Goal: Communication & Community: Share content

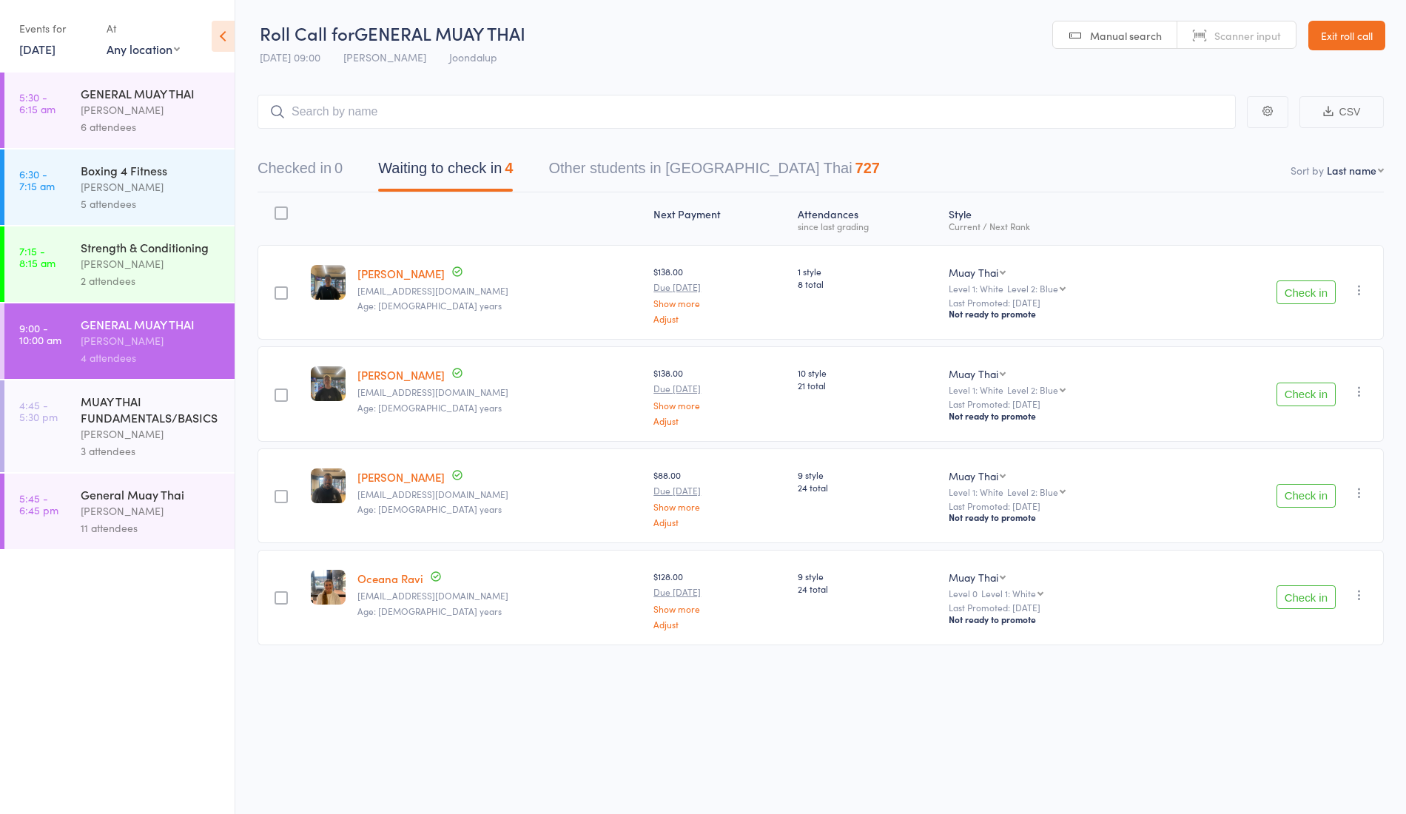
click at [139, 251] on div "Strength & Conditioning" at bounding box center [151, 247] width 141 height 16
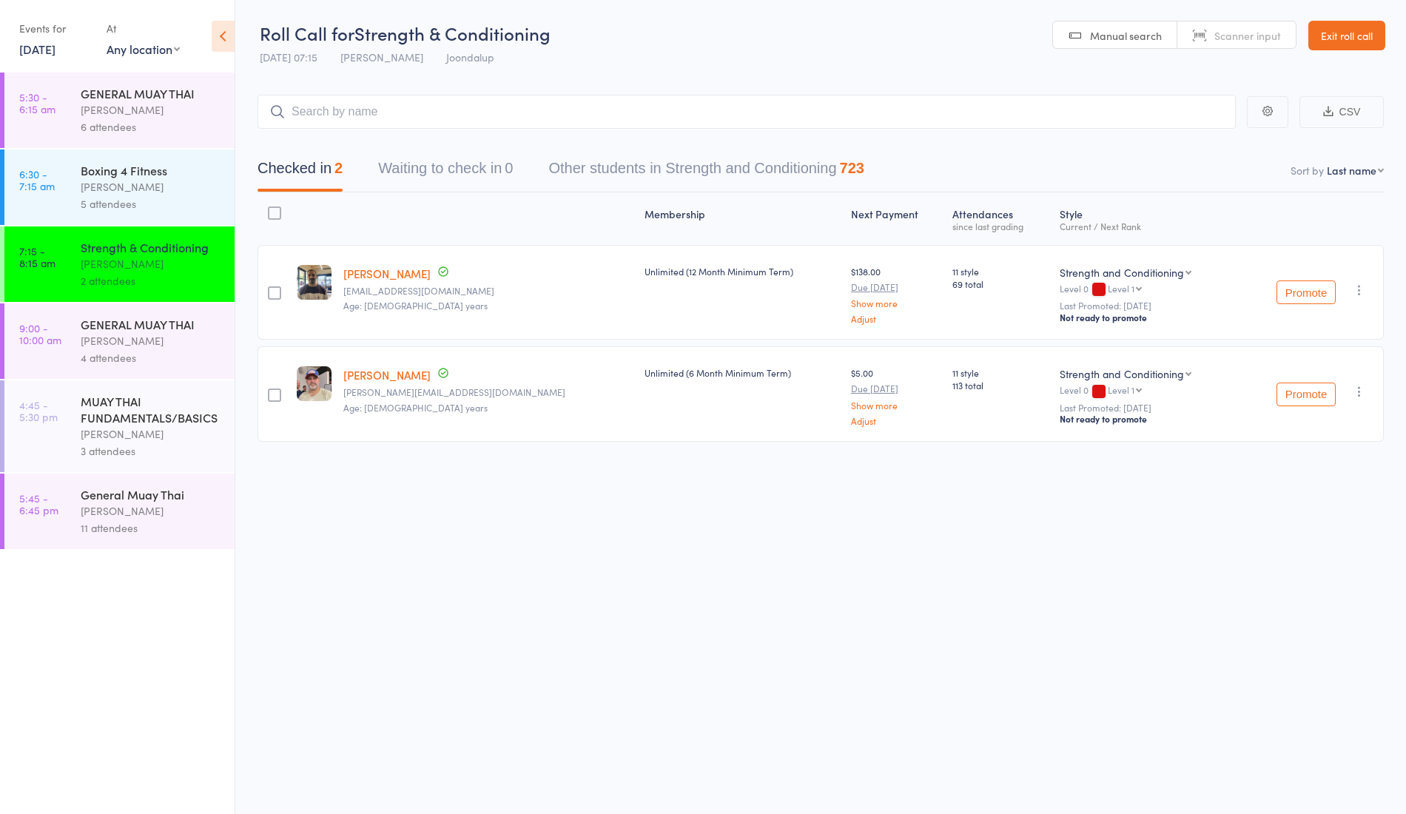
click at [158, 321] on div "GENERAL MUAY THAI" at bounding box center [151, 324] width 141 height 16
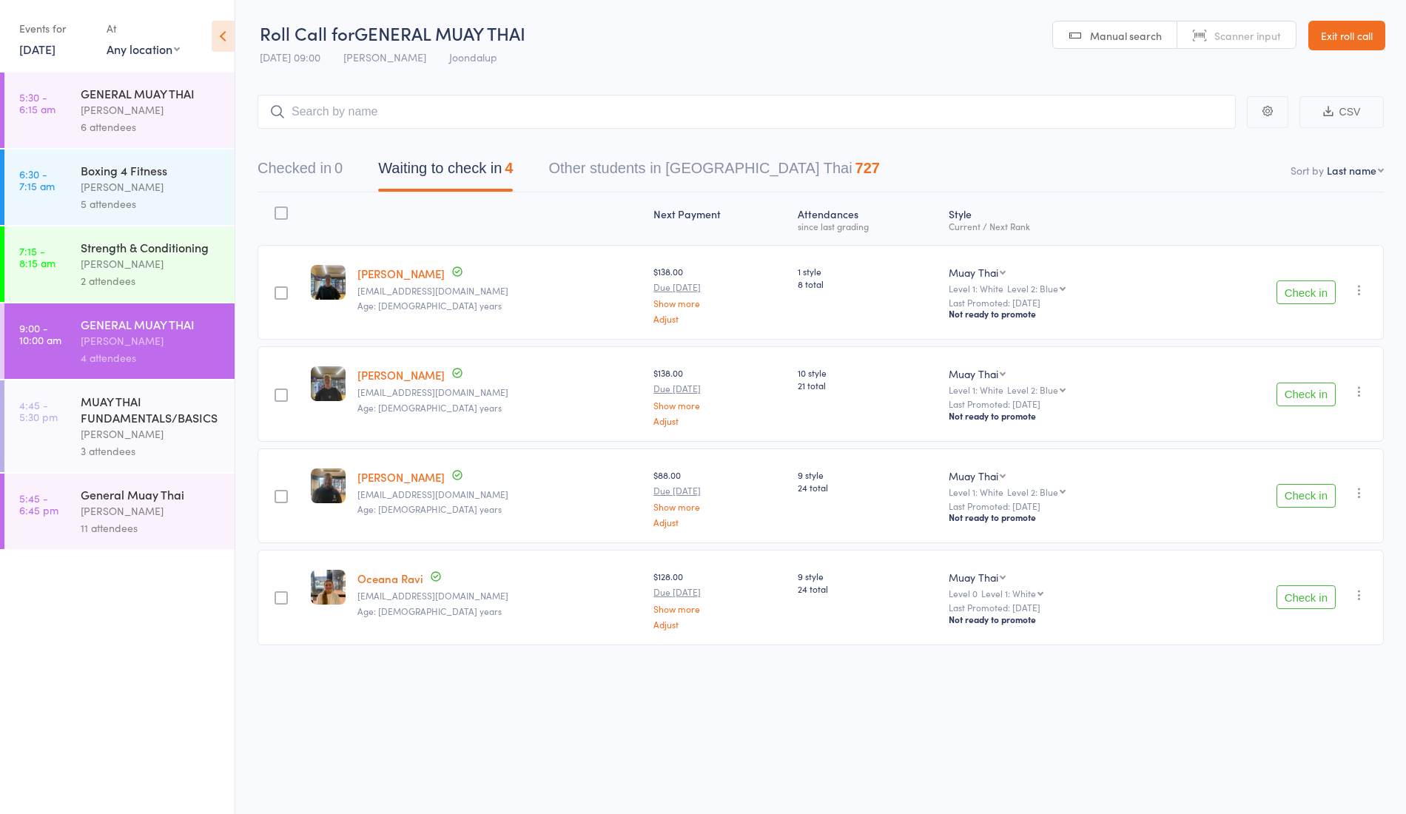
click at [220, 37] on icon at bounding box center [223, 36] width 23 height 31
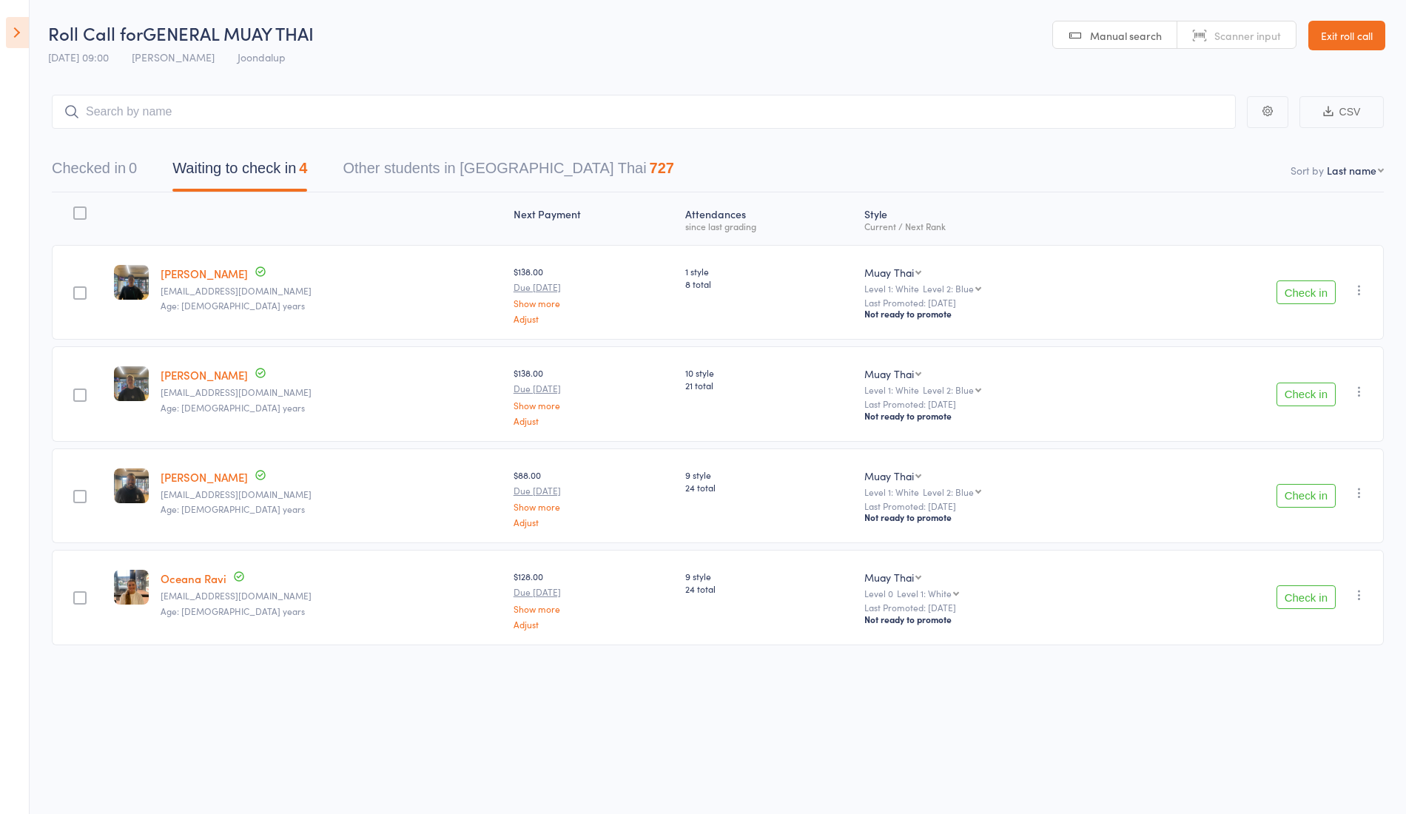
click at [16, 31] on icon at bounding box center [17, 32] width 23 height 31
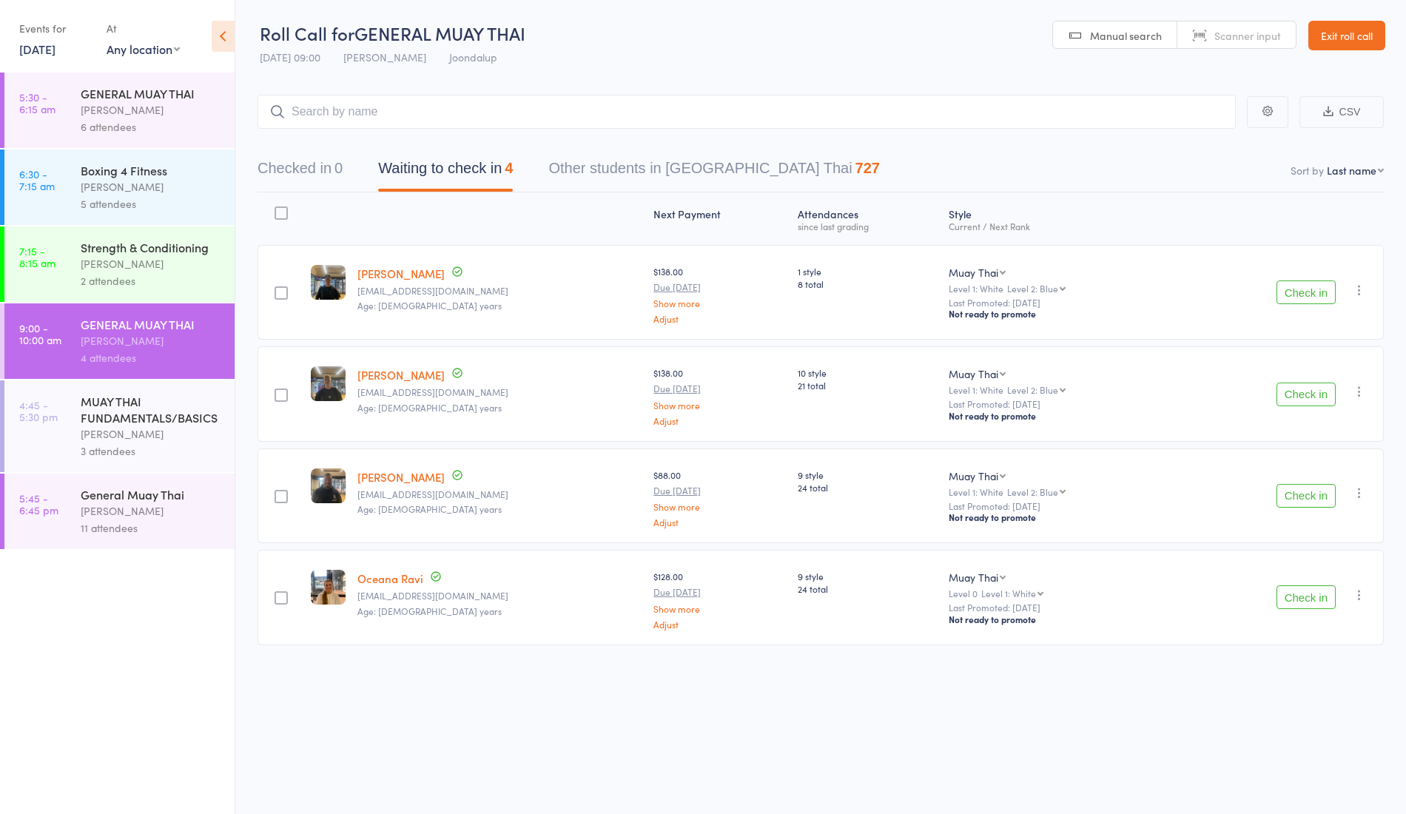
click at [1338, 43] on link "Exit roll call" at bounding box center [1346, 36] width 77 height 30
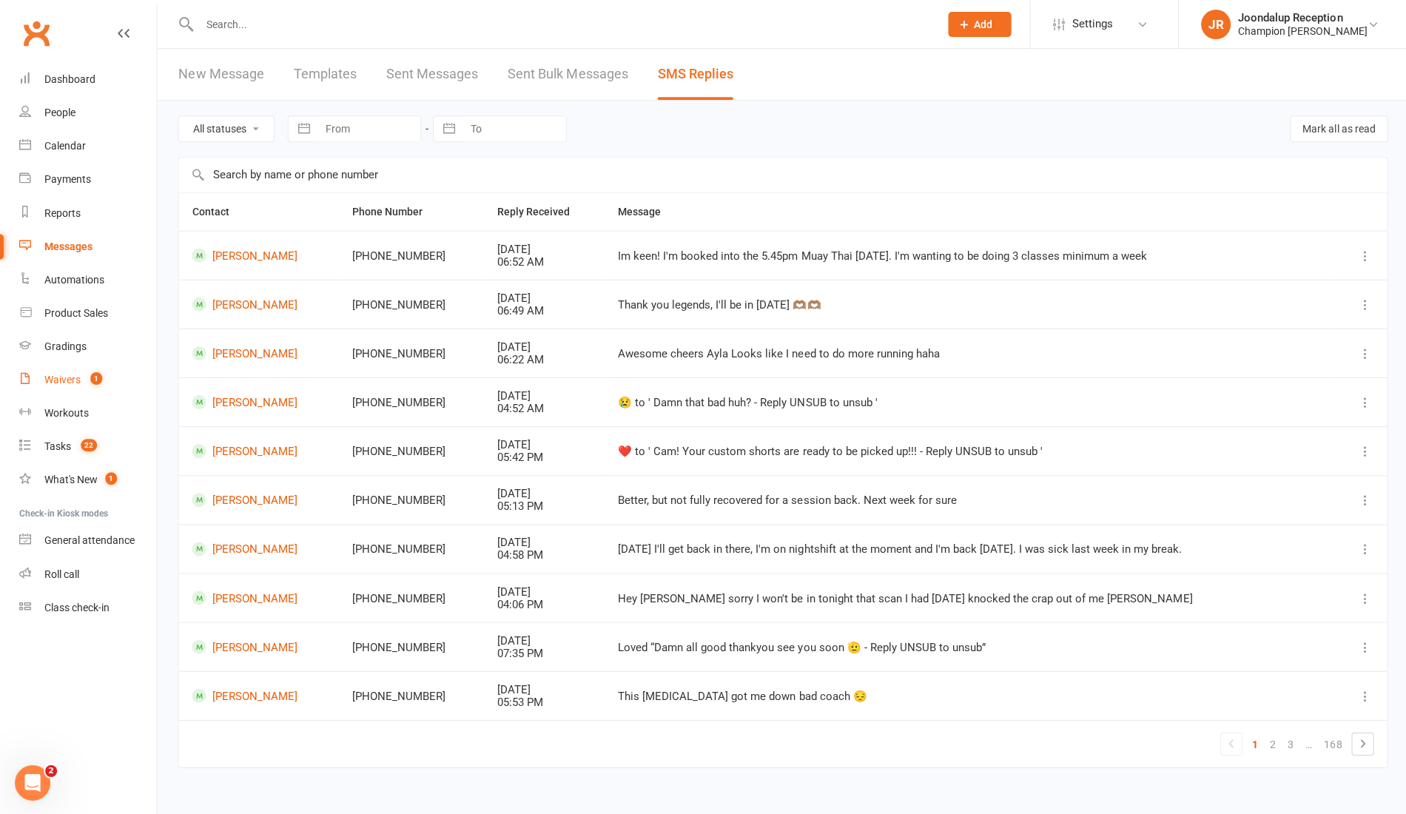
click at [78, 393] on link "Waivers 1" at bounding box center [87, 378] width 137 height 33
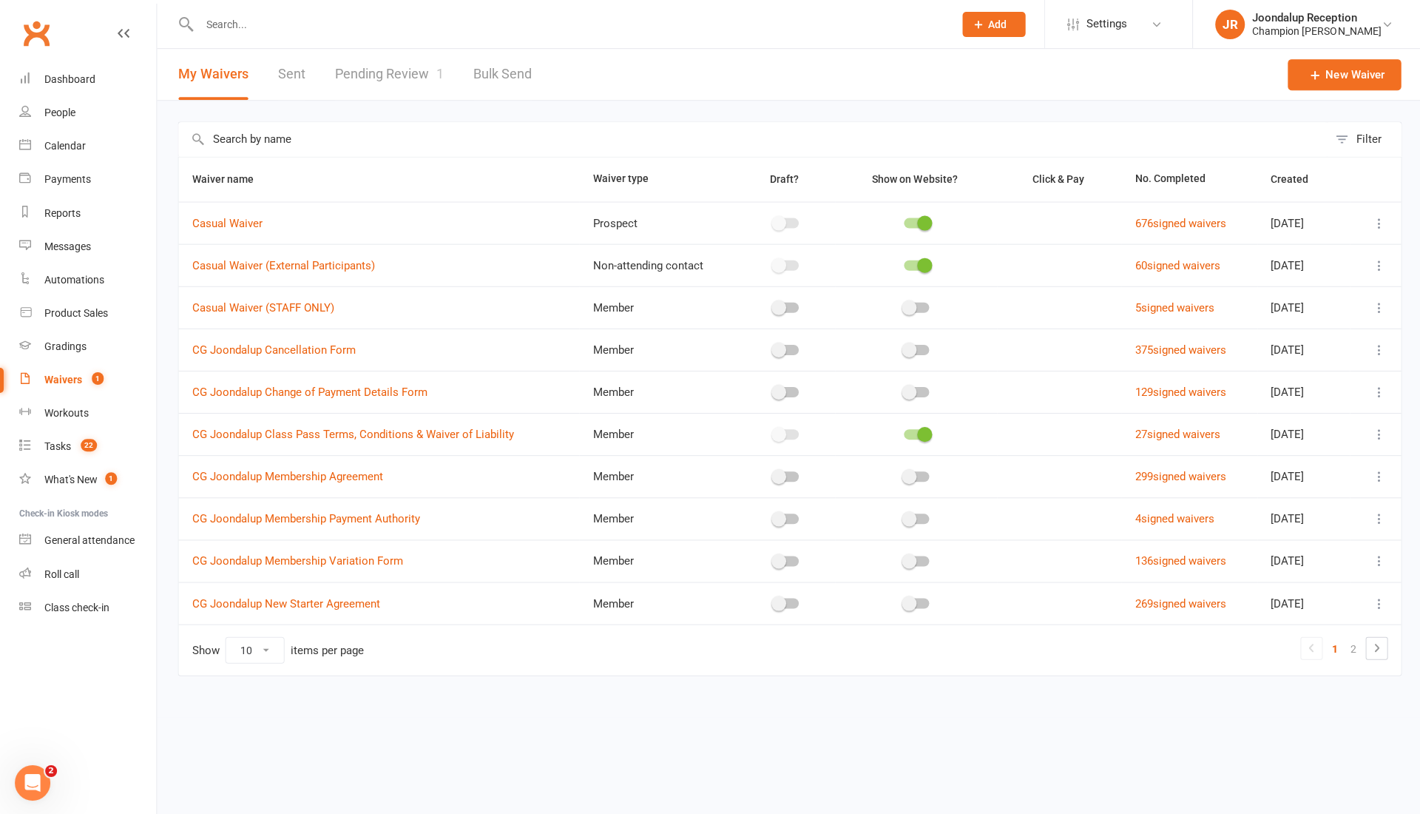
click at [374, 87] on link "Pending Review 1" at bounding box center [388, 74] width 109 height 51
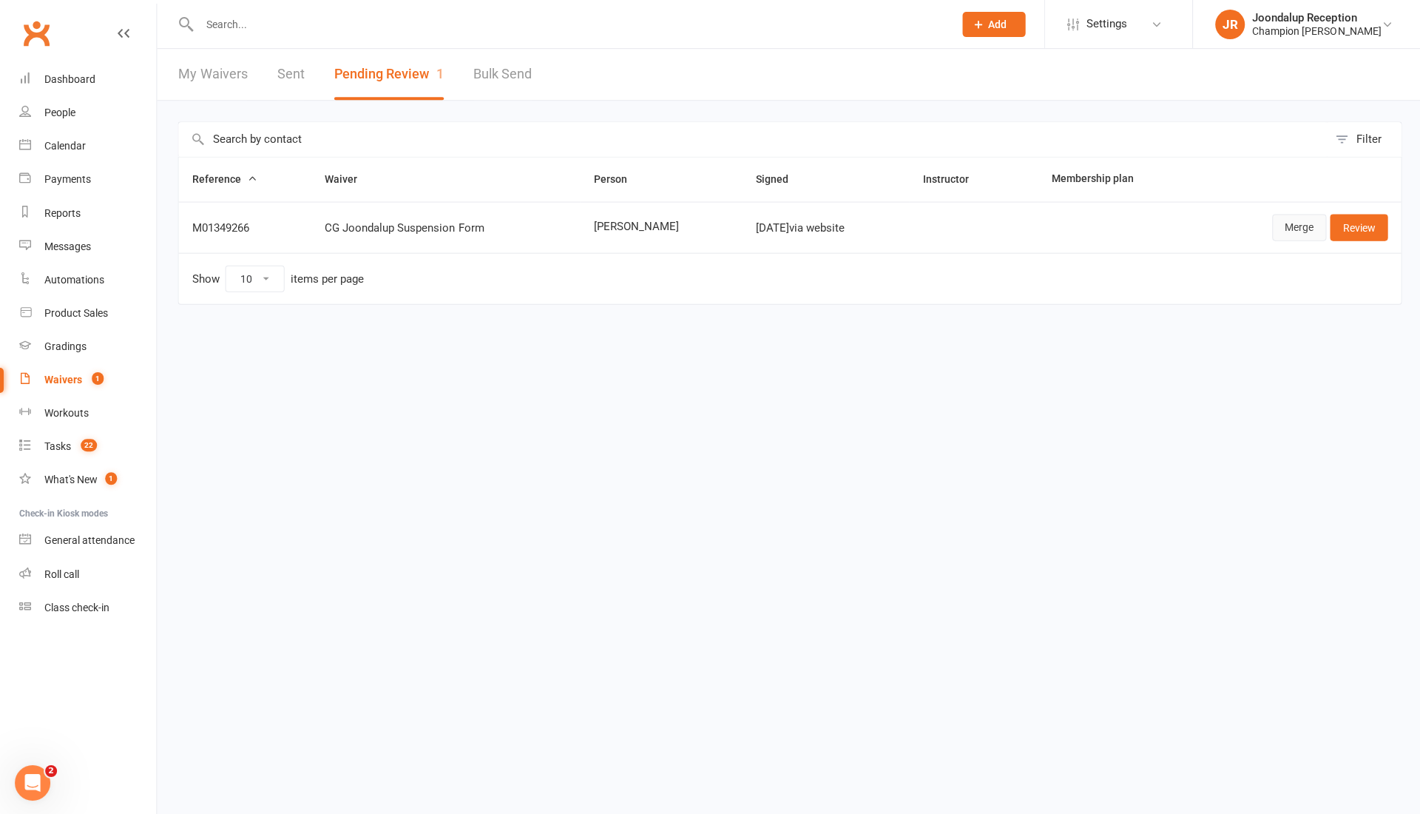
click at [1278, 218] on link "Merge" at bounding box center [1297, 227] width 54 height 27
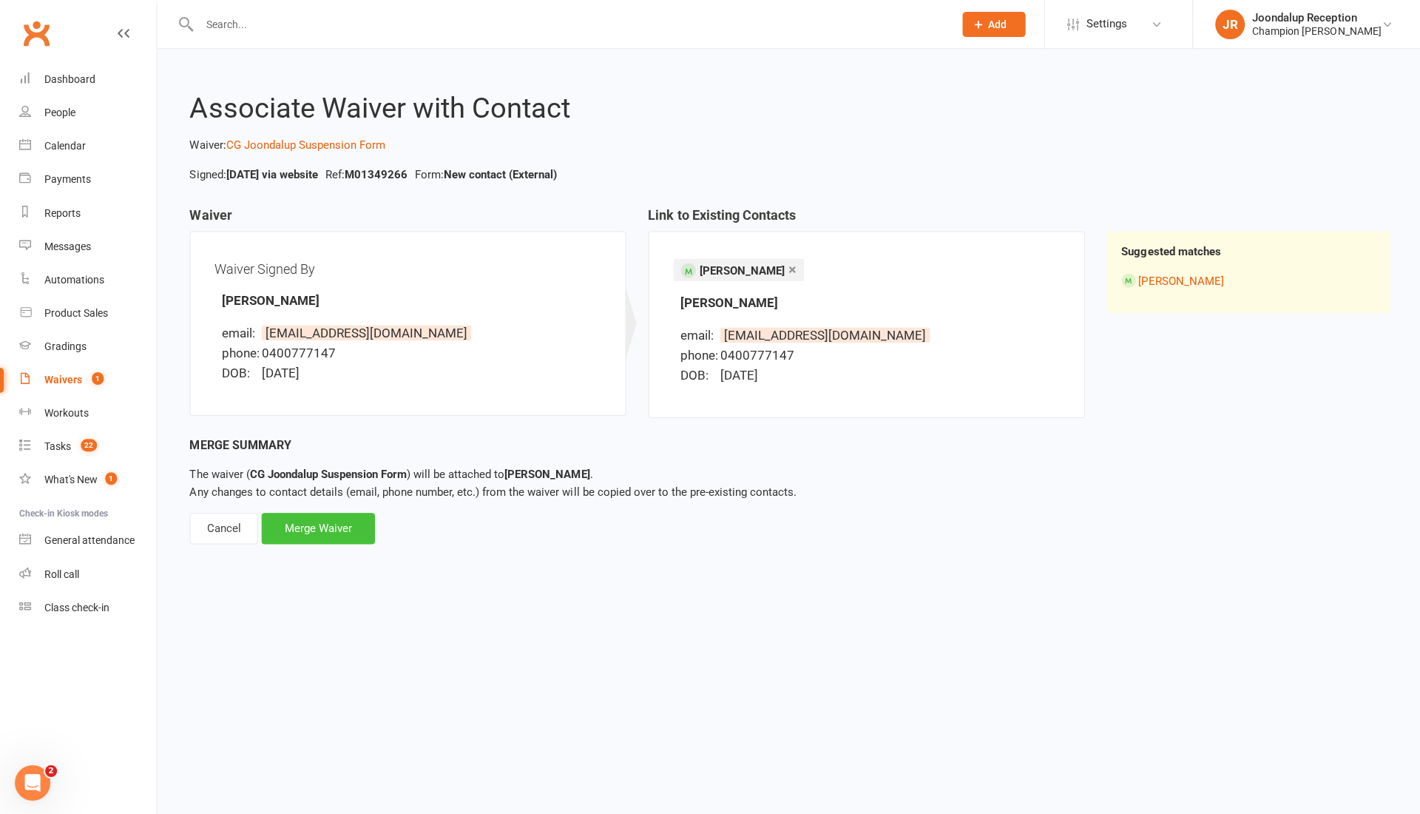
click at [320, 535] on div "Merge Waiver" at bounding box center [317, 527] width 113 height 31
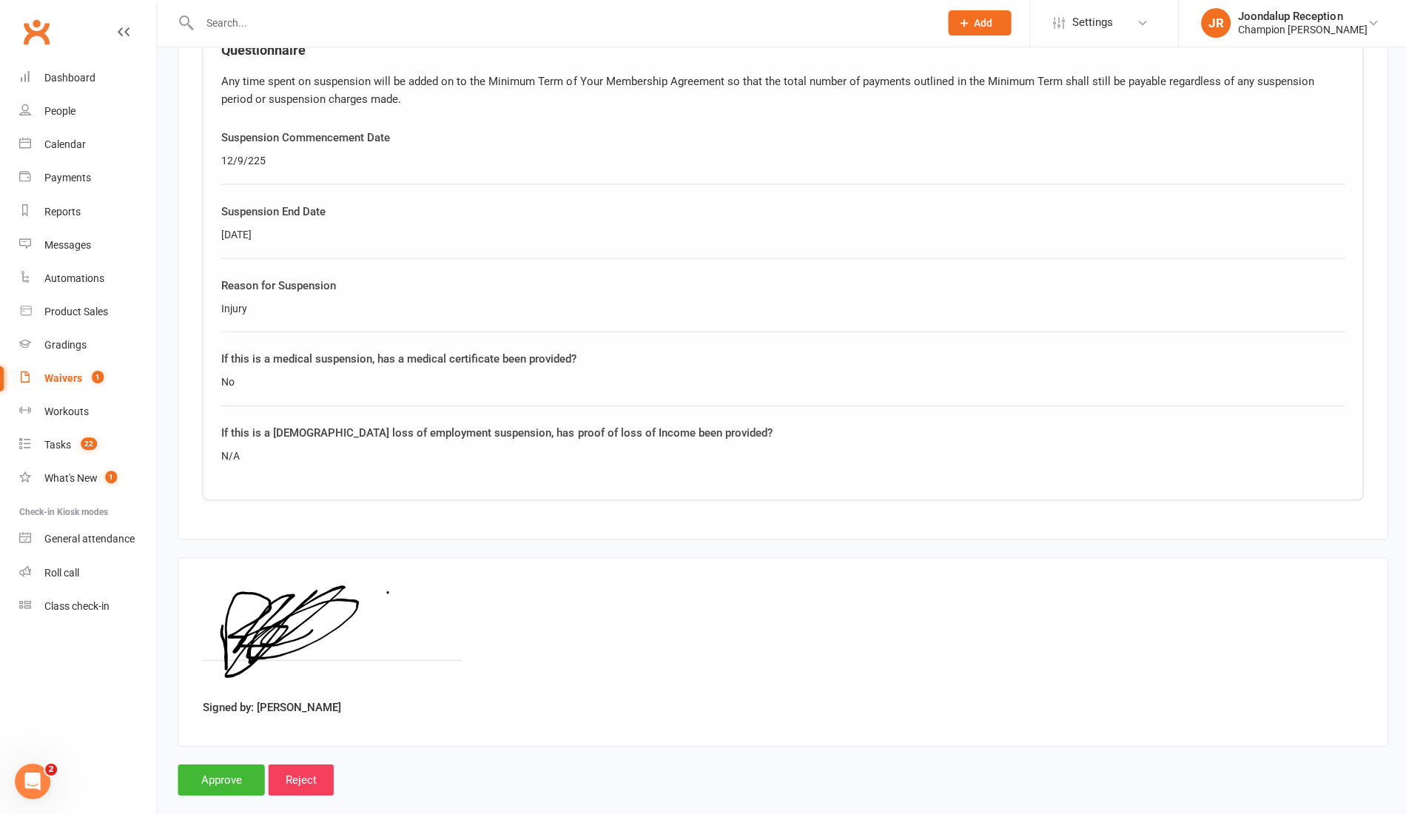
scroll to position [772, 0]
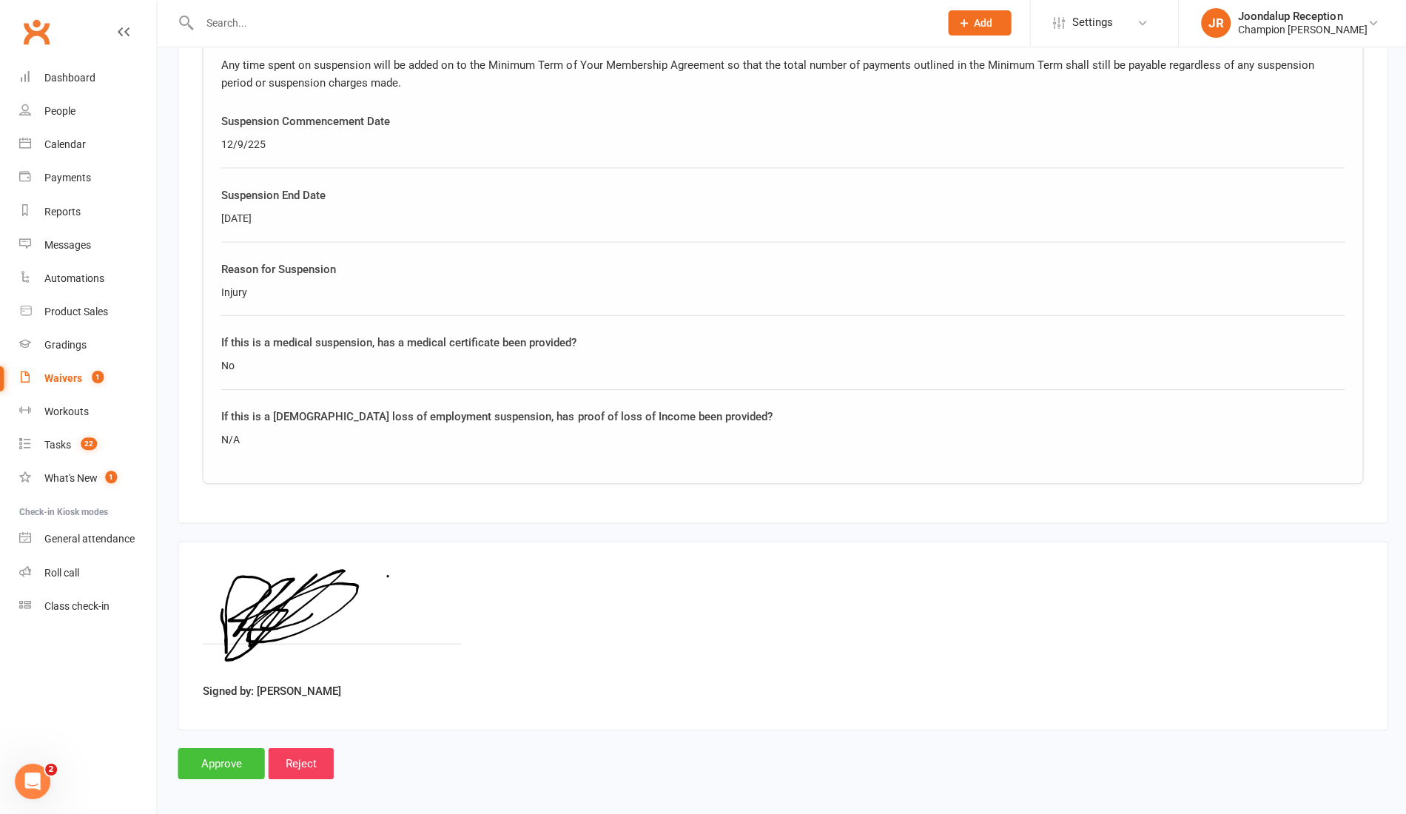
click at [218, 756] on input "Approve" at bounding box center [221, 763] width 87 height 31
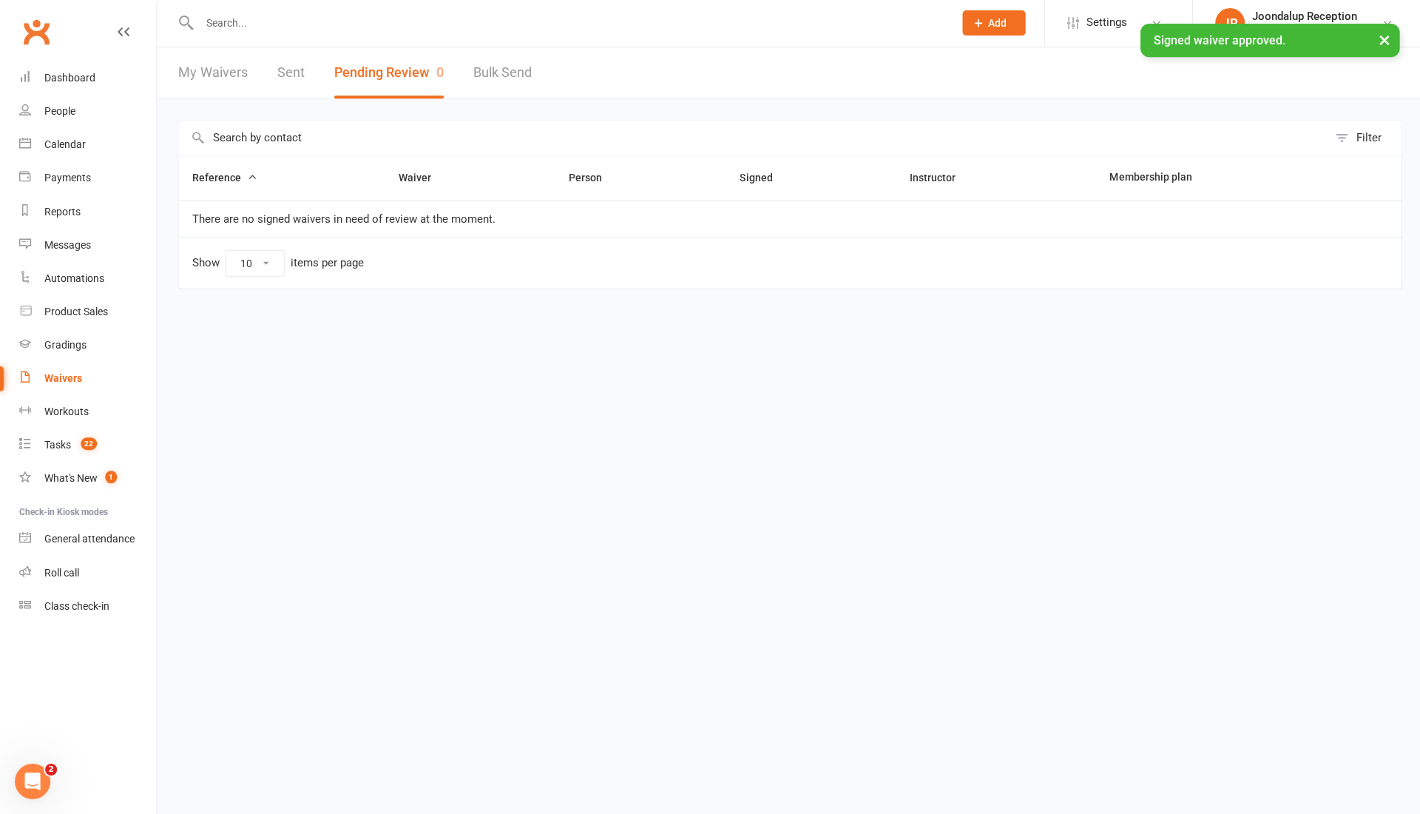
click at [351, 17] on input "text" at bounding box center [568, 24] width 747 height 21
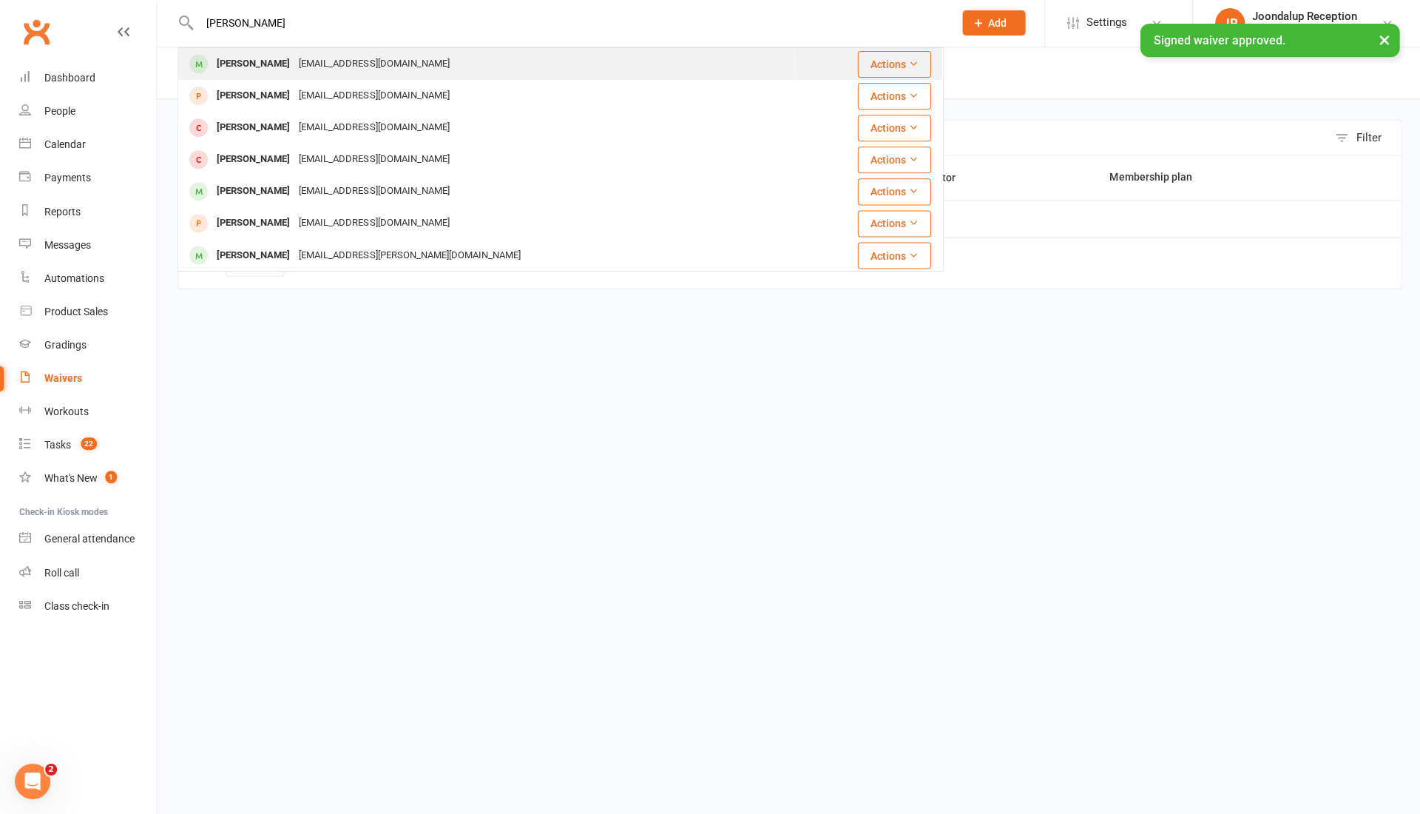
type input "ross"
click at [341, 72] on div "Rosshowie10@gmail.com" at bounding box center [373, 65] width 159 height 21
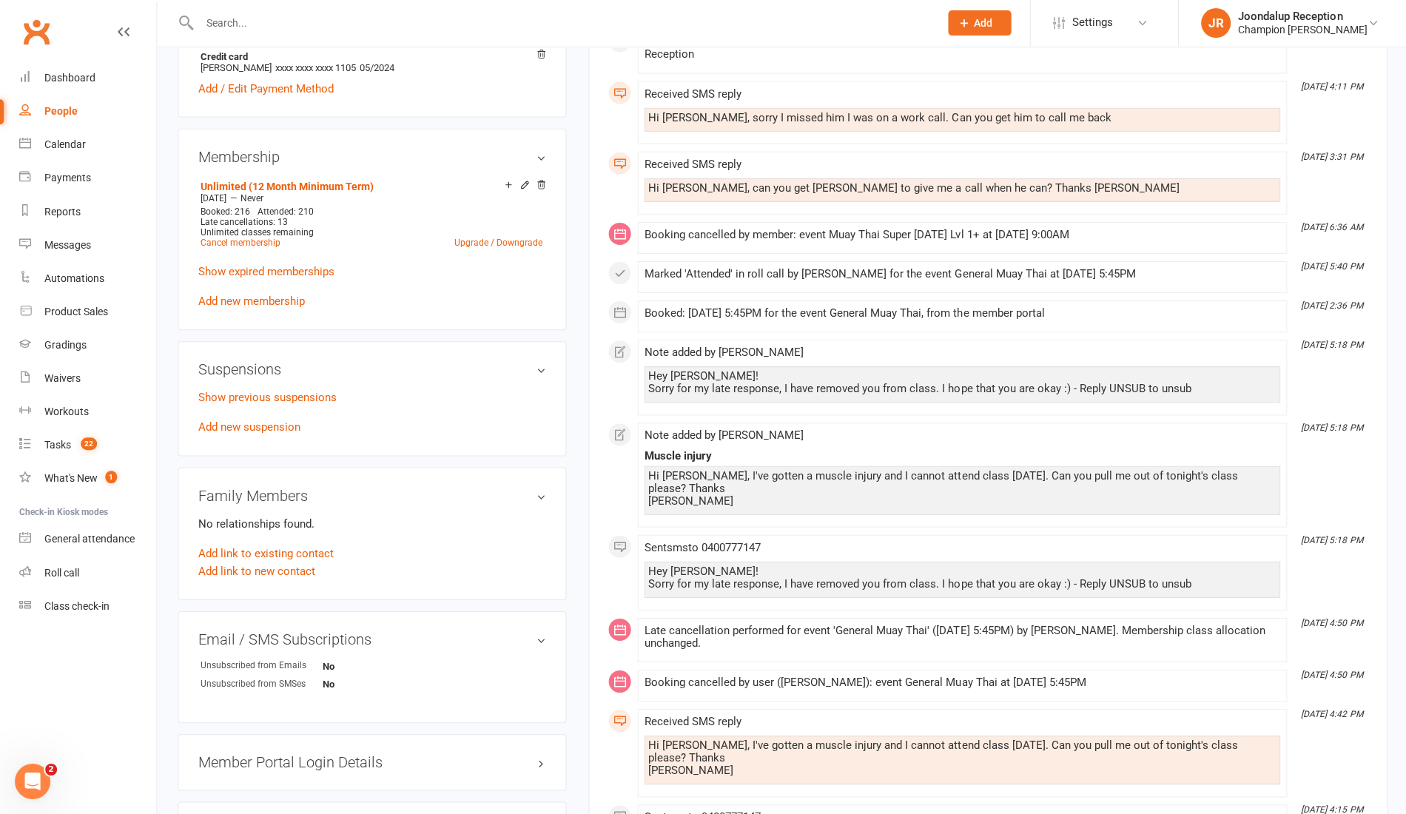
scroll to position [497, 0]
click at [261, 423] on link "Add new suspension" at bounding box center [249, 425] width 102 height 13
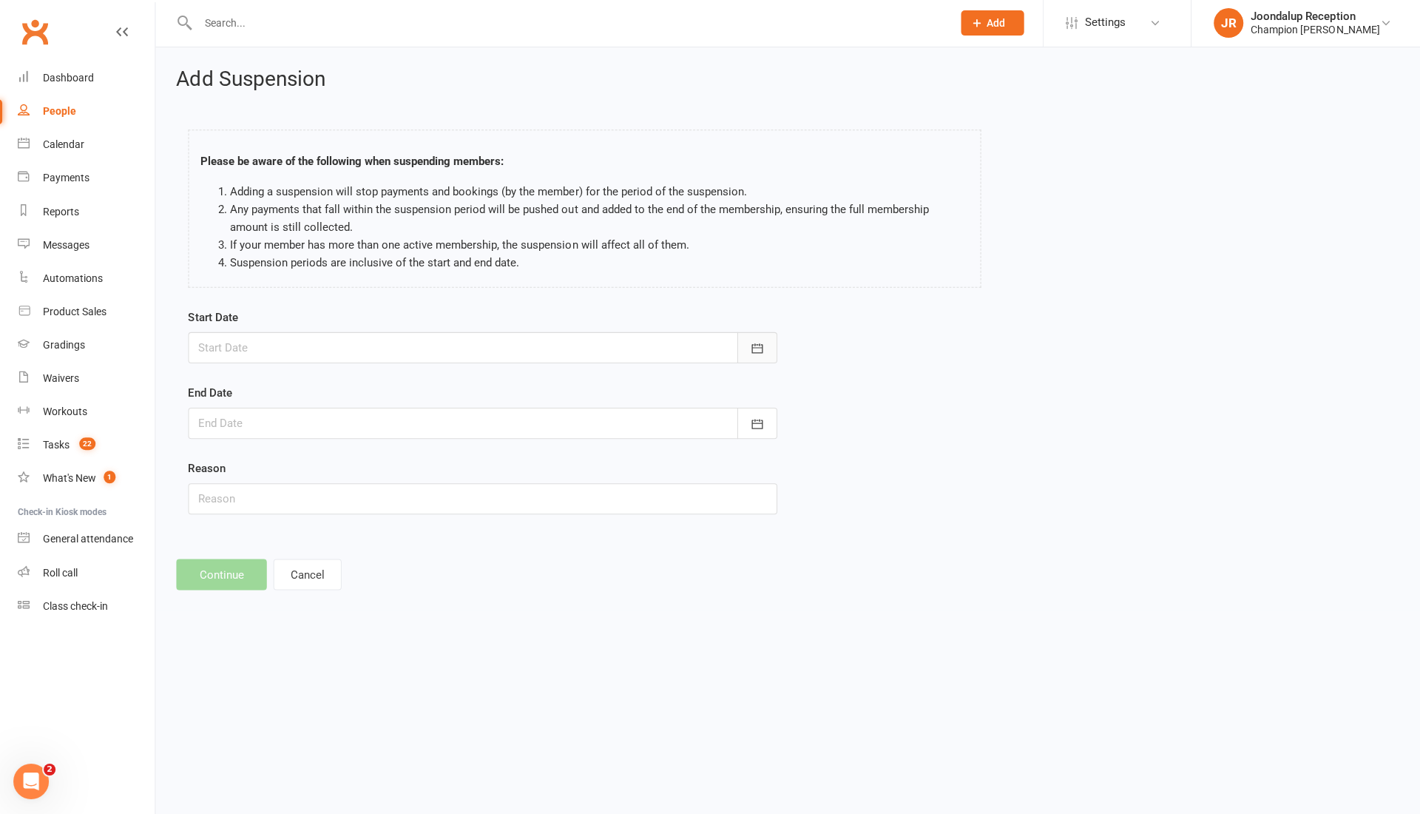
click at [763, 346] on icon "button" at bounding box center [757, 349] width 15 height 15
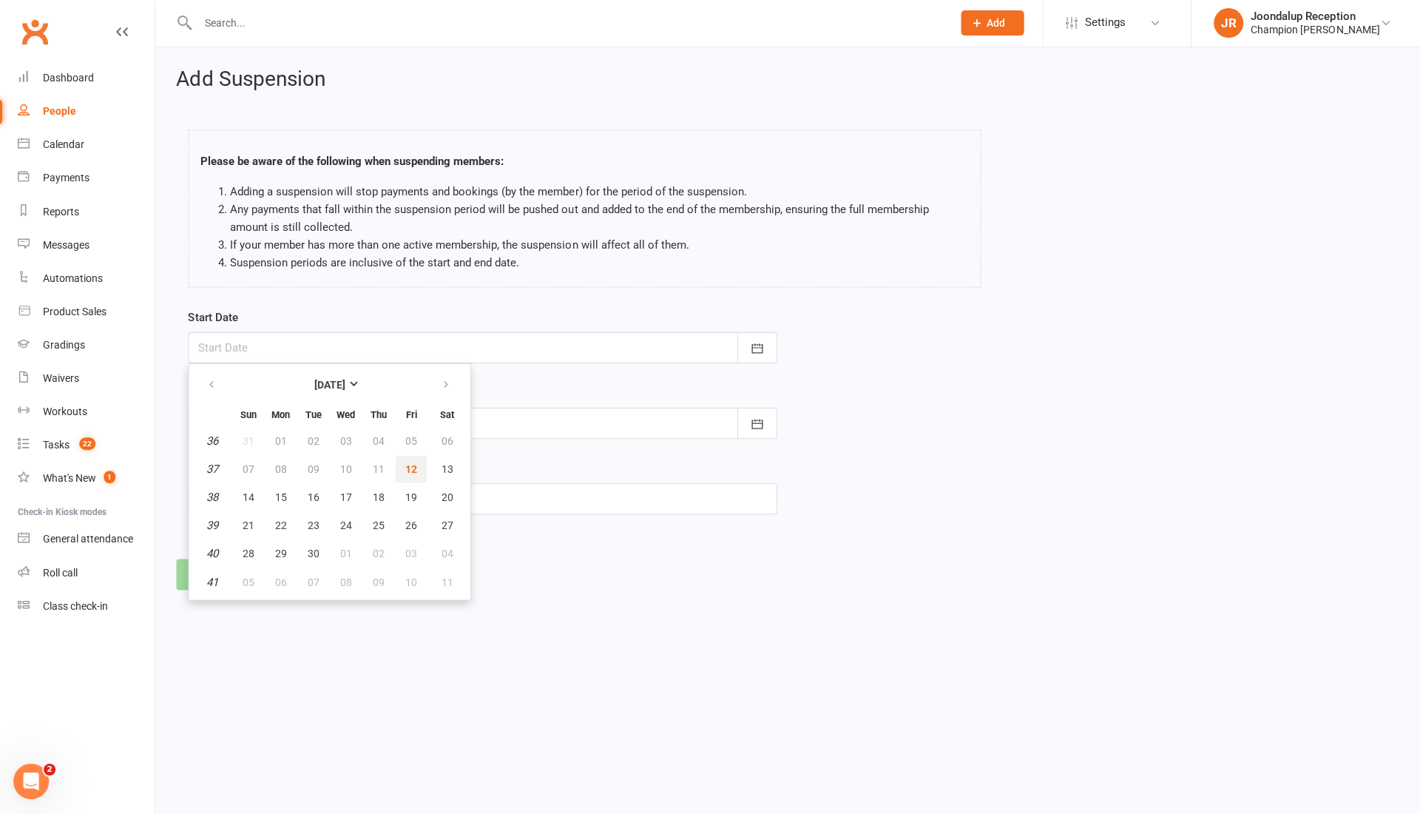
click at [403, 470] on button "12" at bounding box center [412, 469] width 31 height 27
type input "[DATE]"
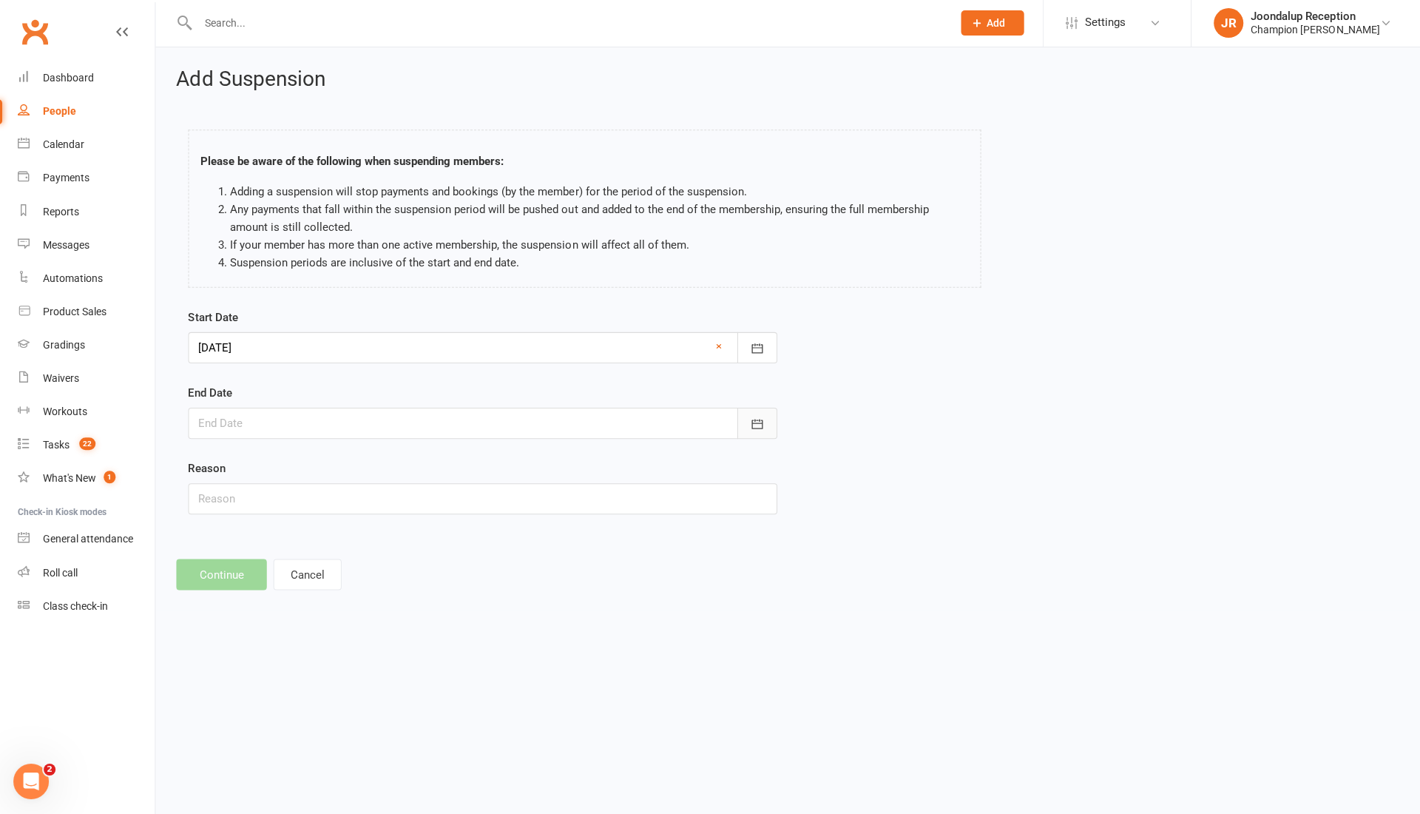
click at [761, 417] on icon "button" at bounding box center [757, 424] width 15 height 15
click at [439, 468] on button "button" at bounding box center [448, 461] width 32 height 27
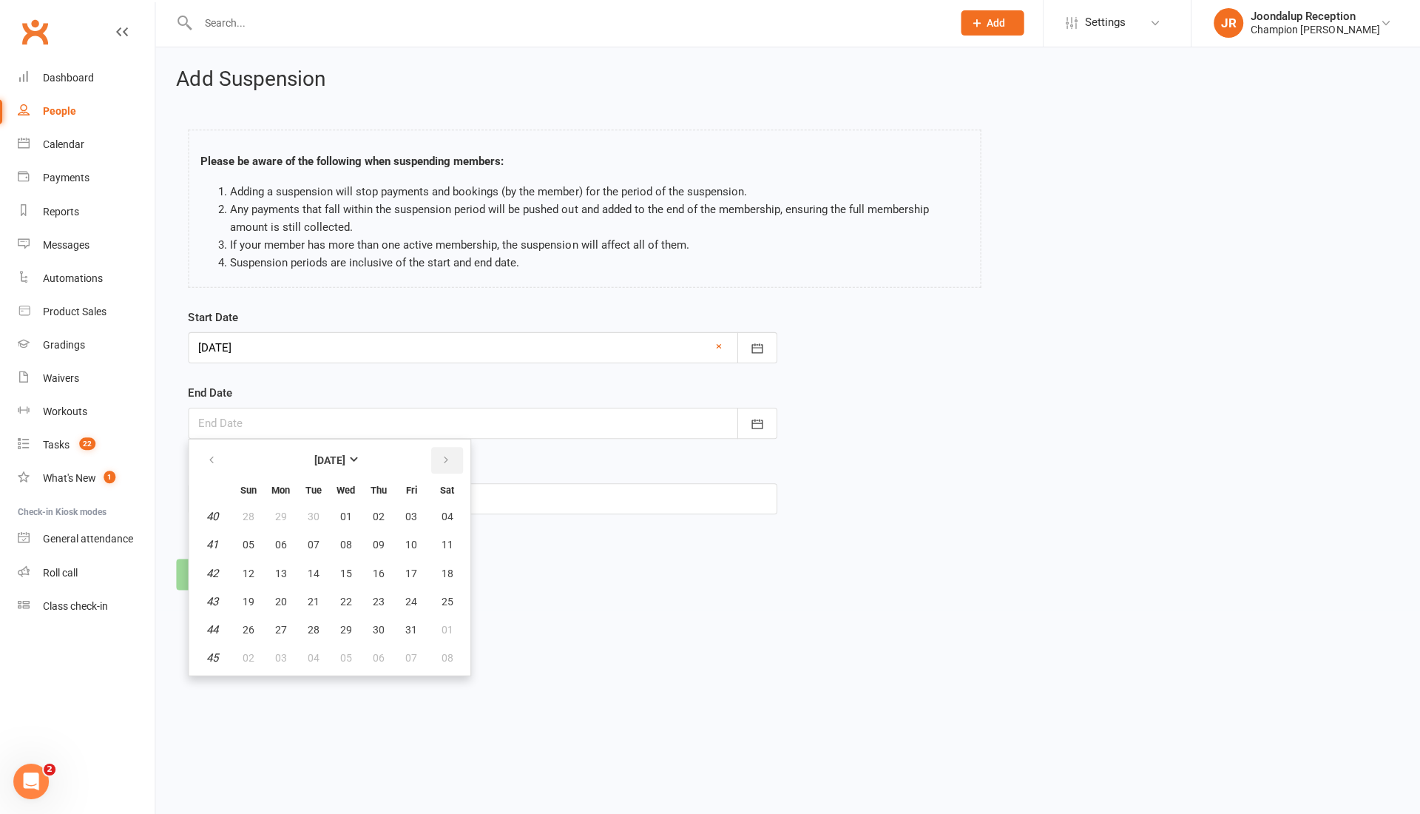
click at [450, 468] on button "button" at bounding box center [448, 461] width 32 height 27
click at [448, 463] on icon "button" at bounding box center [447, 461] width 10 height 12
click at [444, 458] on icon "button" at bounding box center [447, 461] width 10 height 12
click at [325, 654] on button "03" at bounding box center [314, 657] width 31 height 27
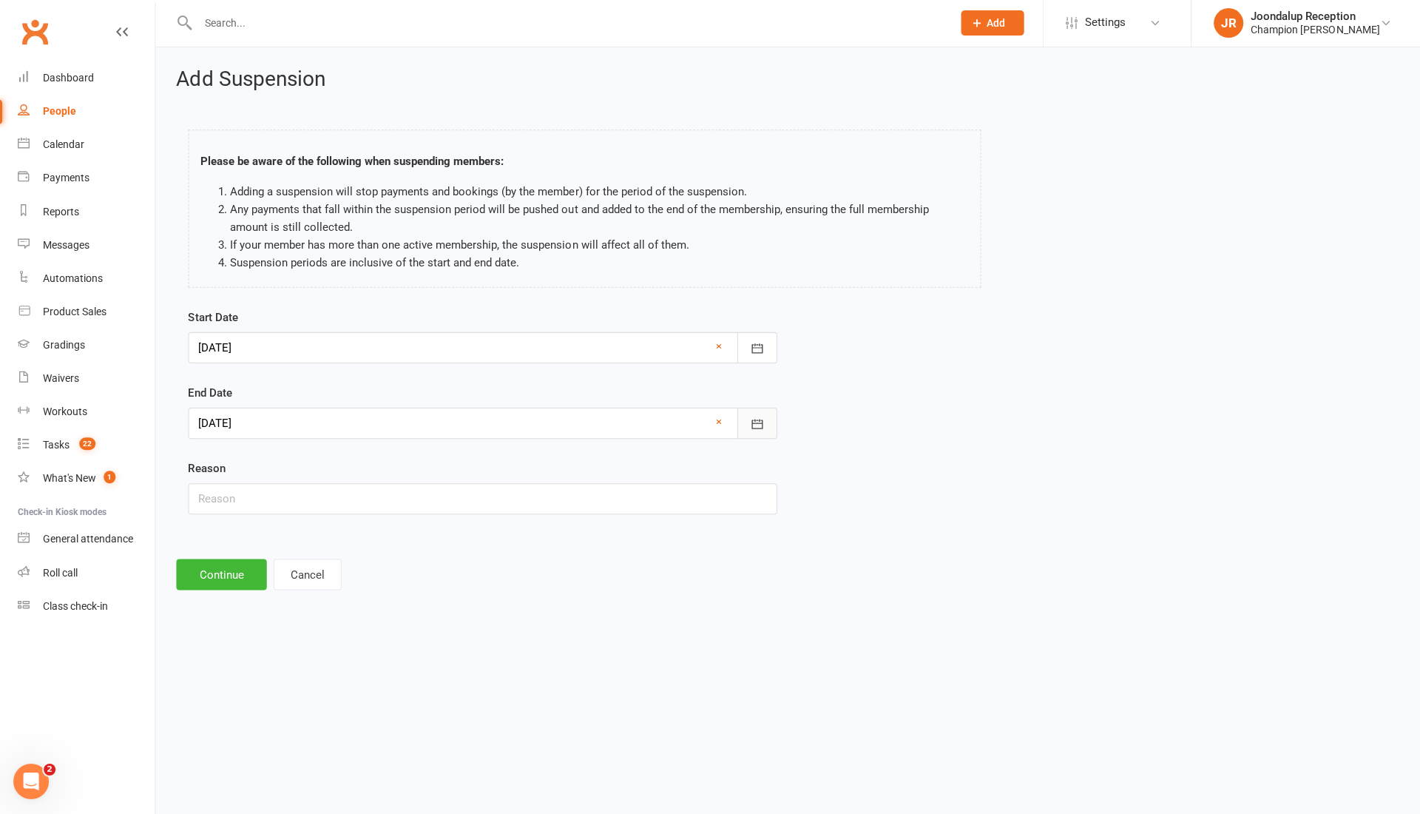
click at [759, 422] on icon "button" at bounding box center [757, 424] width 11 height 10
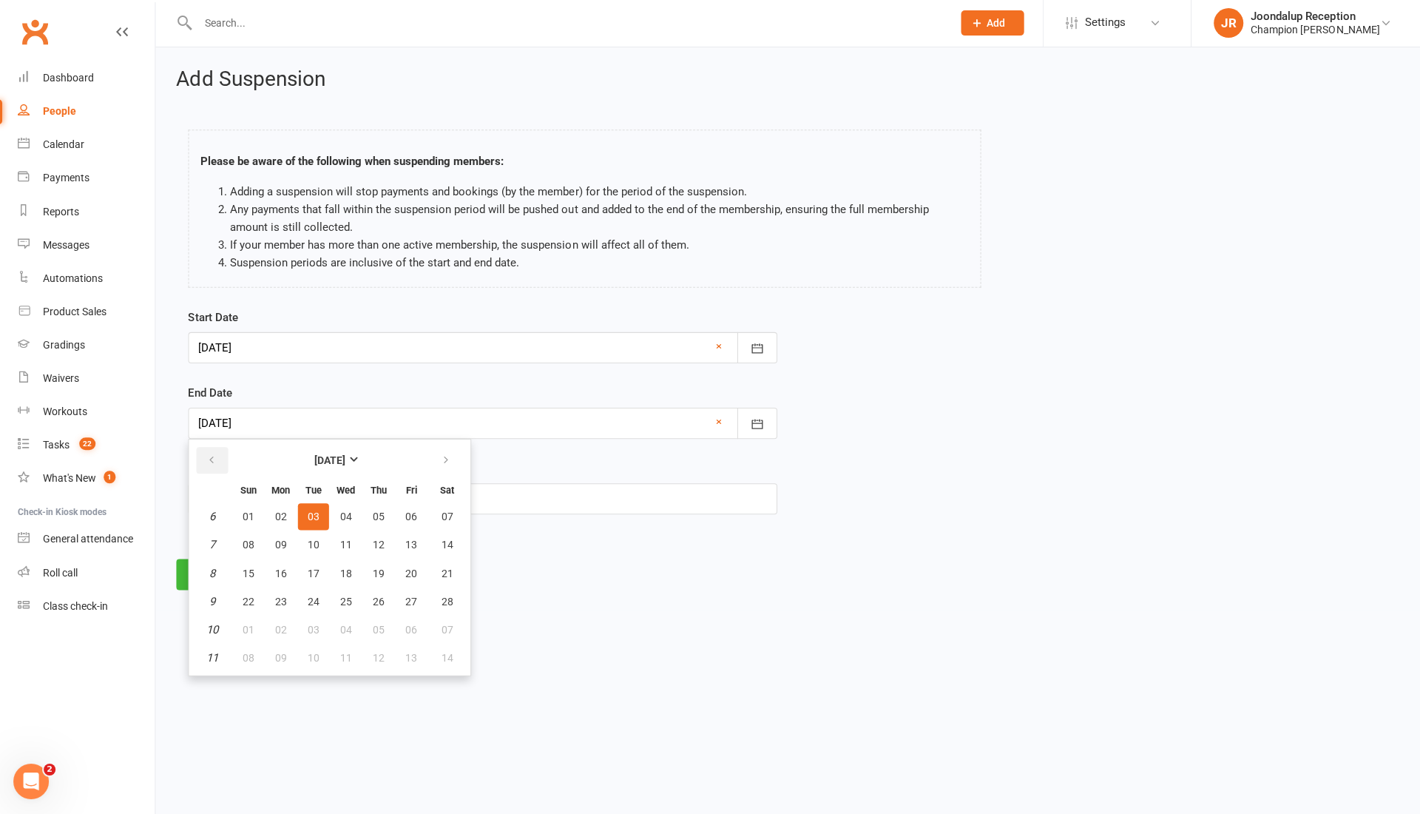
click at [213, 455] on icon "button" at bounding box center [212, 461] width 10 height 12
click at [207, 457] on icon "button" at bounding box center [212, 461] width 10 height 12
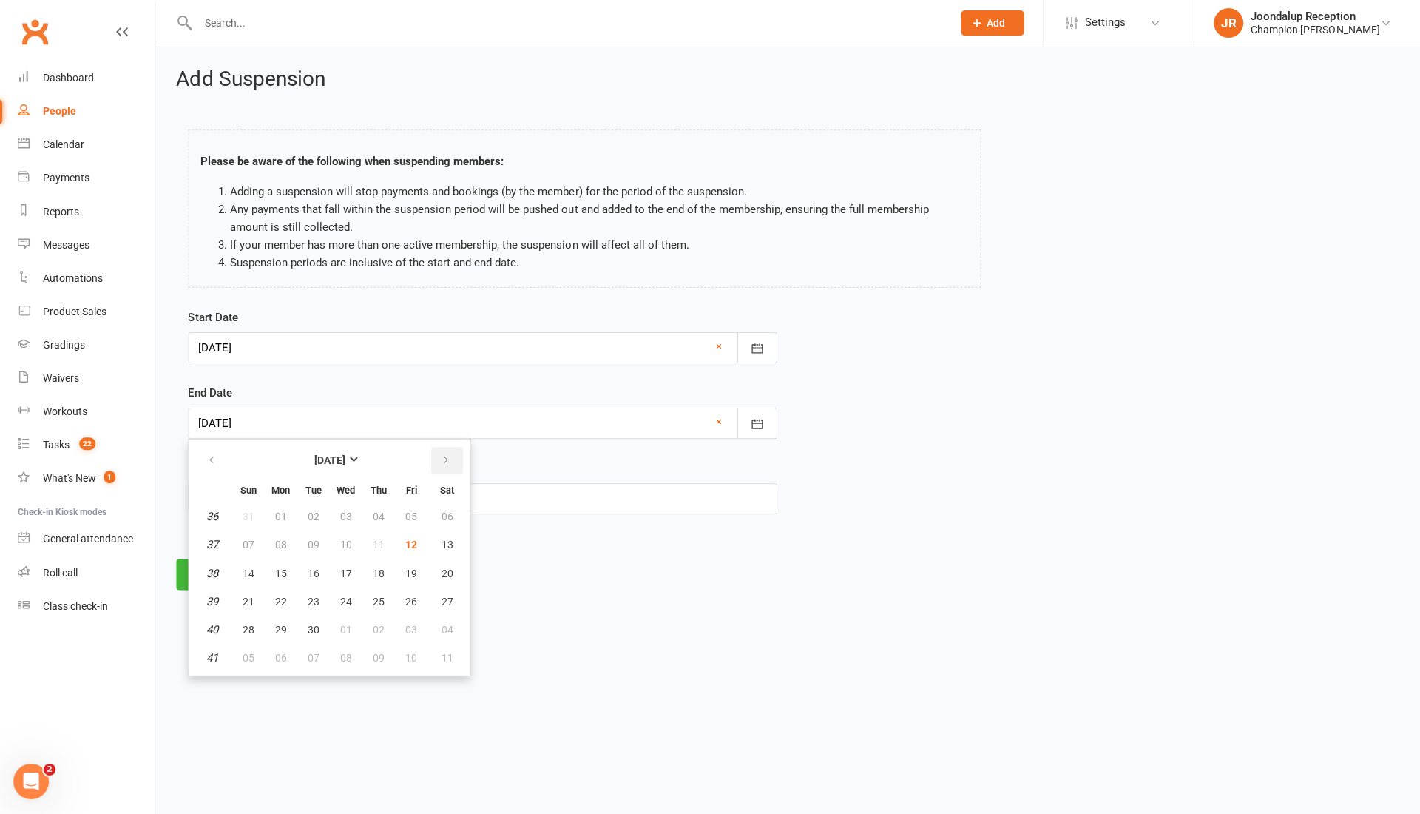
click at [446, 456] on icon "button" at bounding box center [447, 461] width 10 height 12
click at [436, 457] on button "button" at bounding box center [448, 461] width 32 height 27
click at [447, 456] on icon "button" at bounding box center [447, 461] width 10 height 12
click at [444, 624] on span "03" at bounding box center [448, 630] width 12 height 12
type input "03 Jan 2026"
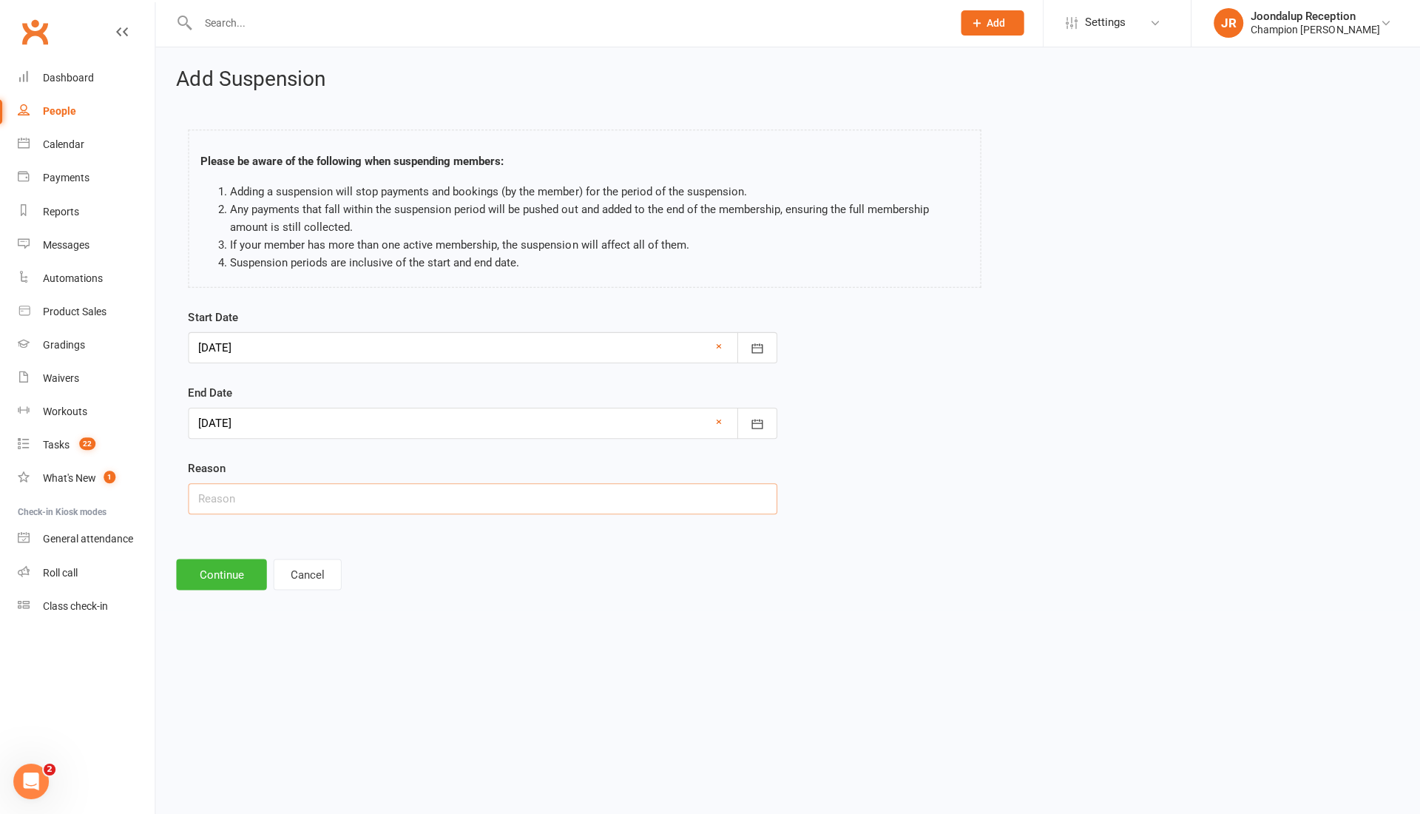
click at [255, 496] on input "text" at bounding box center [483, 499] width 588 height 31
type input "Med/Personal"
click at [234, 570] on button "Continue" at bounding box center [223, 574] width 90 height 31
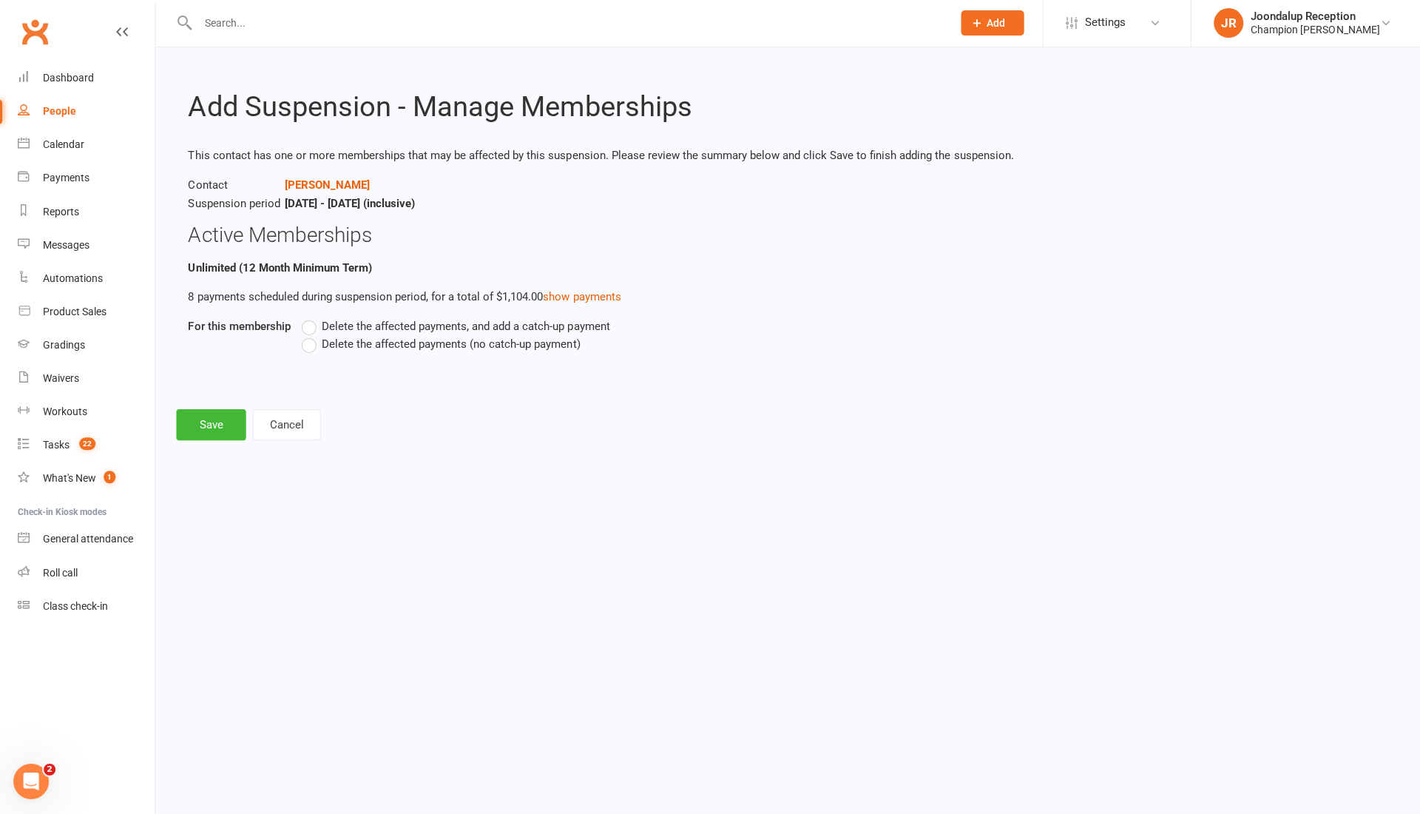
click at [311, 342] on label "Delete the affected payments (no catch-up payment)" at bounding box center [442, 345] width 278 height 18
click at [311, 336] on input "Delete the affected payments (no catch-up payment)" at bounding box center [308, 336] width 10 height 0
click at [198, 433] on button "Save" at bounding box center [213, 425] width 70 height 31
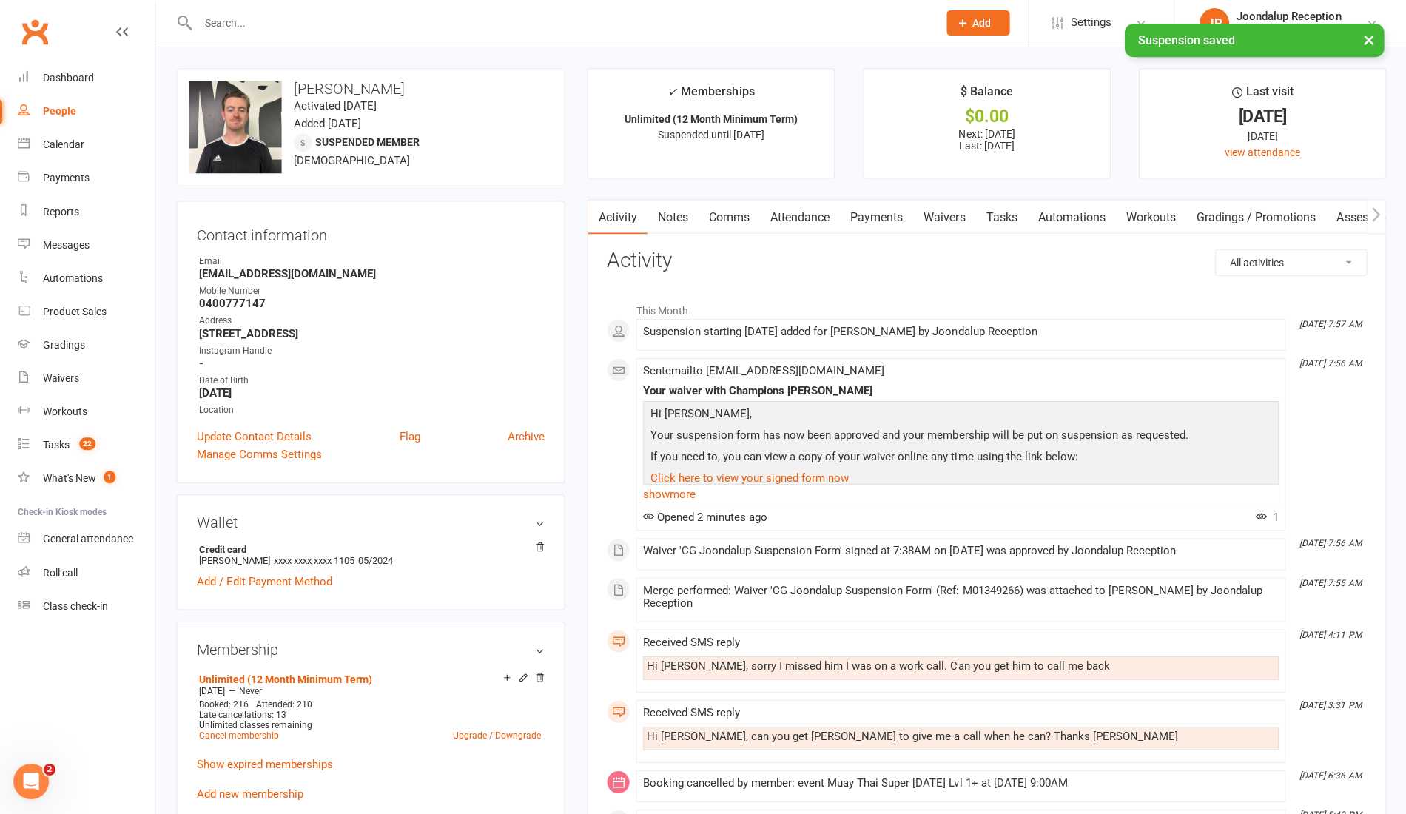
click at [669, 216] on link "Notes" at bounding box center [672, 218] width 51 height 34
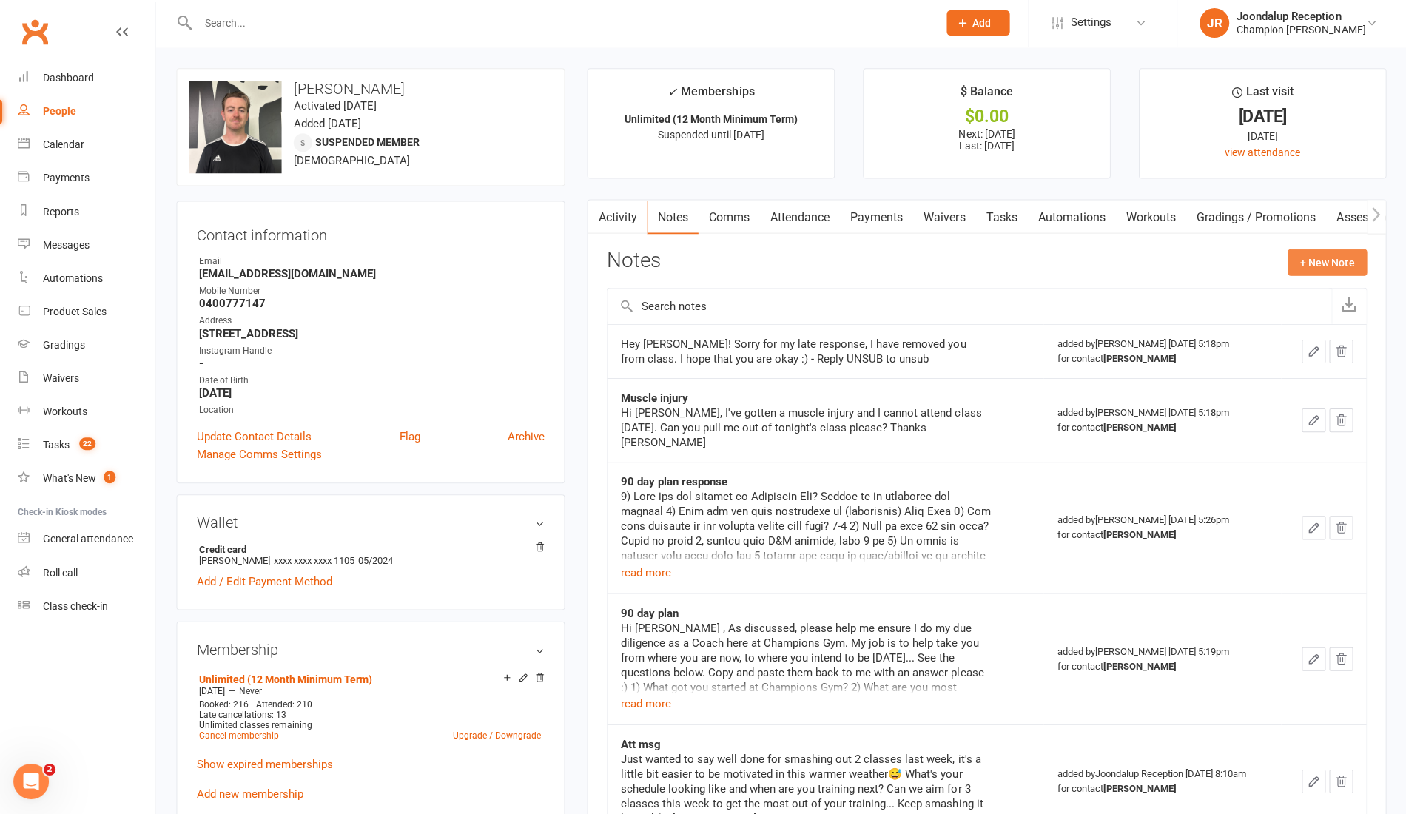
click at [1306, 270] on button "+ New Note" at bounding box center [1325, 263] width 79 height 27
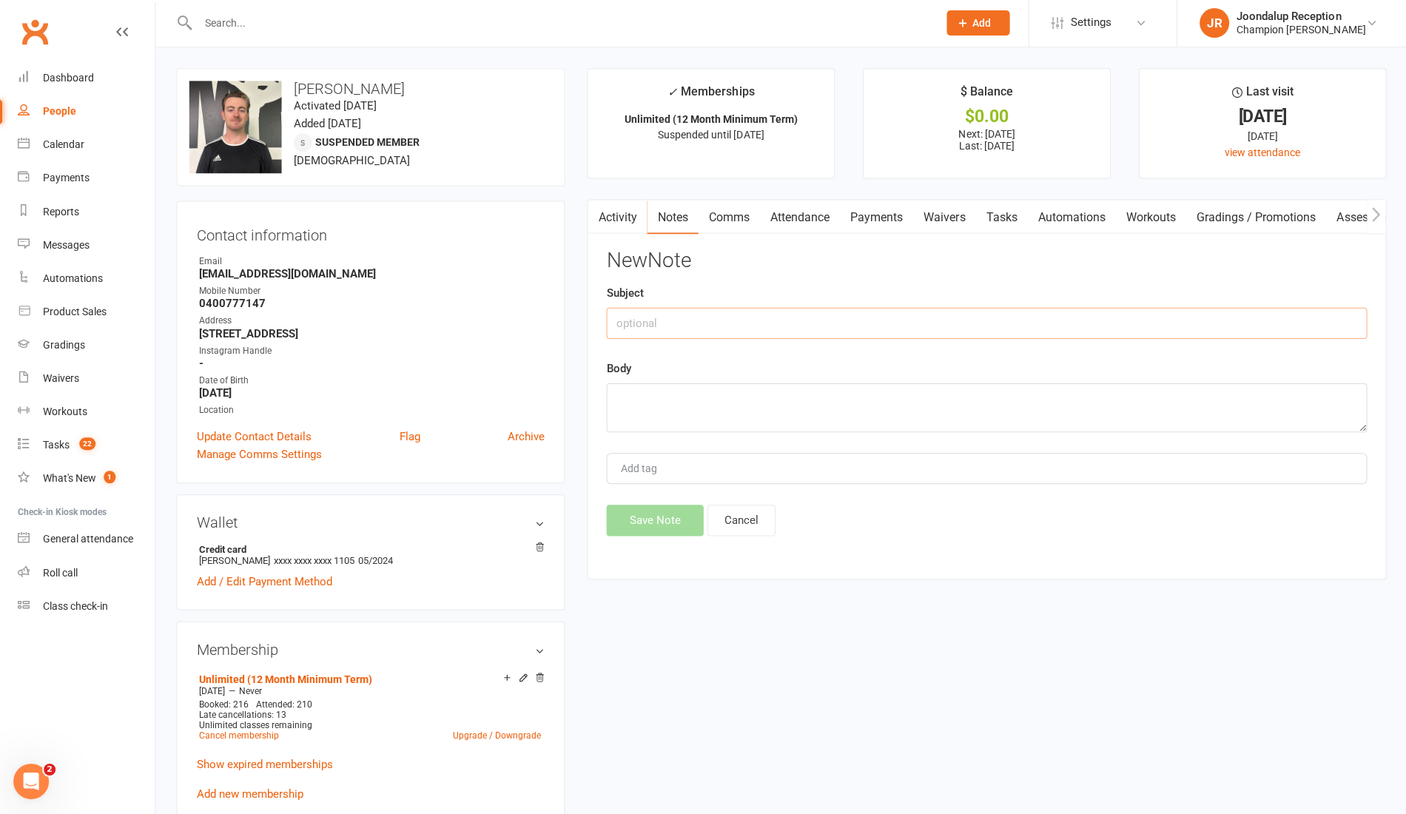
click at [754, 326] on input "text" at bounding box center [986, 323] width 759 height 31
type input "Suspension"
click at [729, 425] on textarea at bounding box center [986, 408] width 759 height 49
paste textarea "I hope you’re well, I’ve had an injury recently and it’s gotten worse to the po…"
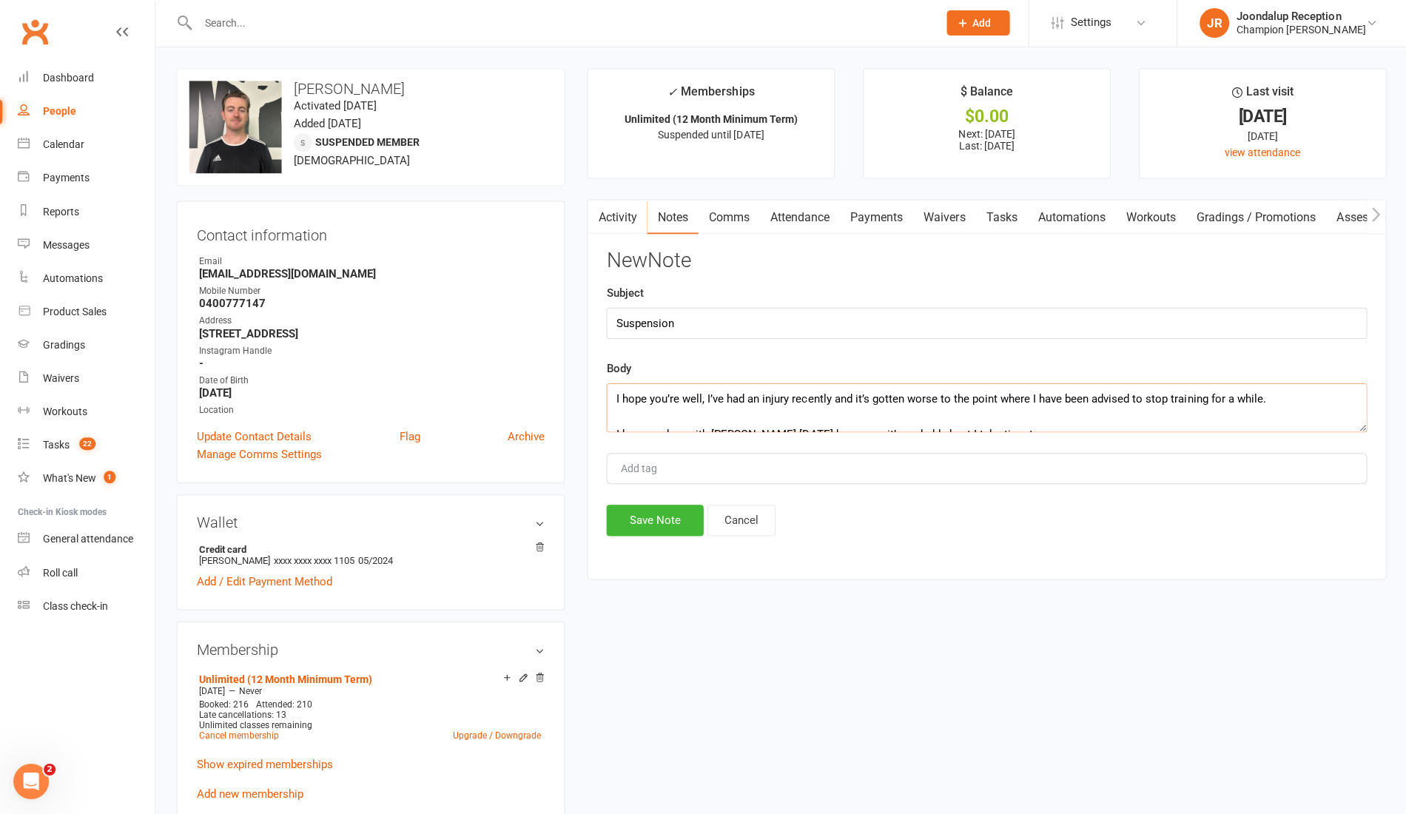
scroll to position [98, 0]
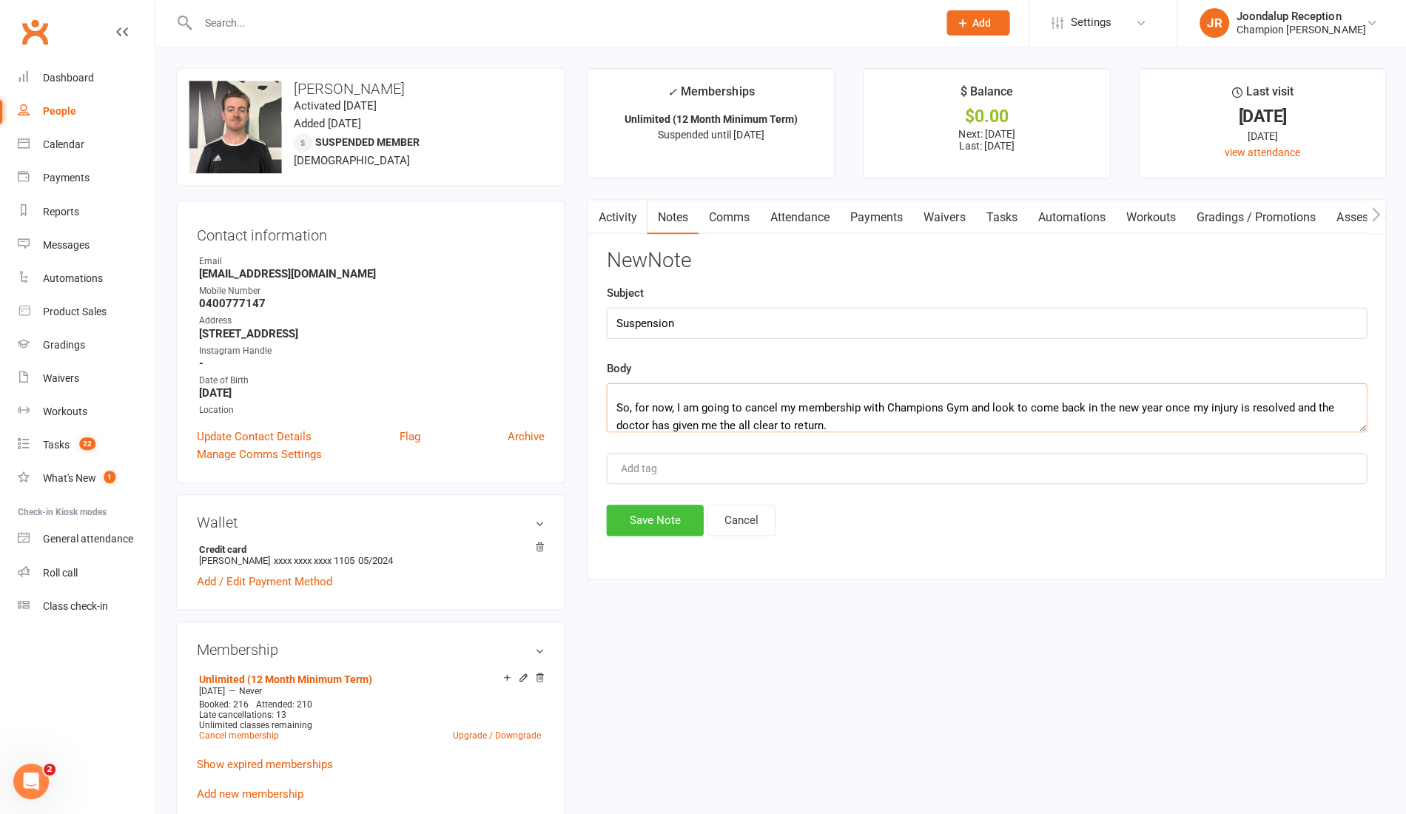
type textarea "I hope you’re well, I’ve had an injury recently and it’s gotten worse to the po…"
click at [673, 518] on button "Save Note" at bounding box center [655, 520] width 97 height 31
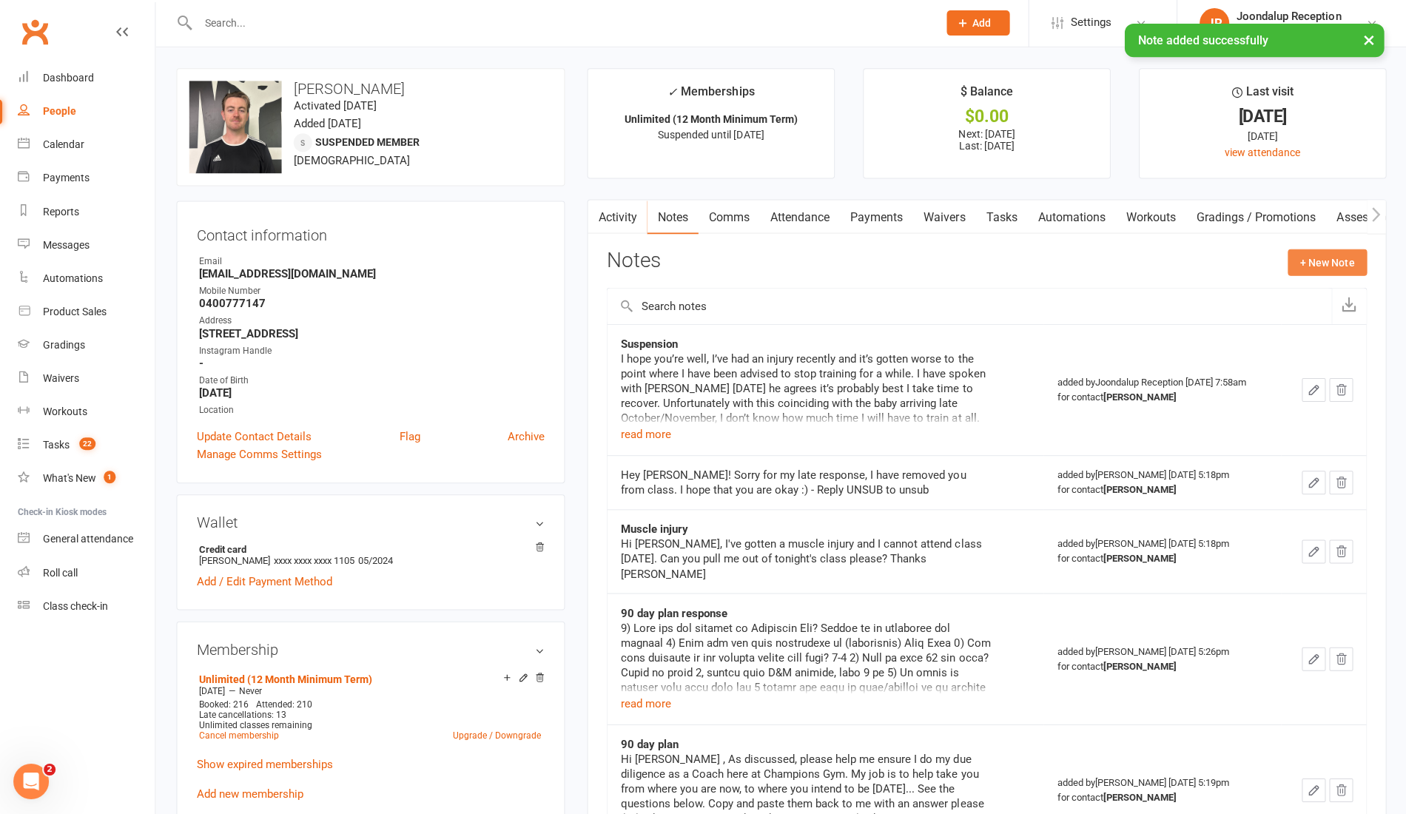
click at [1351, 260] on button "+ New Note" at bounding box center [1325, 263] width 79 height 27
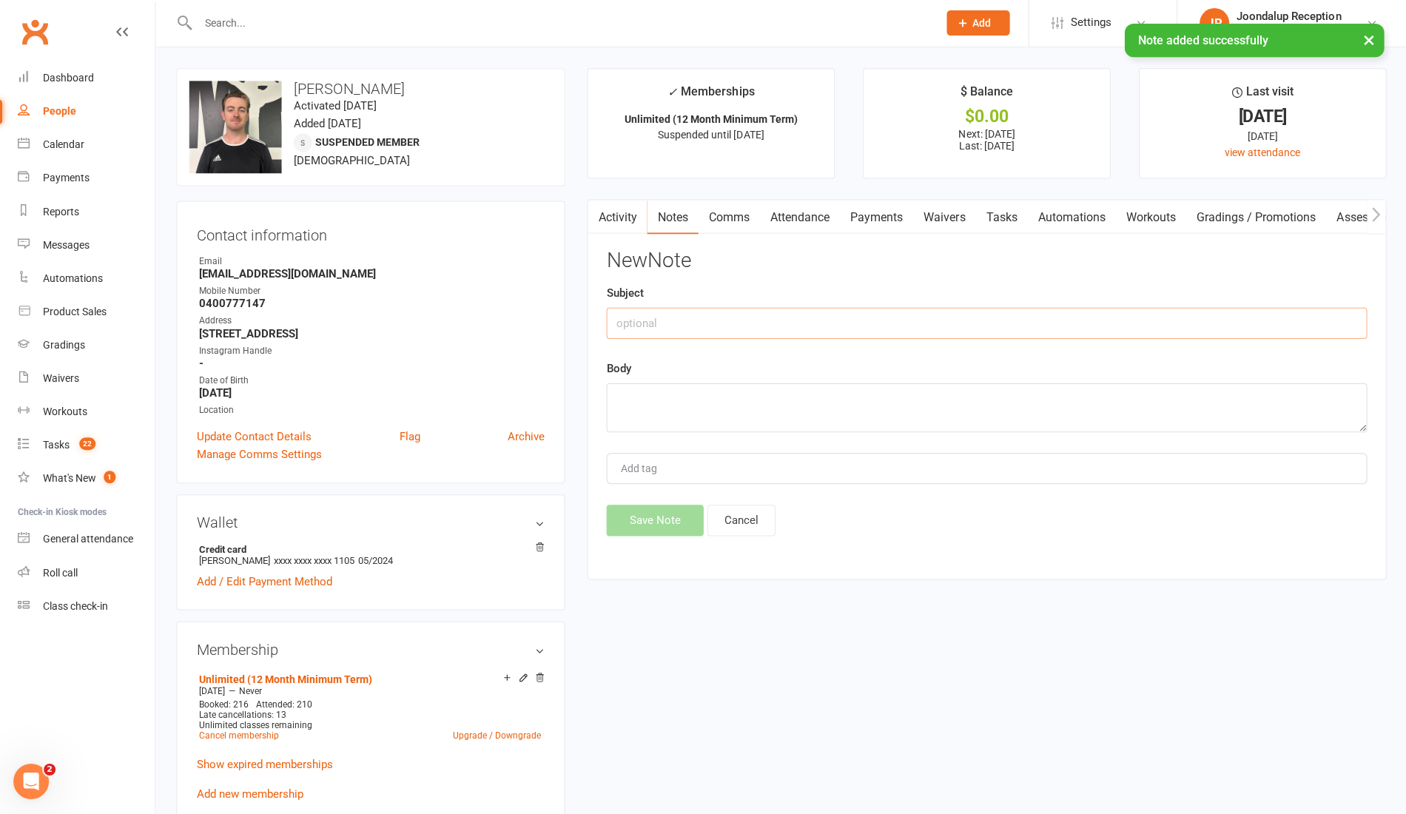
click at [917, 313] on input "text" at bounding box center [986, 323] width 759 height 31
type input "P Approval"
click at [854, 400] on textarea at bounding box center [986, 408] width 759 height 49
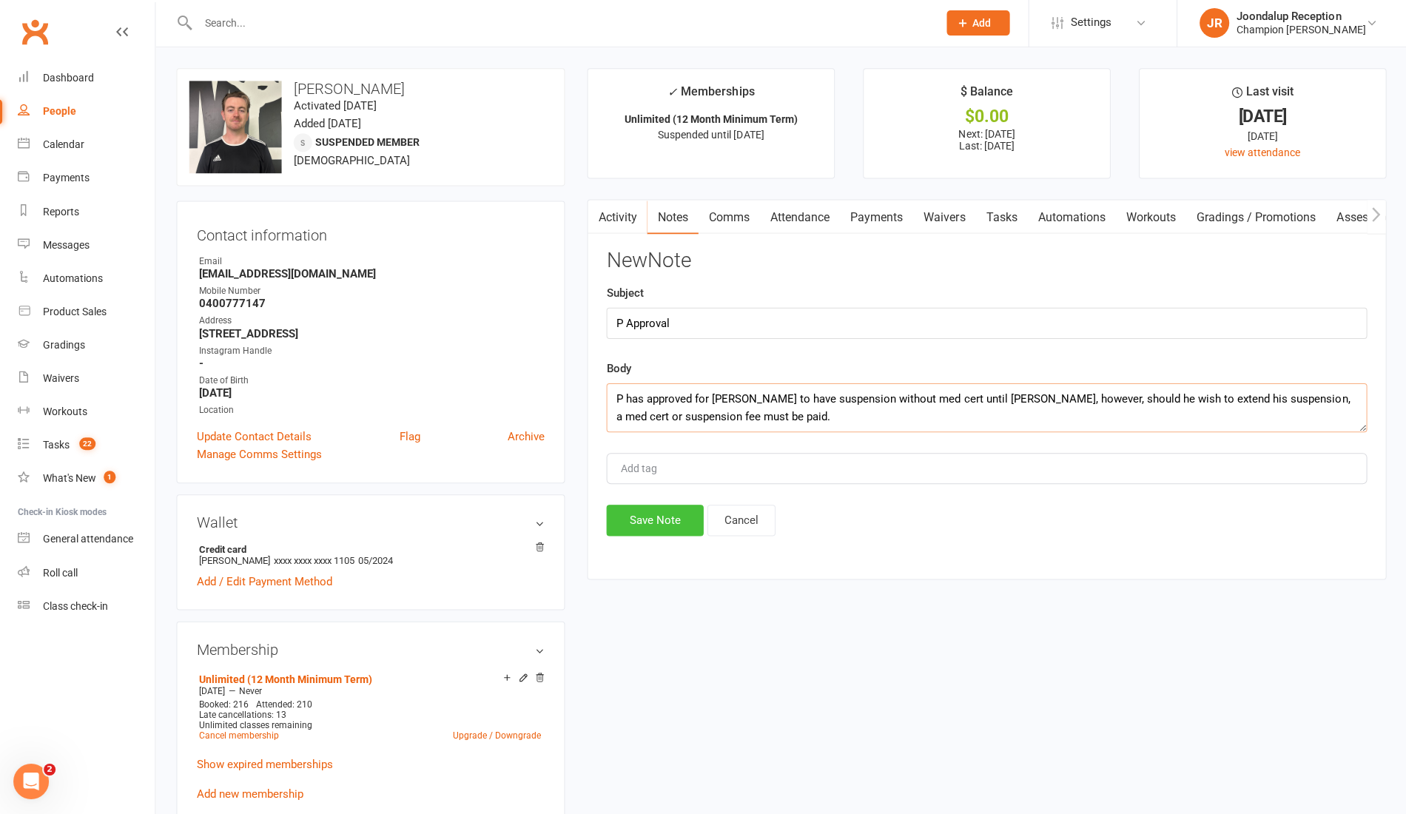
type textarea "P has approved for Ross to have suspension without med cert until Jan, however,…"
click at [650, 519] on button "Save Note" at bounding box center [655, 520] width 97 height 31
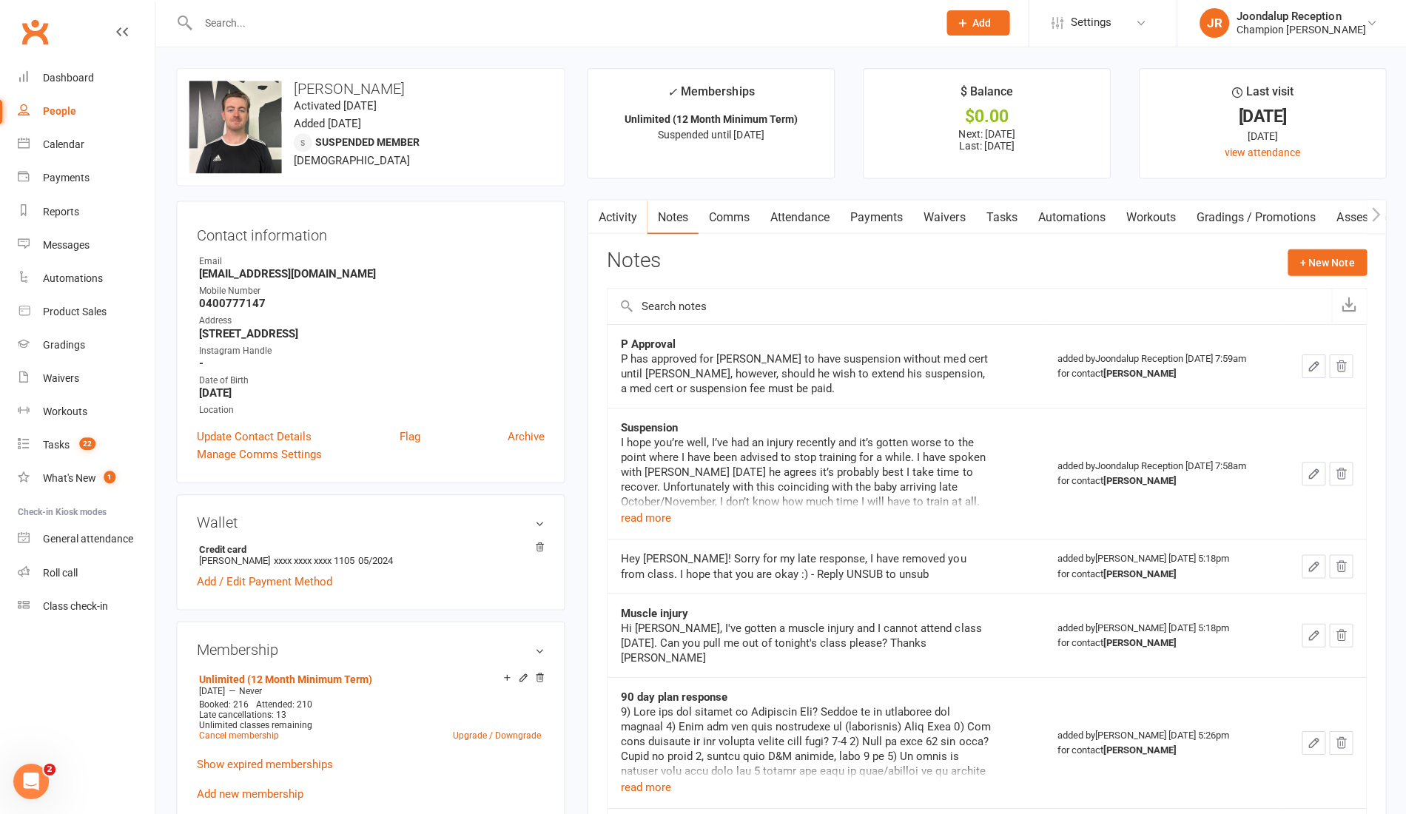
click at [229, 42] on div at bounding box center [552, 24] width 749 height 48
click at [240, 27] on input "text" at bounding box center [561, 24] width 732 height 21
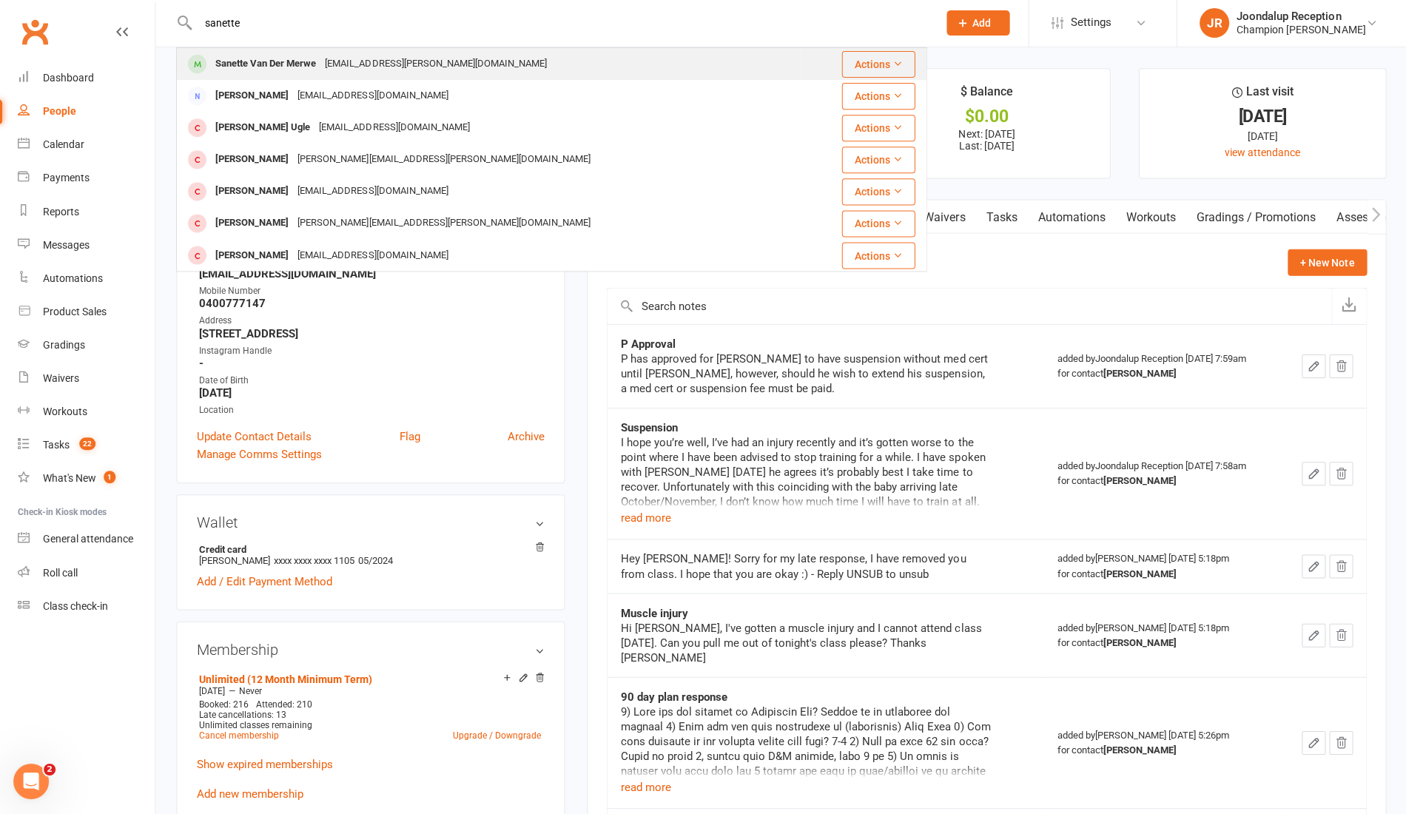
type input "sanette"
click at [249, 72] on div "Sanette Van Der Merwe" at bounding box center [266, 65] width 109 height 21
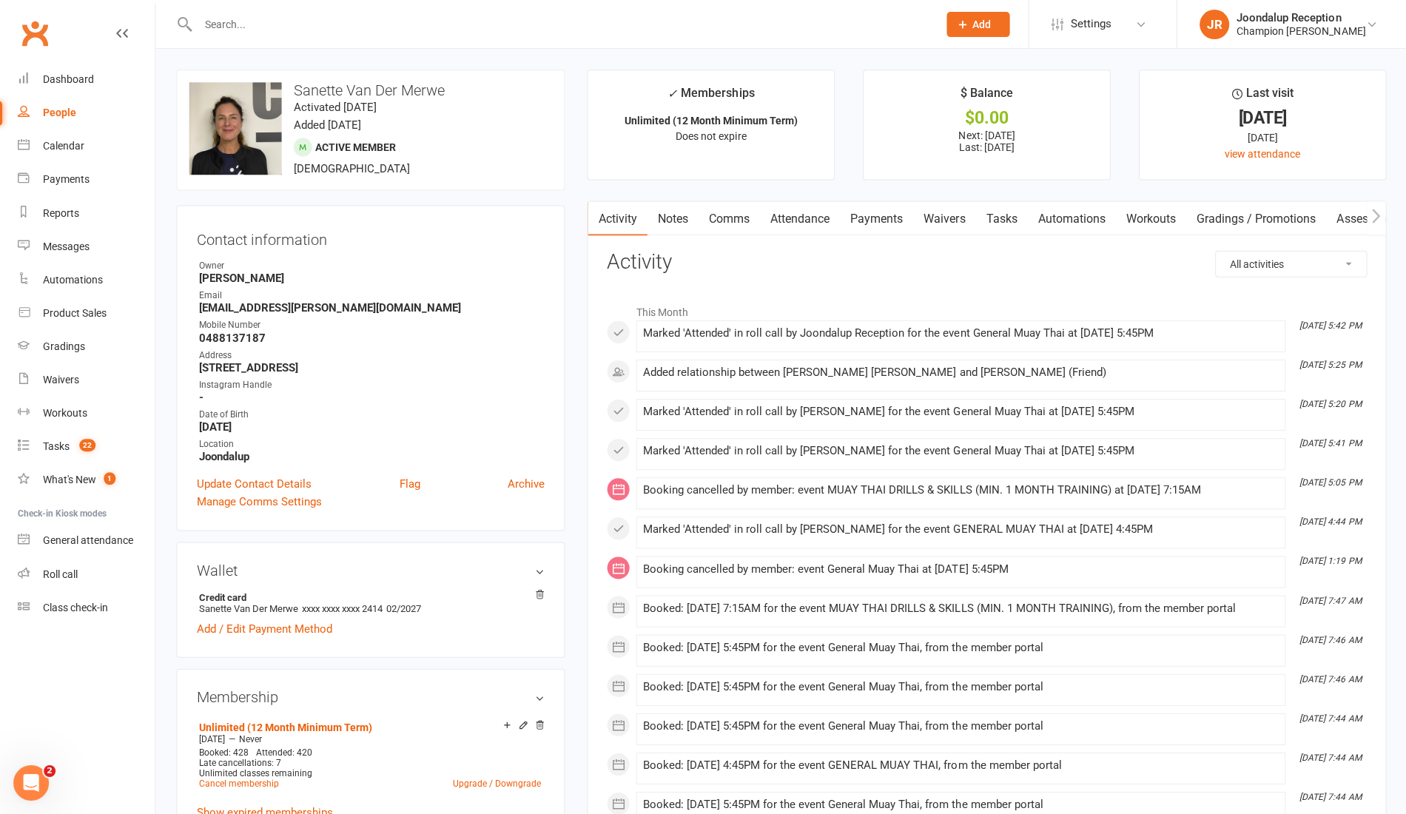
click at [650, 211] on link "Notes" at bounding box center [672, 218] width 51 height 34
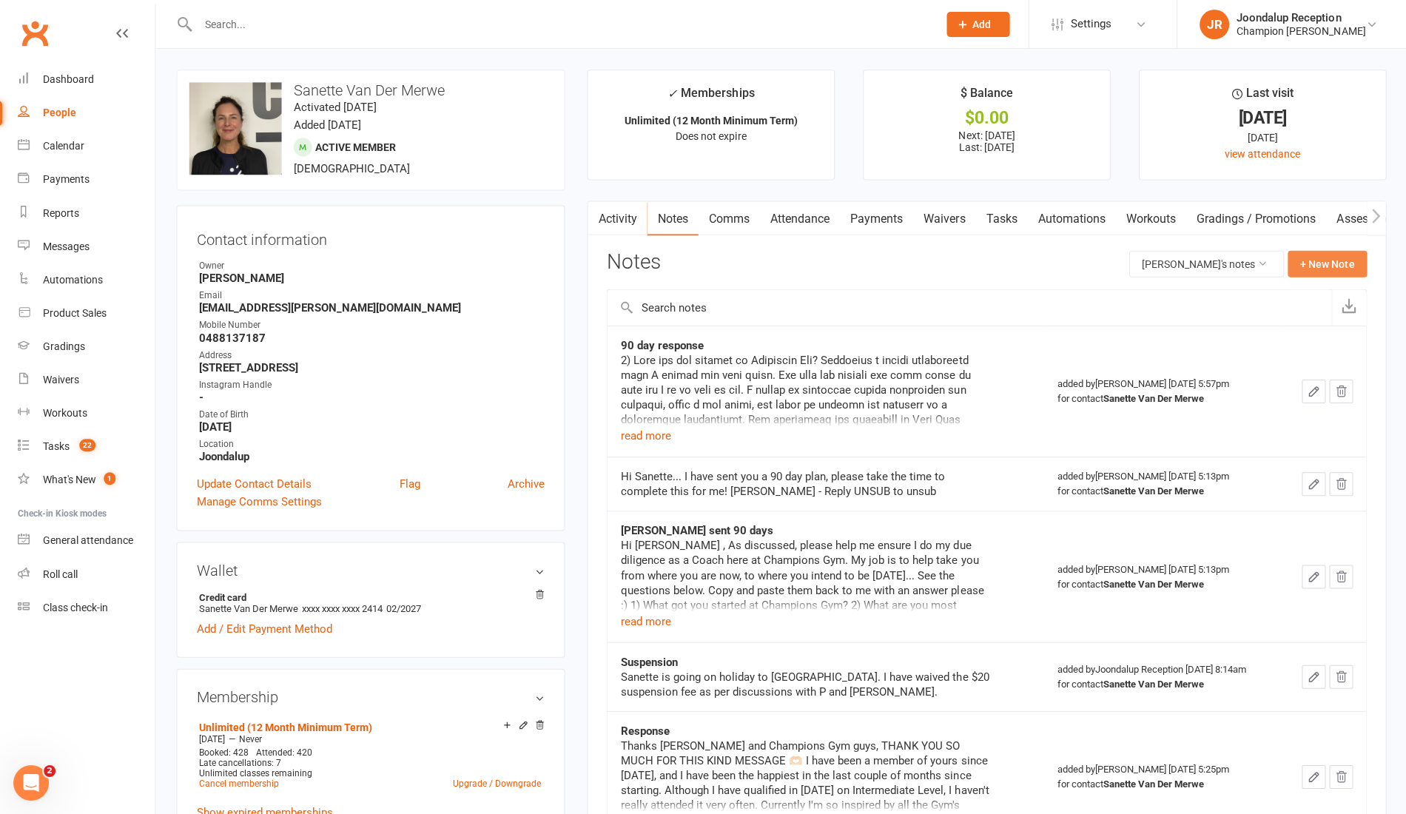
click at [1319, 250] on button "+ New Note" at bounding box center [1325, 263] width 79 height 27
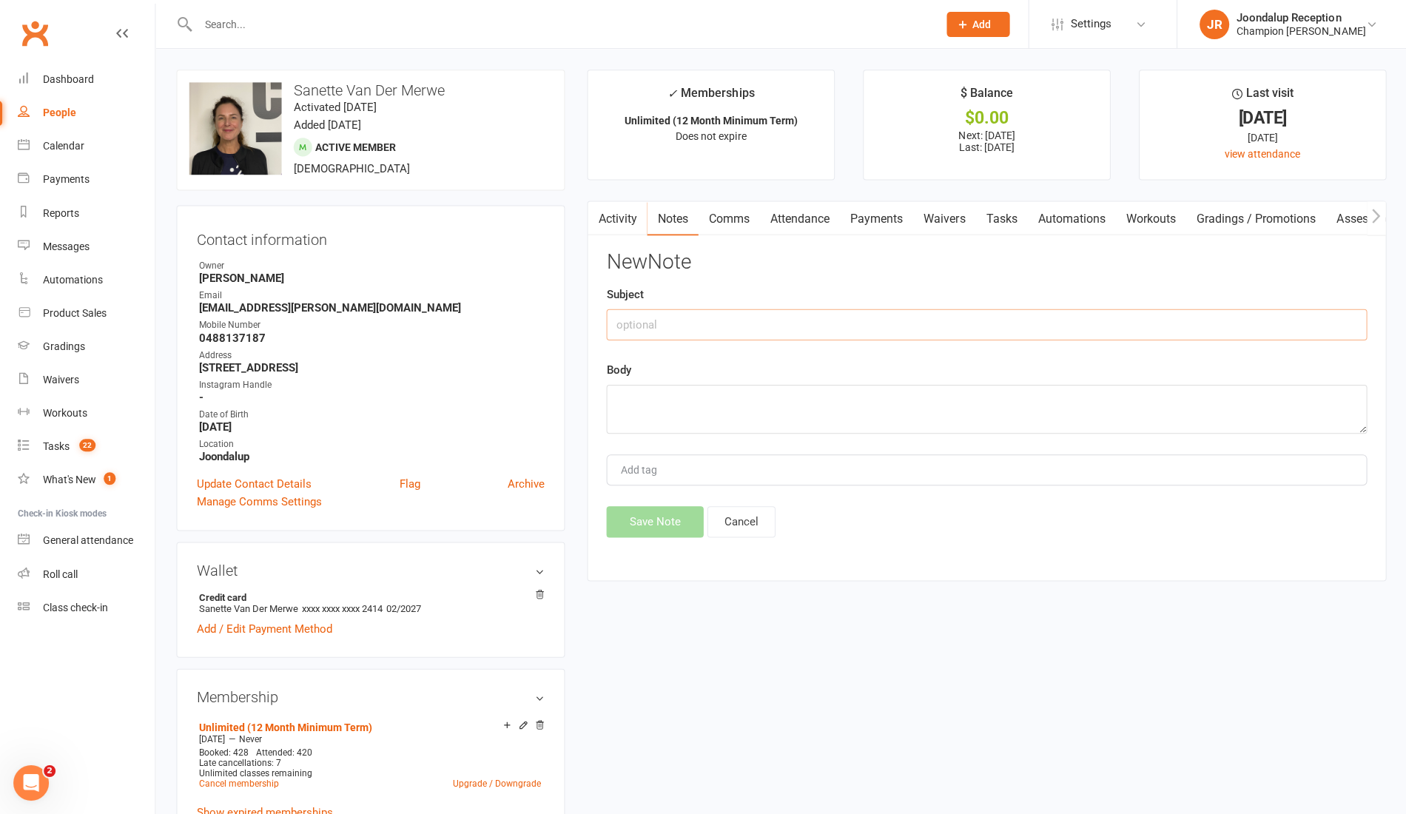
click at [667, 326] on input "text" at bounding box center [986, 323] width 759 height 31
type input "Comms re card surcharge"
click at [759, 523] on button "Cancel" at bounding box center [741, 520] width 68 height 31
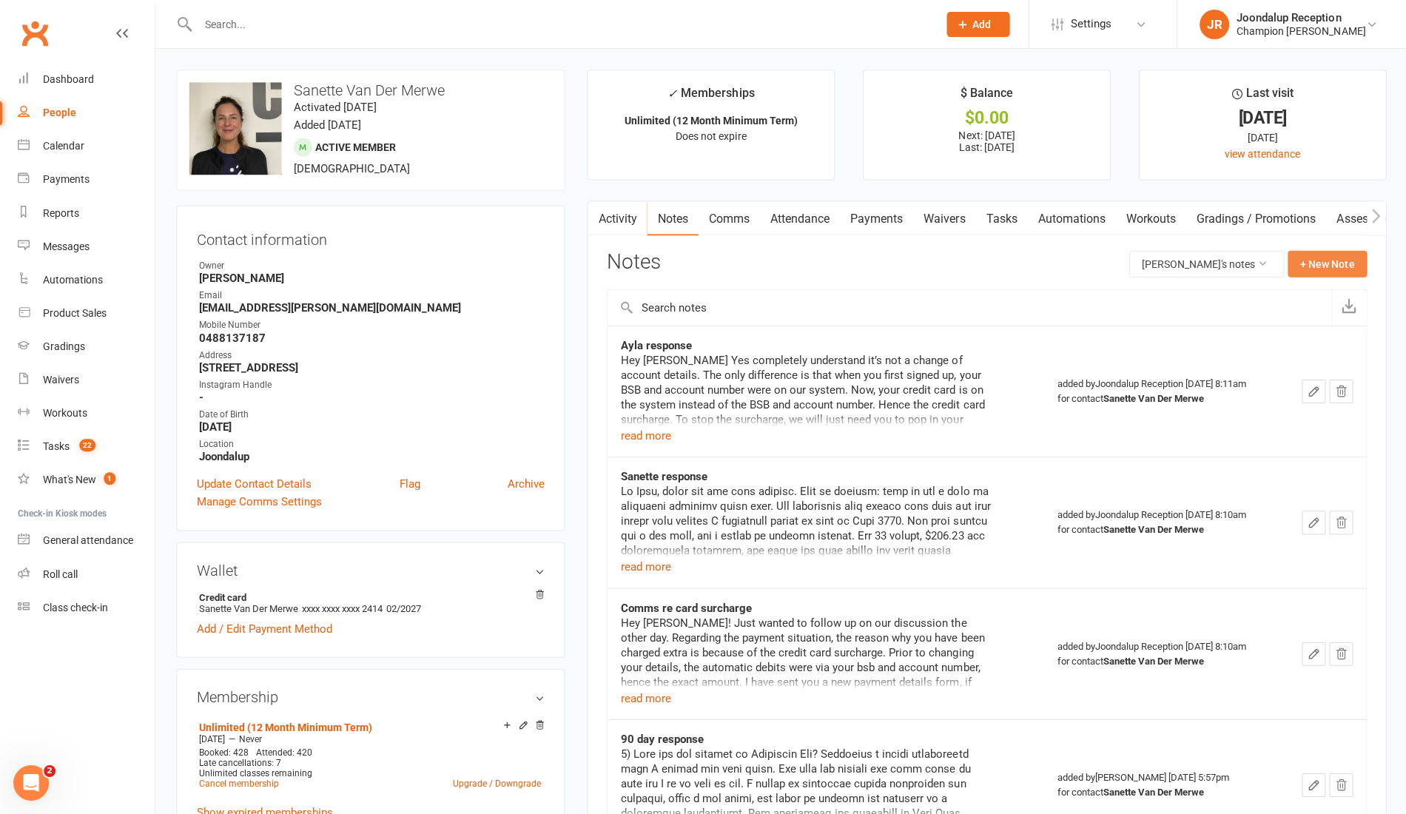
click at [1351, 271] on button "+ New Note" at bounding box center [1325, 263] width 79 height 27
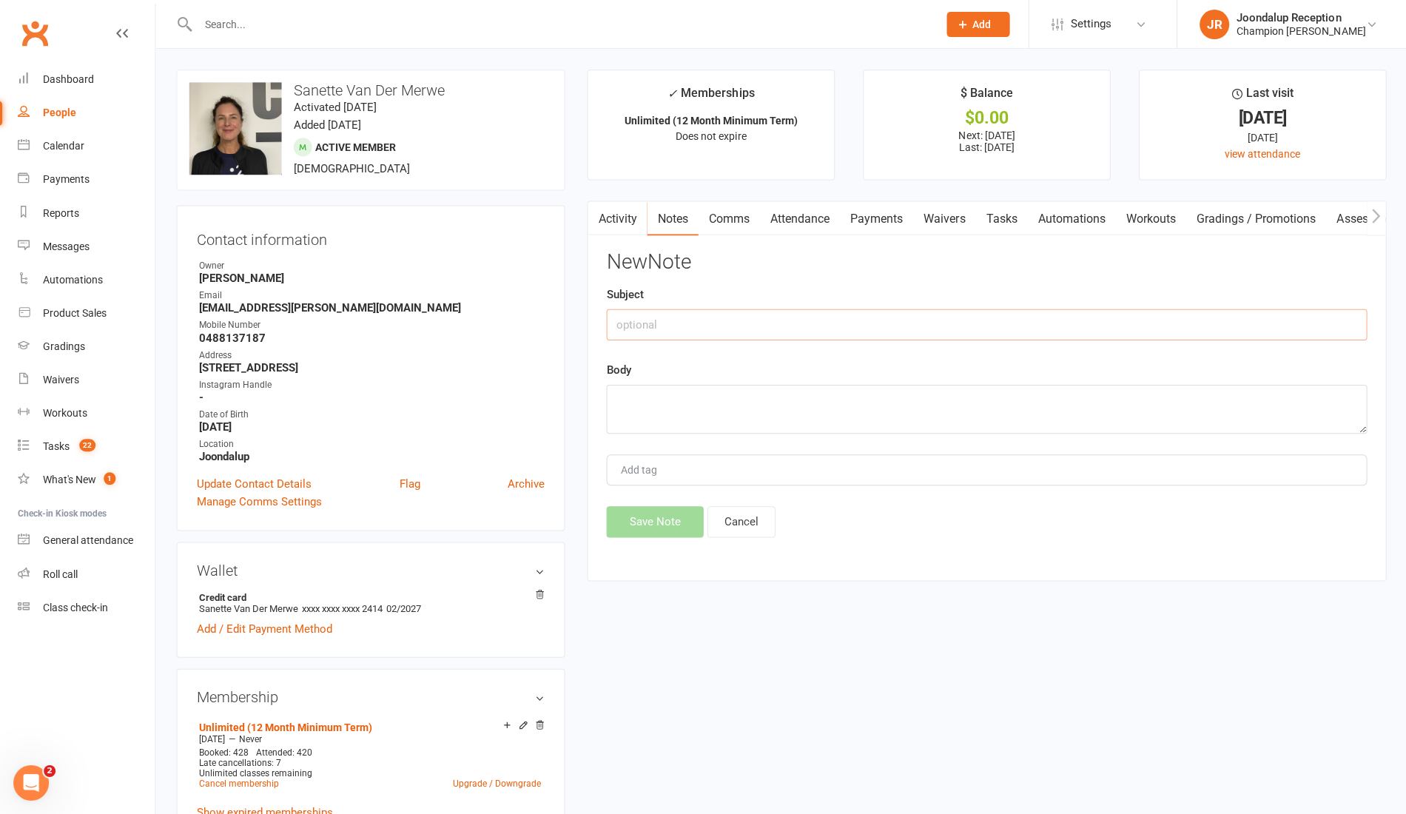
click at [726, 334] on input "text" at bounding box center [986, 323] width 759 height 31
type input "Update"
click at [700, 427] on textarea at bounding box center [986, 408] width 759 height 49
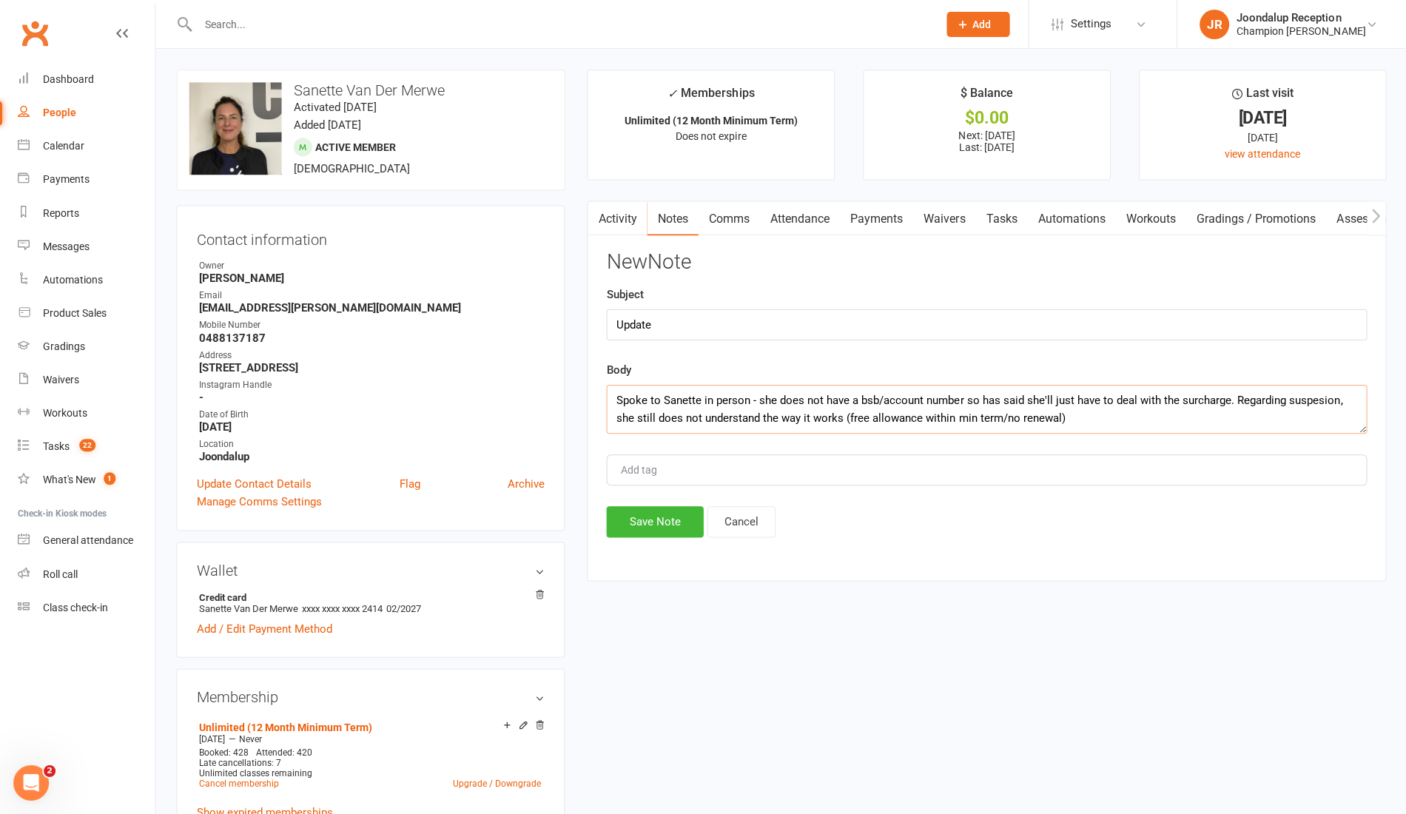
click at [1298, 395] on textarea "Spoke to Sanette in person - she does not have a bsb/account number so has said…" at bounding box center [986, 408] width 759 height 49
click at [1315, 399] on textarea "Spoke to Sanette in person - she does not have a bsb/account number so has said…" at bounding box center [986, 408] width 759 height 49
click at [1079, 412] on textarea "Spoke to Sanette in person - she does not have a bsb/account number so has said…" at bounding box center [986, 408] width 759 height 49
type textarea "Spoke to Sanette in person - she does not have a bsb/account number so has said…"
click at [666, 520] on button "Save Note" at bounding box center [655, 520] width 97 height 31
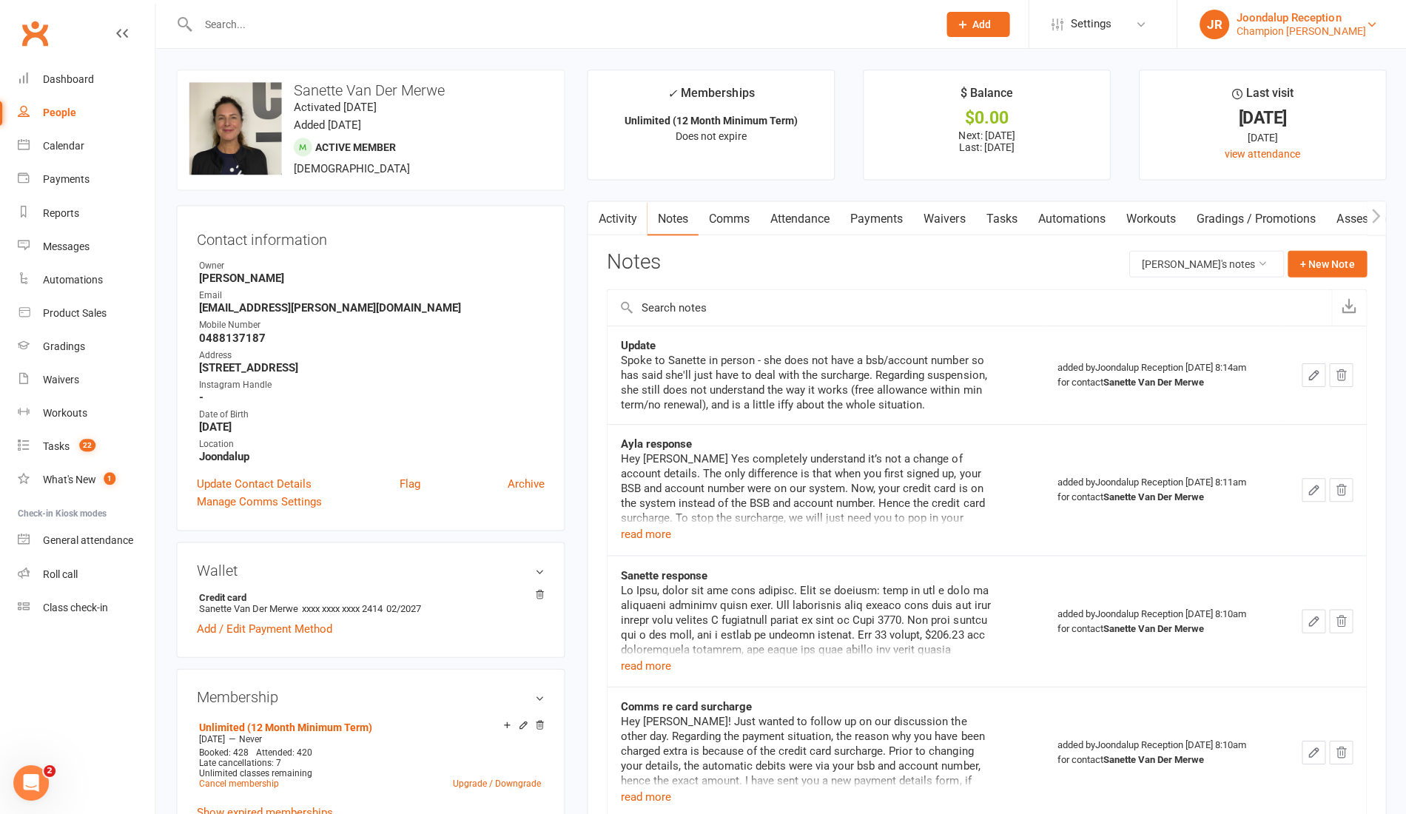
click at [1331, 20] on div "Joondalup Reception" at bounding box center [1299, 17] width 129 height 13
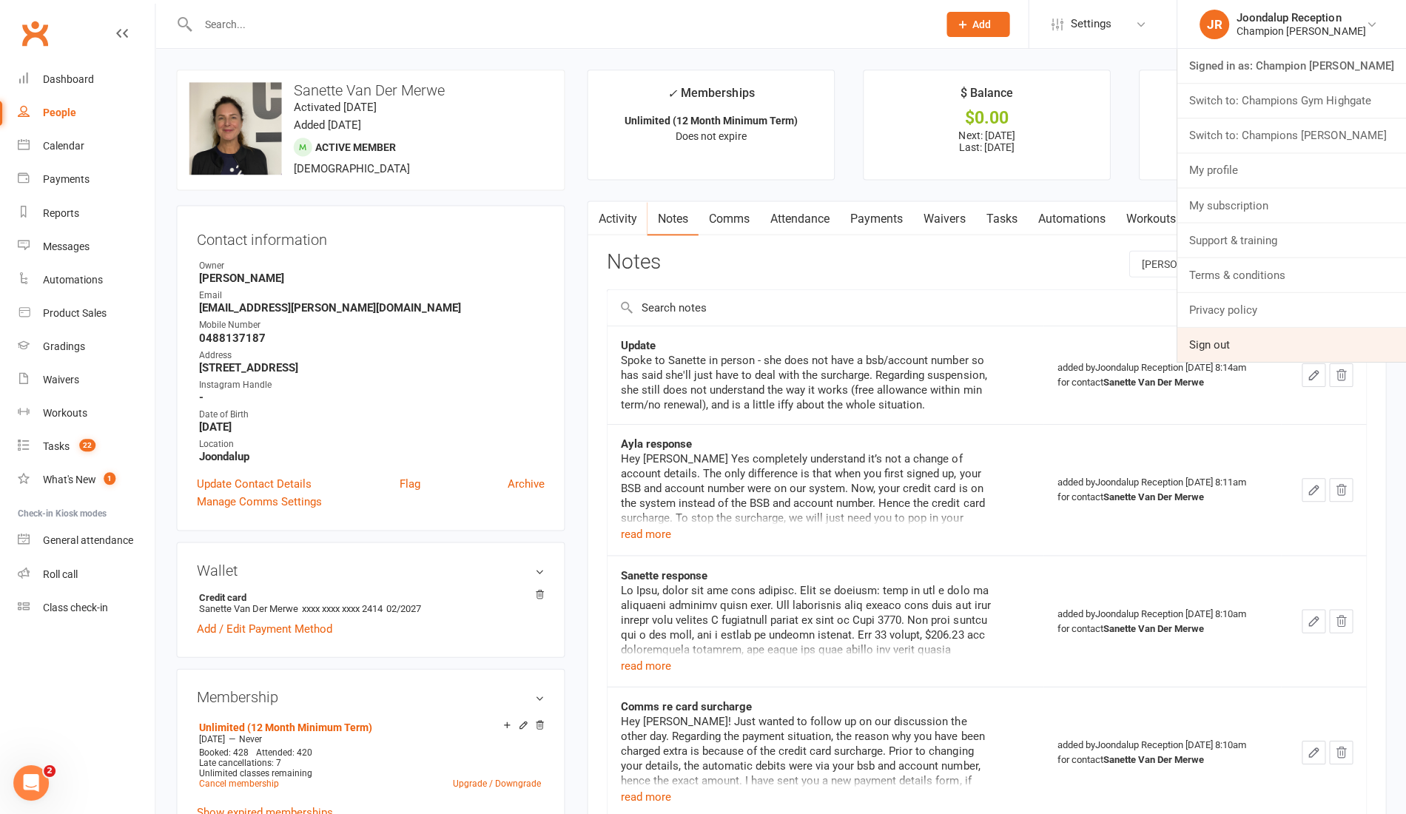
click at [1238, 342] on link "Sign out" at bounding box center [1290, 344] width 229 height 34
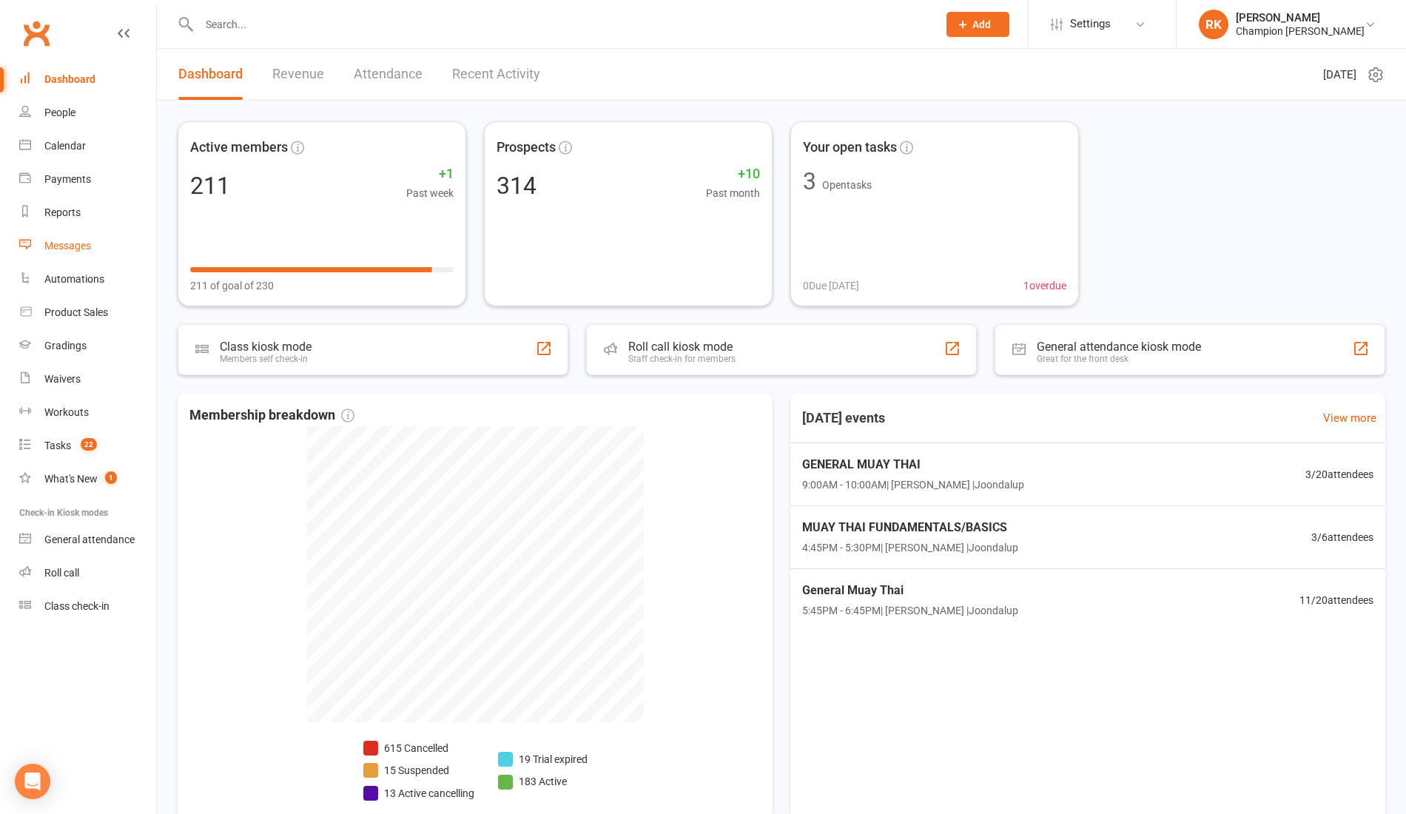
click at [72, 236] on link "Messages" at bounding box center [87, 245] width 137 height 33
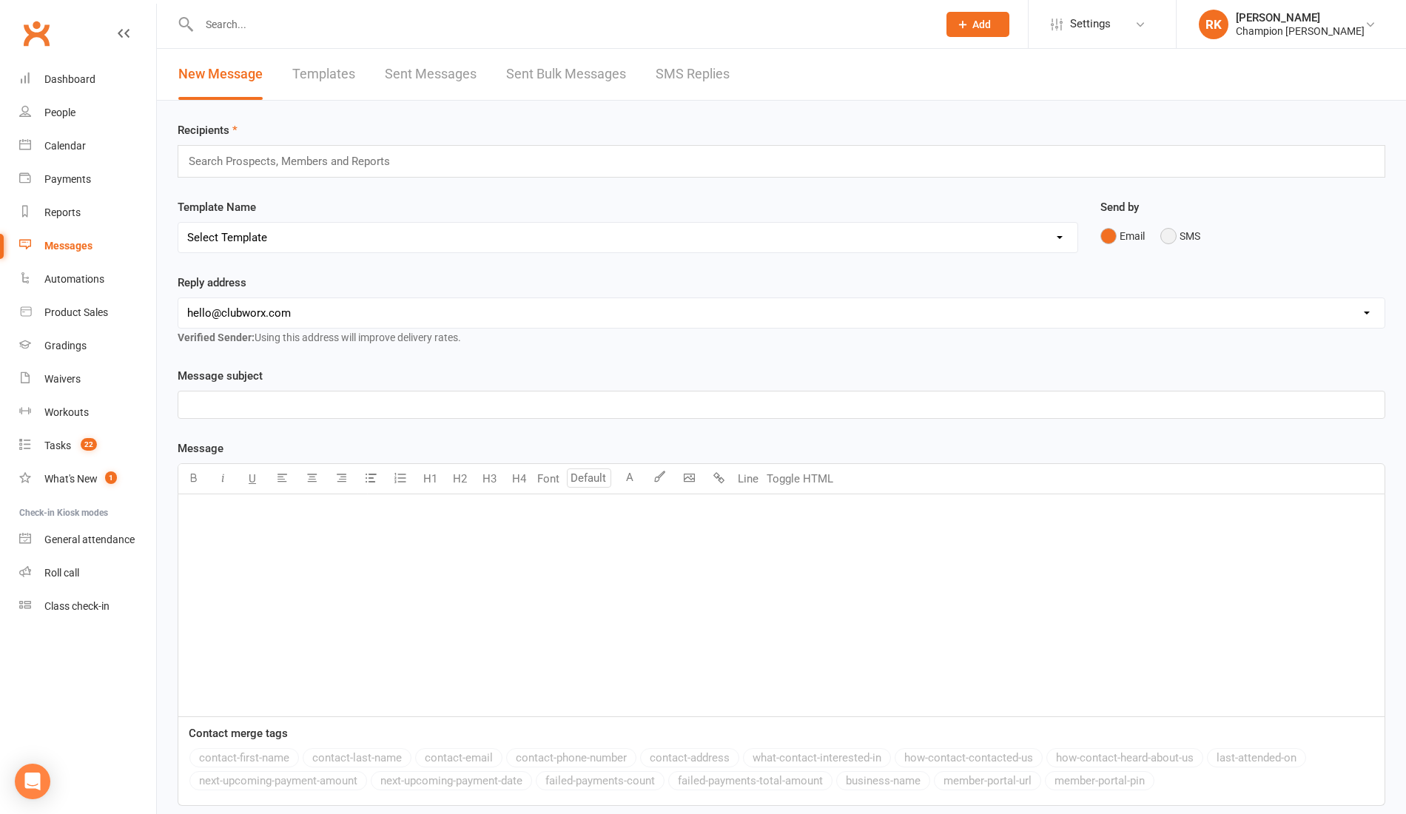
click at [1167, 249] on button "SMS" at bounding box center [1180, 236] width 40 height 28
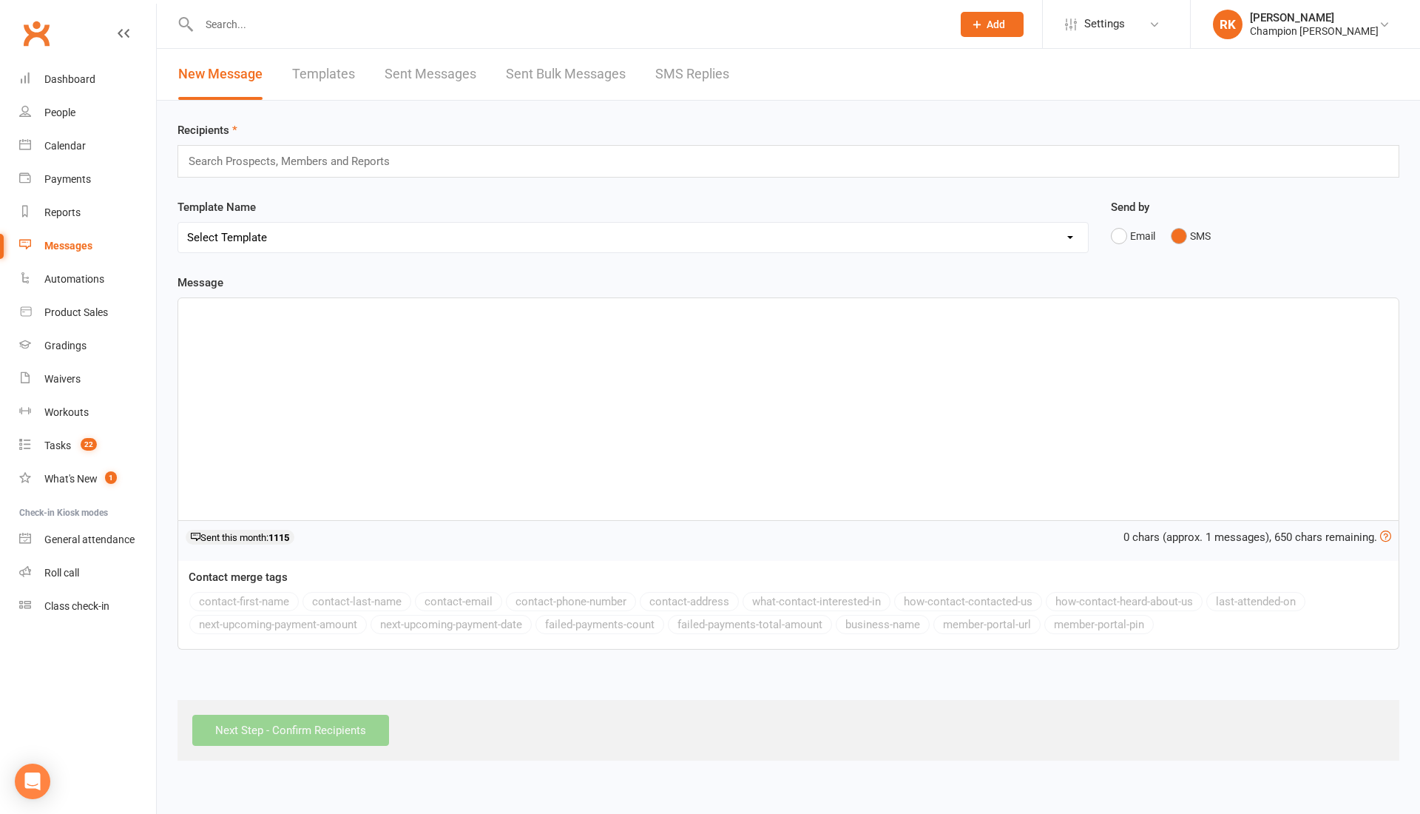
click at [246, 169] on input "text" at bounding box center [295, 161] width 217 height 19
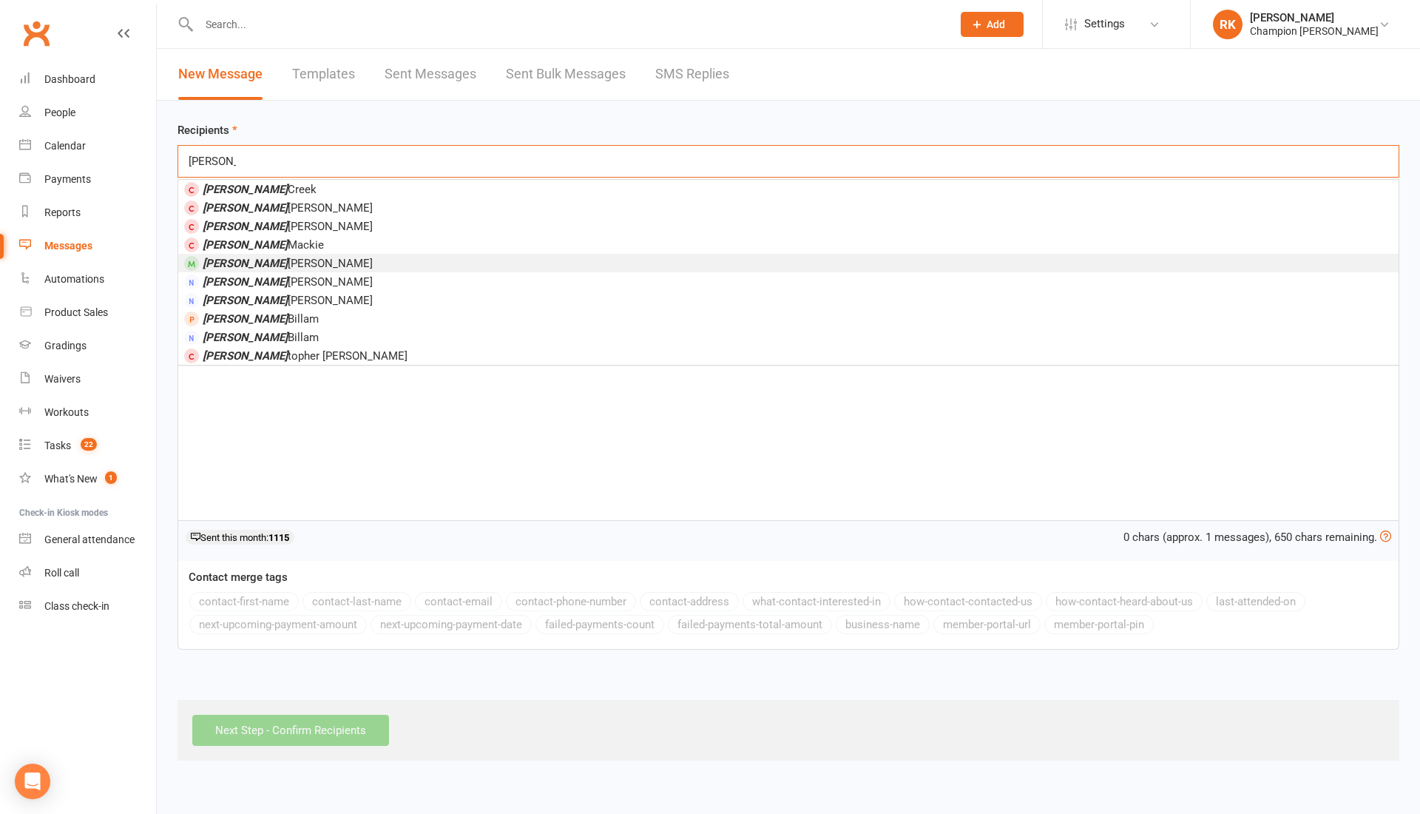
type input "Chris"
click at [241, 260] on span "Chris Wirth" at bounding box center [288, 263] width 170 height 13
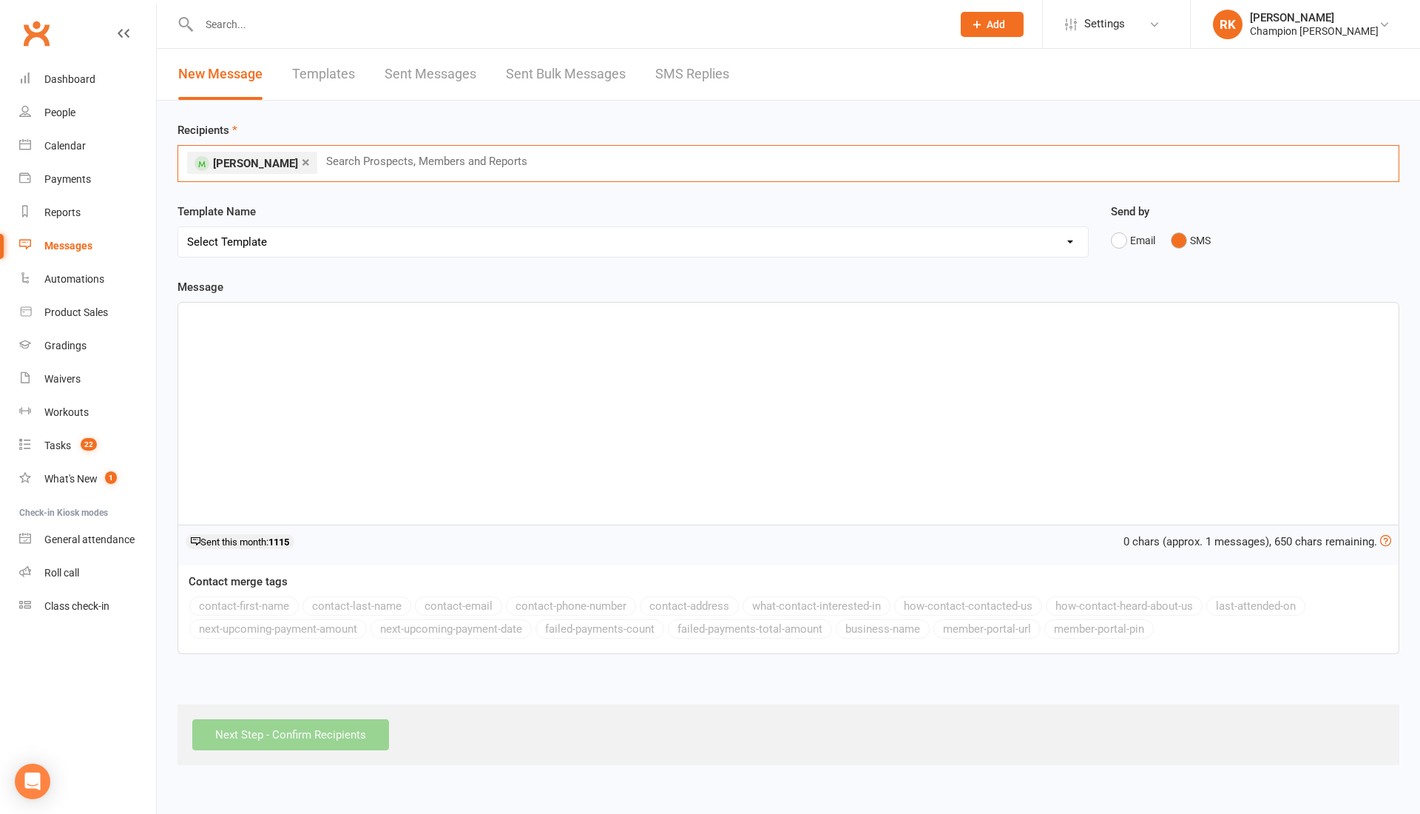
click at [219, 237] on select "Select Template [Email] Goal Setting Template [SMS] 14 days absence [Email] 202…" at bounding box center [633, 242] width 910 height 30
click at [226, 318] on p "﻿" at bounding box center [788, 316] width 1203 height 18
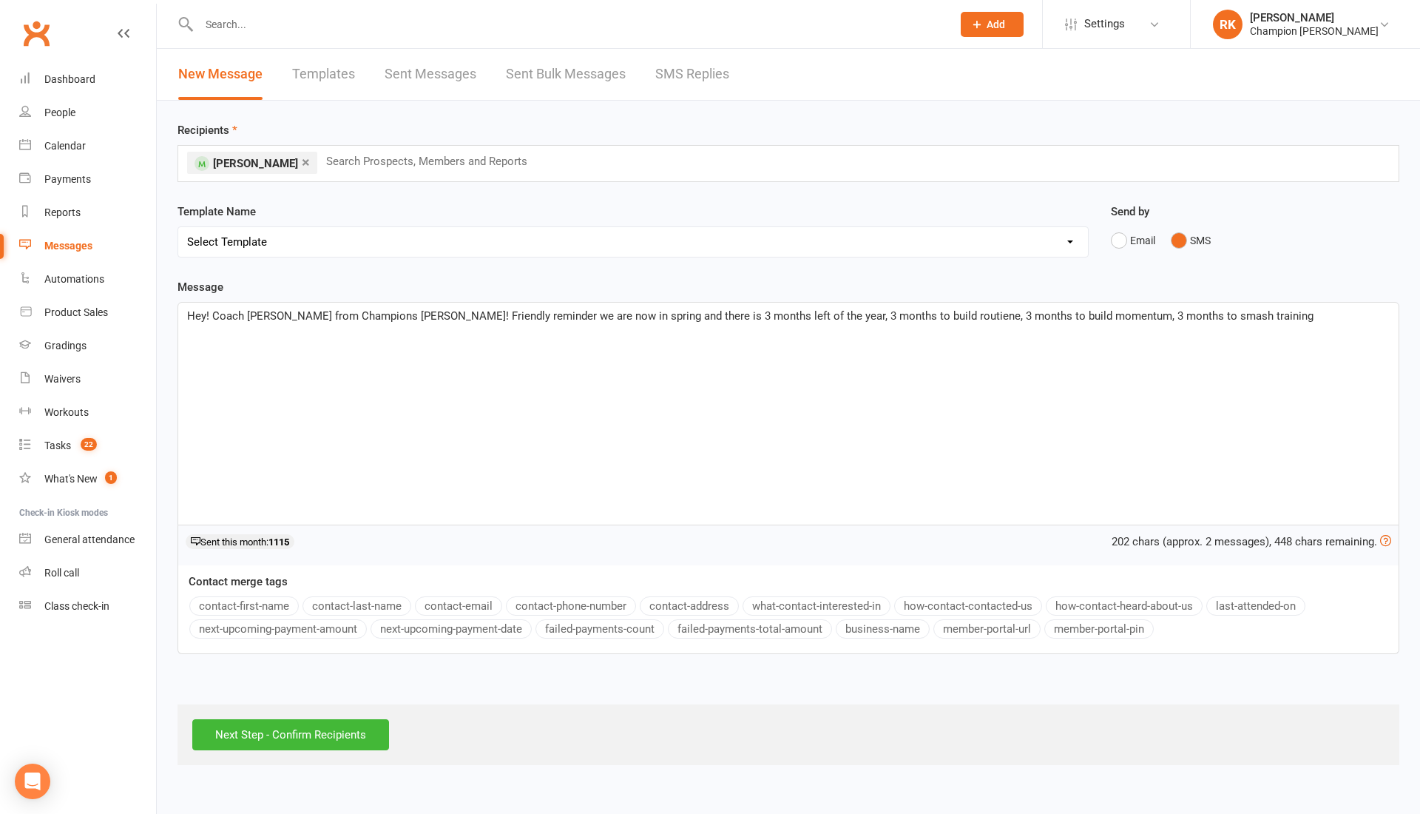
click at [908, 315] on span "Hey! Coach Ren from Champions Joondalup! Friendly reminder we are now in spring…" at bounding box center [750, 315] width 1127 height 13
click at [786, 318] on span "Hey! Coach Ren from Champions Joondalup! Friendly reminder we are now in spring…" at bounding box center [747, 315] width 1121 height 13
click at [1006, 313] on span "Hey! Coach Ren from Champions Joondalup! Friendly reminder we are now in spring…" at bounding box center [747, 315] width 1121 height 13
click at [1199, 307] on p "Hey! Coach Ren from Champions Joondalup! Friendly reminder we are now in spring…" at bounding box center [788, 316] width 1203 height 18
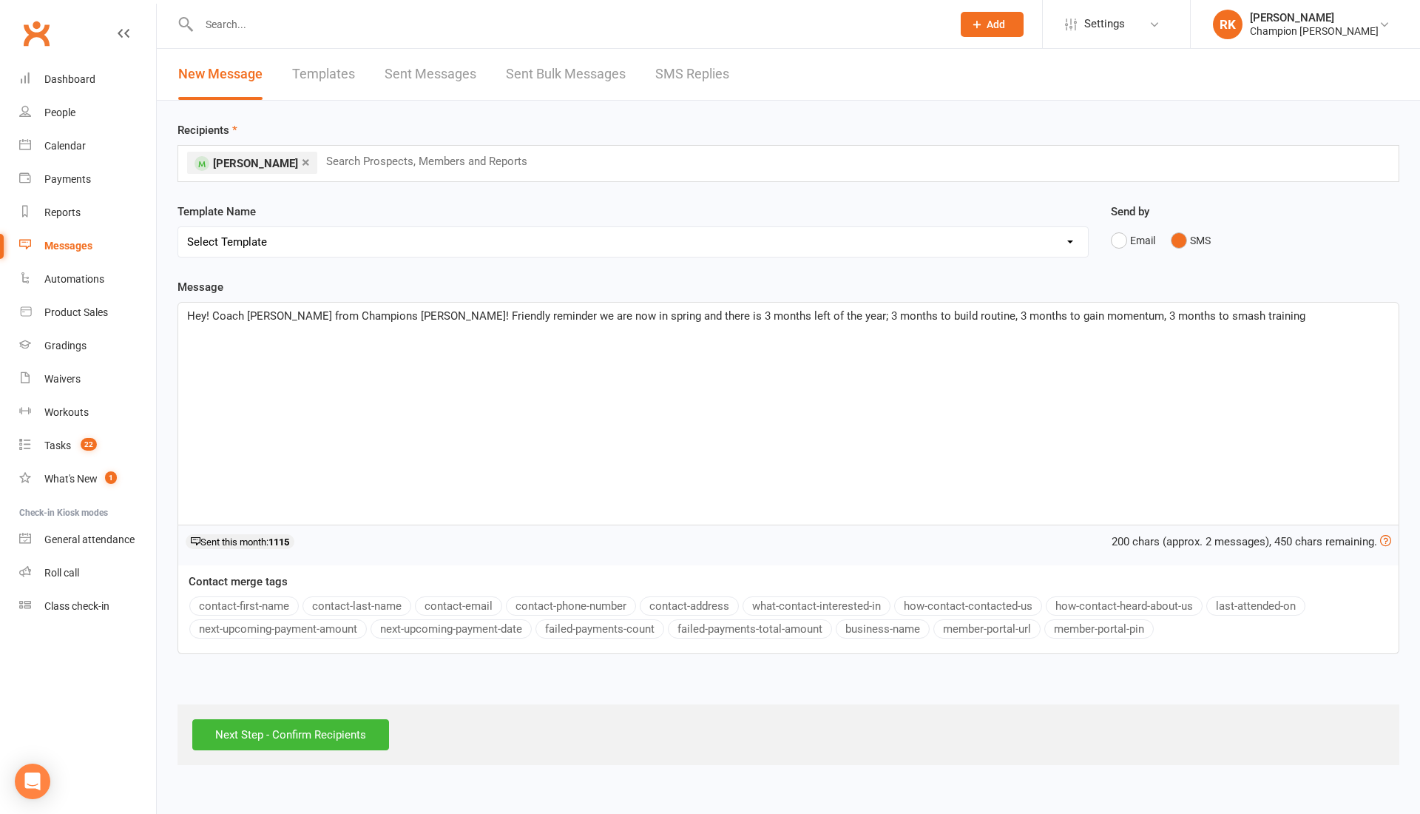
drag, startPoint x: 1203, startPoint y: 320, endPoint x: 1211, endPoint y: 341, distance: 22.9
click at [1211, 341] on div "Hey! Coach Ren from Champions Joondalup! Friendly reminder we are now in spring…" at bounding box center [788, 414] width 1221 height 222
click at [404, 318] on span "Hey! Coach Ren from Champions Joondalup! Friendly reminder we are now in spring…" at bounding box center [789, 324] width 1204 height 31
click at [1332, 323] on p "Hey! Coach Ren from Champions! Friendly reminder we are now in spring and there…" at bounding box center [788, 325] width 1203 height 36
click at [1332, 321] on p "Hey! Coach Ren from Champions! Friendly reminder we are now in spring and there…" at bounding box center [788, 325] width 1203 height 36
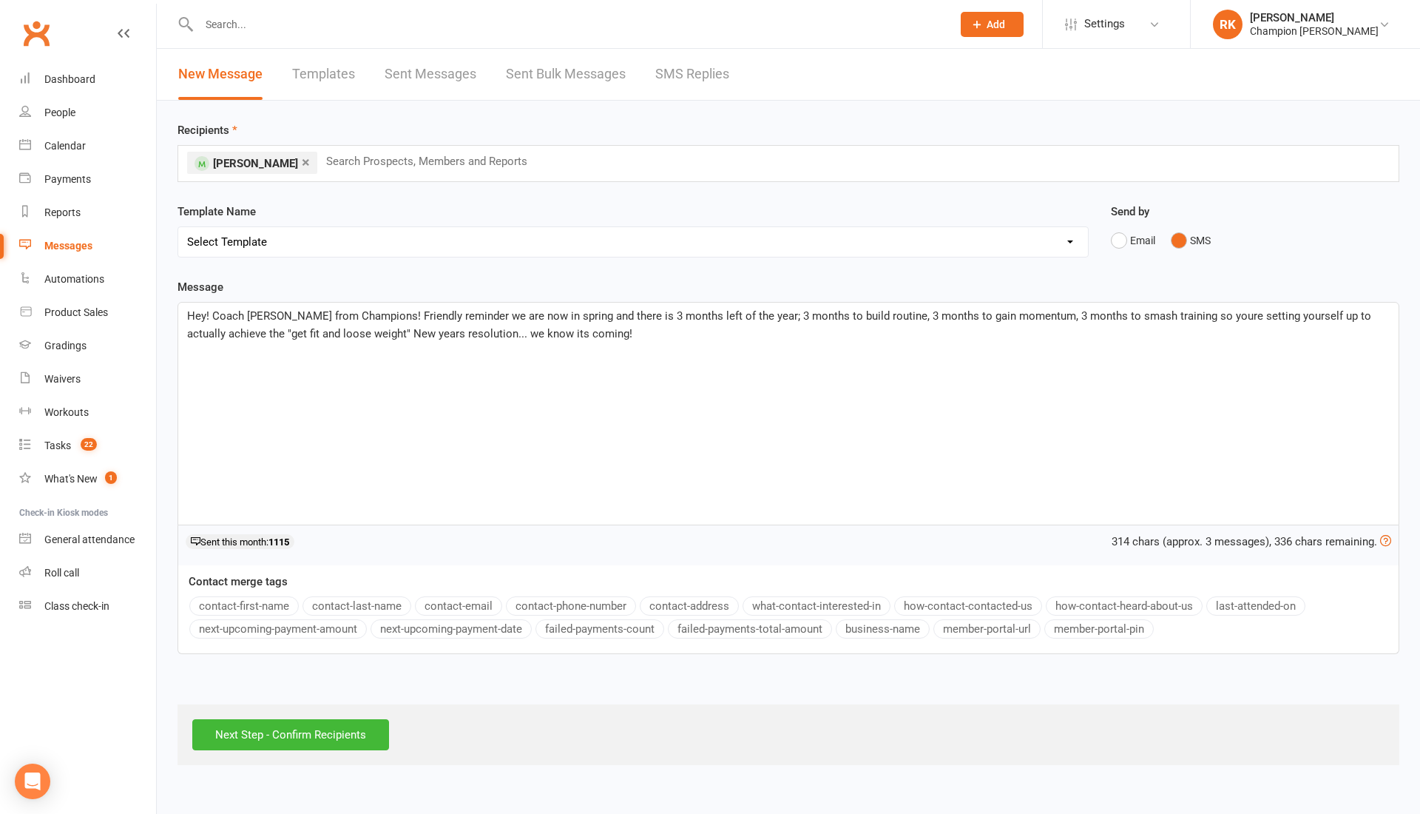
click at [558, 340] on p "Hey! Coach Ren from Champions! Friendly reminder we are now in spring and there…" at bounding box center [788, 325] width 1203 height 36
click at [545, 336] on span "Hey! Coach Ren from Champions! Friendly reminder we are now in spring and there…" at bounding box center [780, 324] width 1187 height 31
click at [686, 367] on div "Hey! Coach Ren from Champions! Friendly reminder we are now in spring and there…" at bounding box center [788, 414] width 1221 height 222
click at [954, 325] on p "Hey! Coach Ren from Champions! Friendly reminder we are now in spring and there…" at bounding box center [788, 325] width 1203 height 36
click at [395, 158] on input "text" at bounding box center [433, 161] width 217 height 19
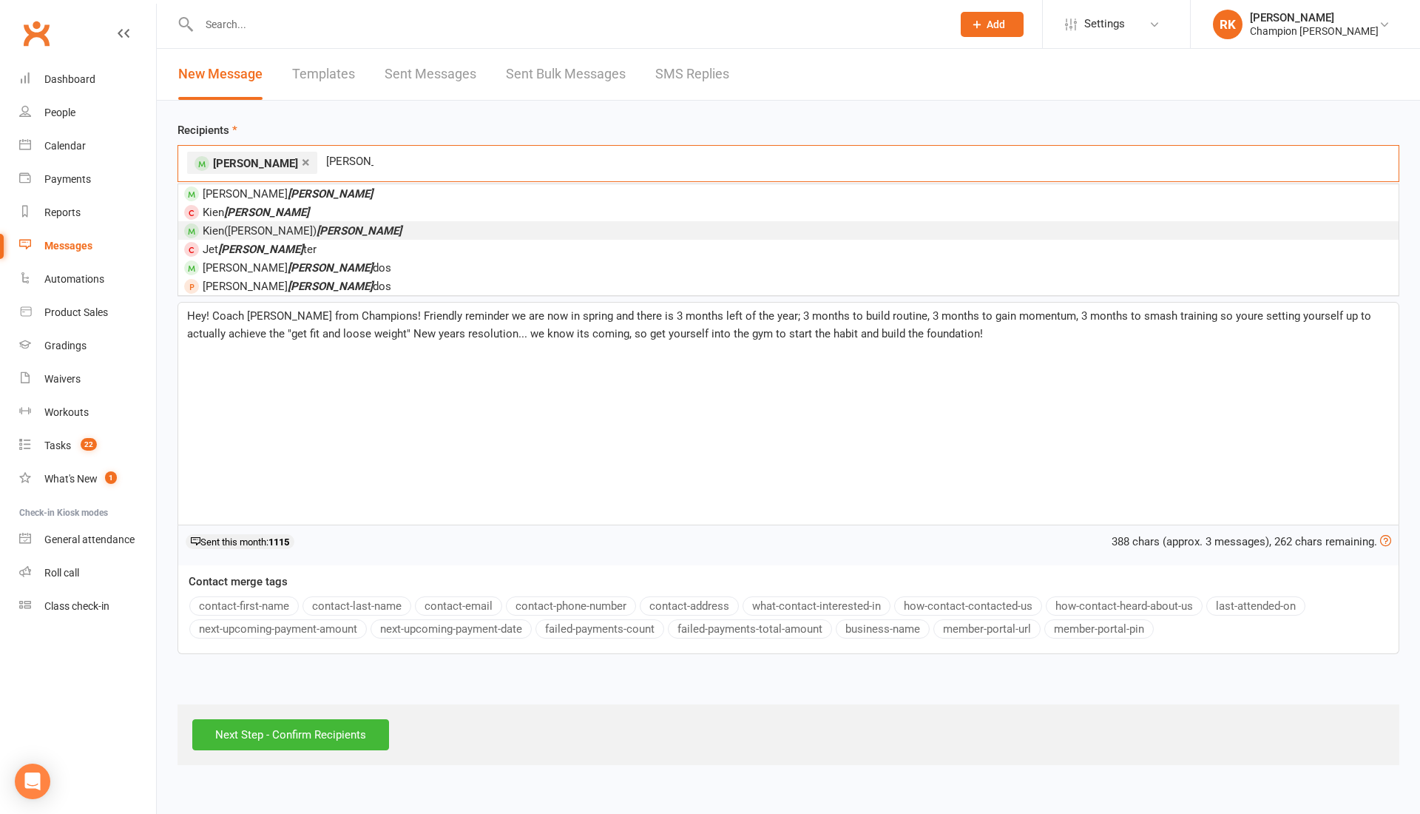
type input "[PERSON_NAME]"
click at [259, 234] on span "Kien(Aaron) Tran" at bounding box center [302, 230] width 199 height 13
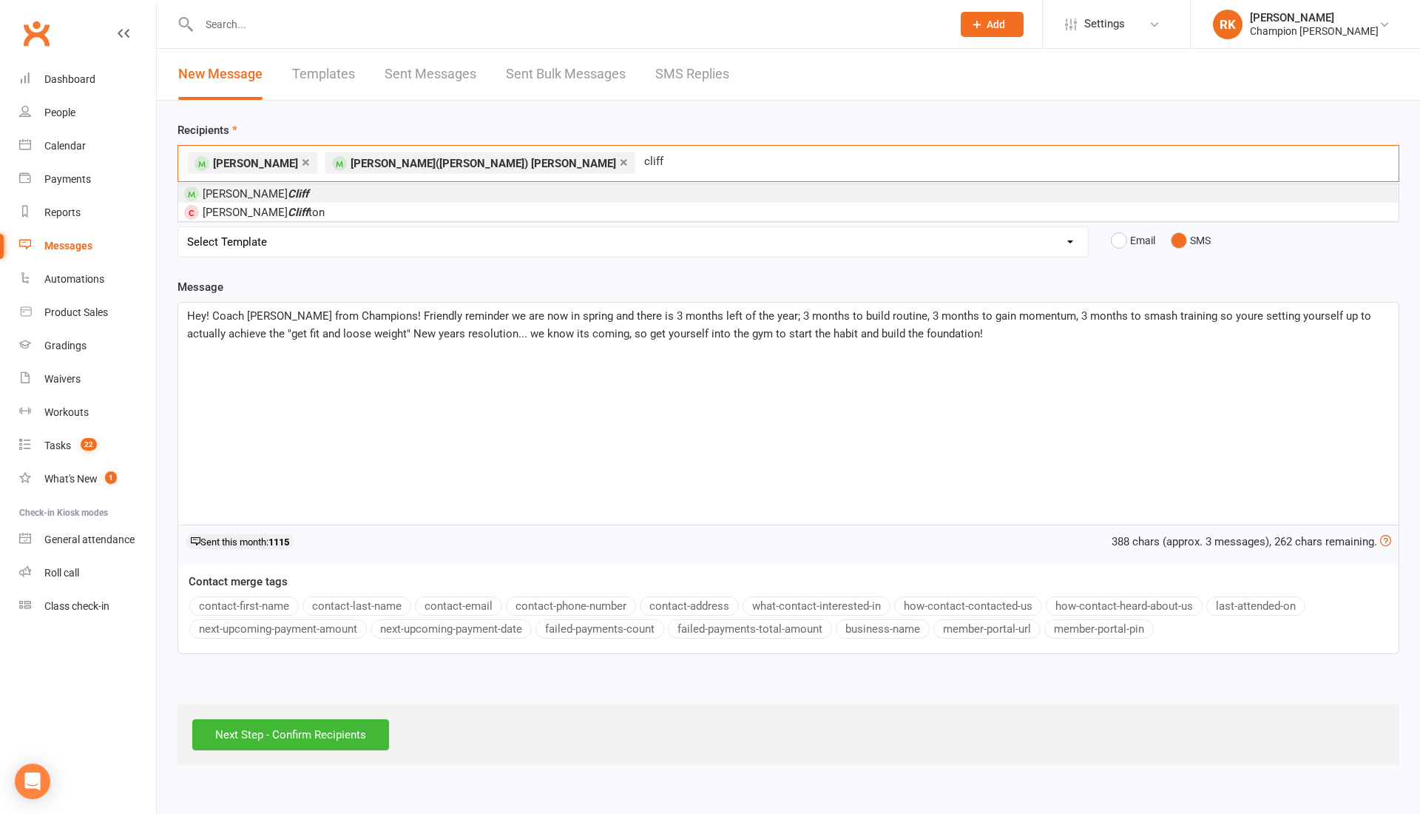
type input "cliff"
click at [299, 192] on li "Nicholas Cliff" at bounding box center [788, 193] width 1221 height 18
type input "finn"
click at [323, 215] on li "Finn Murray" at bounding box center [788, 212] width 1221 height 18
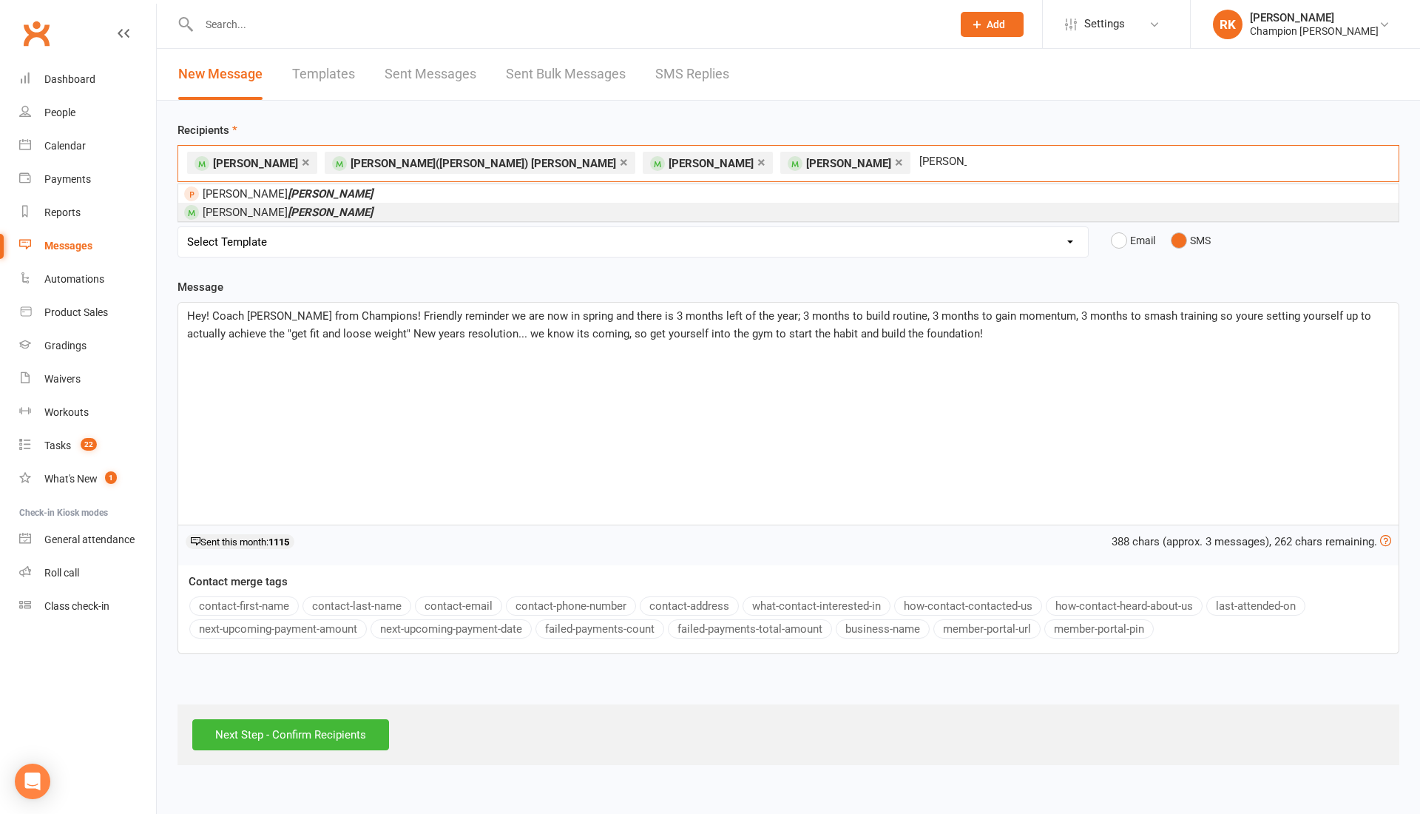
type input "[PERSON_NAME]"
click at [288, 212] on em "Connell" at bounding box center [330, 212] width 85 height 13
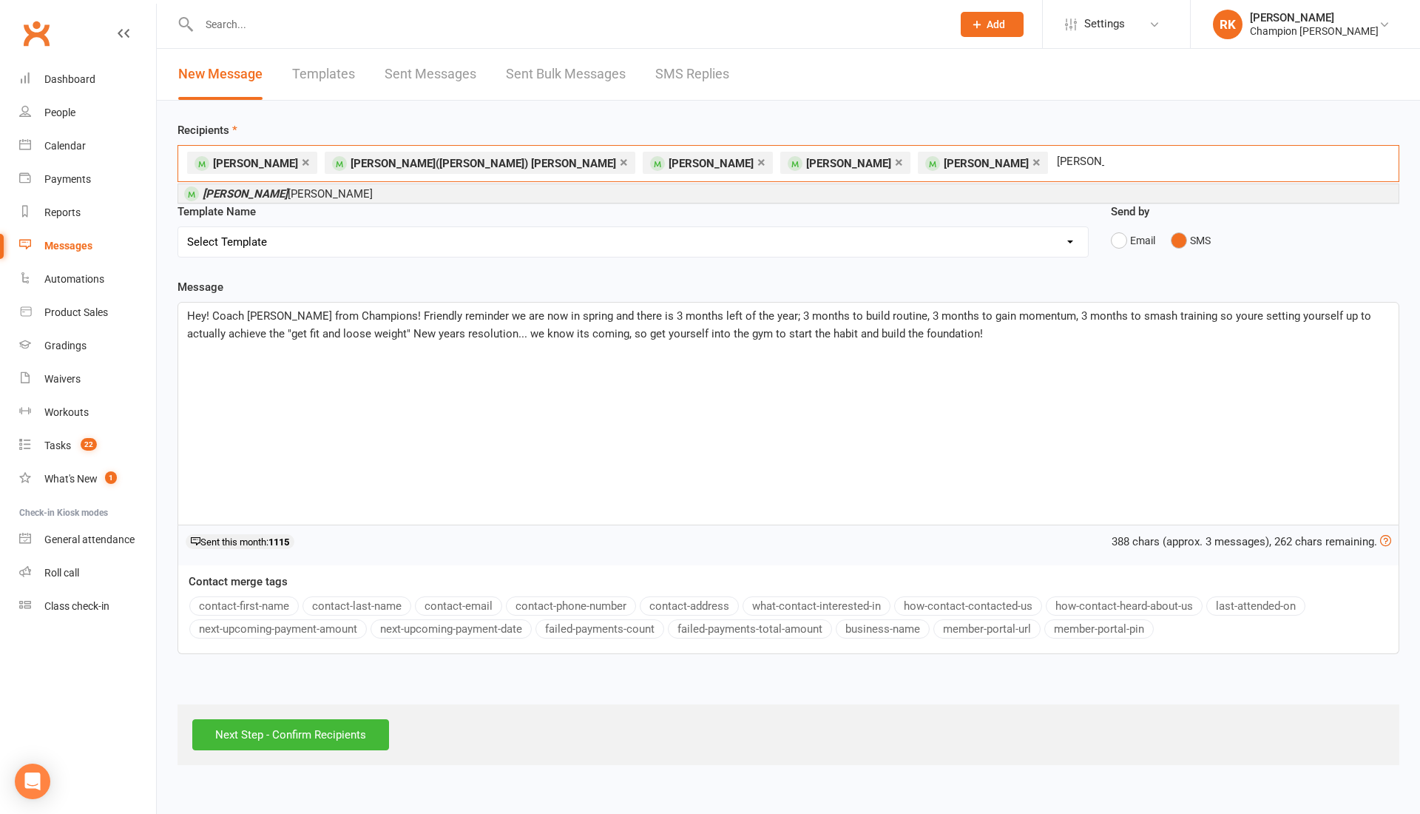
type input "[PERSON_NAME]"
click at [310, 189] on li "Zade Matta" at bounding box center [788, 193] width 1221 height 18
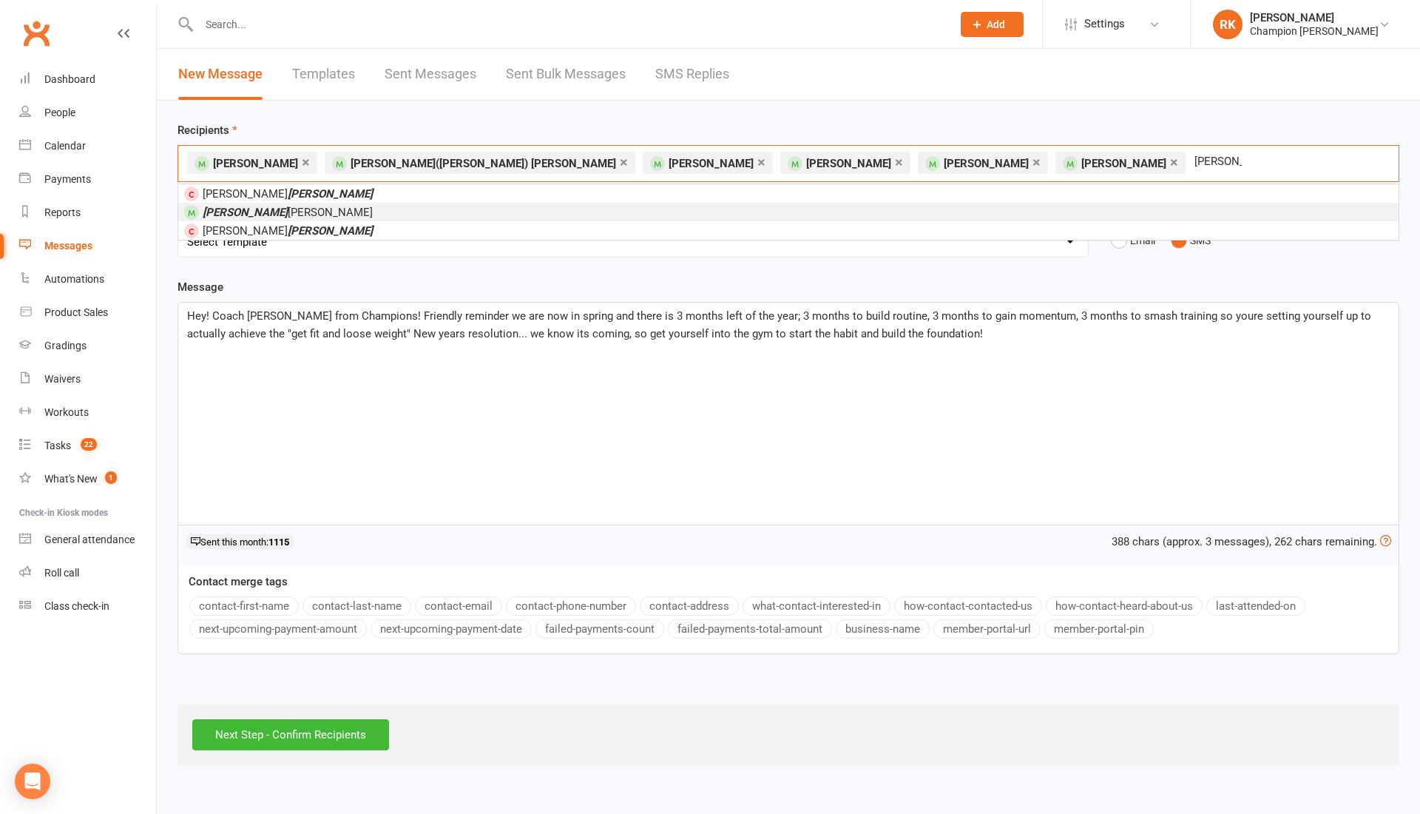
type input "carter"
click at [317, 210] on li "Carter Mealing" at bounding box center [788, 212] width 1221 height 18
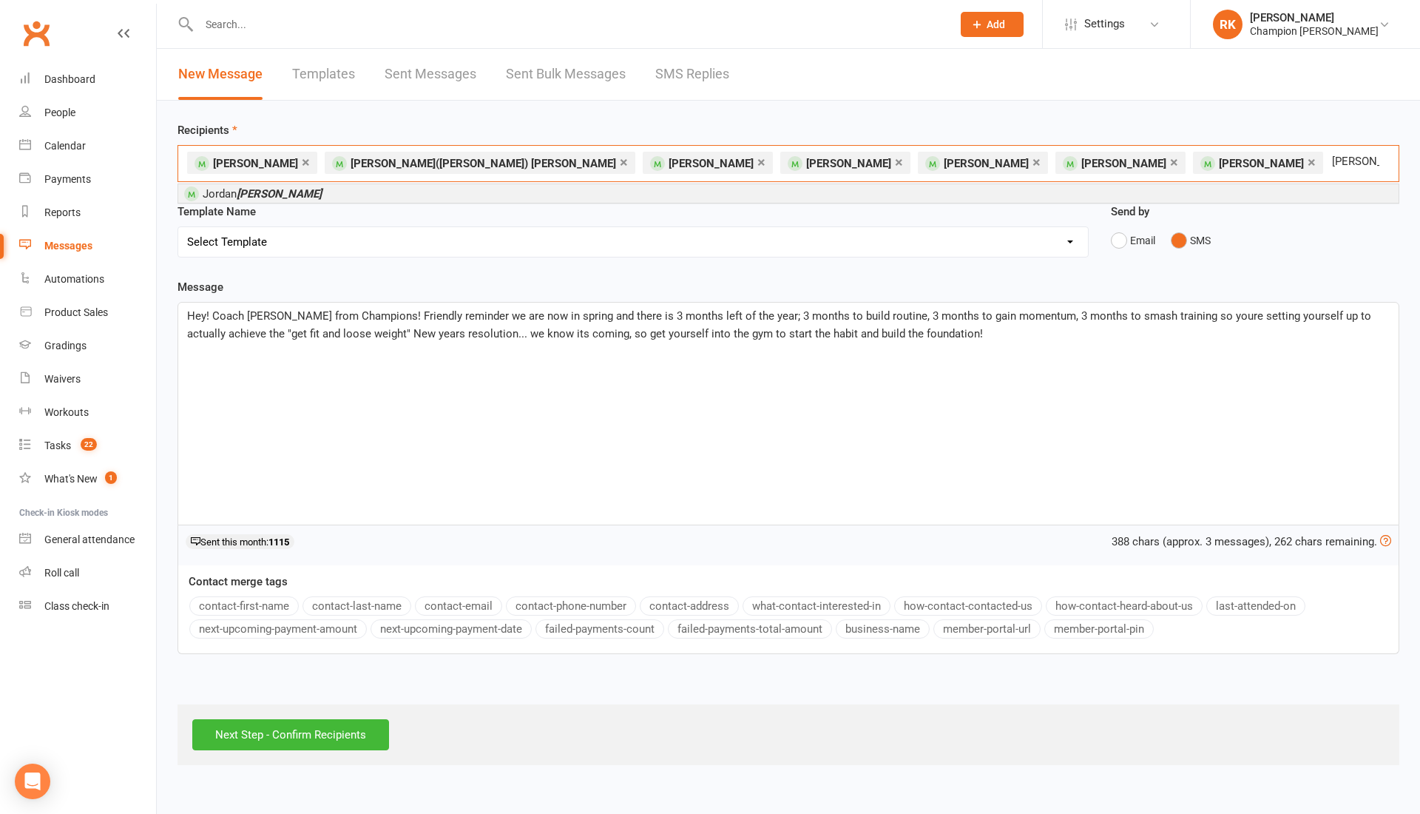
type input "[PERSON_NAME]"
click at [274, 186] on li "Jordan Nash" at bounding box center [788, 193] width 1221 height 18
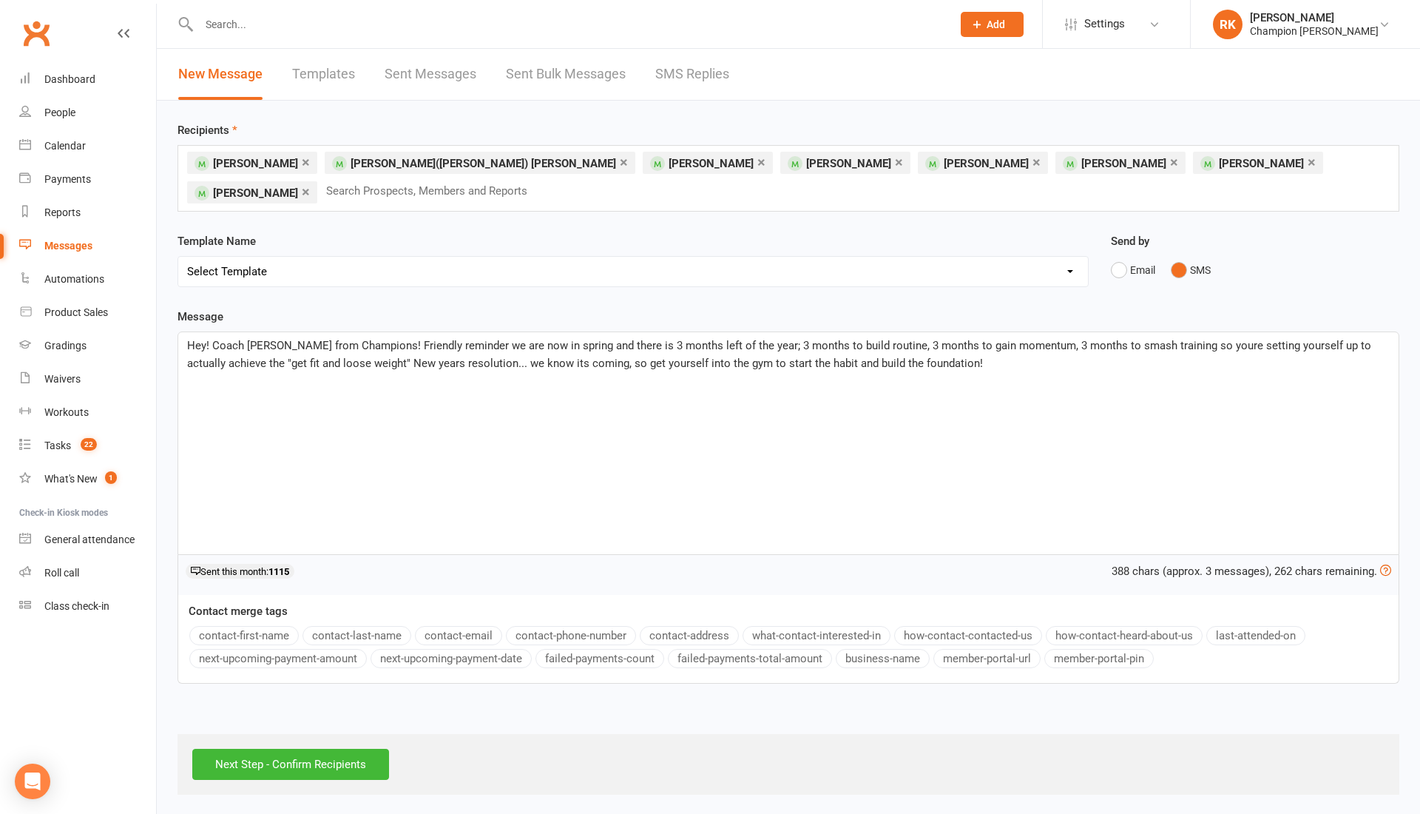
click at [323, 339] on span "Hey! Coach Ren from Champions! Friendly reminder we are now in spring and there…" at bounding box center [780, 354] width 1187 height 31
click at [498, 371] on div "Hey! Coach Ren from Champions! Friendly reminder we are now in spring and there…" at bounding box center [788, 443] width 1221 height 222
click at [898, 337] on p "Hey! Coach Ren from Champions! Friendly reminder we are now in spring and there…" at bounding box center [788, 355] width 1203 height 36
click at [322, 749] on input "Next Step - Confirm Recipients" at bounding box center [290, 764] width 197 height 31
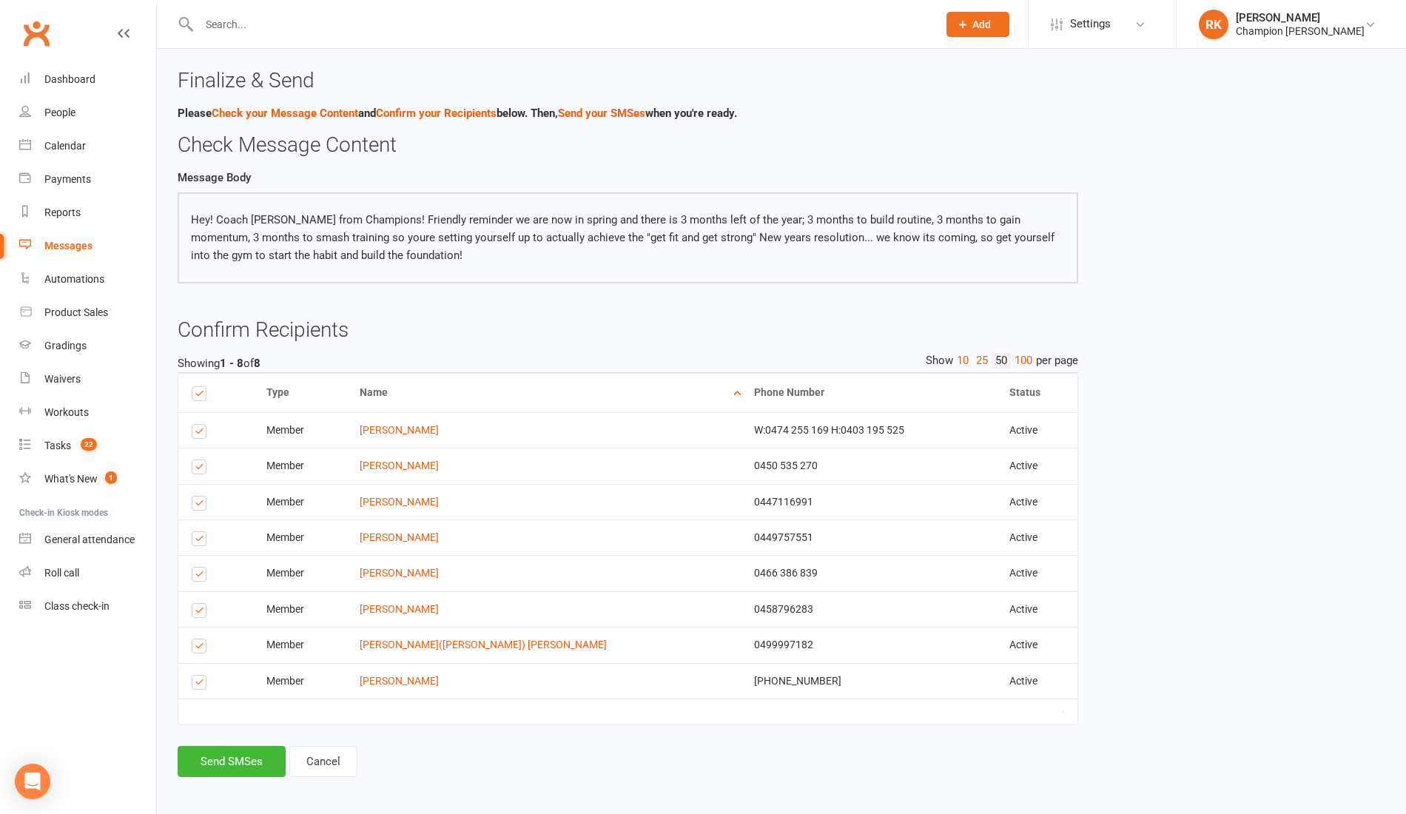
scroll to position [16, 0]
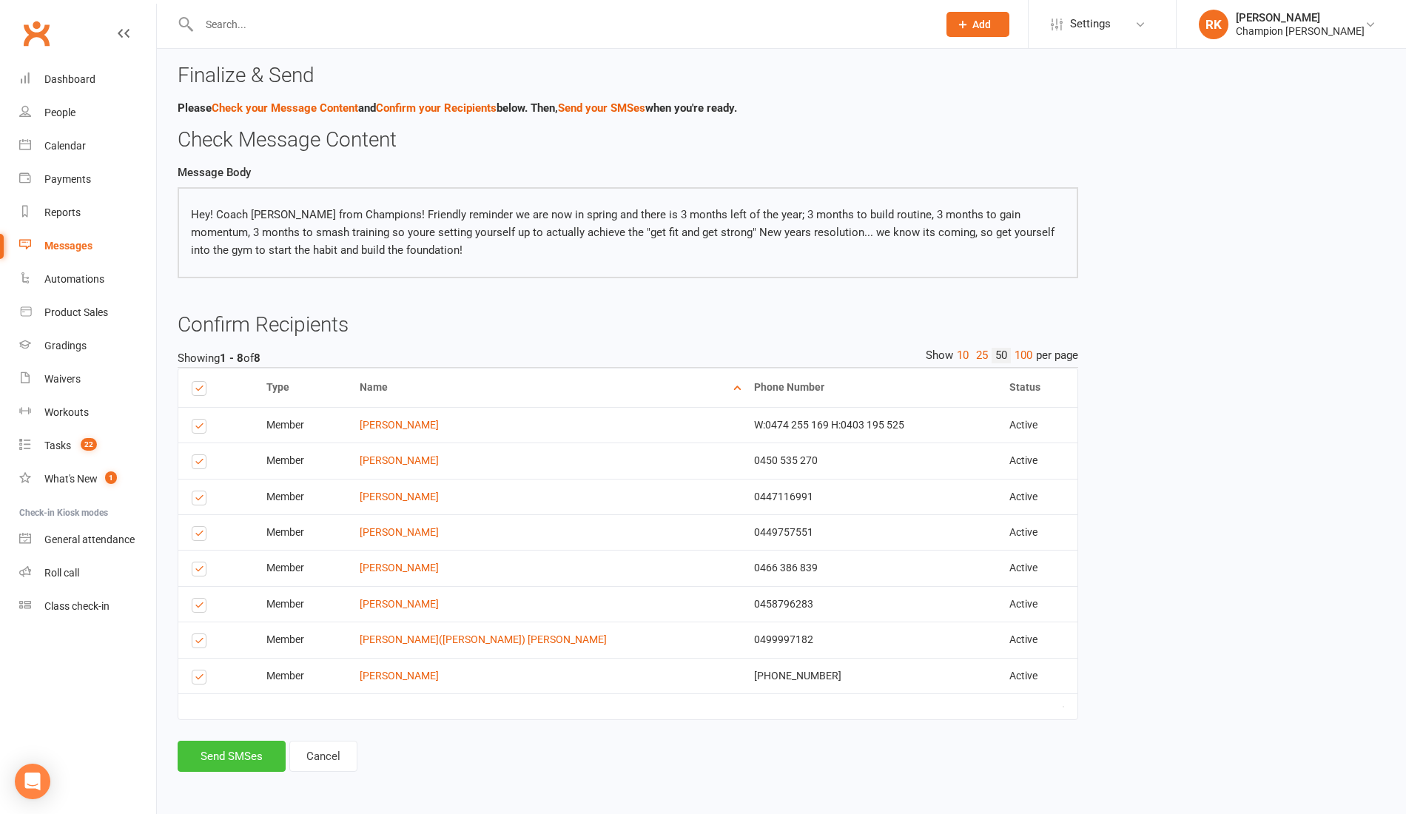
click at [231, 757] on button "Send SMSes" at bounding box center [232, 755] width 108 height 31
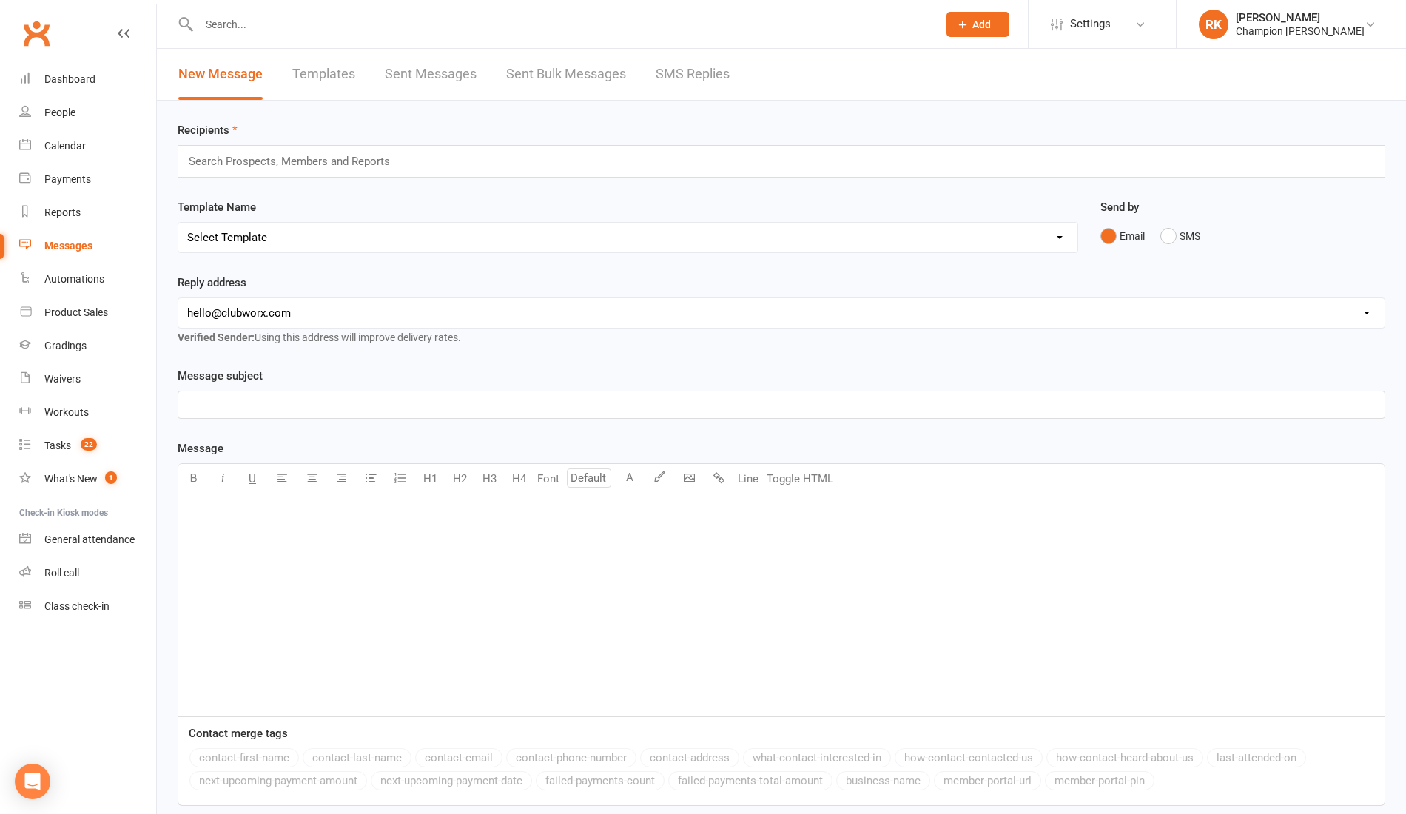
click at [457, 63] on link "Sent Messages" at bounding box center [431, 74] width 92 height 51
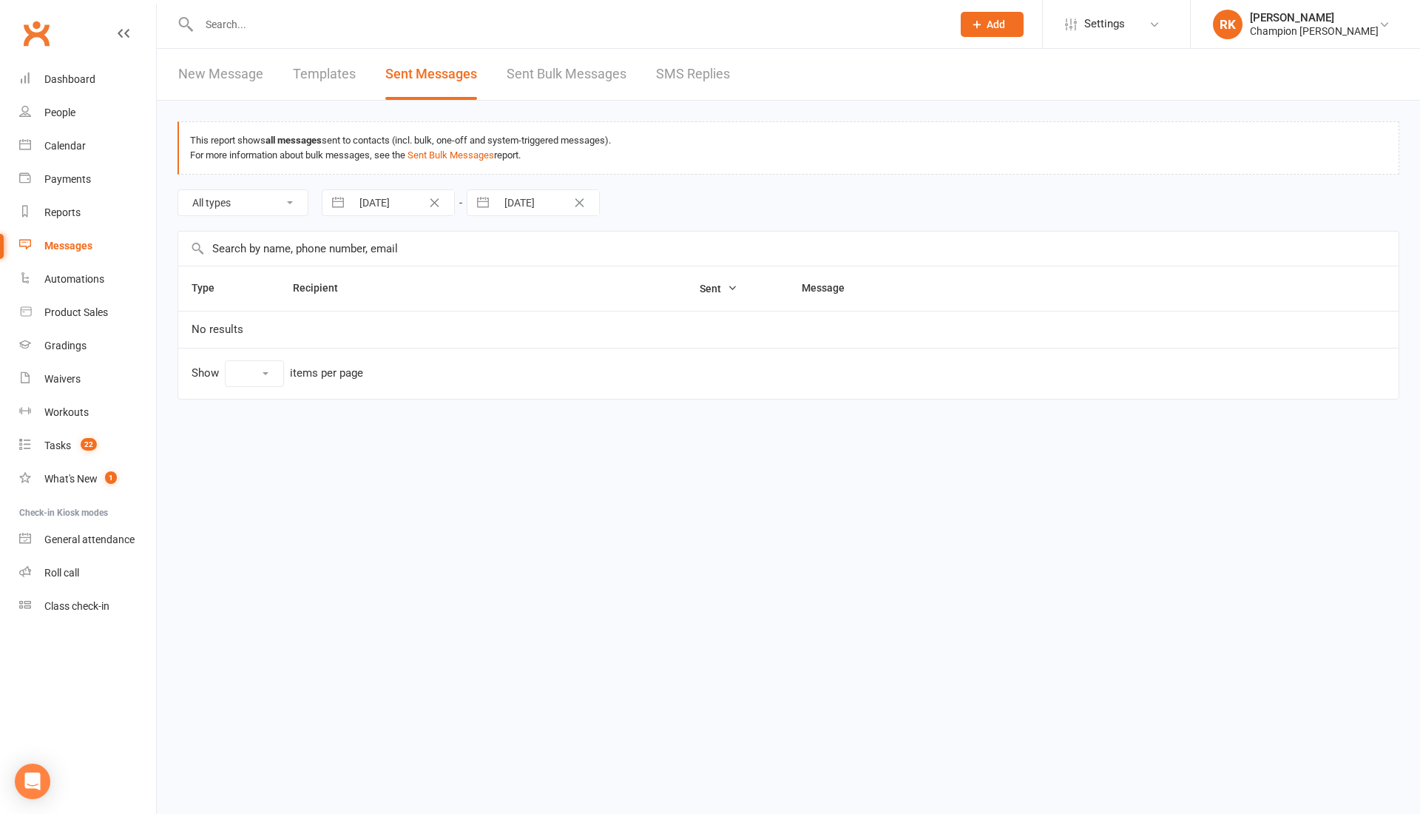
select select "10"
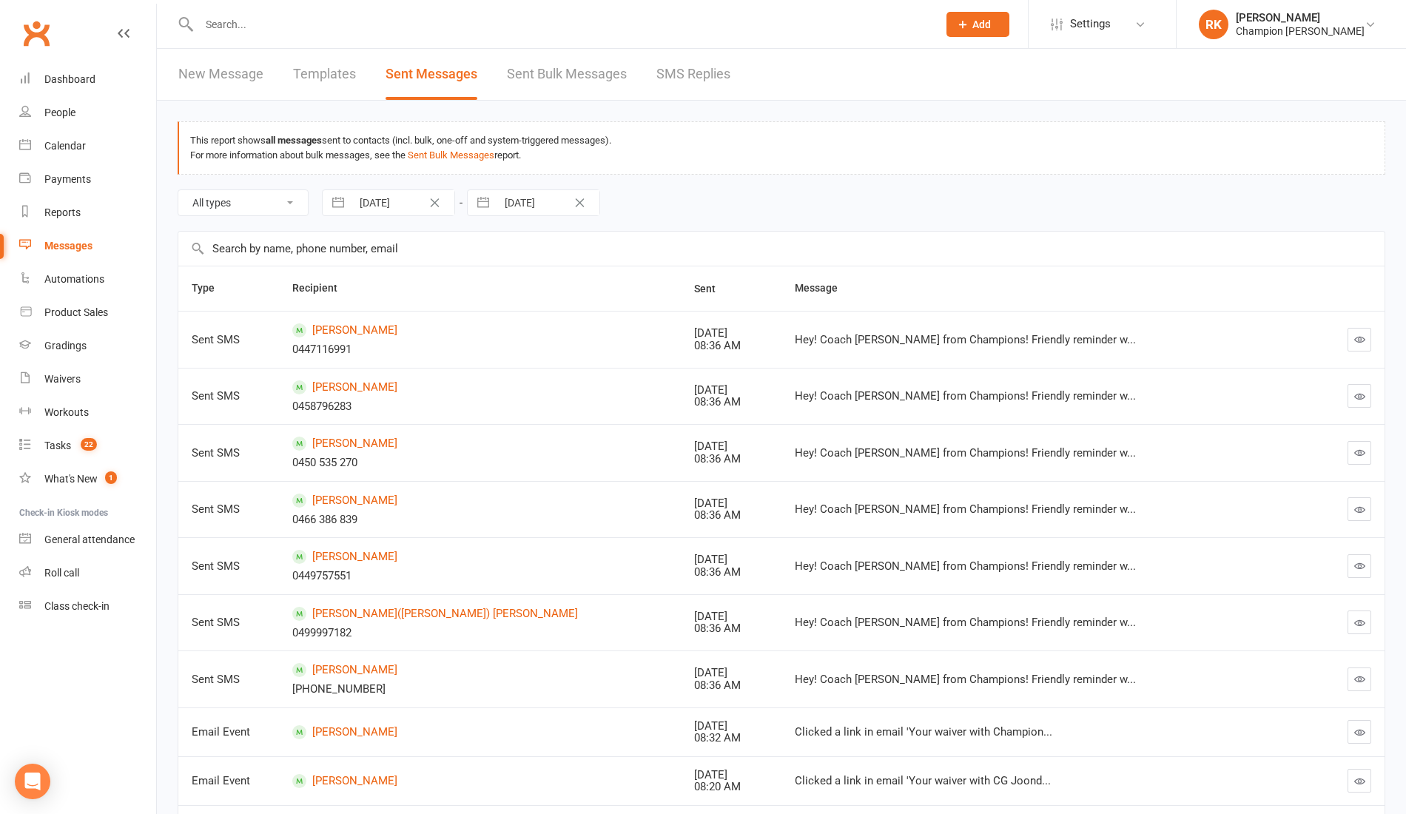
click at [257, 36] on div at bounding box center [552, 24] width 749 height 48
click at [547, 78] on link "Sent Bulk Messages" at bounding box center [567, 74] width 120 height 51
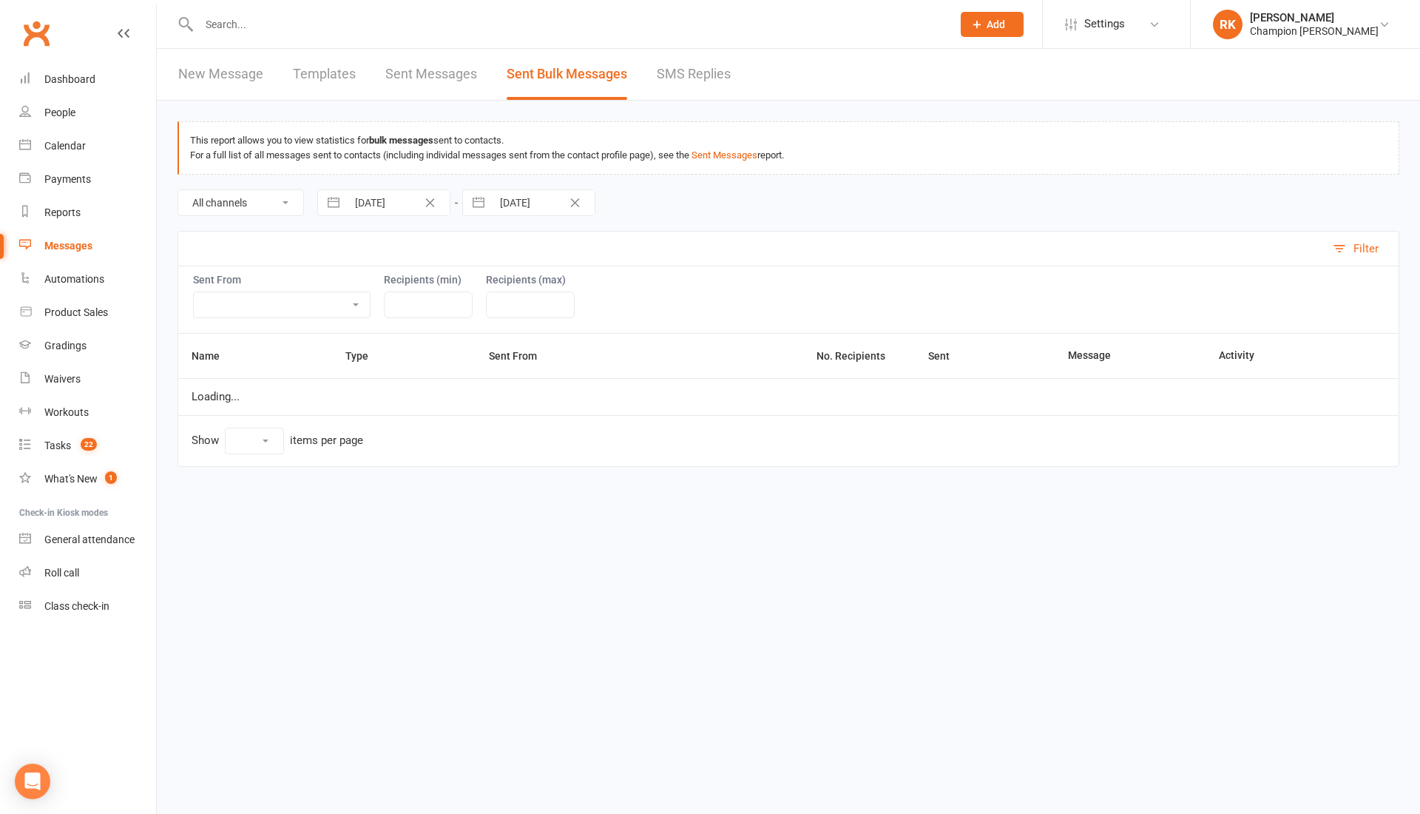
select select "10"
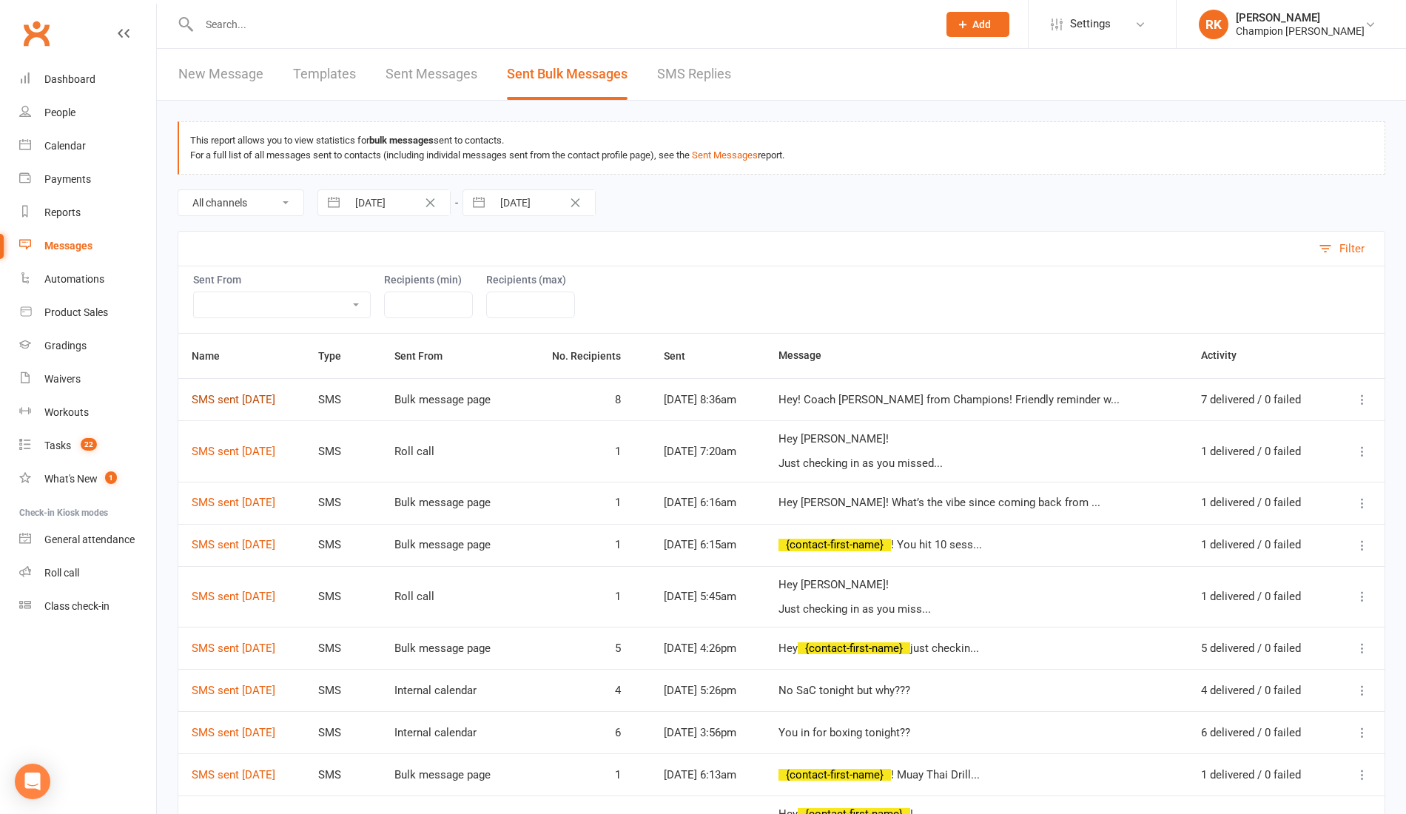
click at [254, 394] on link "SMS sent 12 Sep 2025" at bounding box center [234, 399] width 84 height 13
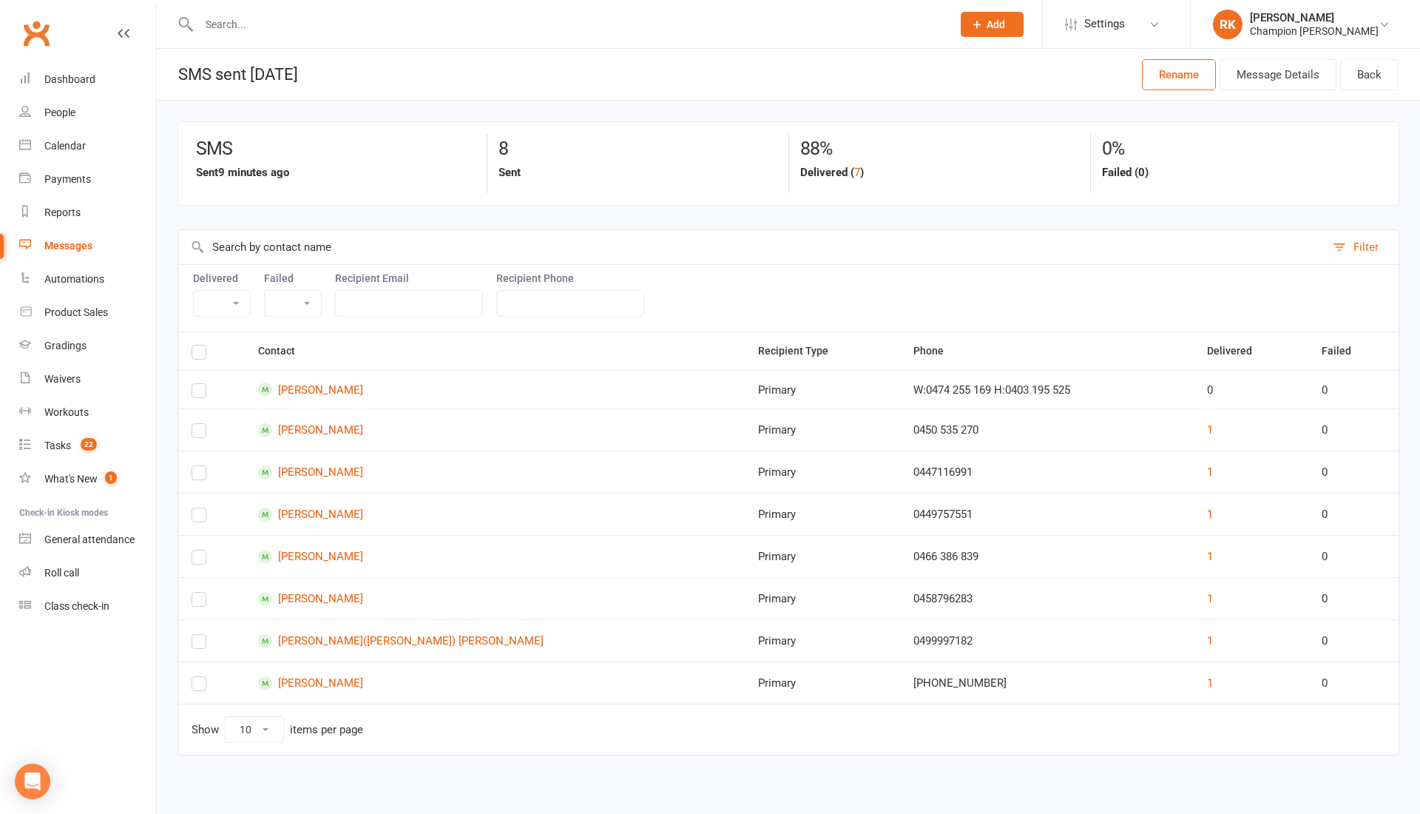
click at [237, 107] on div "SMS Sent 9 minutes ago 8 Sent 88% Delivered ( 7 ) 0% Failed (0) Filter Delivere…" at bounding box center [788, 449] width 1263 height 696
click at [318, 436] on td "Michael Connell" at bounding box center [495, 429] width 500 height 42
click at [325, 431] on link "Michael Connell" at bounding box center [494, 430] width 473 height 14
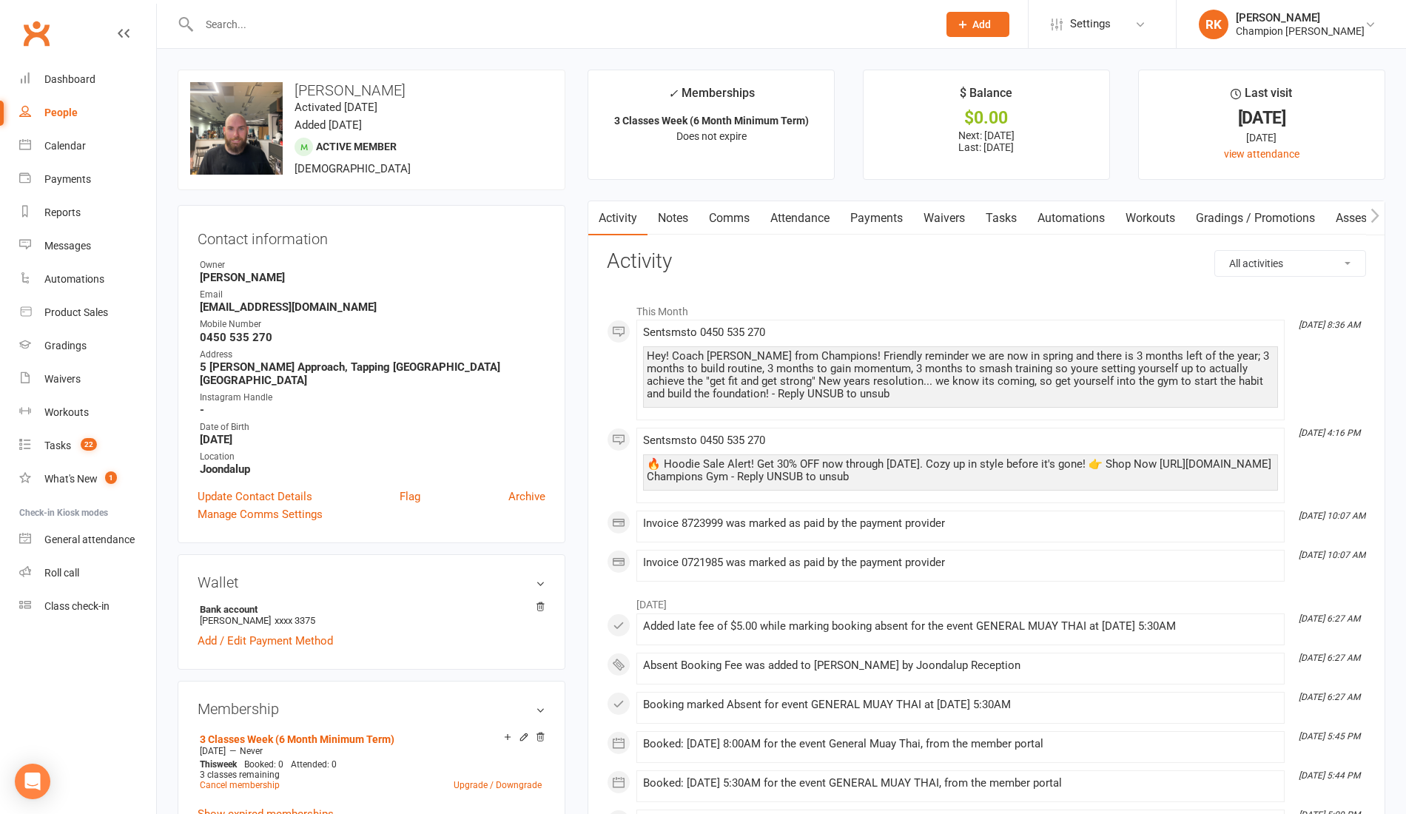
click at [244, 30] on input "text" at bounding box center [561, 24] width 732 height 21
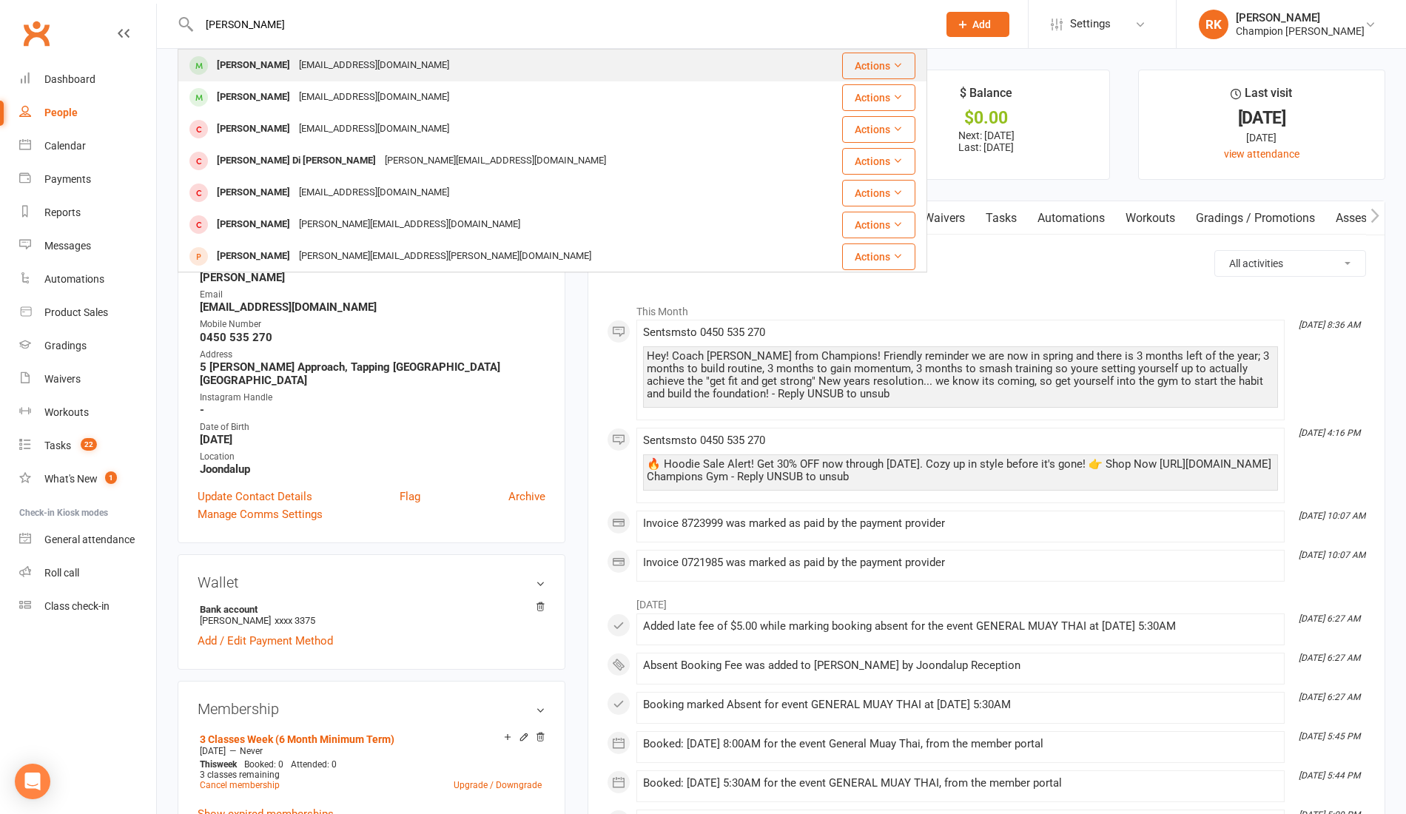
type input "dominique"
click at [245, 78] on div "Dominique Stevens dominiquestevens76@gmail.com" at bounding box center [491, 65] width 625 height 30
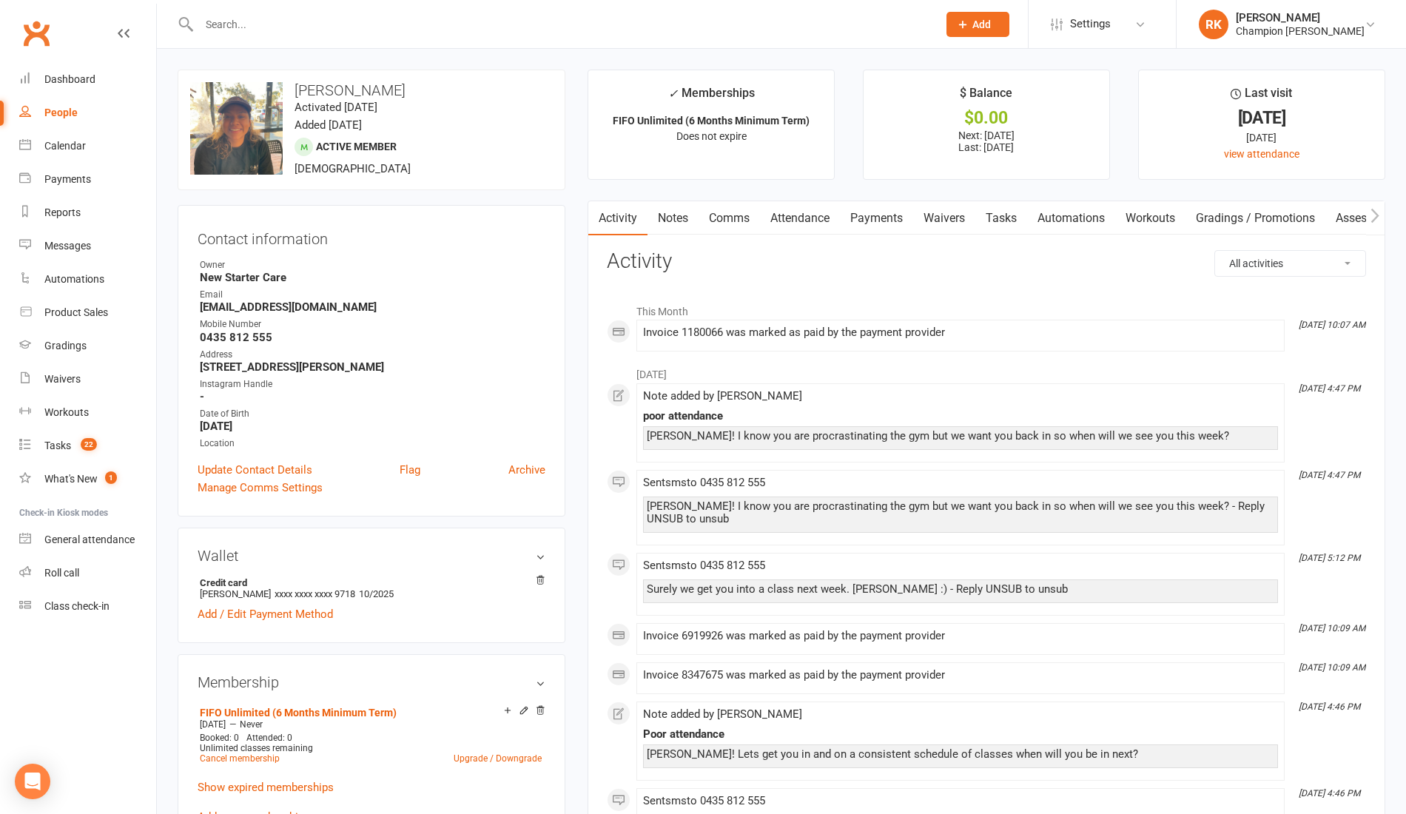
click at [237, 20] on input "text" at bounding box center [561, 24] width 732 height 21
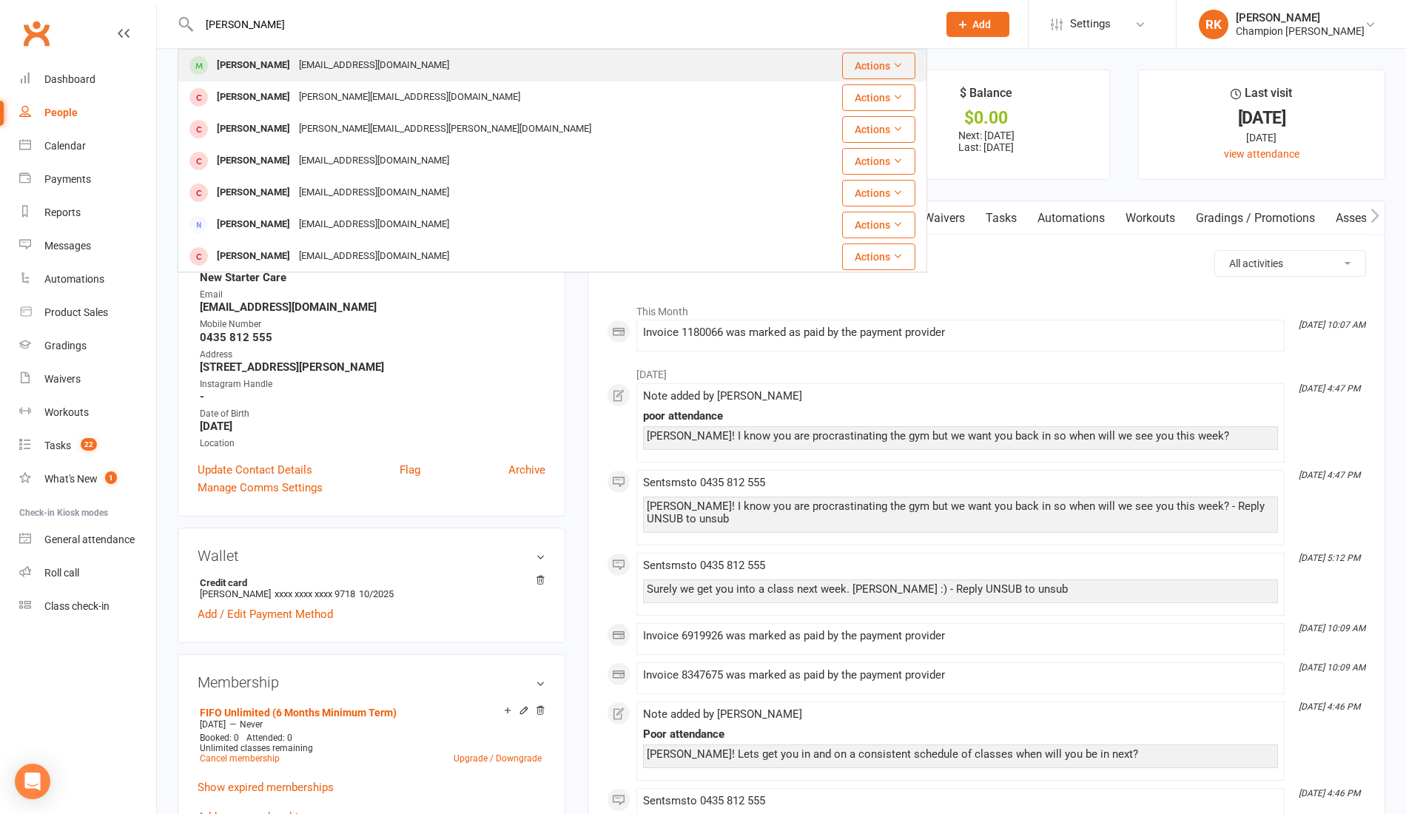
type input "richard"
click at [257, 67] on div "Richard Lindsay" at bounding box center [253, 65] width 82 height 21
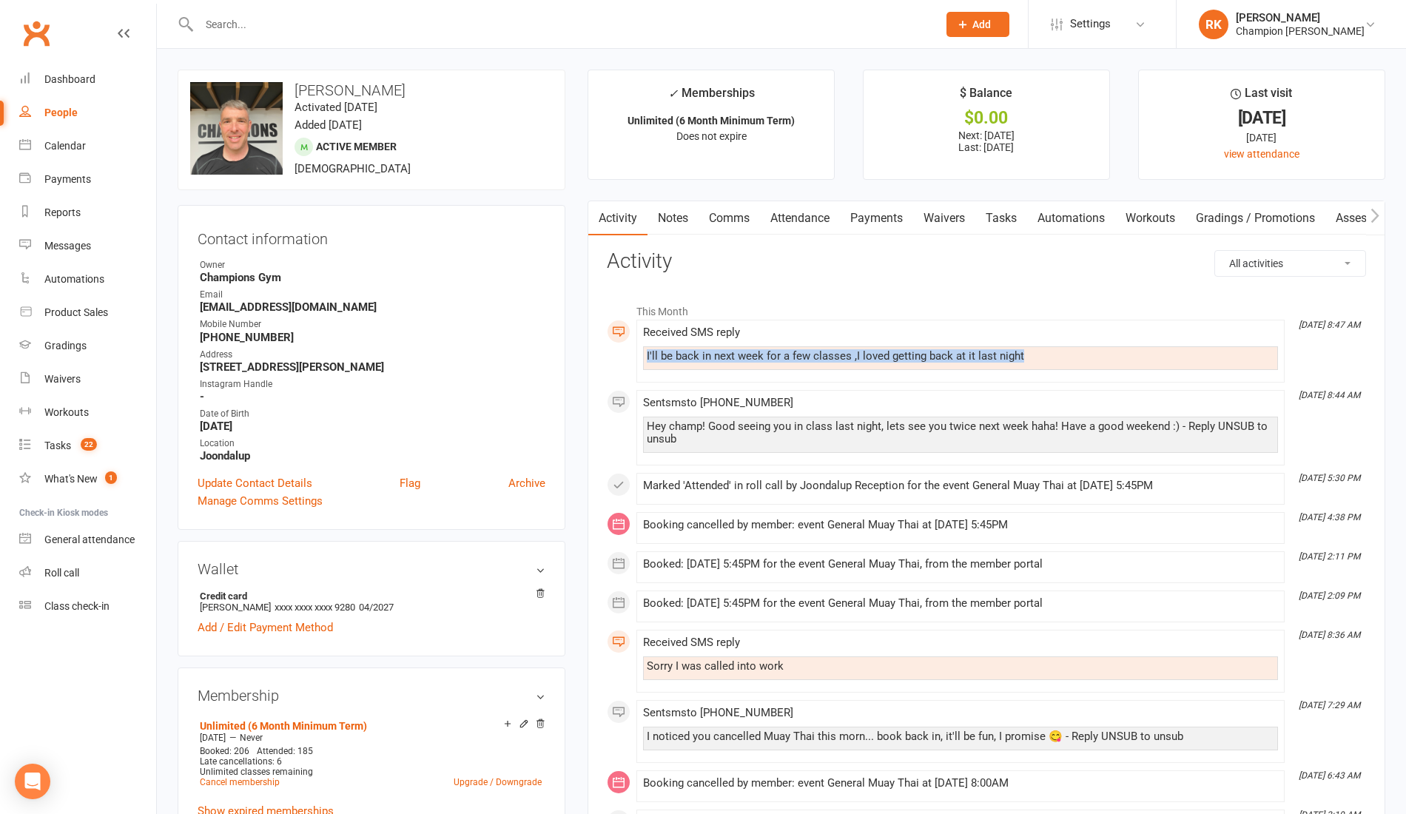
drag, startPoint x: 1031, startPoint y: 352, endPoint x: 602, endPoint y: 361, distance: 429.1
copy div "I'll be back in next week for a few classes ,I loved getting back at it last ni…"
click at [667, 223] on link "Notes" at bounding box center [672, 218] width 51 height 34
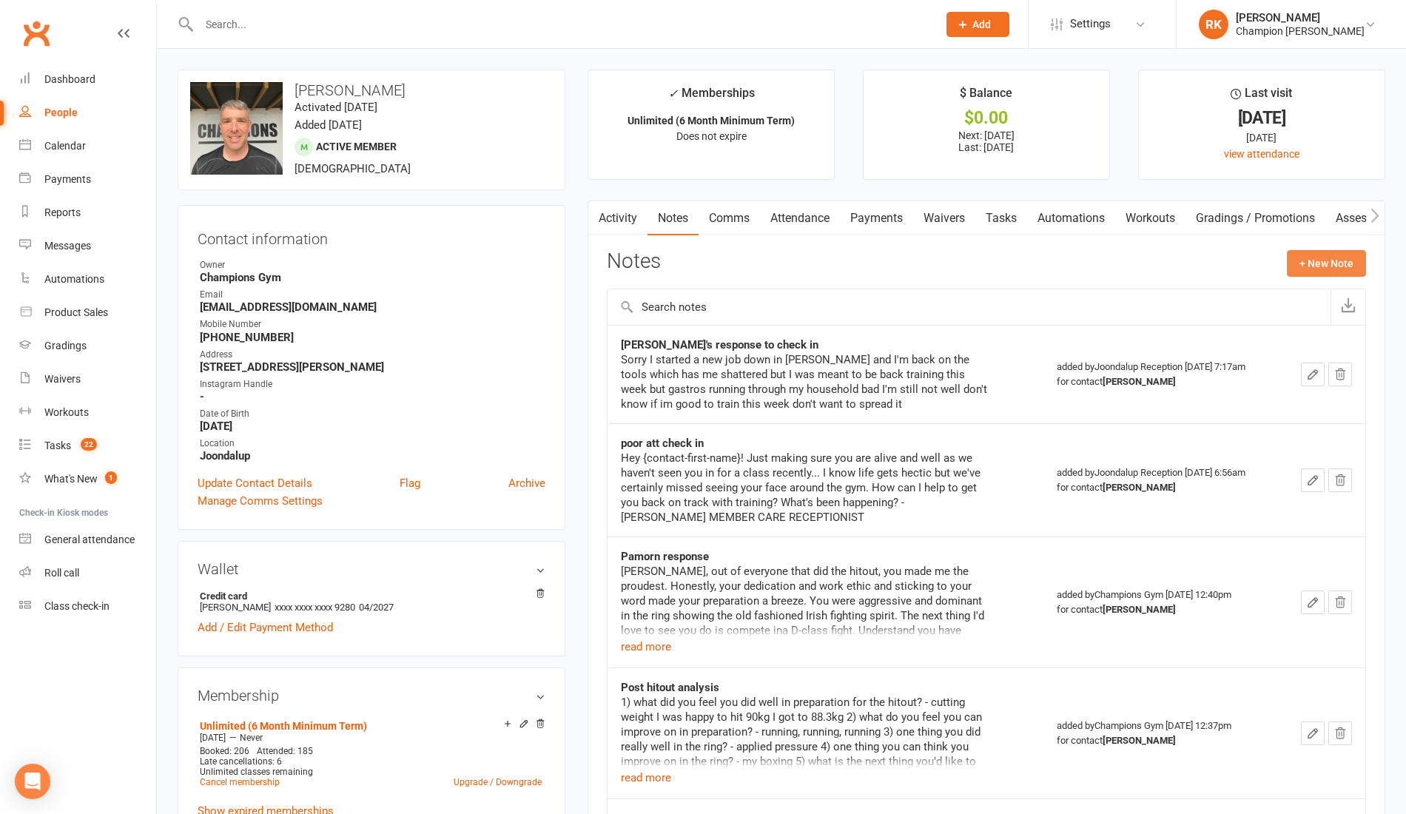
click at [1314, 262] on button "+ New Note" at bounding box center [1325, 263] width 79 height 27
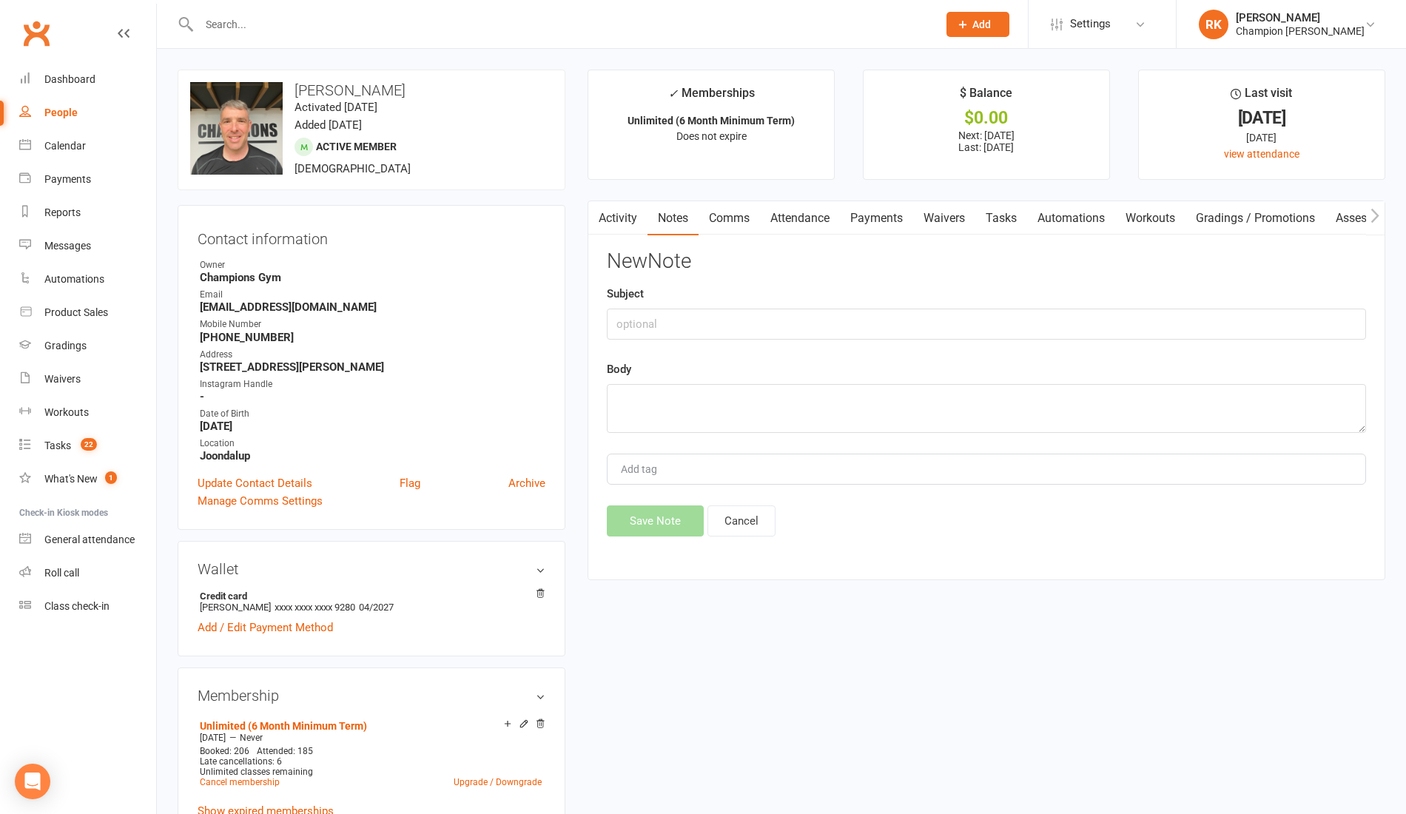
click at [750, 537] on div "Activity Notes Comms Attendance Payments Waivers Tasks Automations Workouts Gra…" at bounding box center [985, 389] width 797 height 379
click at [755, 527] on button "Cancel" at bounding box center [741, 520] width 68 height 31
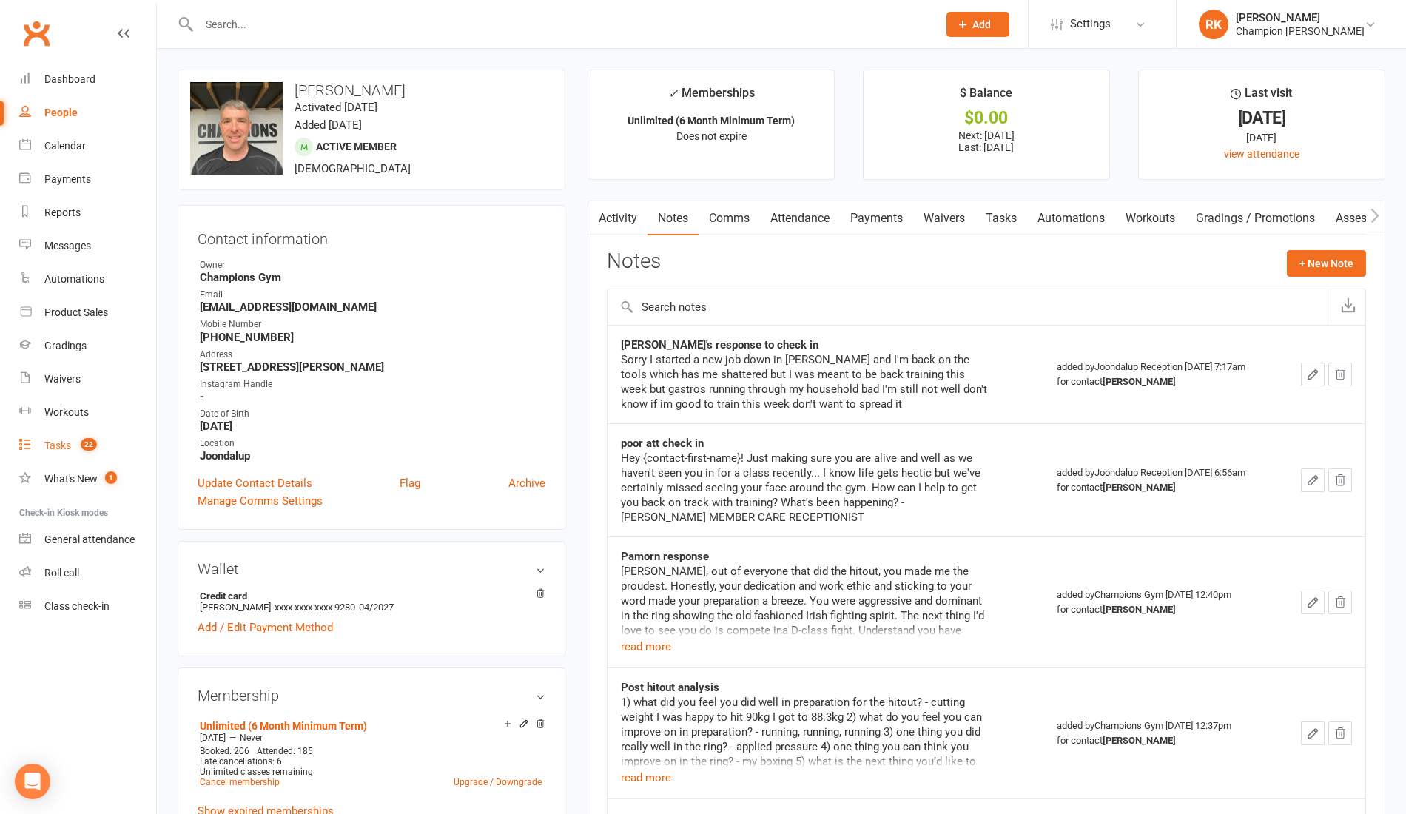
click at [74, 456] on link "Tasks 22" at bounding box center [87, 445] width 137 height 33
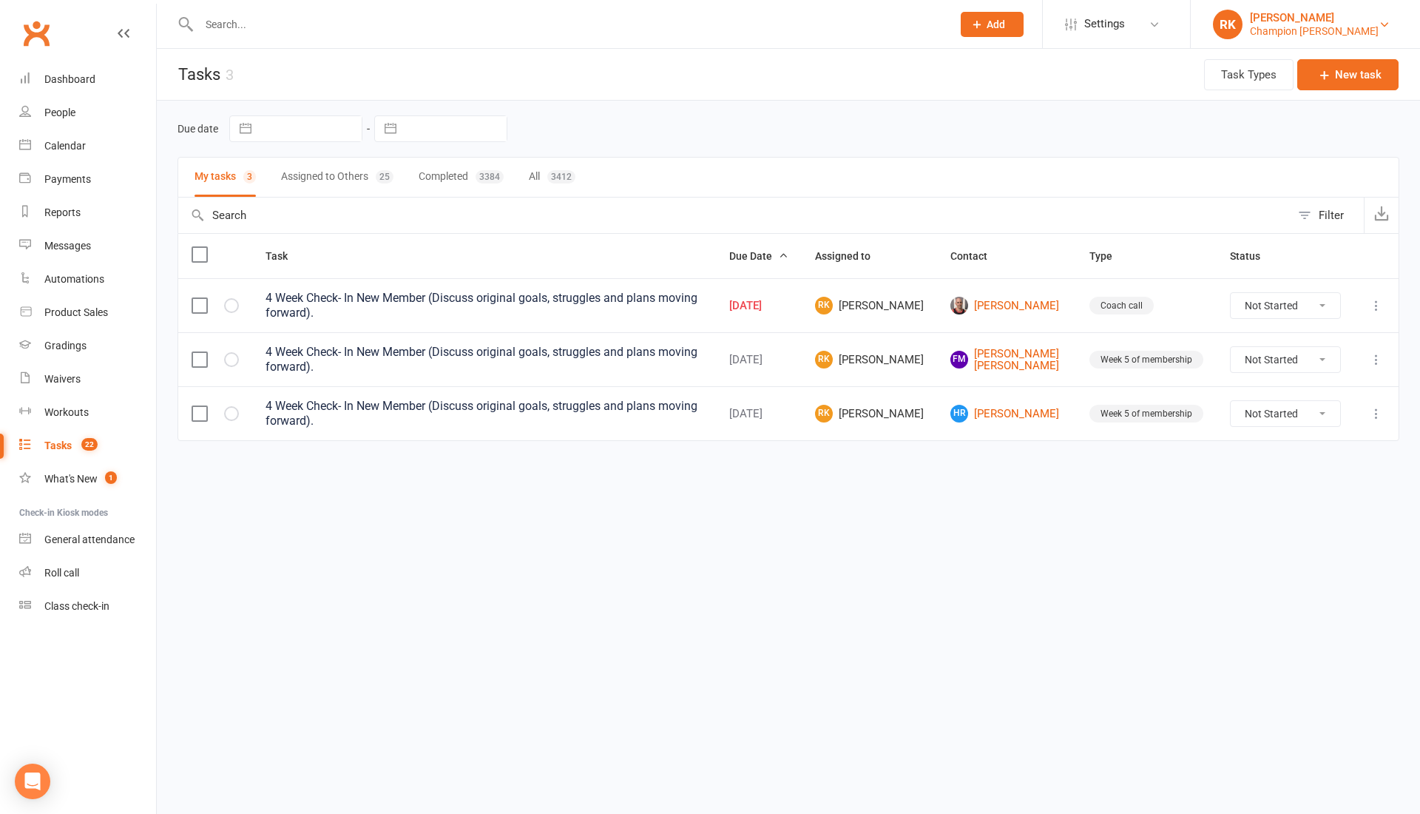
click at [1283, 25] on div "Champion [PERSON_NAME]" at bounding box center [1314, 30] width 129 height 13
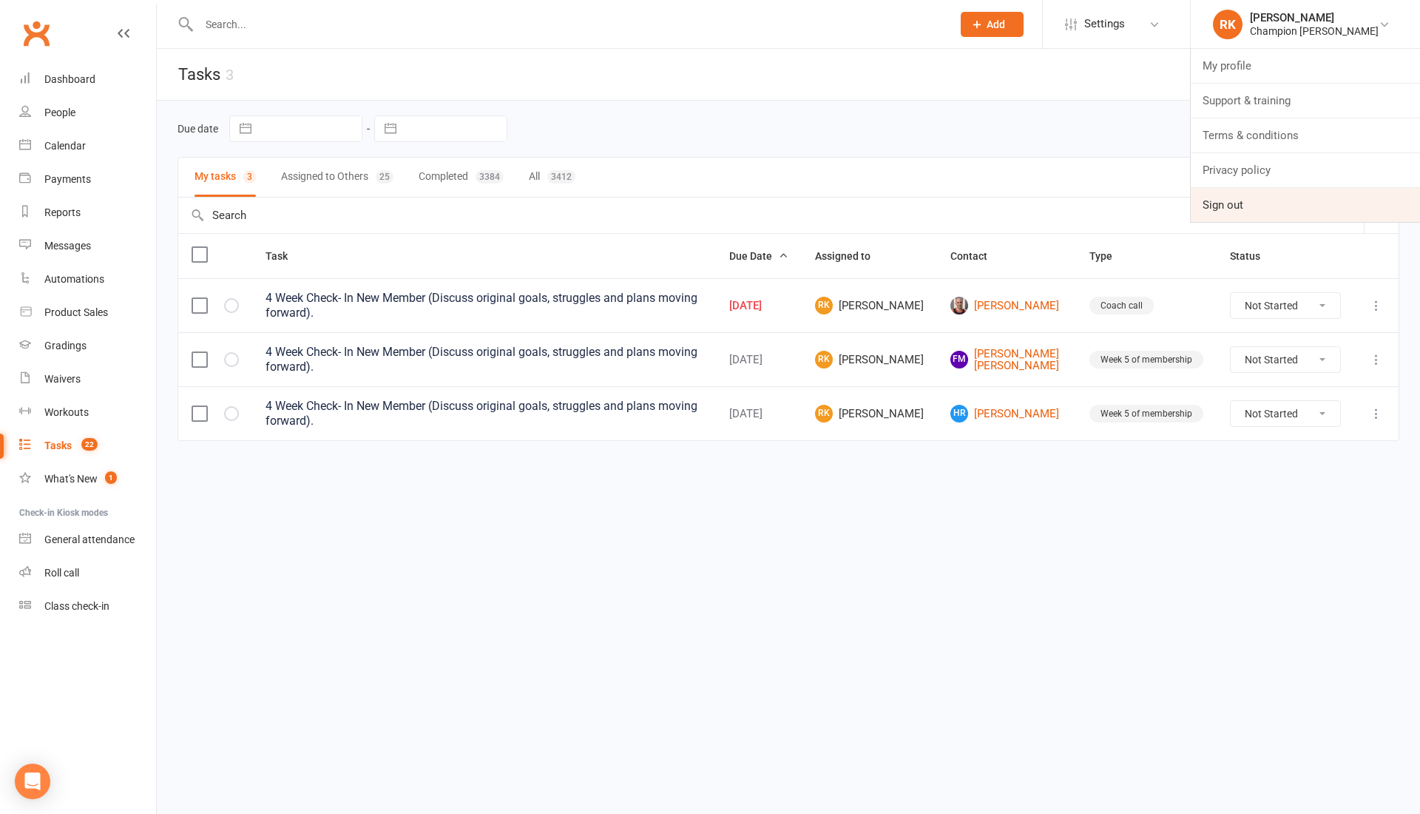
click at [1247, 218] on link "Sign out" at bounding box center [1305, 205] width 229 height 34
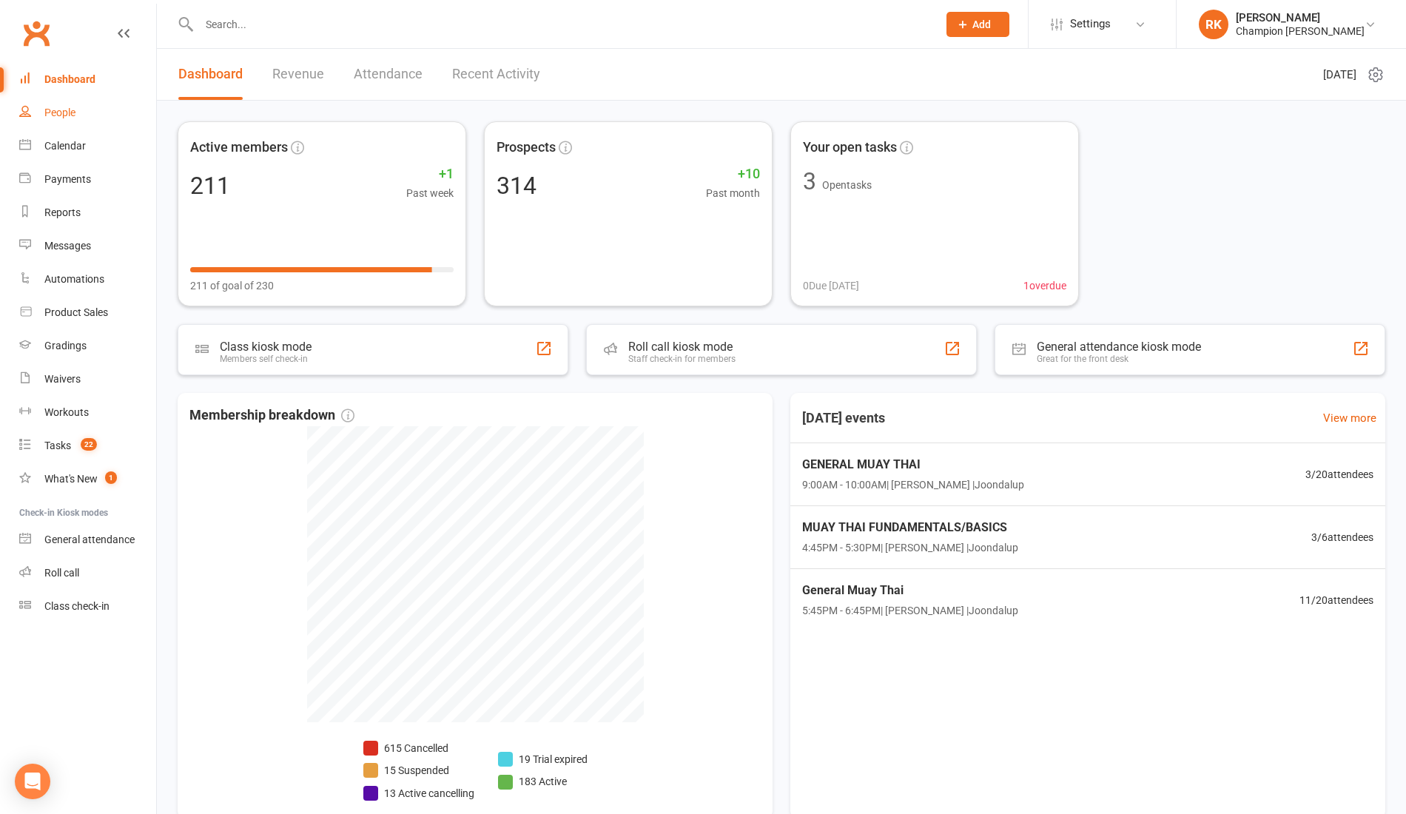
click at [55, 105] on link "People" at bounding box center [87, 112] width 137 height 33
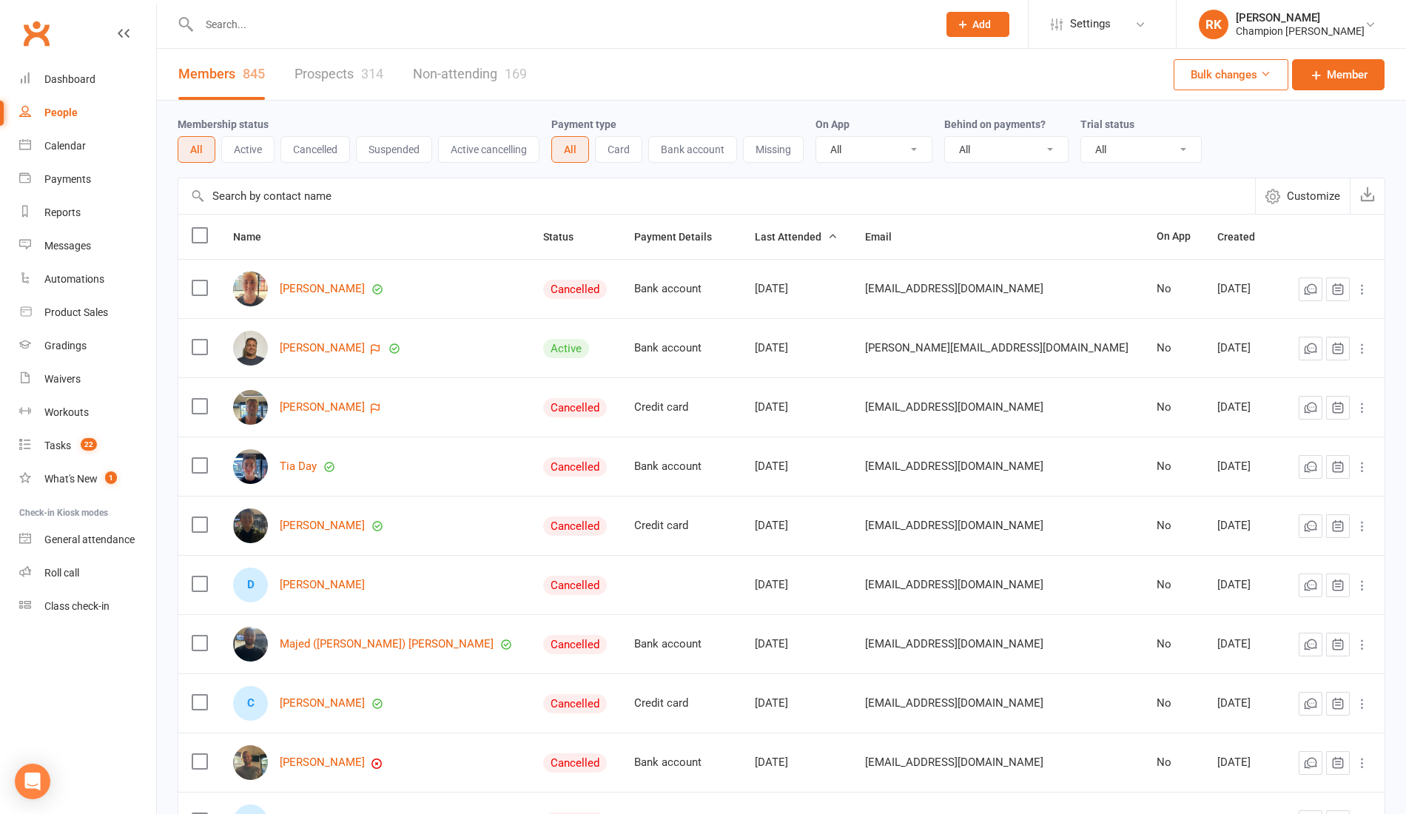
click at [294, 16] on input "text" at bounding box center [561, 24] width 732 height 21
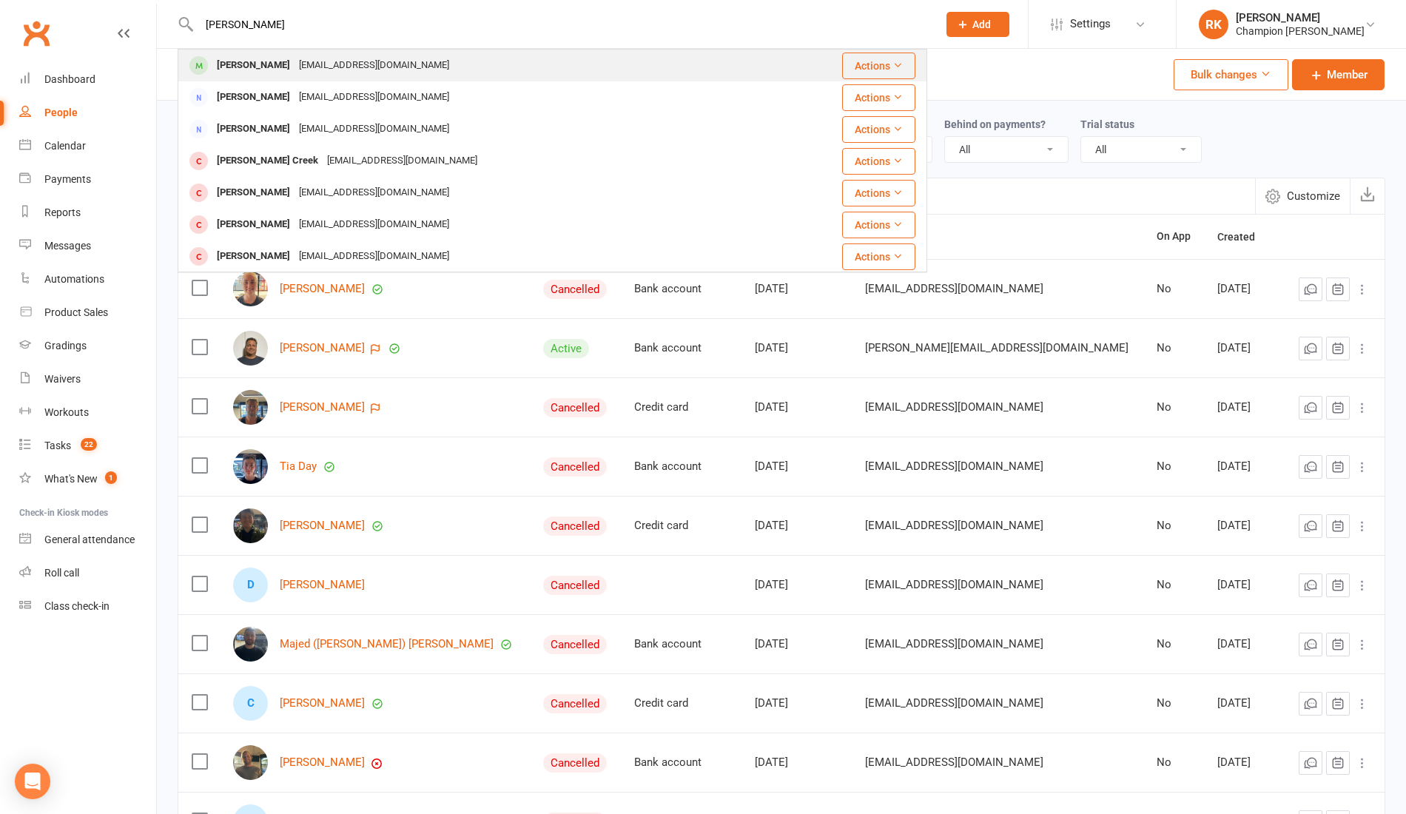
type input "chris wi"
click at [411, 68] on div "Chris Wirth chriswirth88@hotmail.com" at bounding box center [489, 65] width 621 height 30
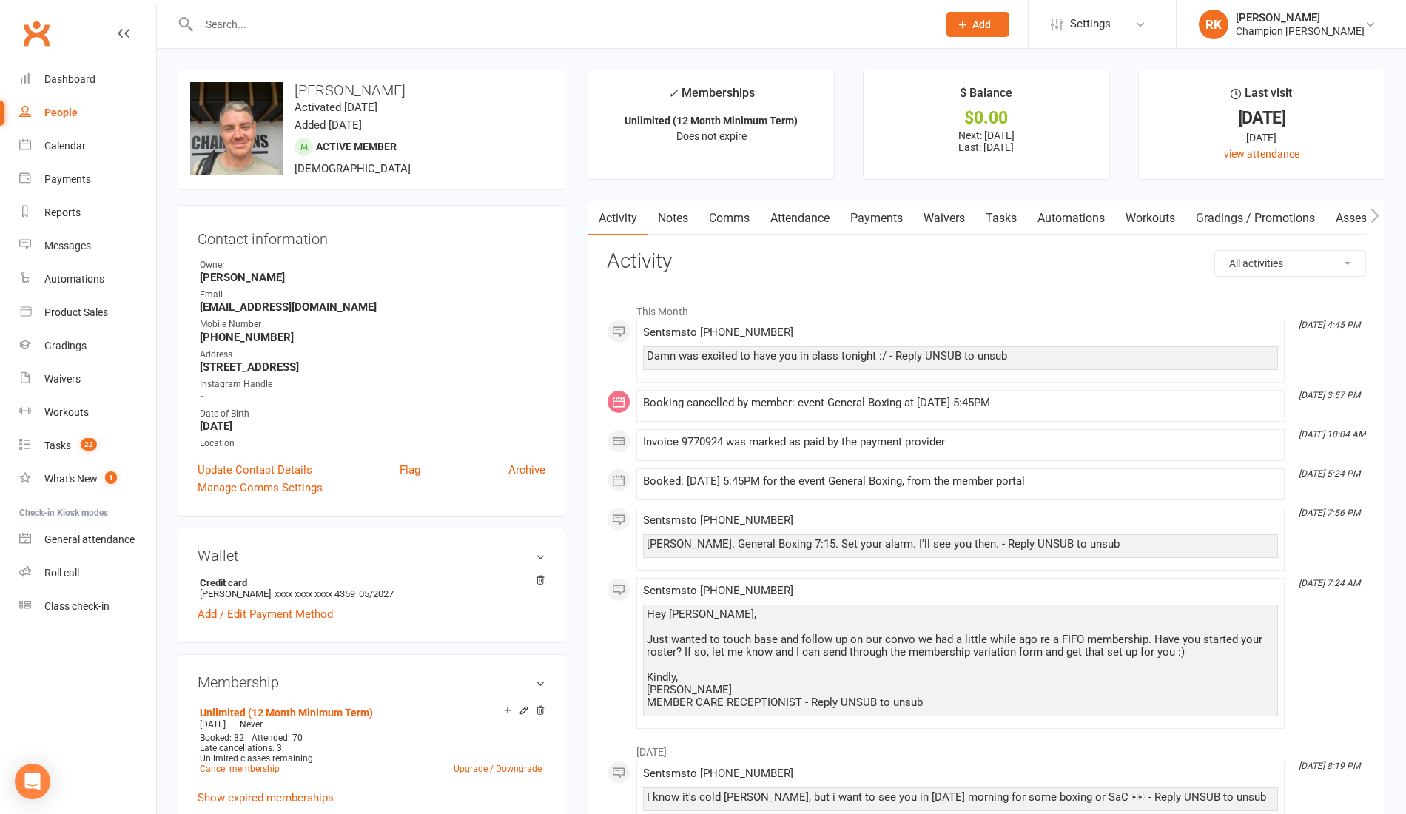
click at [809, 217] on link "Attendance" at bounding box center [800, 218] width 80 height 34
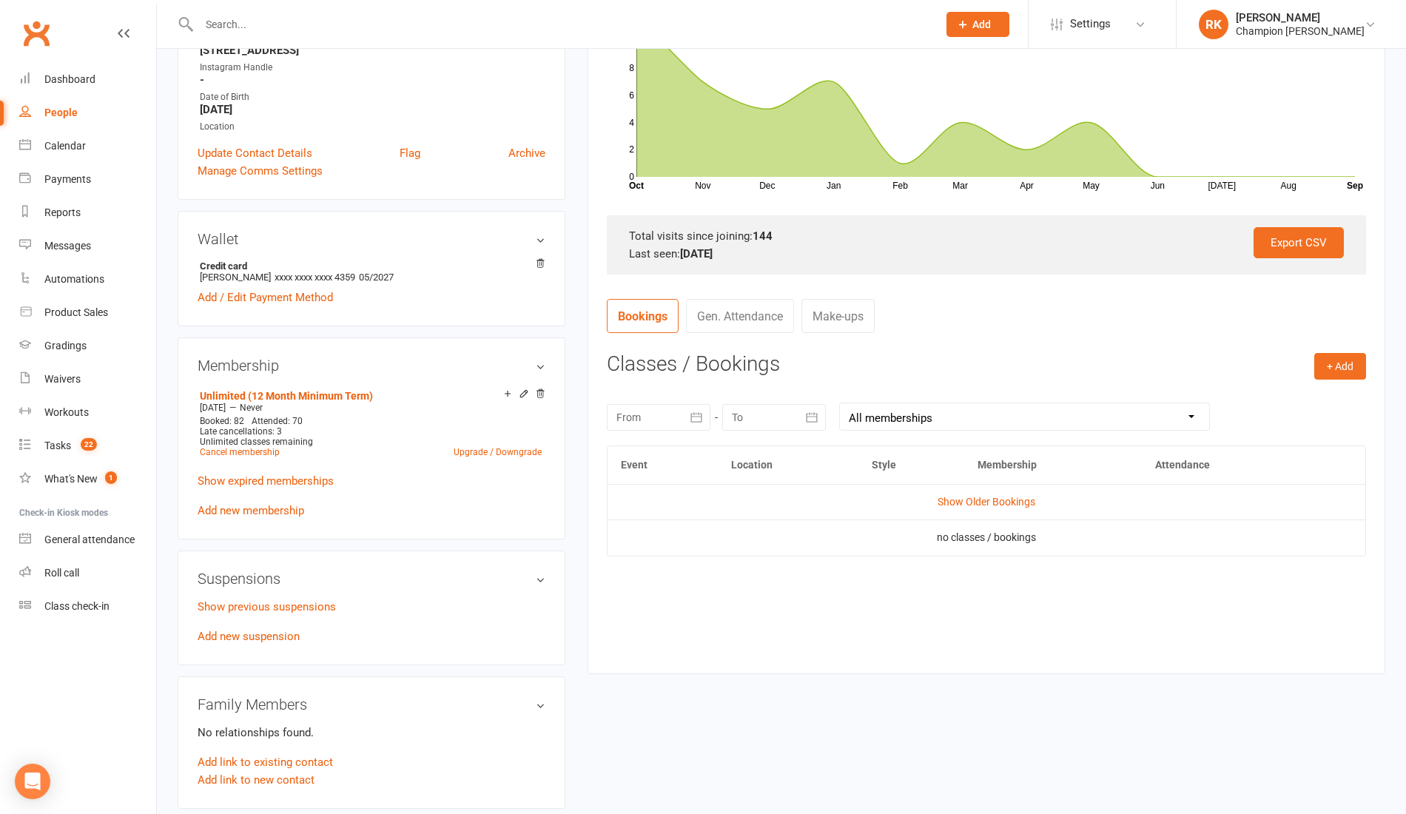
scroll to position [311, 0]
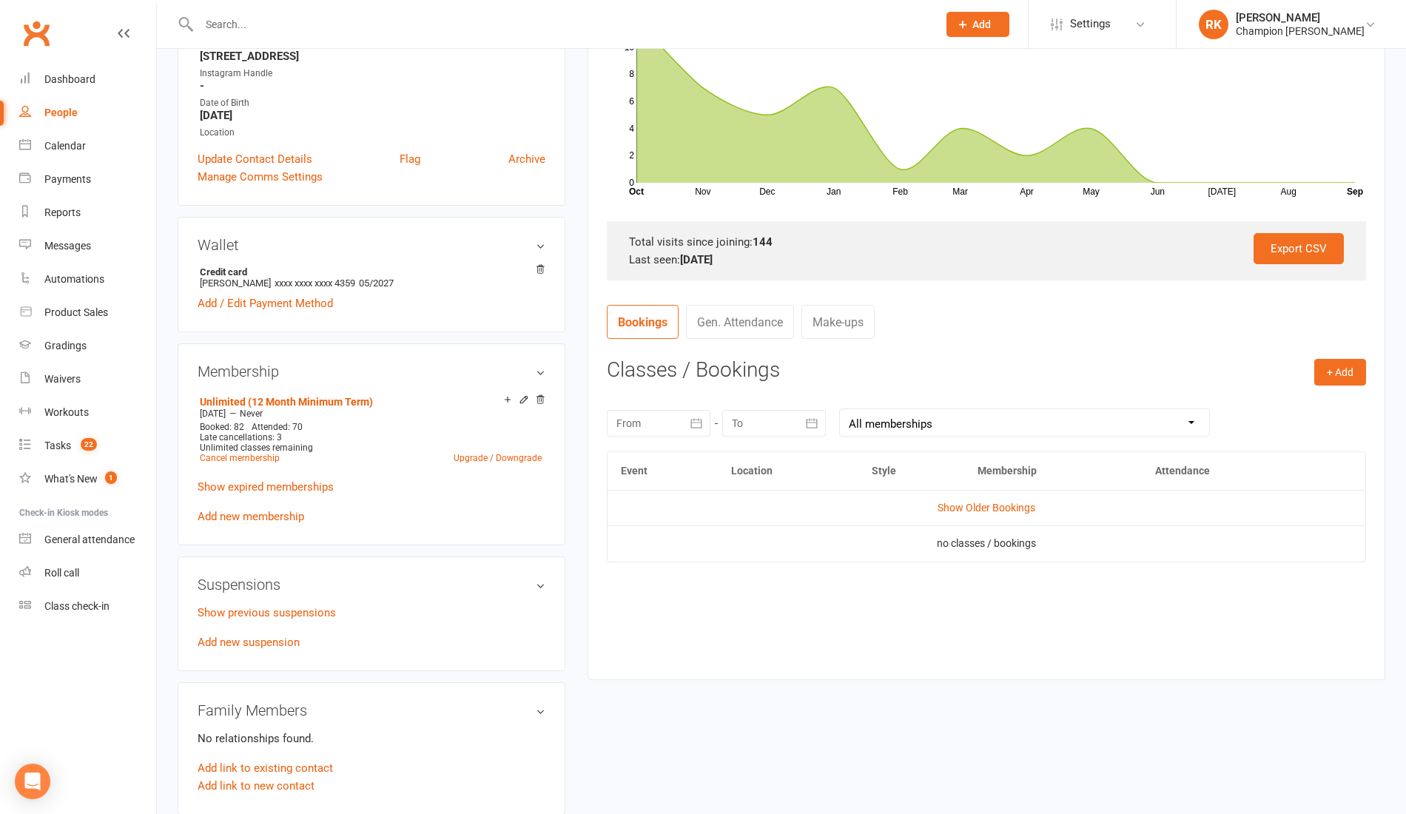
click at [662, 422] on div at bounding box center [659, 423] width 104 height 27
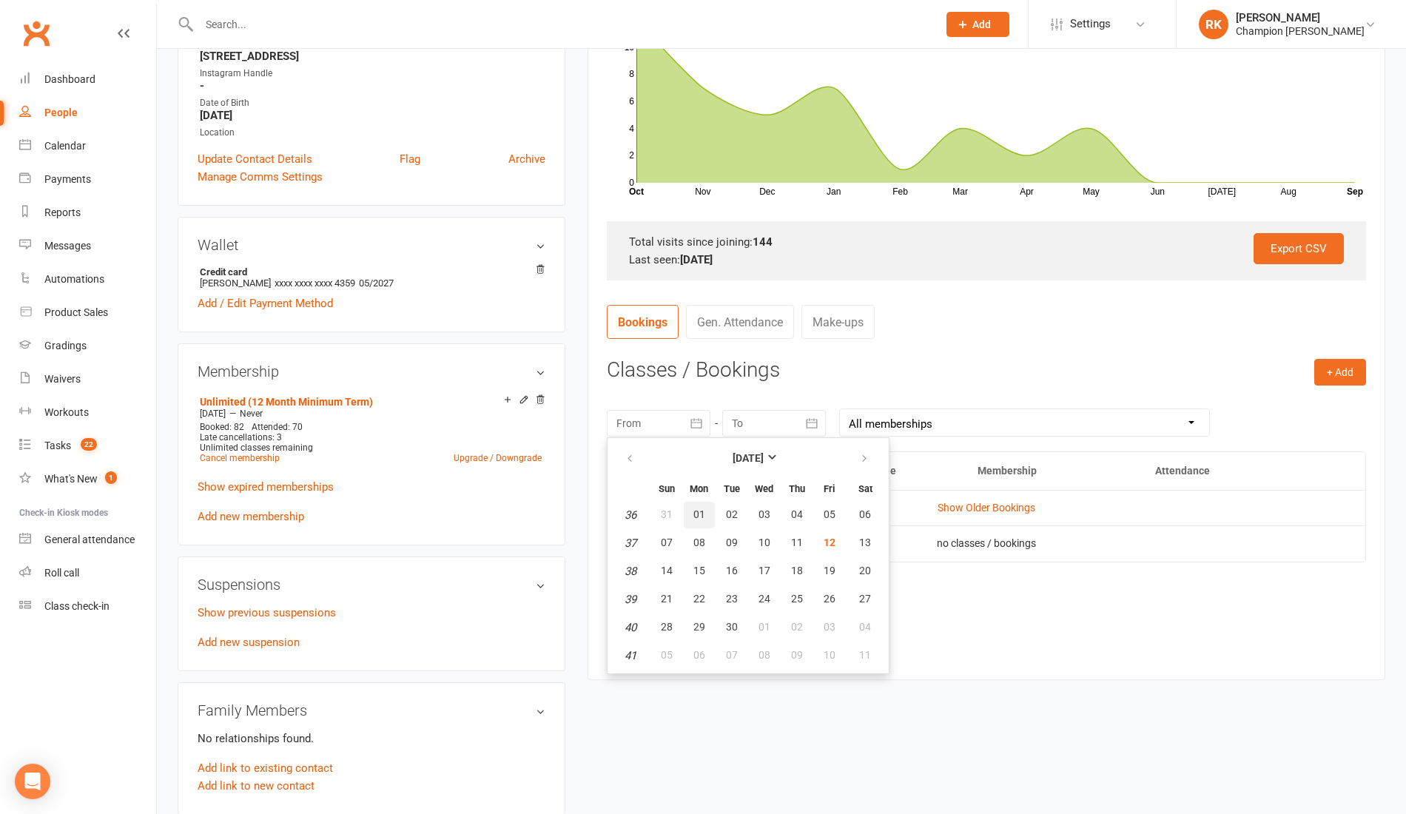
click at [692, 504] on button "01" at bounding box center [699, 515] width 31 height 27
type input "01 Sep 2025"
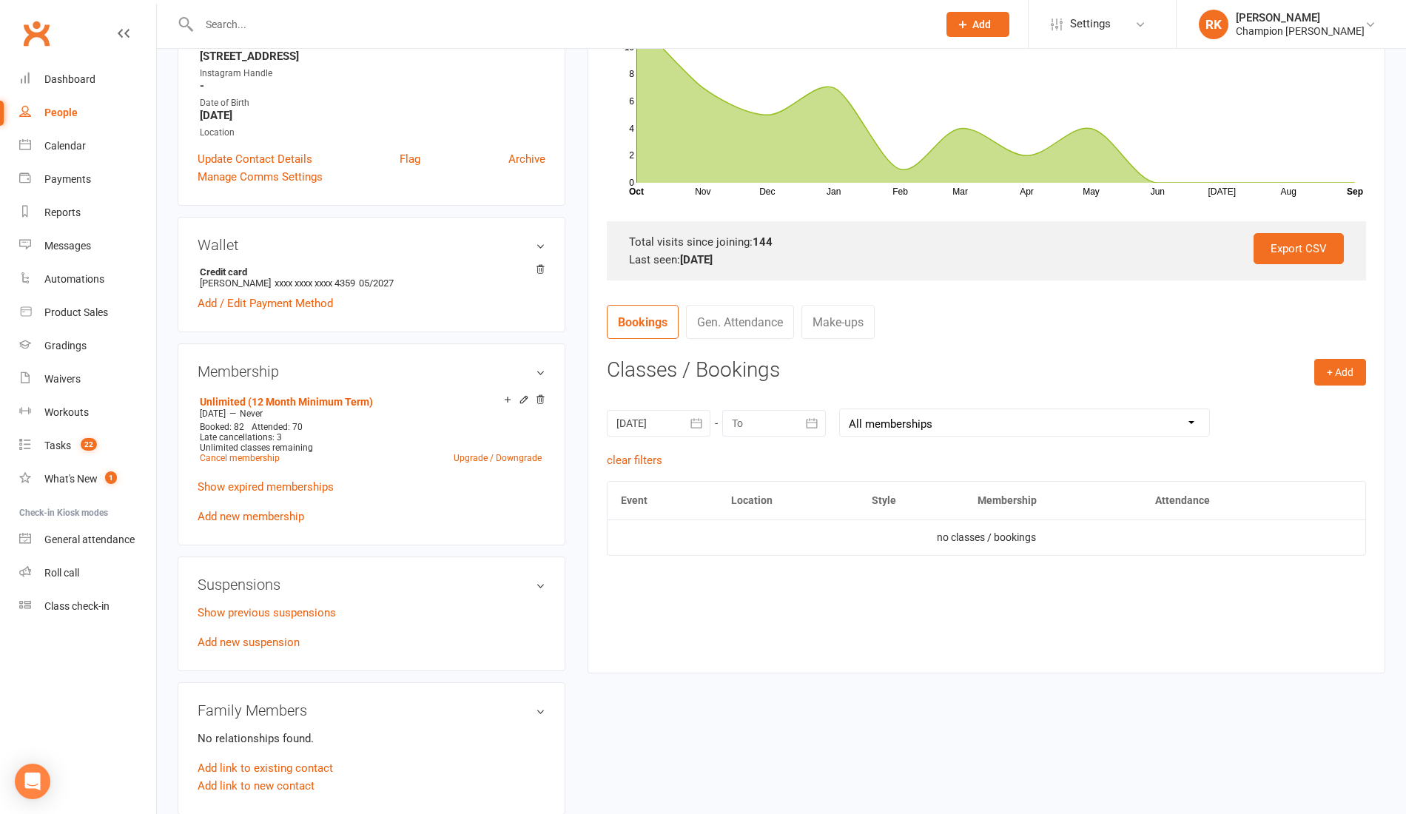
click at [791, 420] on div at bounding box center [774, 423] width 104 height 27
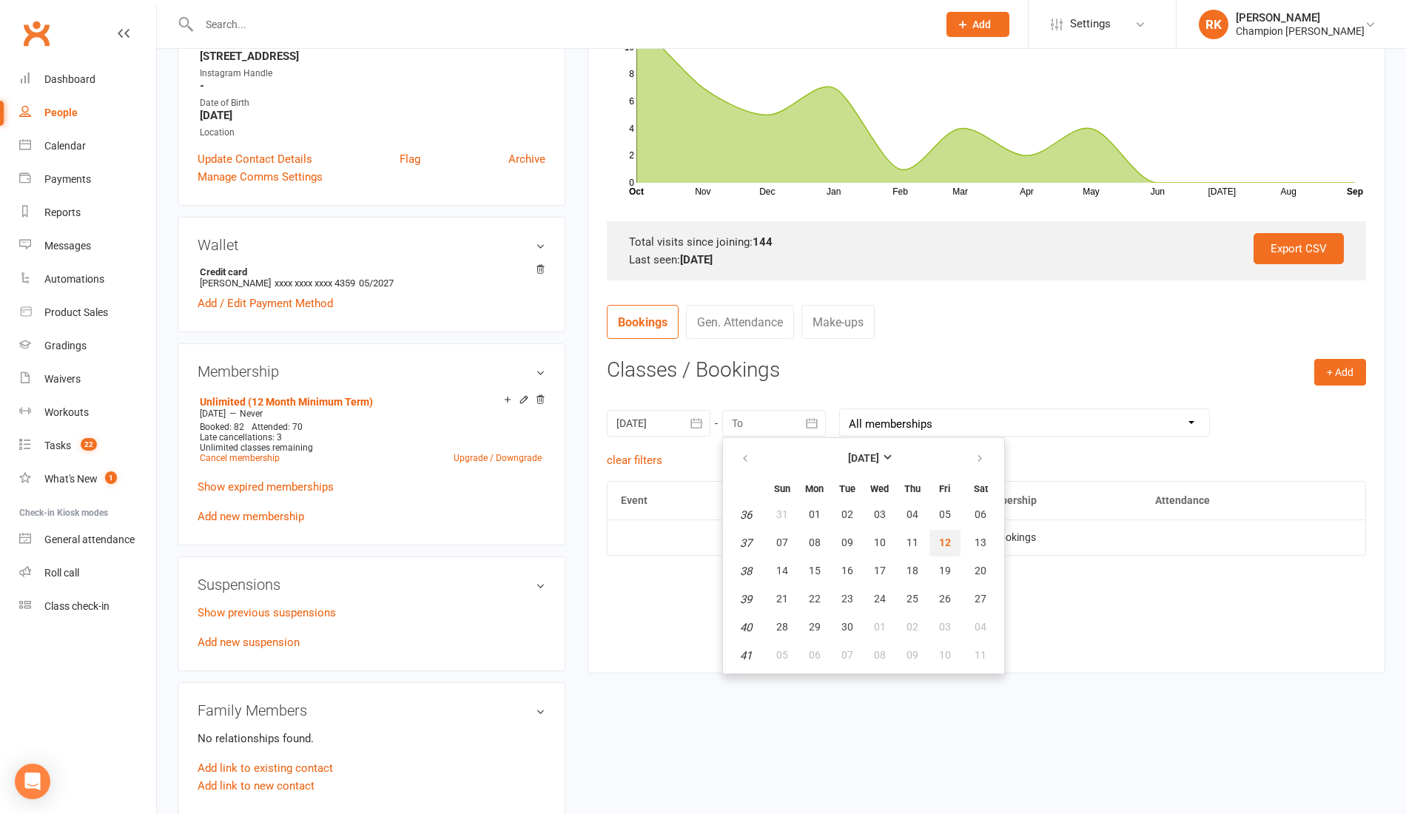
click at [935, 550] on button "12" at bounding box center [944, 543] width 31 height 27
type input "12 Sep 2025"
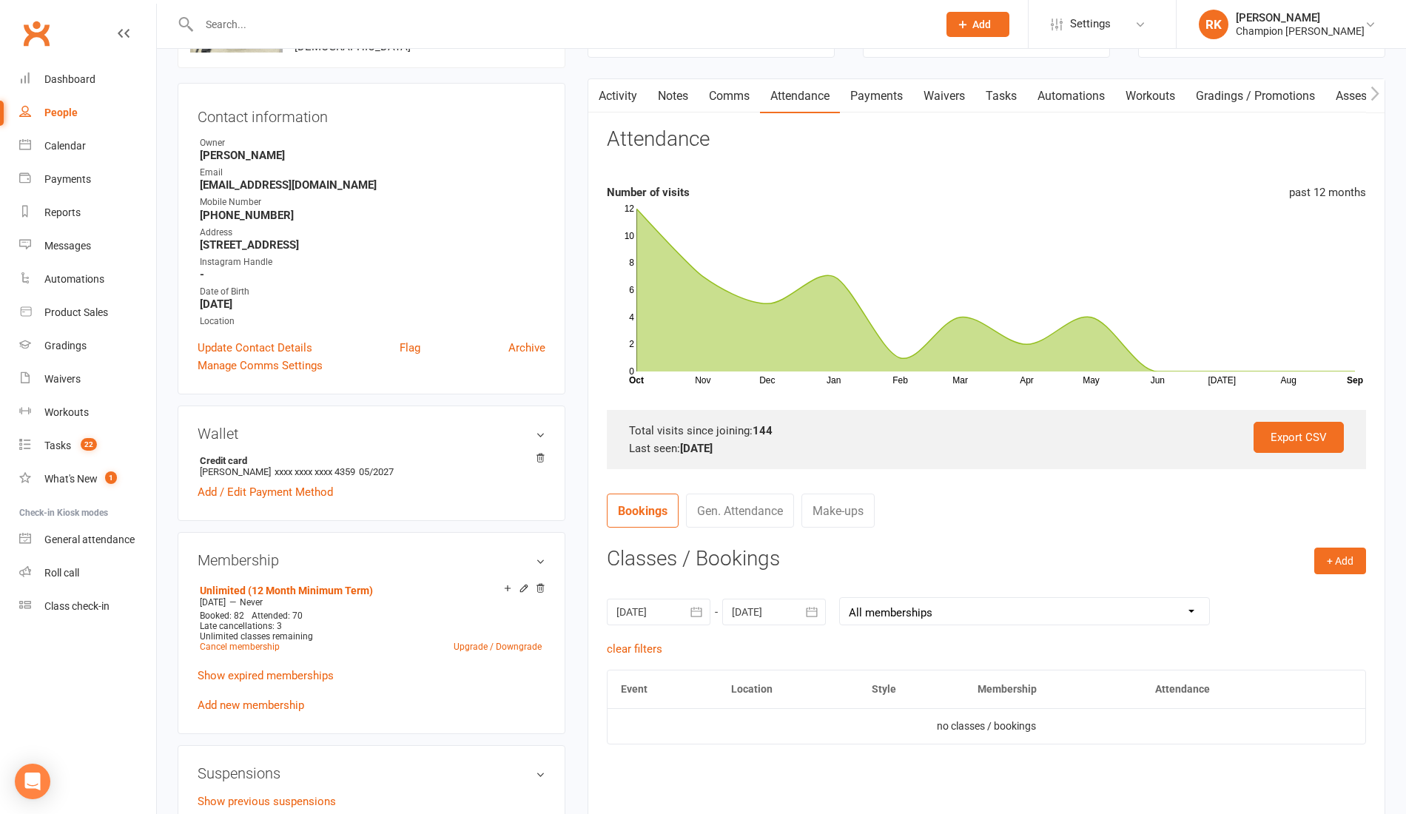
scroll to position [0, 0]
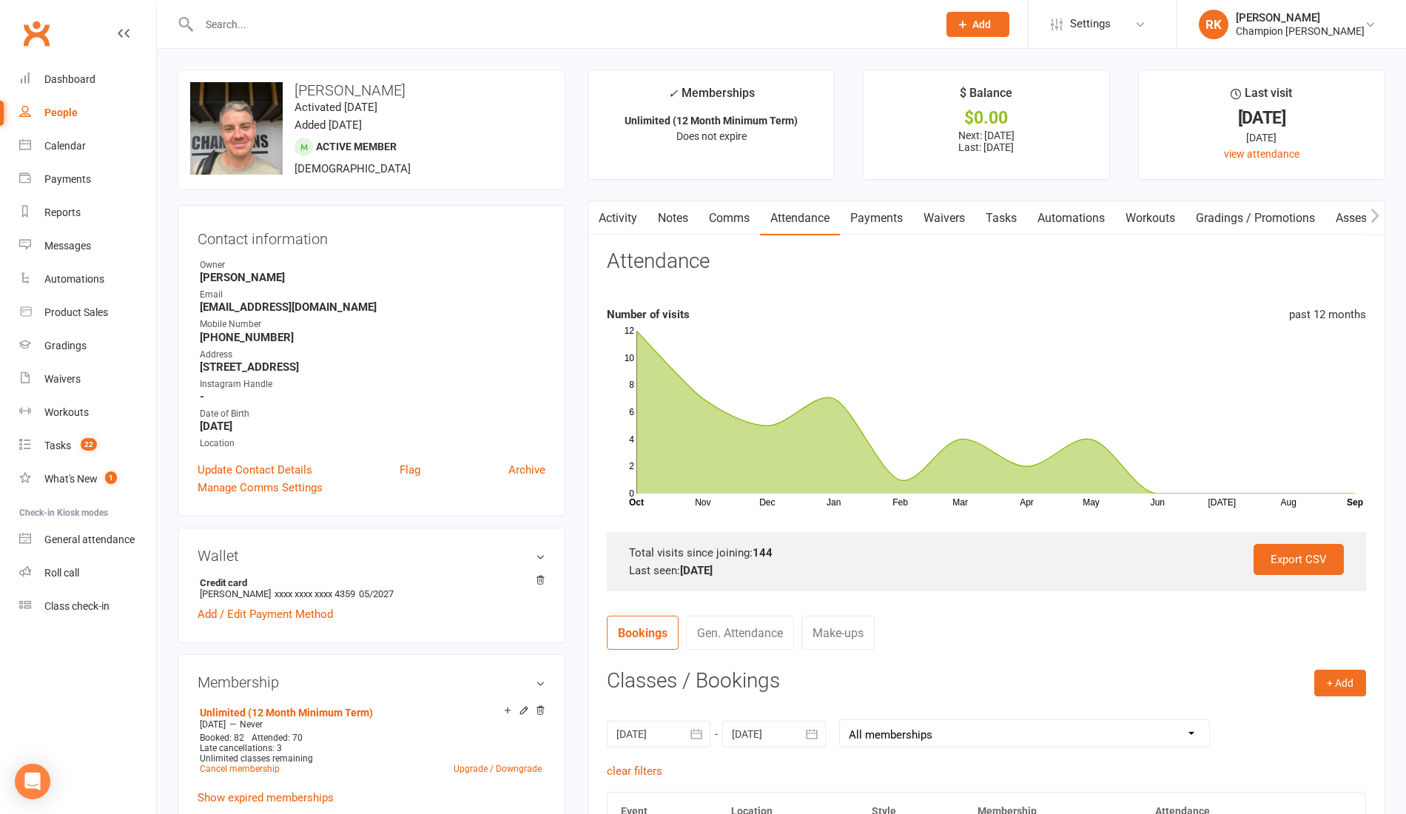
click at [254, 30] on input "text" at bounding box center [561, 24] width 732 height 21
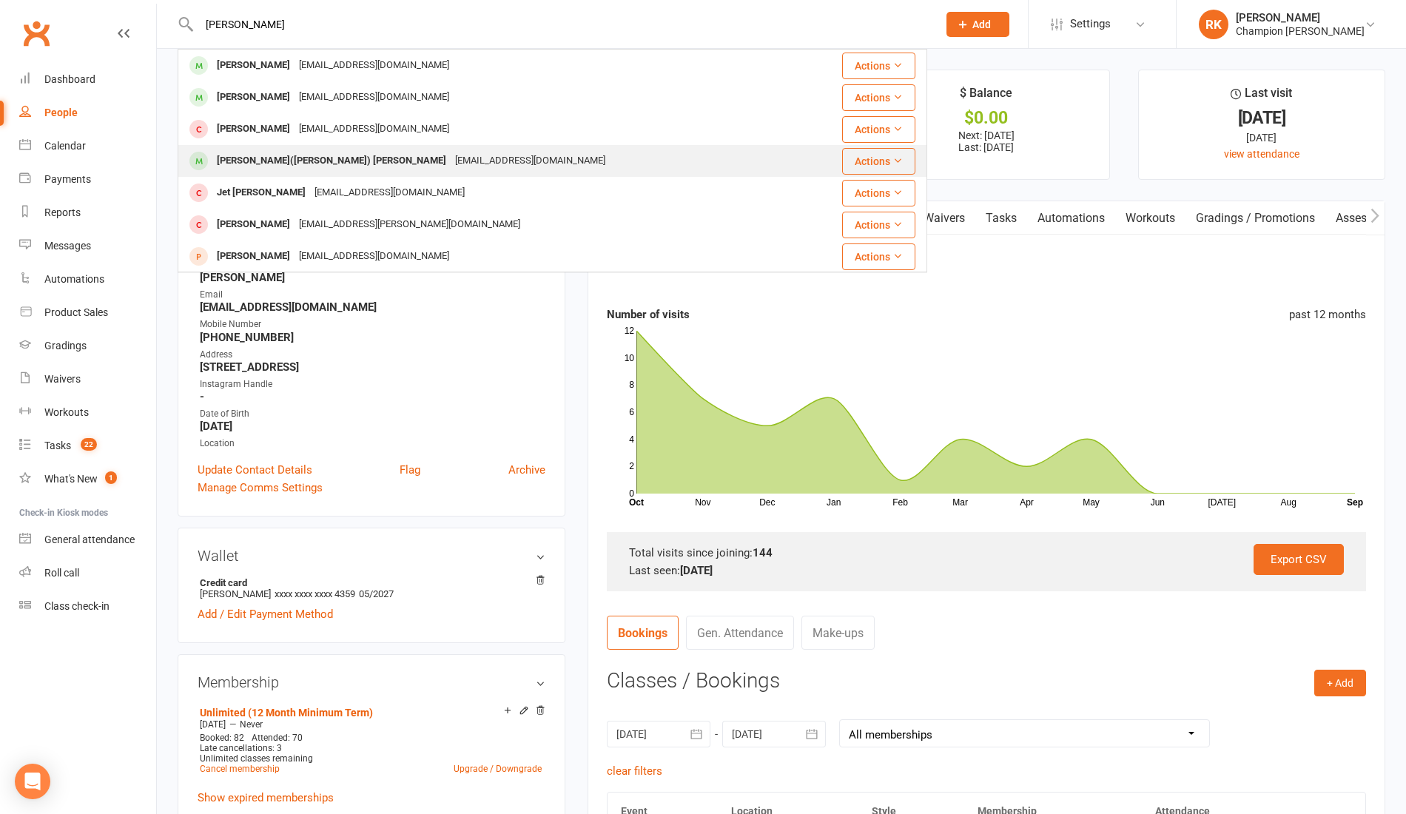
type input "tran"
click at [265, 163] on div "Kien(Aaron) Tran" at bounding box center [331, 160] width 238 height 21
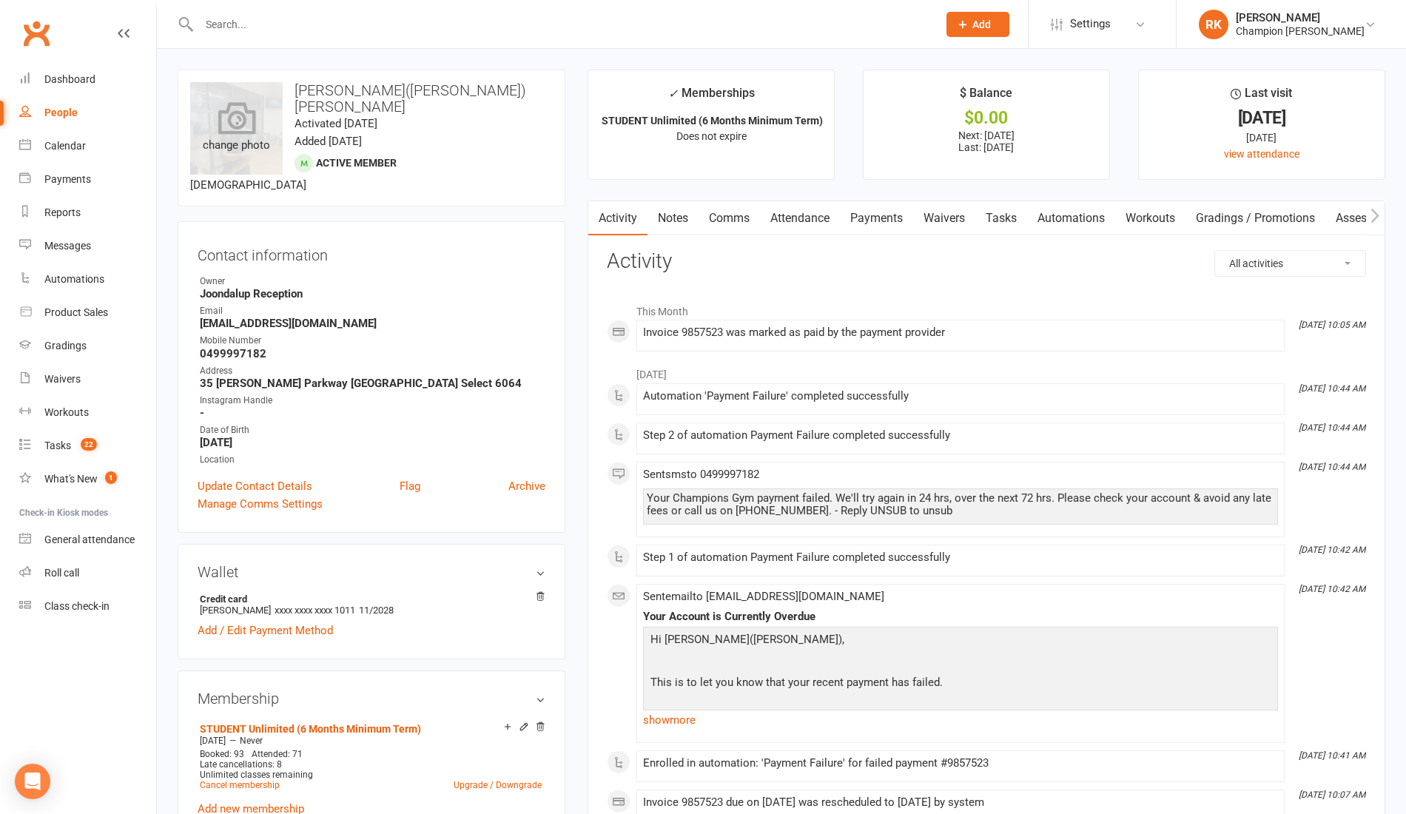
click at [241, 159] on div "change photo" at bounding box center [236, 128] width 92 height 92
click at [803, 223] on link "Attendance" at bounding box center [800, 218] width 80 height 34
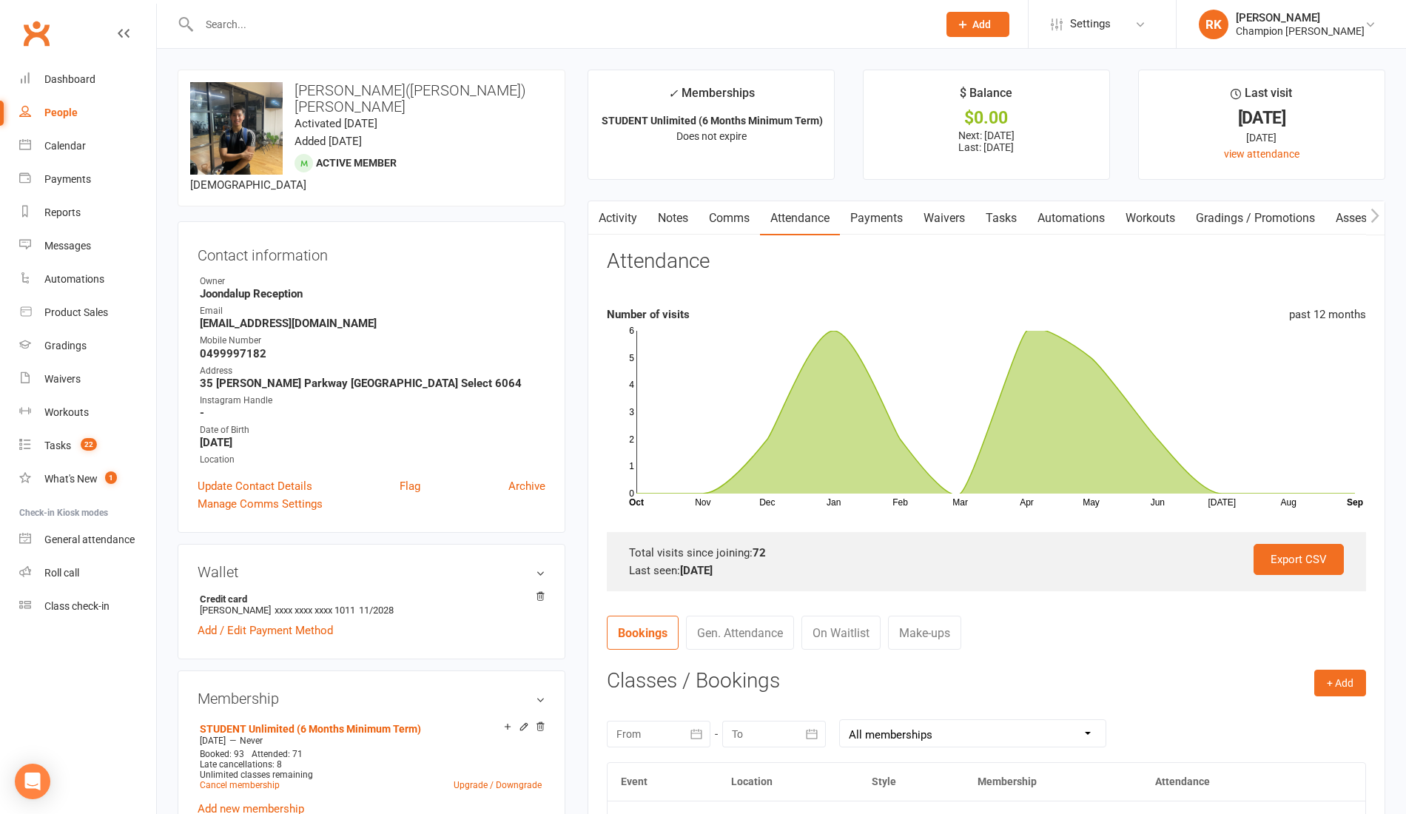
click at [277, 23] on input "text" at bounding box center [561, 24] width 732 height 21
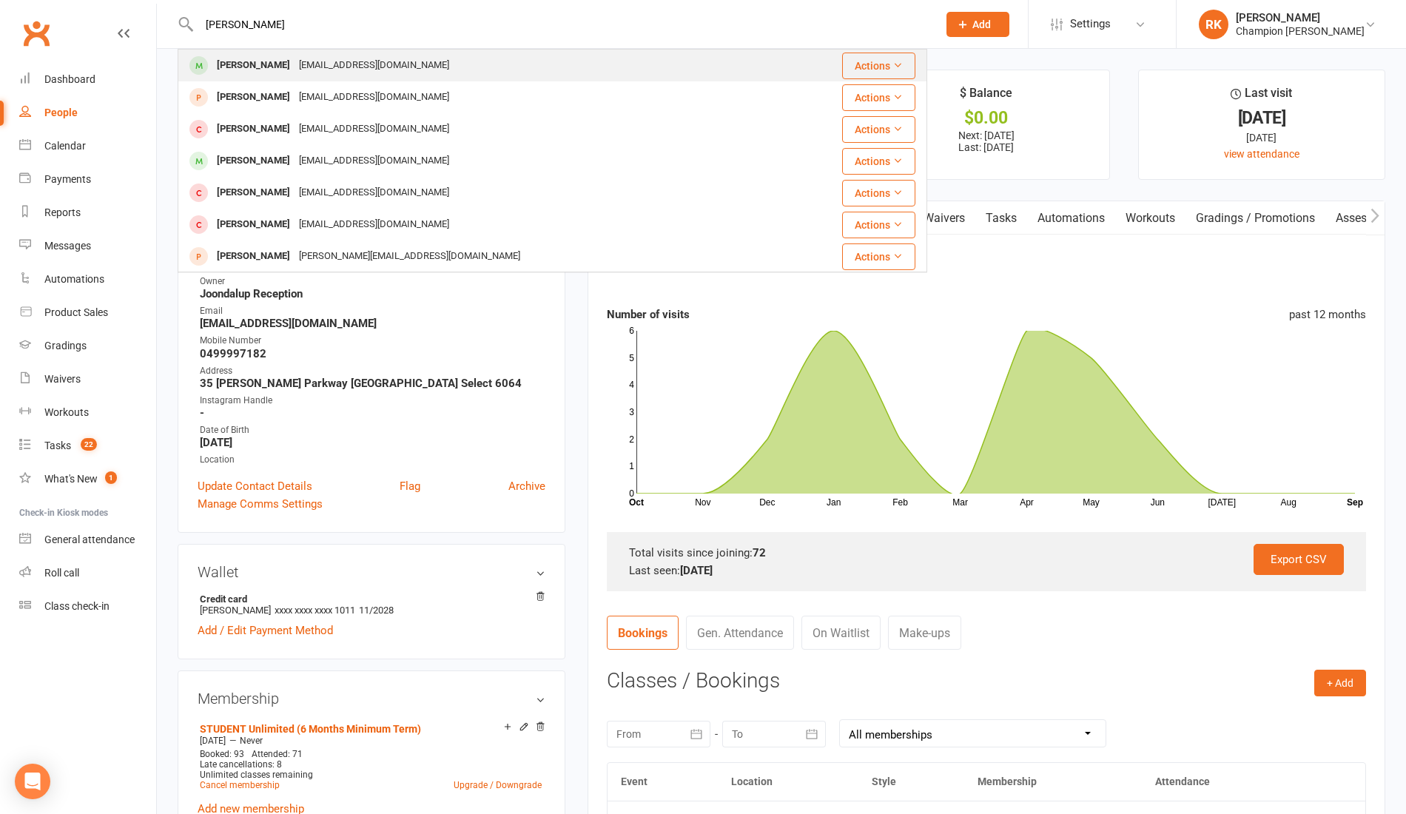
type input "matt black"
click at [283, 62] on div "Matt Blackmore" at bounding box center [253, 65] width 82 height 21
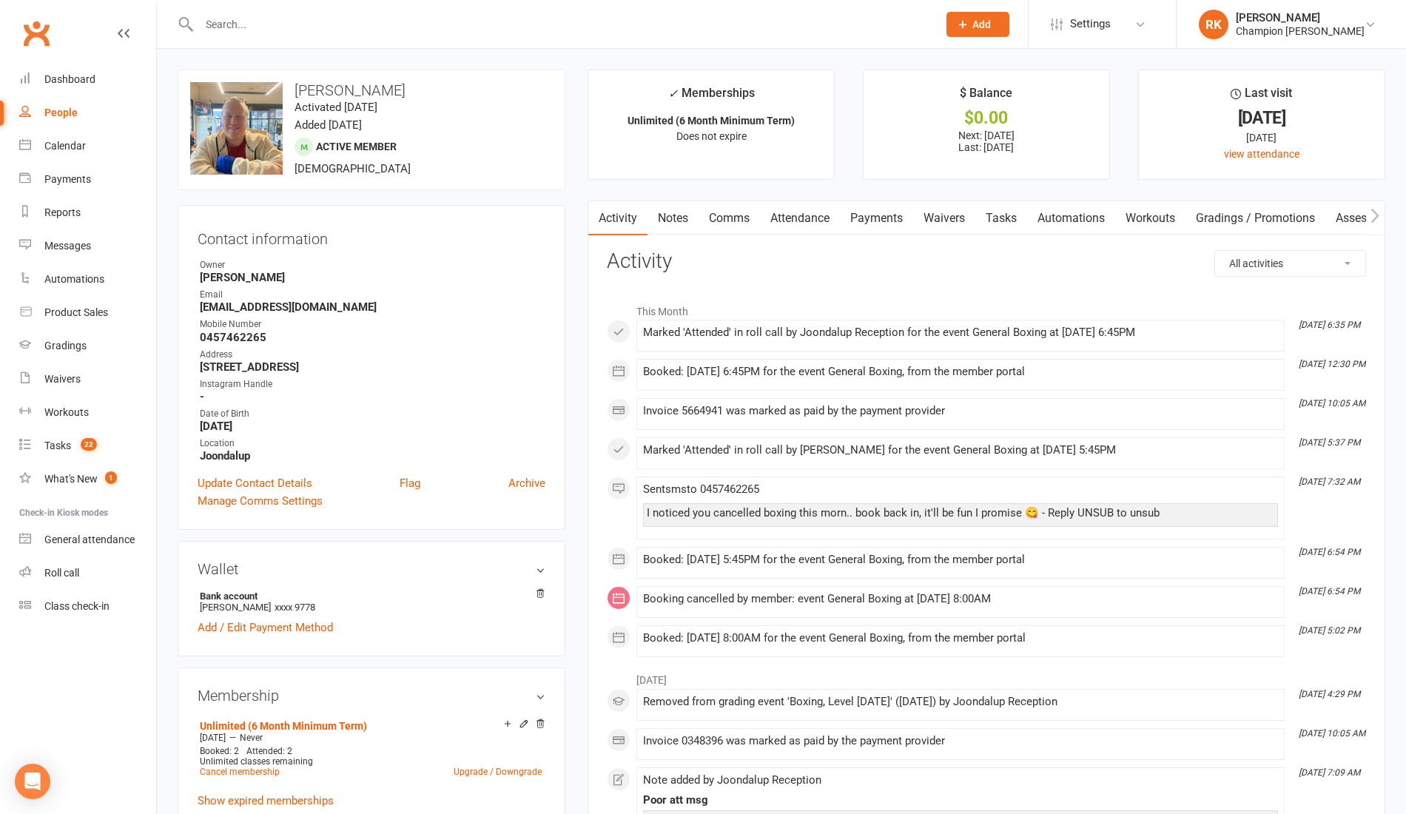
click at [815, 208] on link "Attendance" at bounding box center [800, 218] width 80 height 34
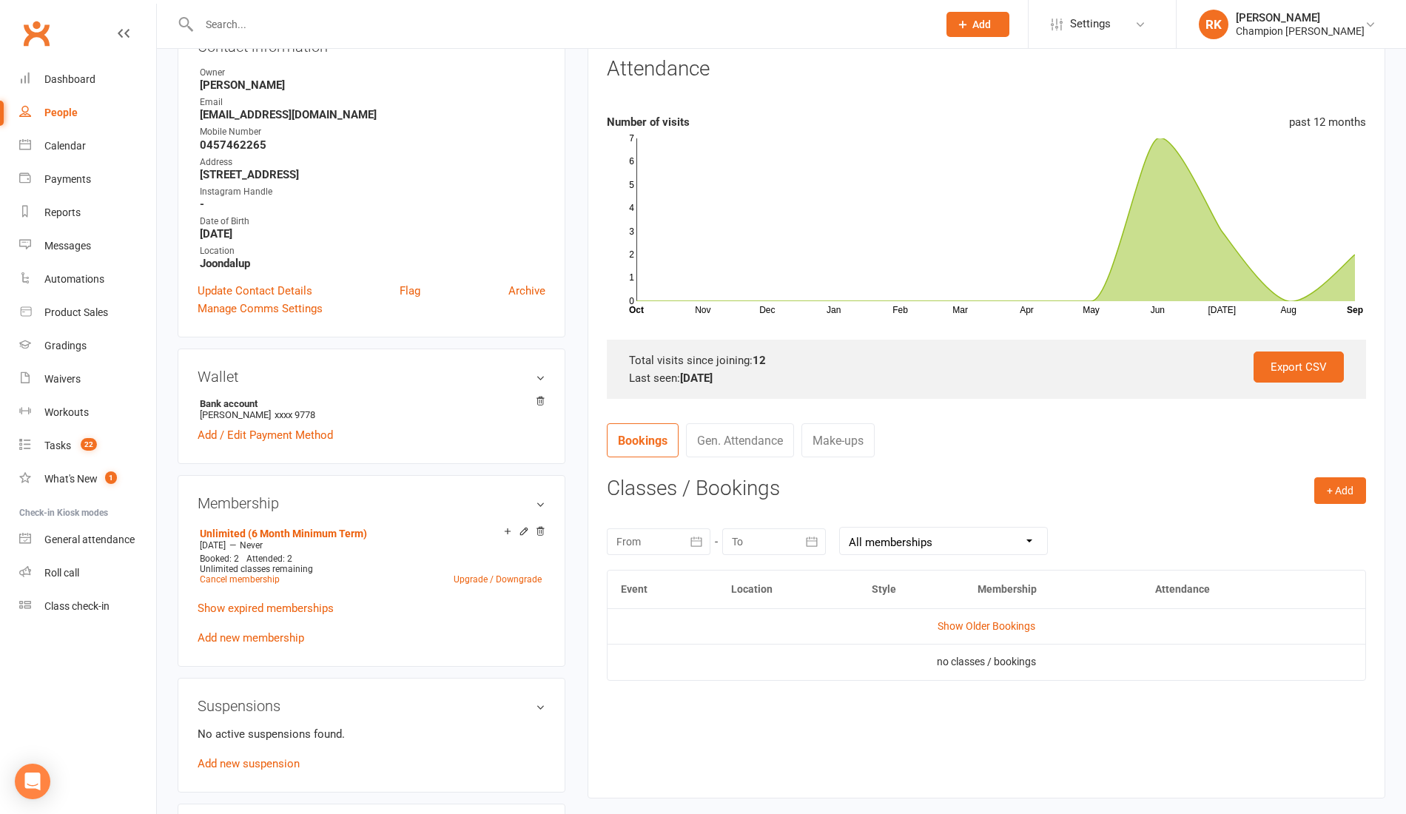
scroll to position [210, 0]
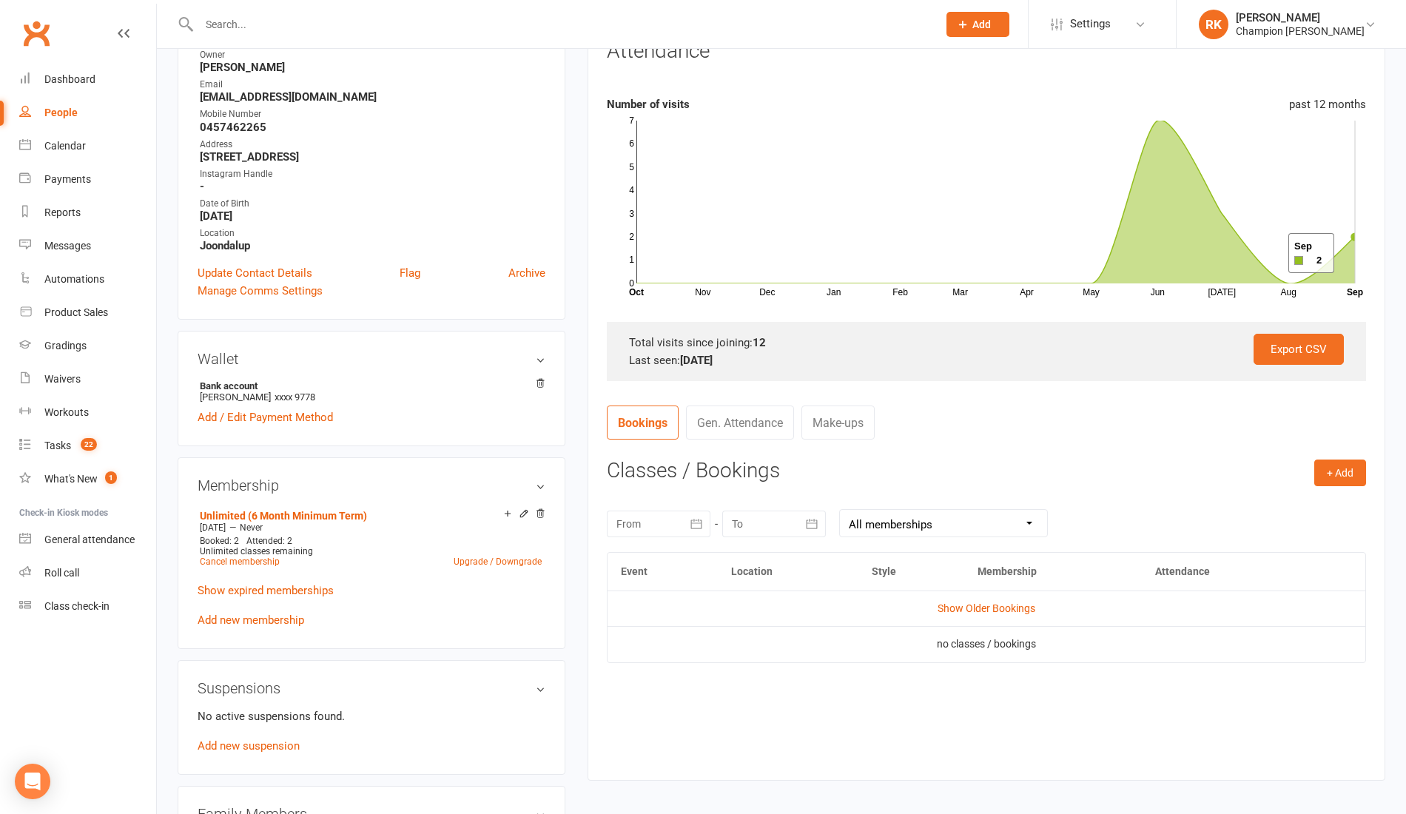
click at [1352, 253] on icon at bounding box center [995, 201] width 718 height 163
click at [644, 524] on div at bounding box center [659, 523] width 104 height 27
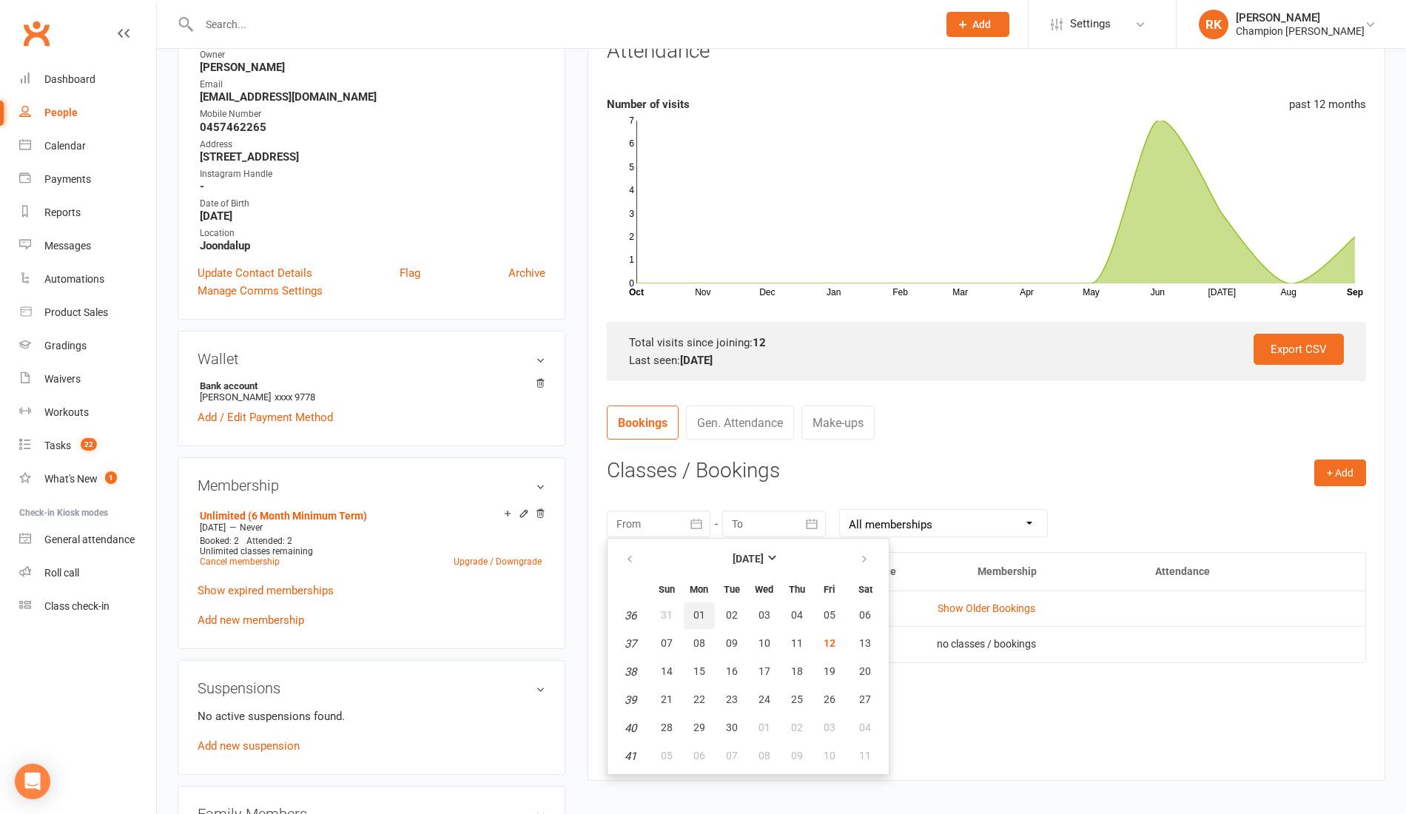
click at [698, 614] on span "01" at bounding box center [699, 615] width 12 height 12
type input "01 Sep 2025"
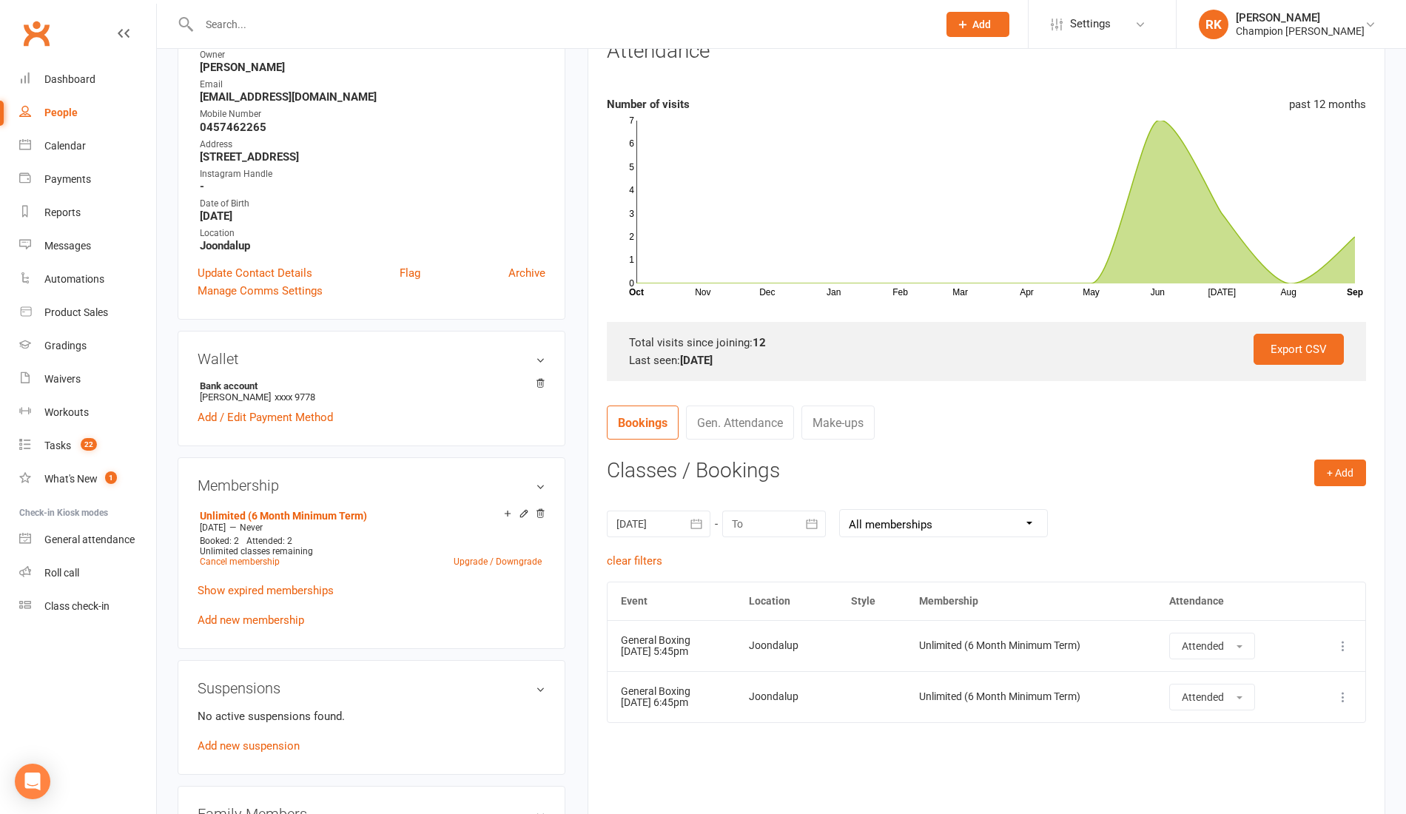
click at [780, 534] on div at bounding box center [774, 523] width 104 height 27
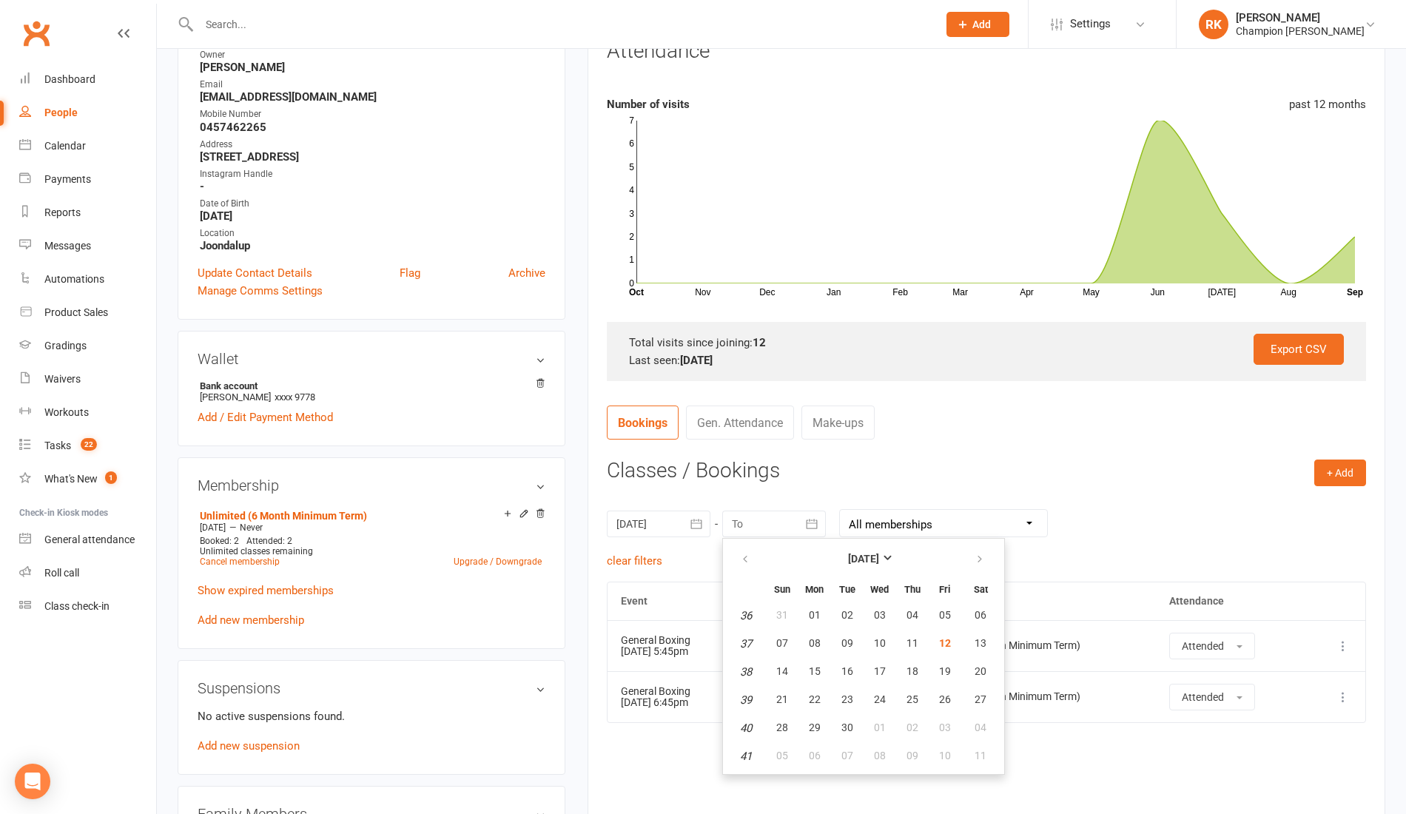
click at [1021, 462] on h3 "Classes / Bookings" at bounding box center [986, 470] width 759 height 23
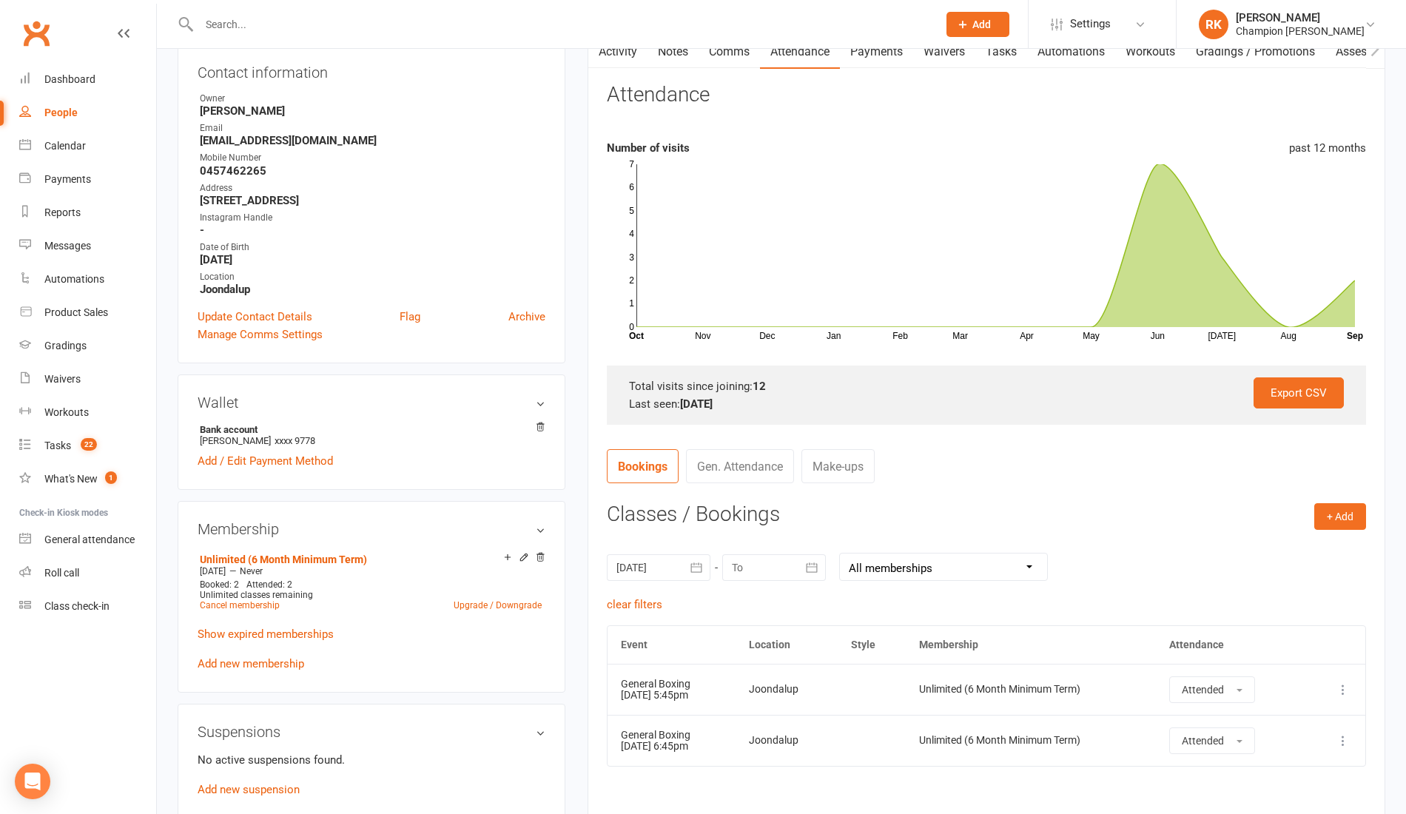
scroll to position [0, 0]
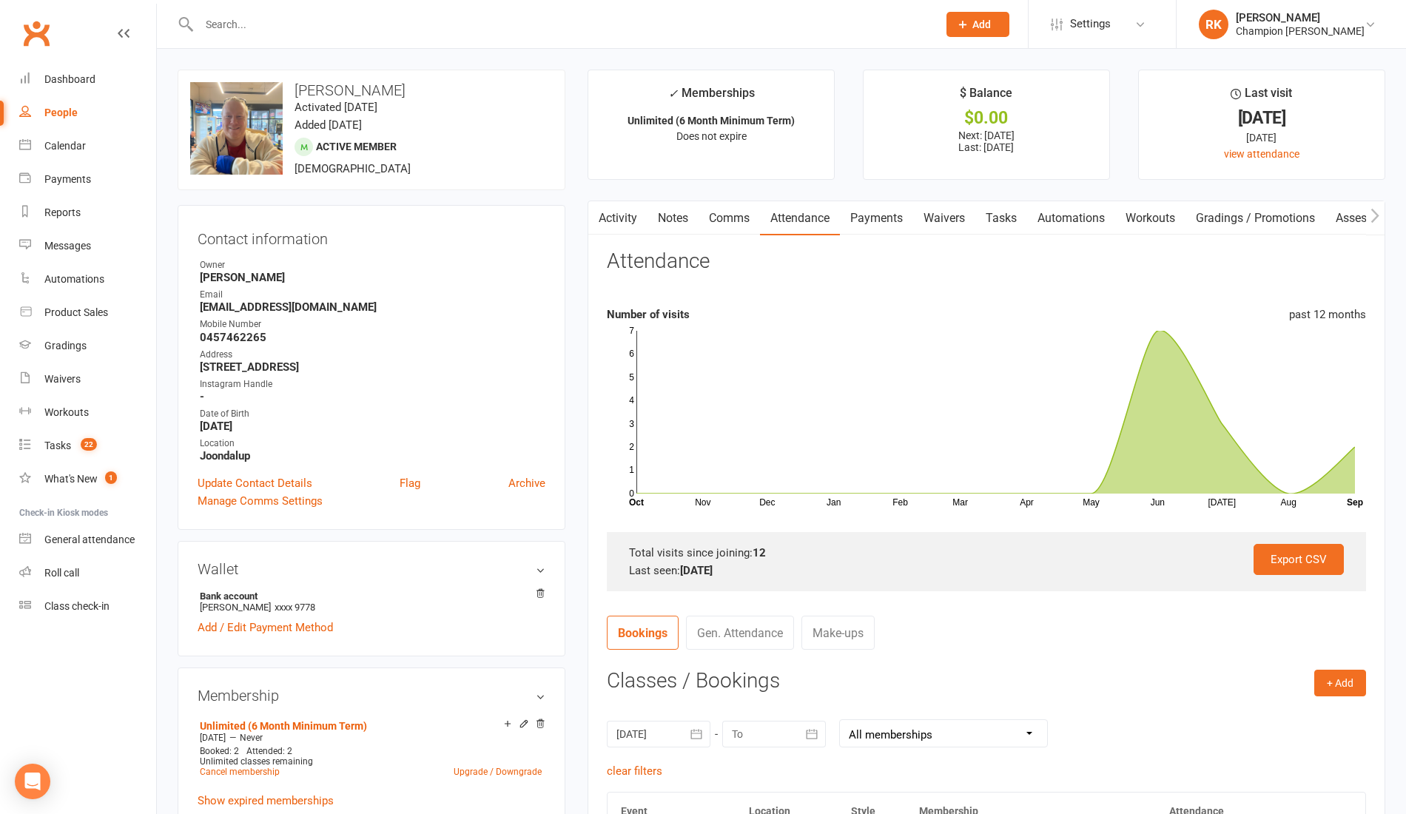
click at [257, 30] on input "text" at bounding box center [561, 24] width 732 height 21
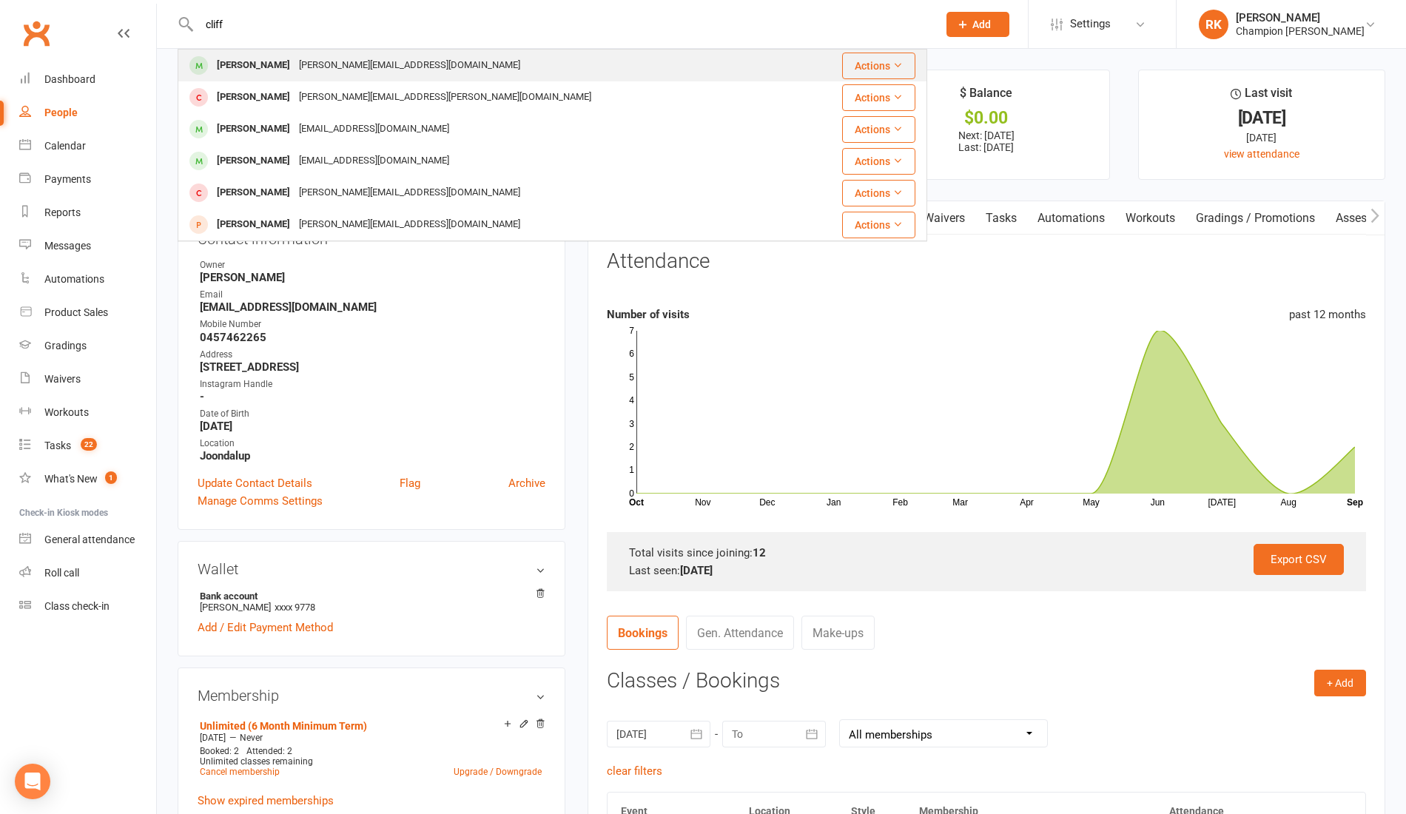
type input "cliff"
click at [325, 59] on div "nicholas.cliff96@gmail.com" at bounding box center [409, 65] width 230 height 21
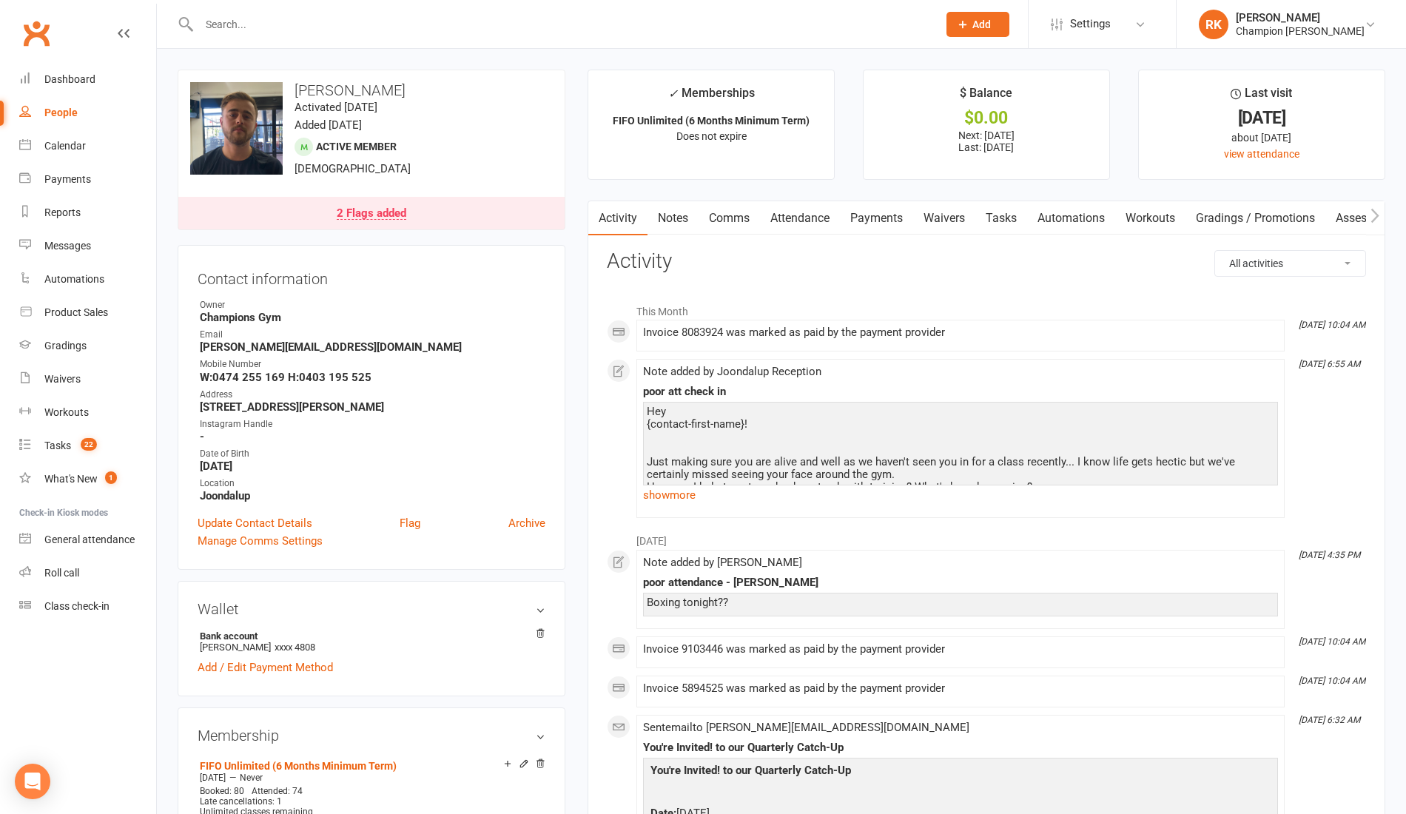
click at [358, 215] on div "2 Flags added" at bounding box center [372, 214] width 70 height 12
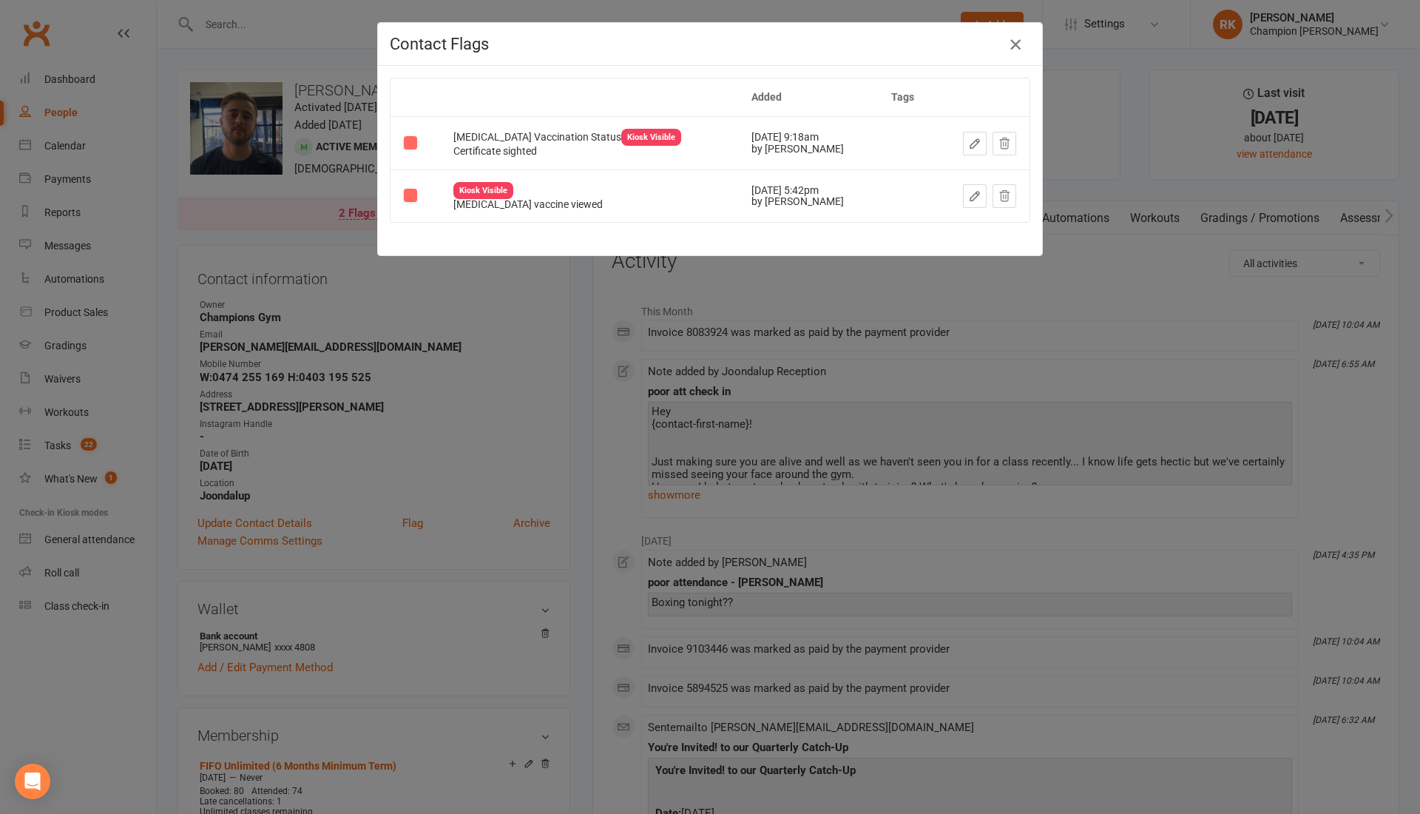
click at [1009, 37] on icon "button" at bounding box center [1016, 45] width 18 height 18
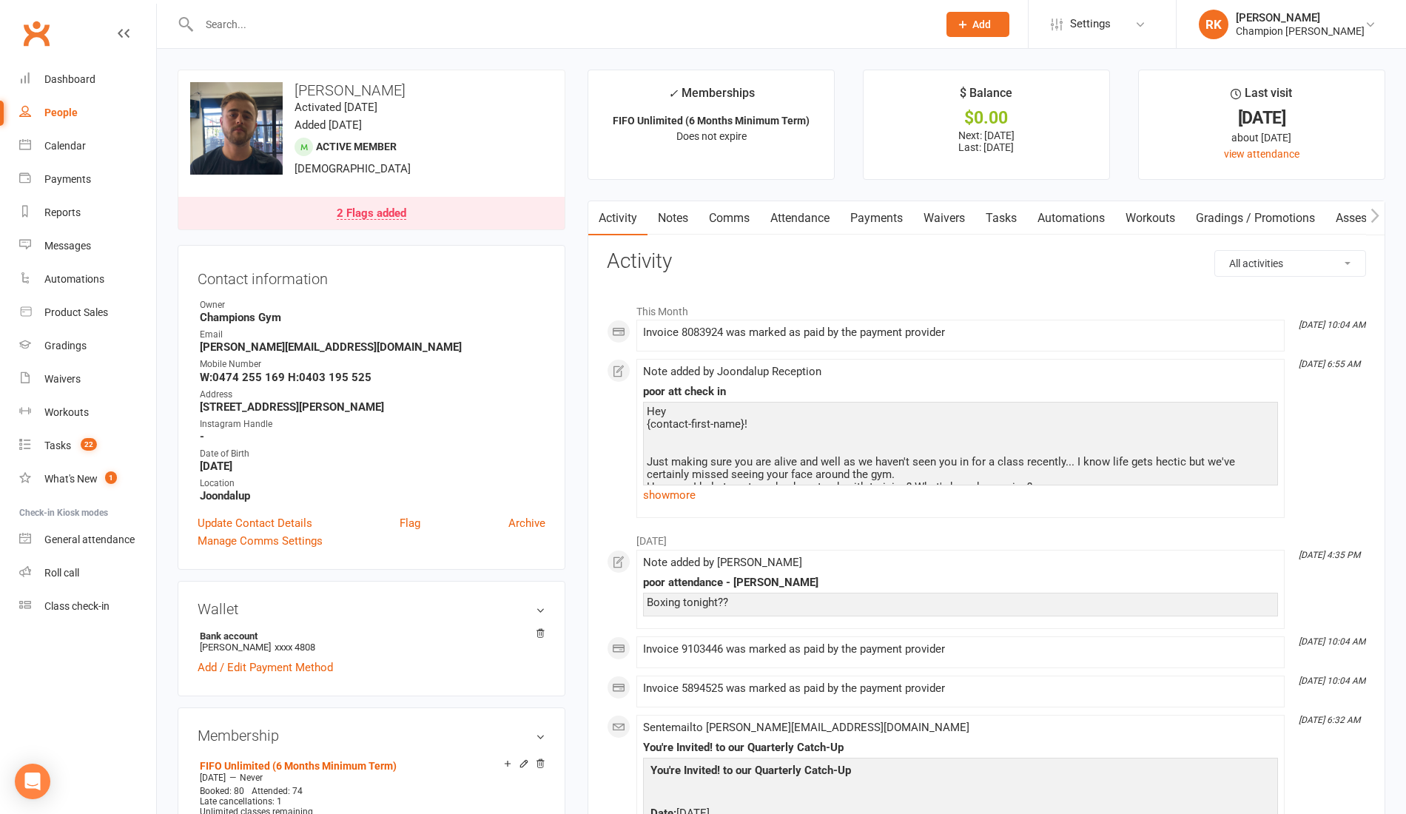
click at [776, 211] on link "Attendance" at bounding box center [800, 218] width 80 height 34
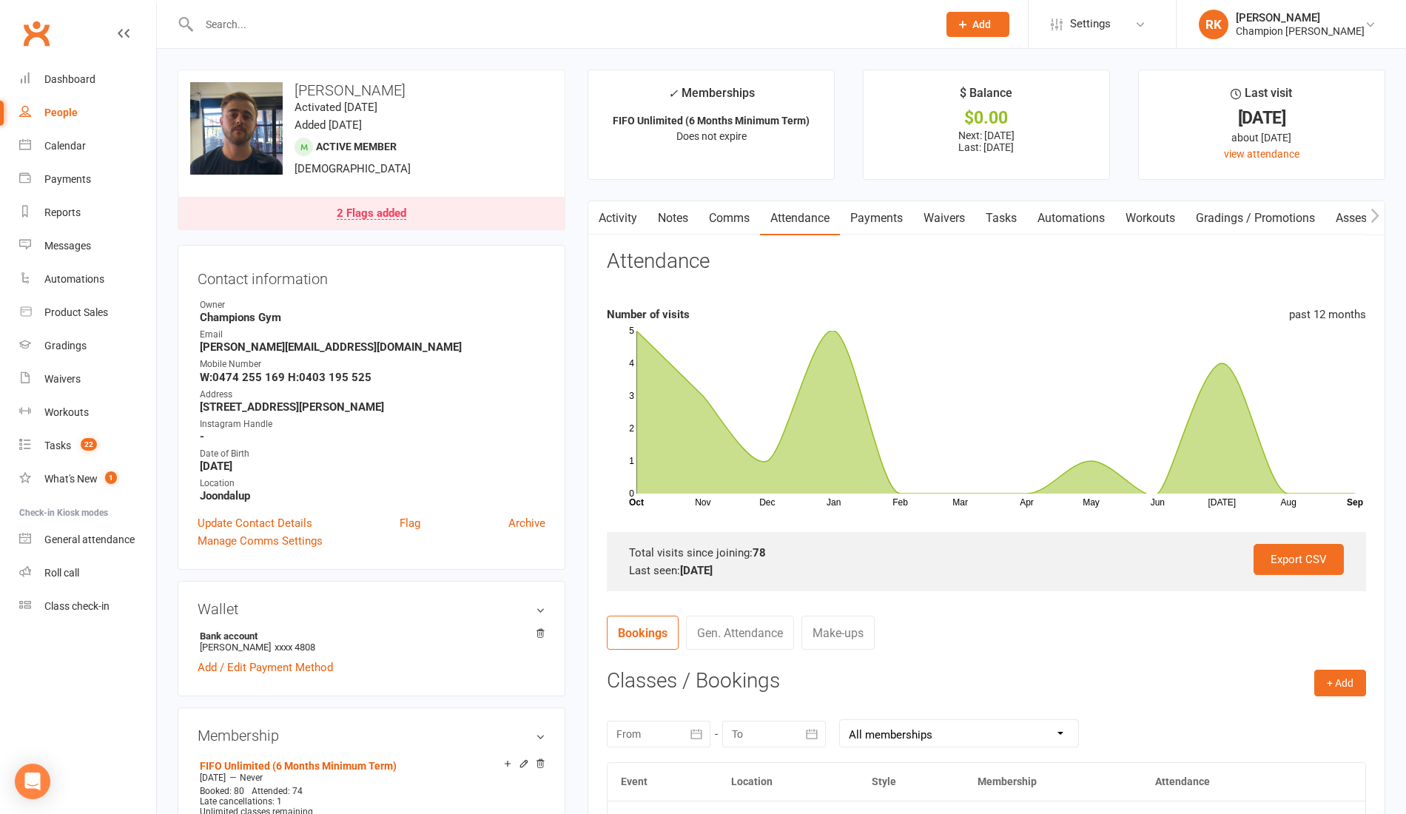
click at [246, 4] on div at bounding box center [552, 24] width 749 height 48
click at [246, 12] on div at bounding box center [552, 24] width 749 height 48
click at [244, 43] on div at bounding box center [552, 24] width 749 height 48
click at [229, 30] on input "text" at bounding box center [561, 24] width 732 height 21
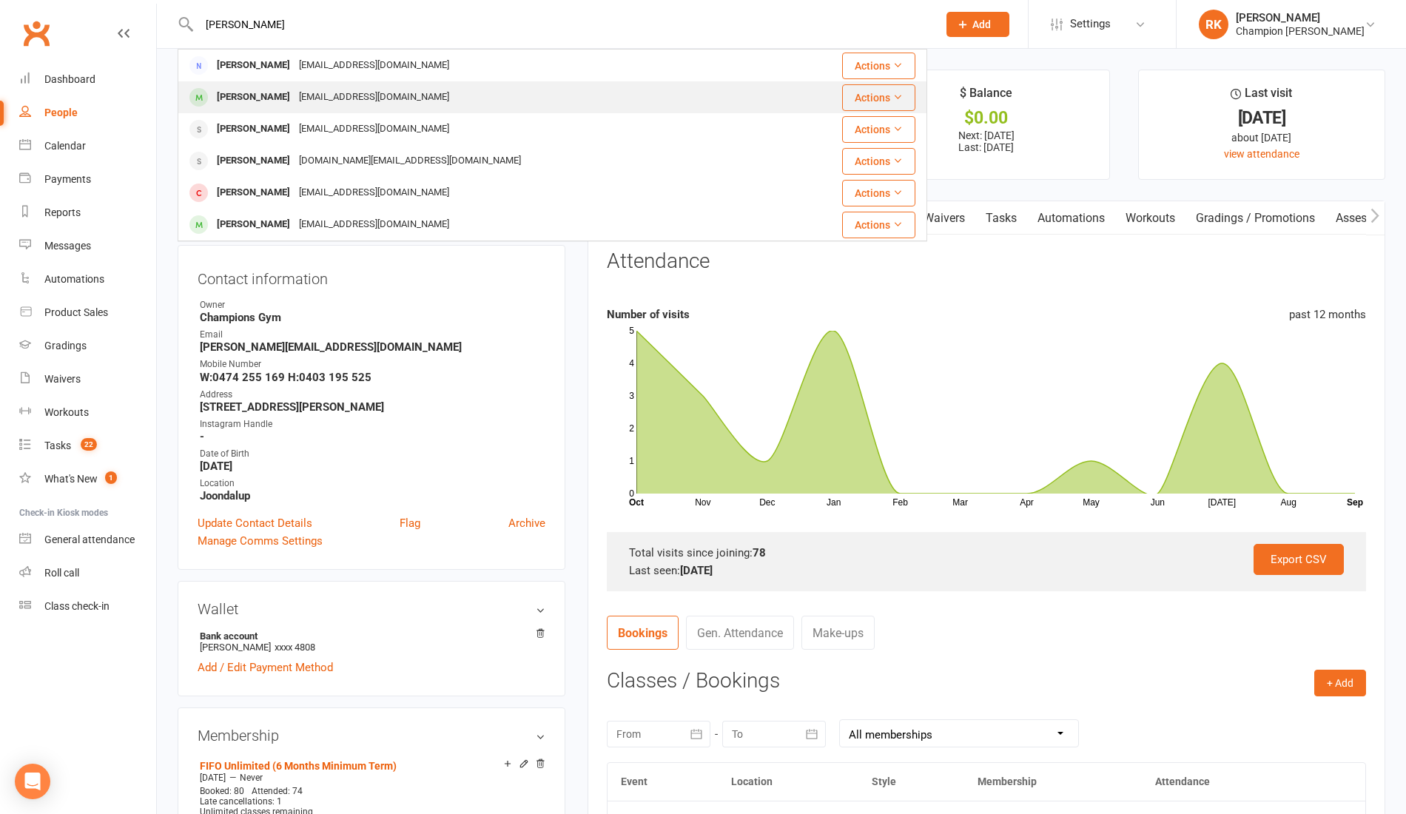
type input "murray"
click at [240, 94] on div "Finn Murray" at bounding box center [253, 97] width 82 height 21
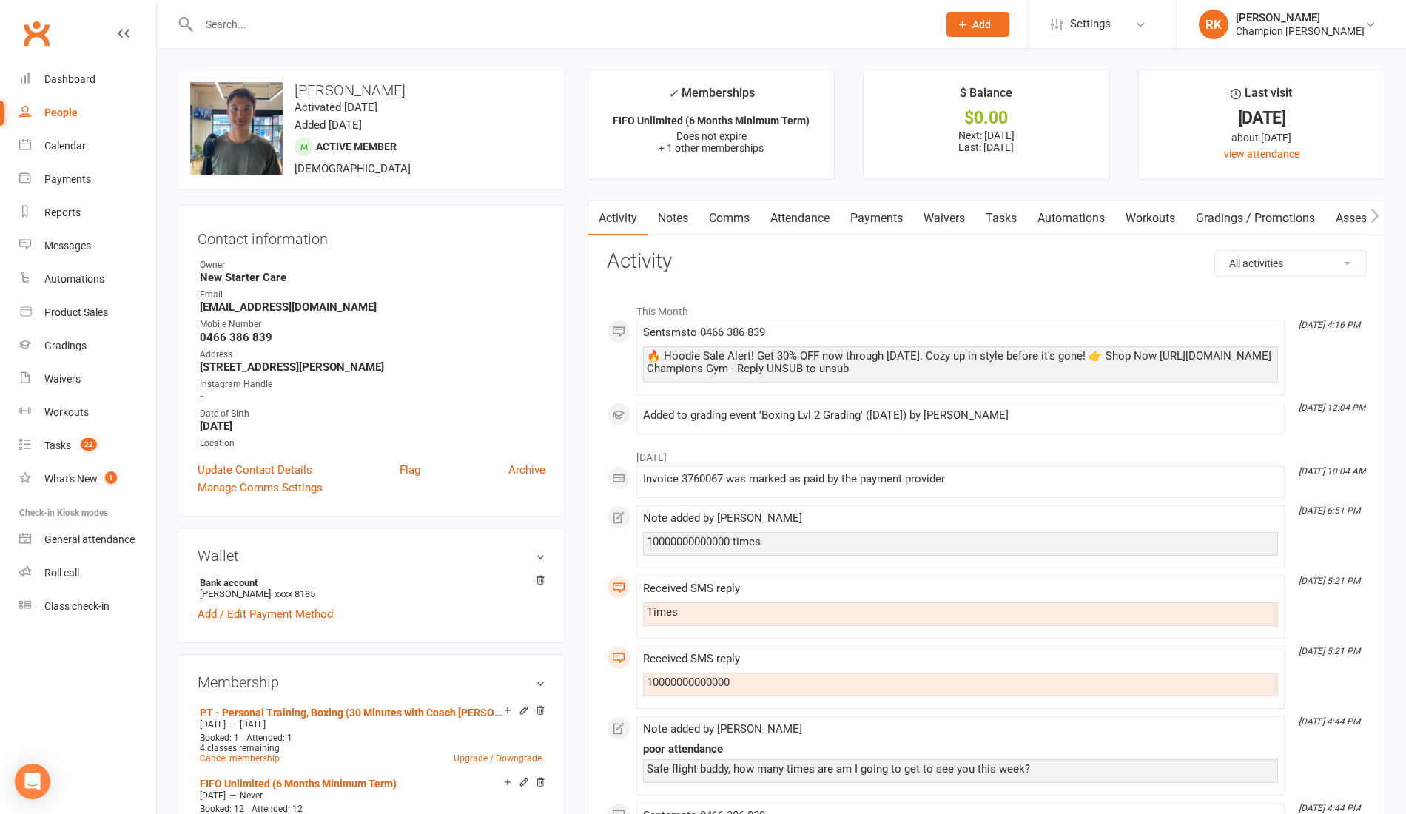
click at [283, 30] on input "text" at bounding box center [561, 24] width 732 height 21
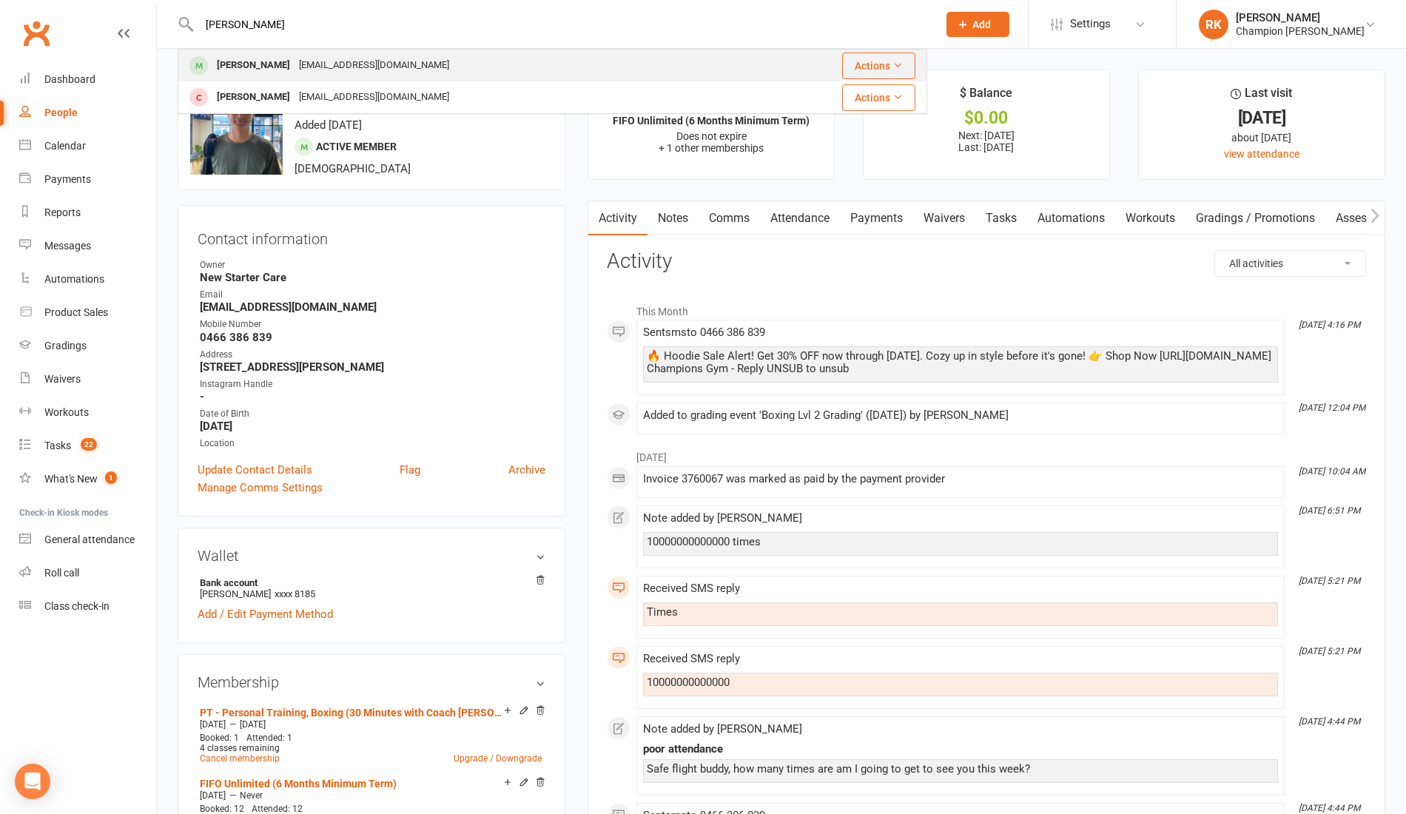
type input "lindsay"
click at [283, 61] on div "[PERSON_NAME]" at bounding box center [253, 65] width 82 height 21
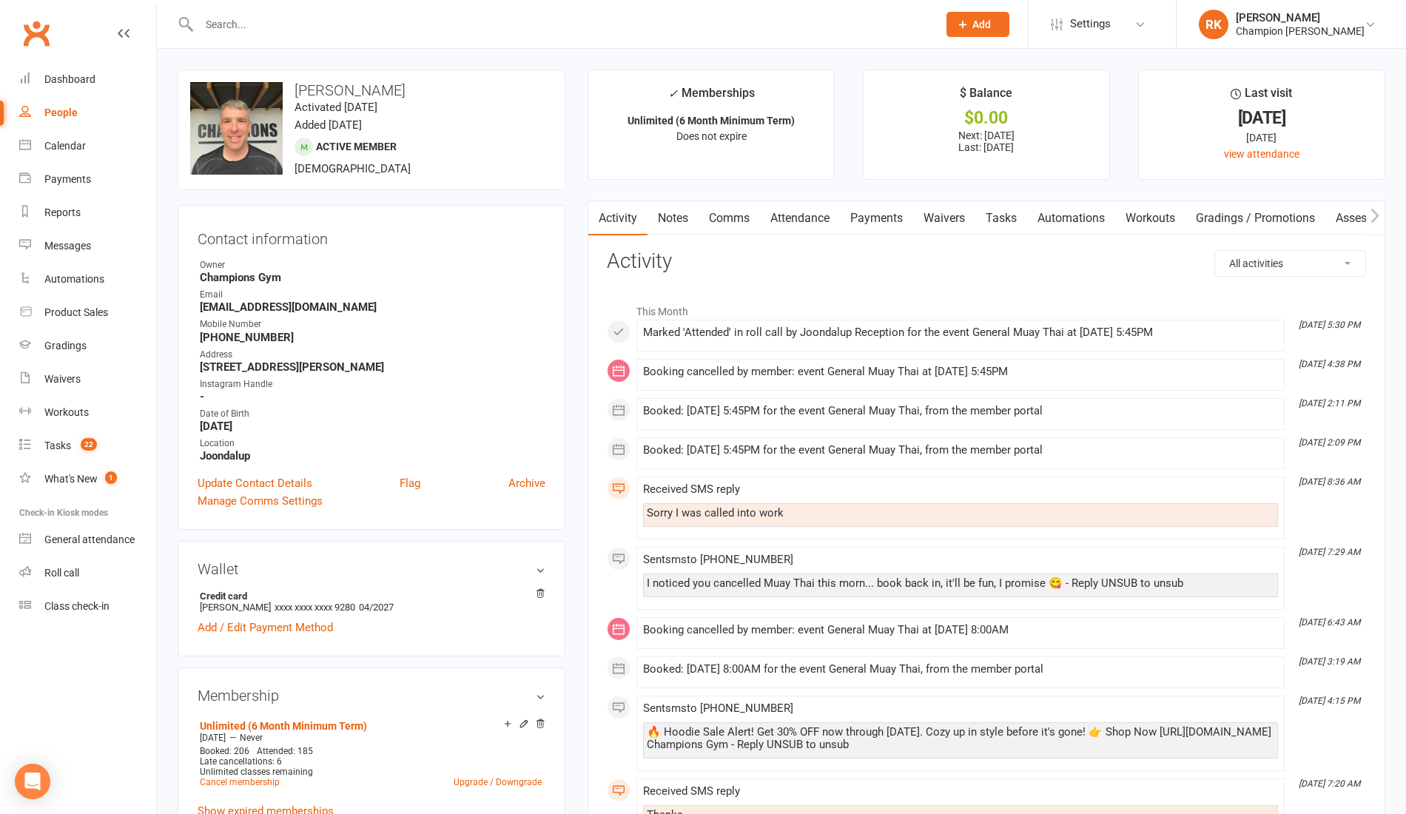
click at [234, 20] on input "text" at bounding box center [561, 24] width 732 height 21
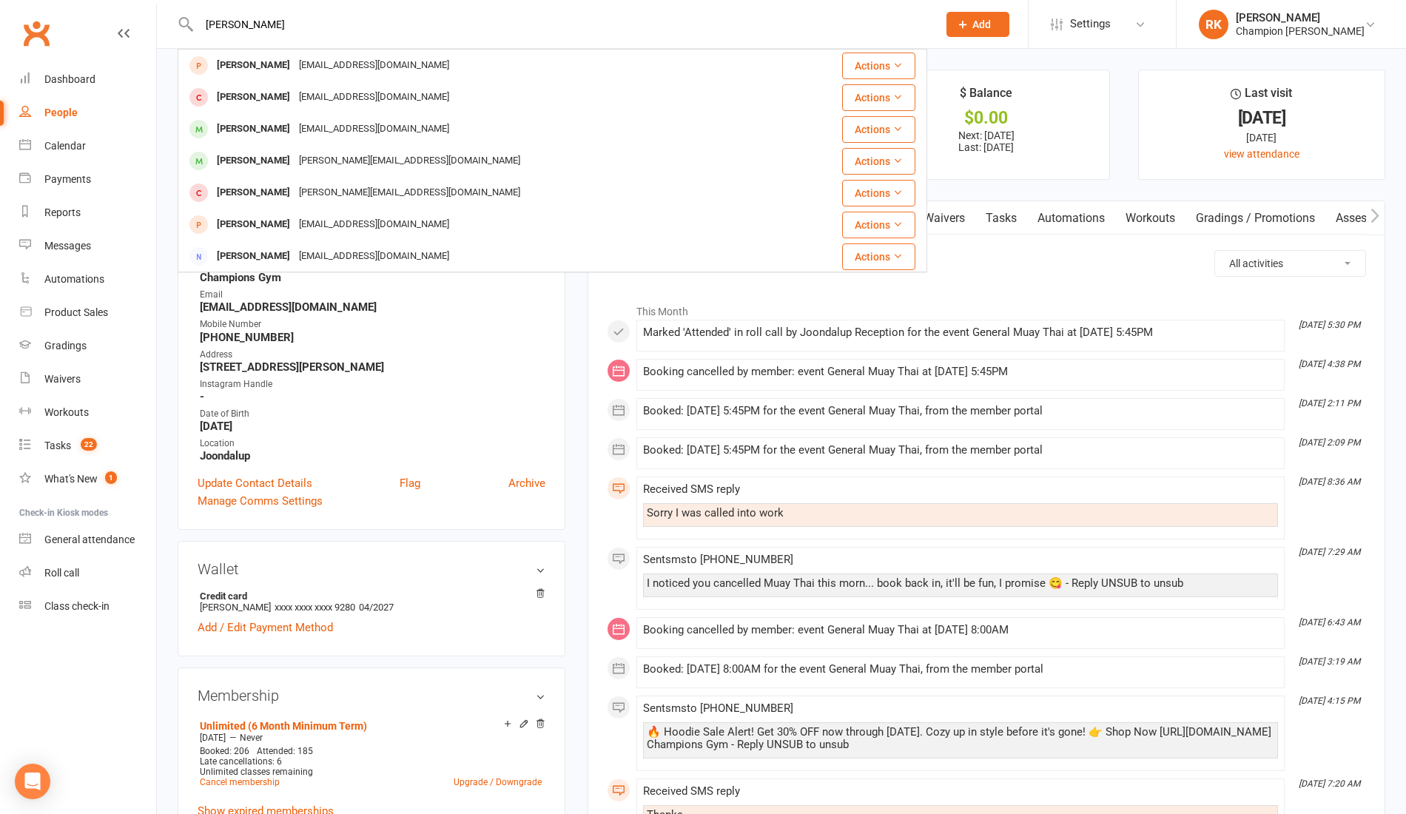
type input "connell"
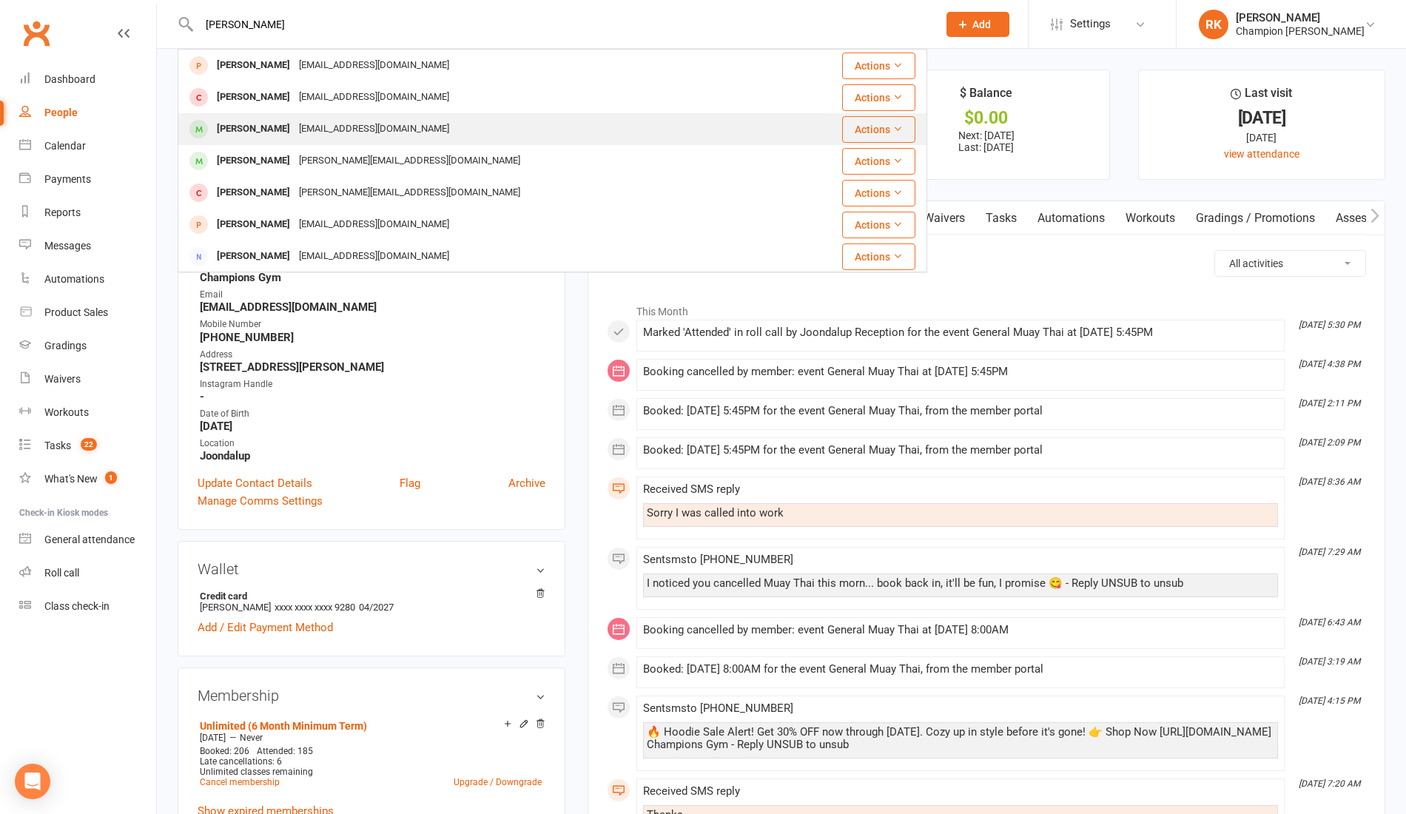
click at [255, 129] on div "Michael Connell" at bounding box center [253, 128] width 82 height 21
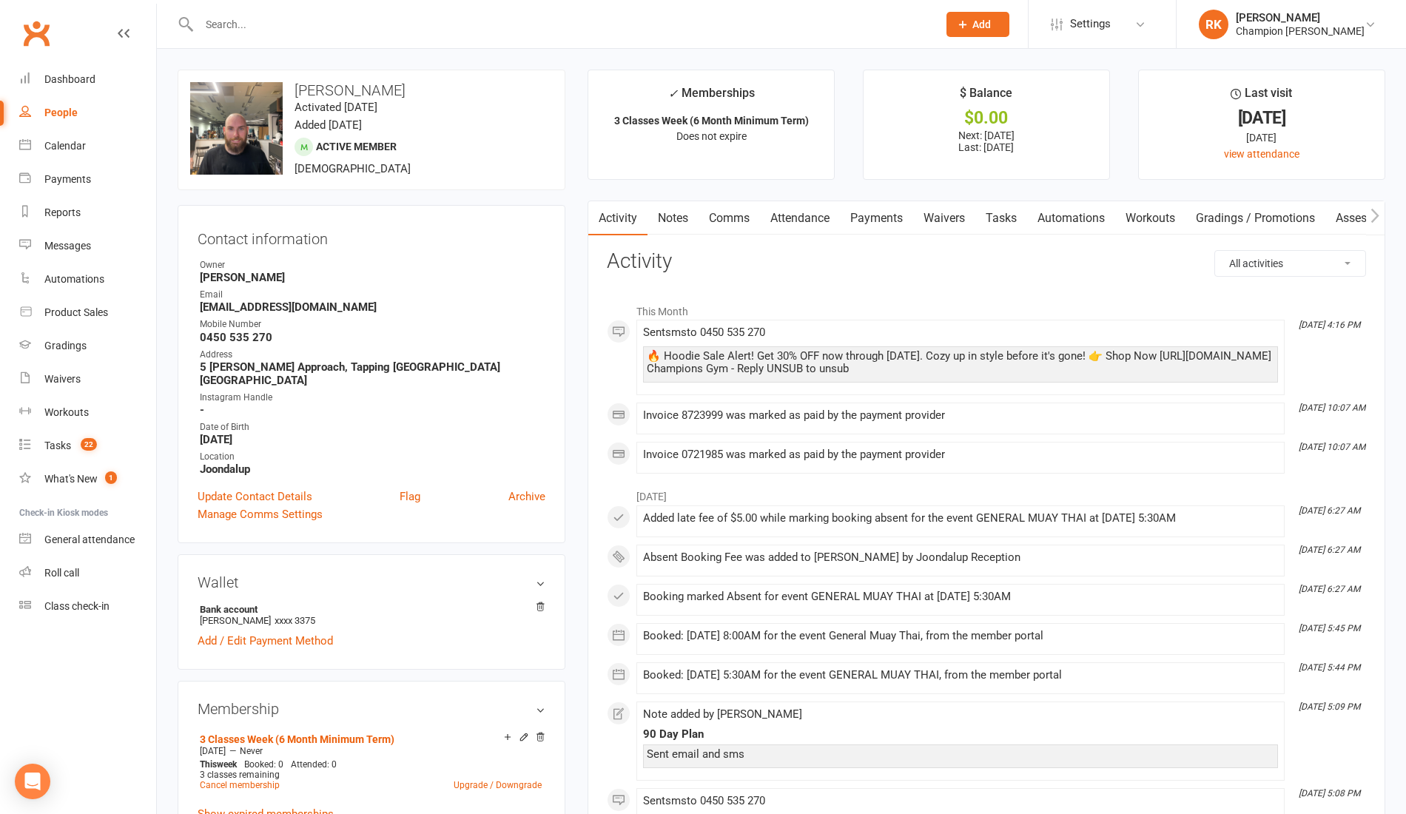
click at [250, 23] on input "text" at bounding box center [561, 24] width 732 height 21
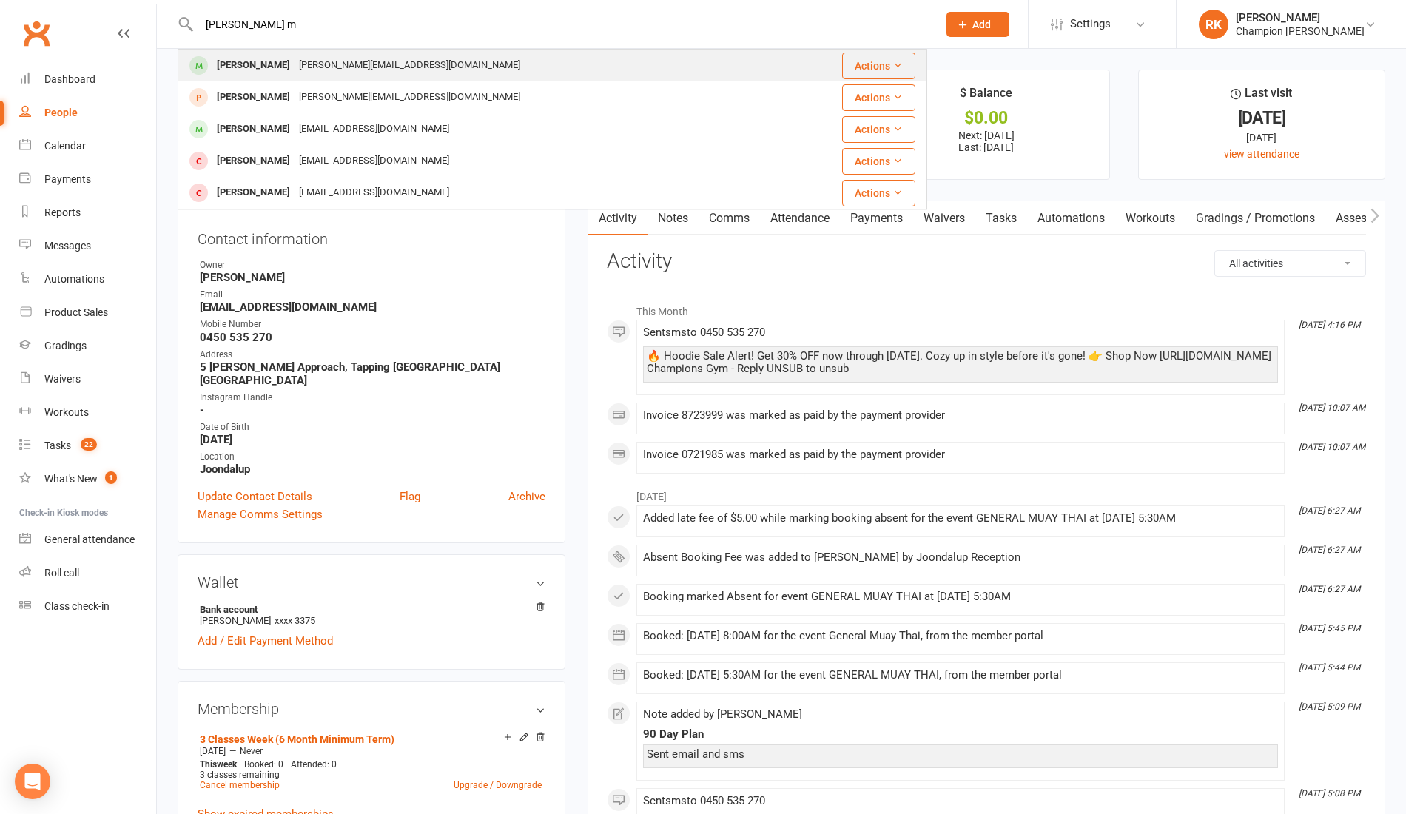
type input "zade m"
click at [235, 65] on div "Zade Matta" at bounding box center [253, 65] width 82 height 21
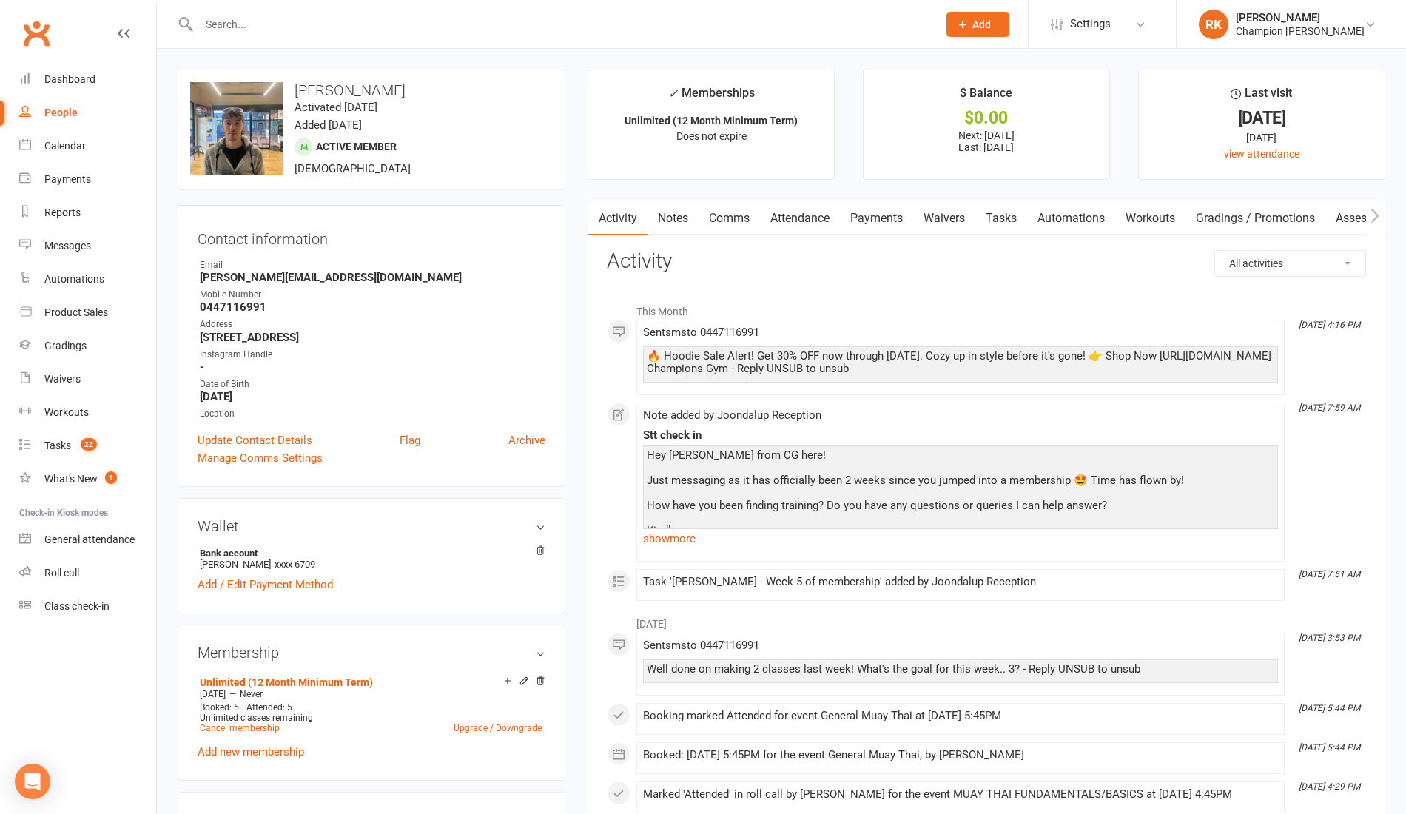
click at [256, 21] on input "text" at bounding box center [561, 24] width 732 height 21
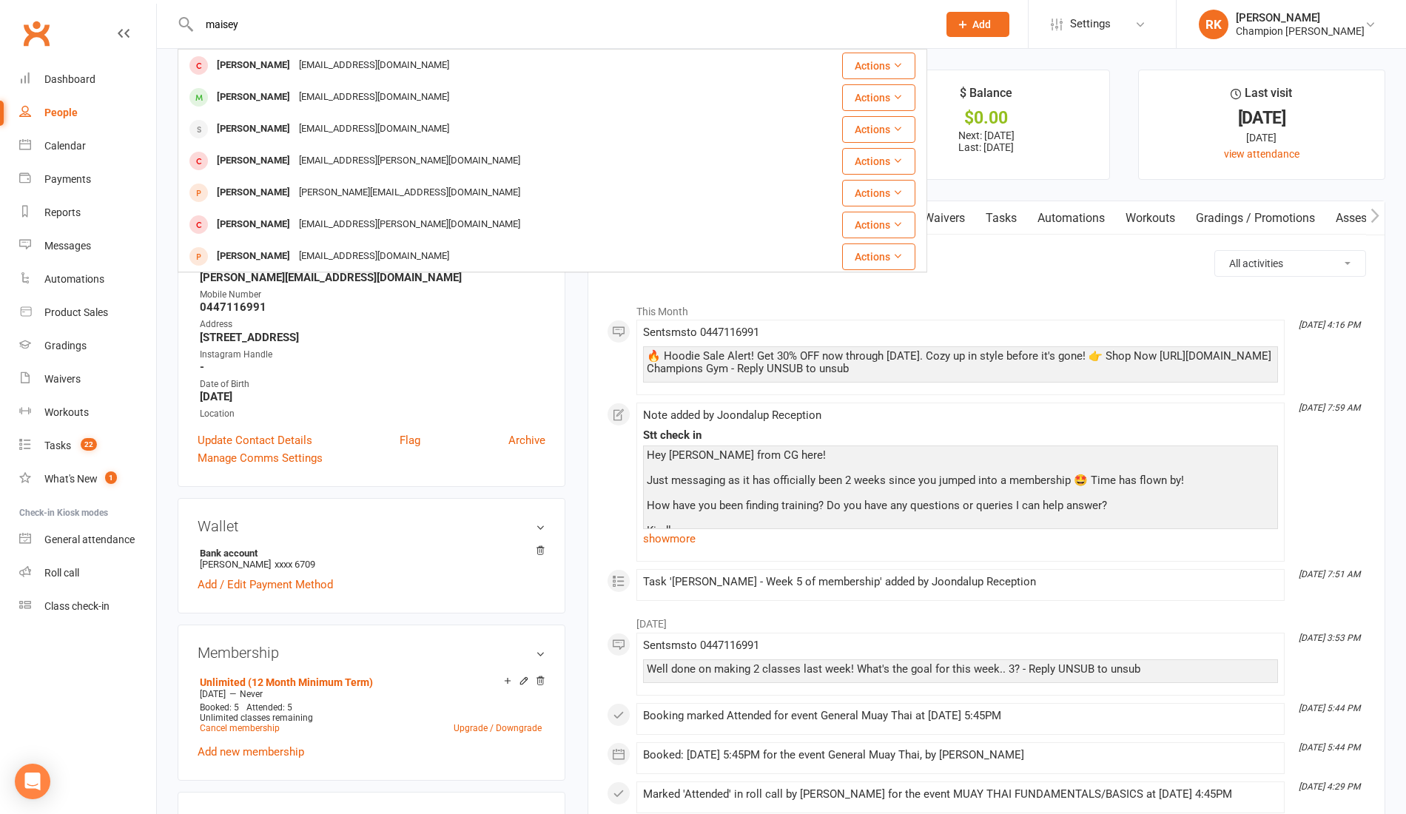
drag, startPoint x: 263, startPoint y: 21, endPoint x: 0, endPoint y: 18, distance: 263.4
click at [0, 4] on header "maisey Serene Maisey yesiam35@gmail.com Actions Hayley Maisey yesiam0203@gmail.…" at bounding box center [703, 4] width 1406 height 0
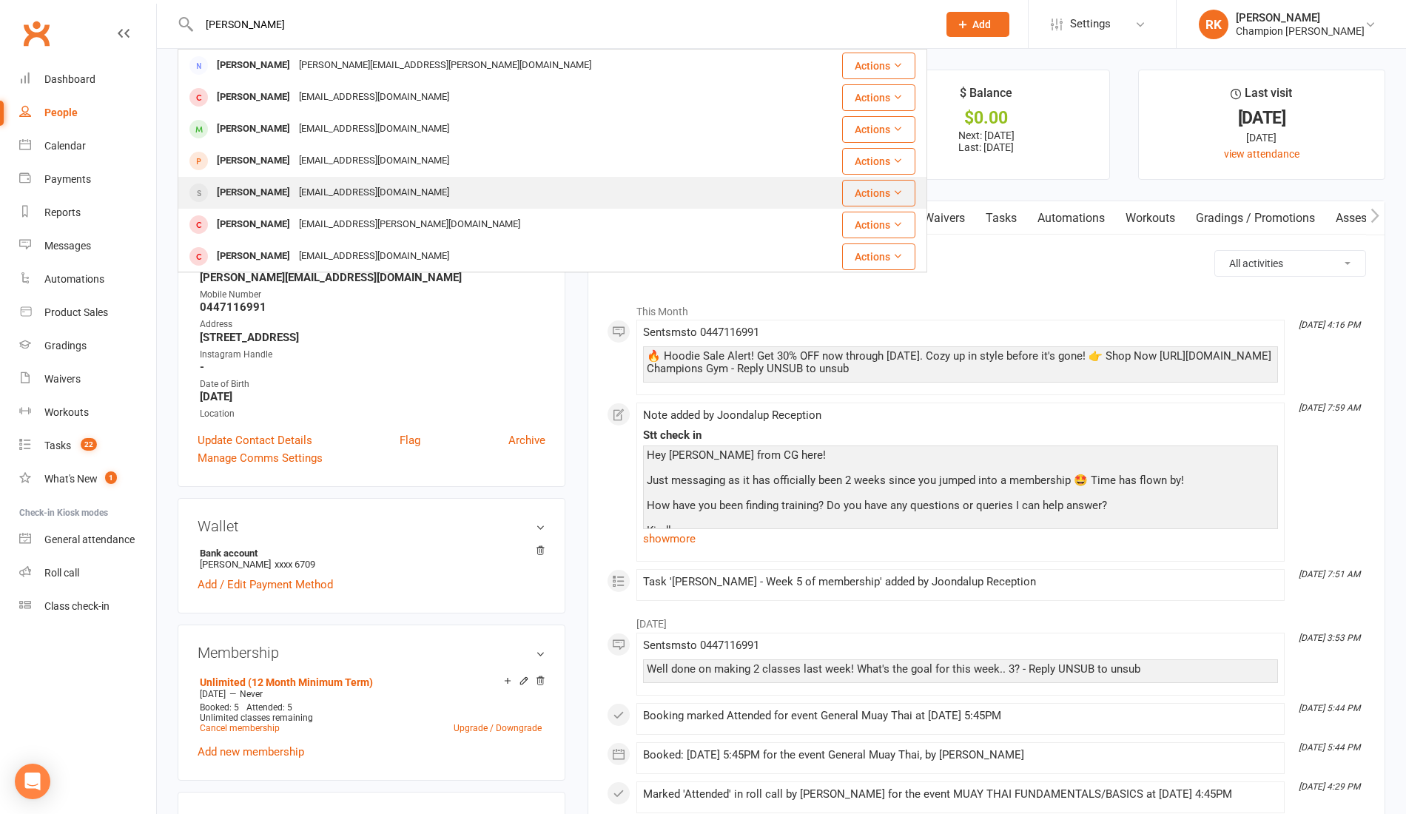
type input "simon m"
click at [223, 198] on div "[PERSON_NAME]" at bounding box center [253, 192] width 82 height 21
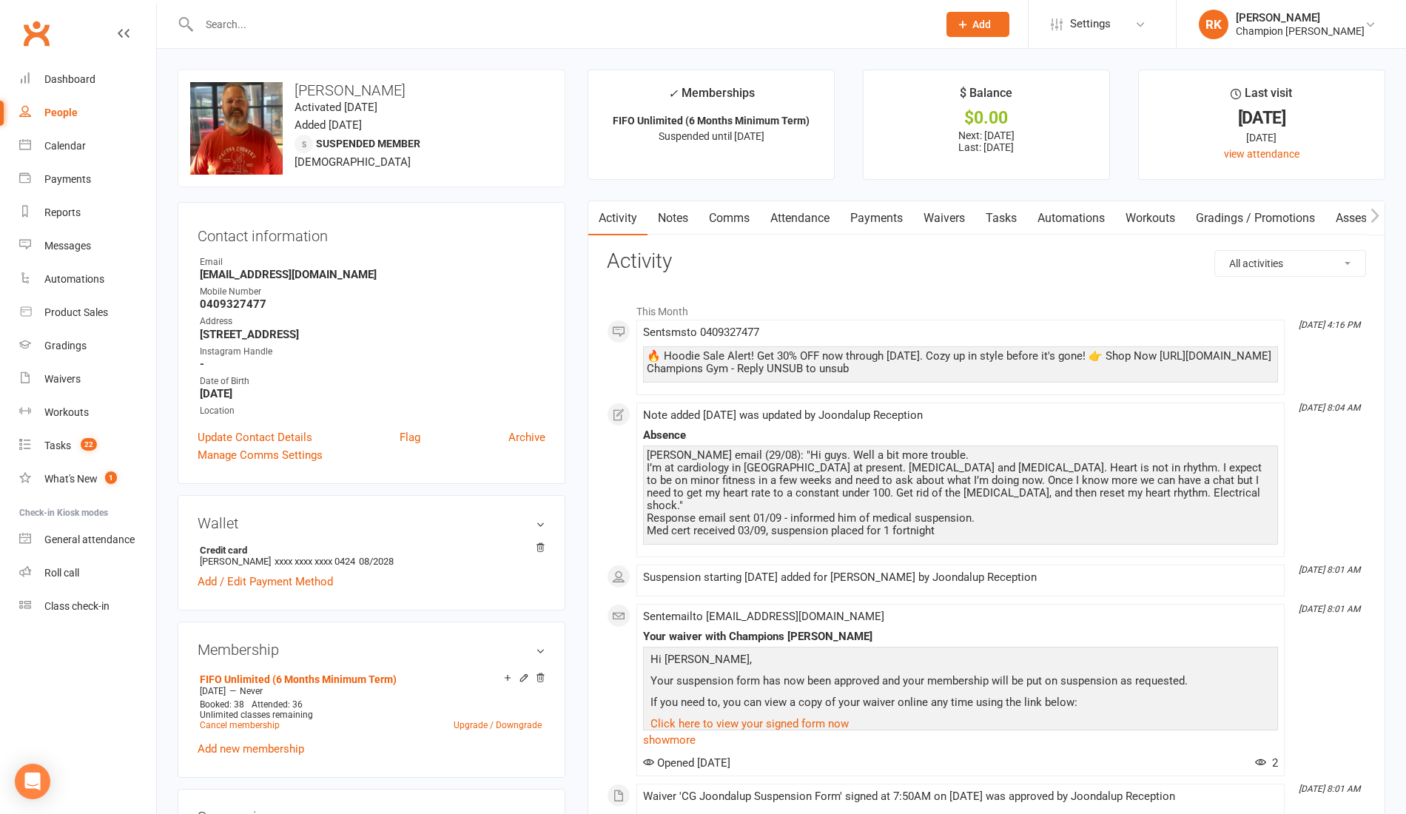
click at [256, 24] on input "text" at bounding box center [561, 24] width 732 height 21
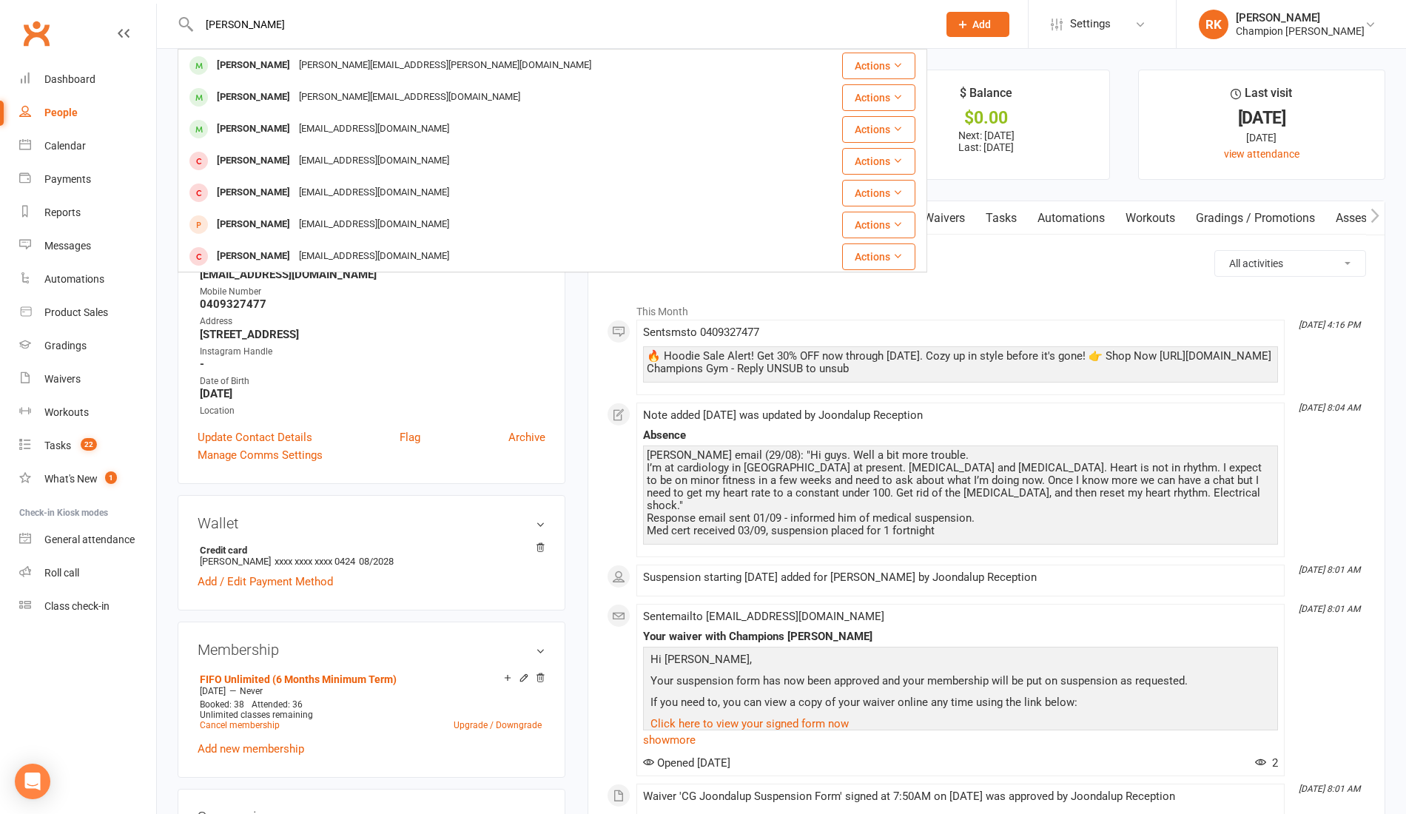
type input "mealing"
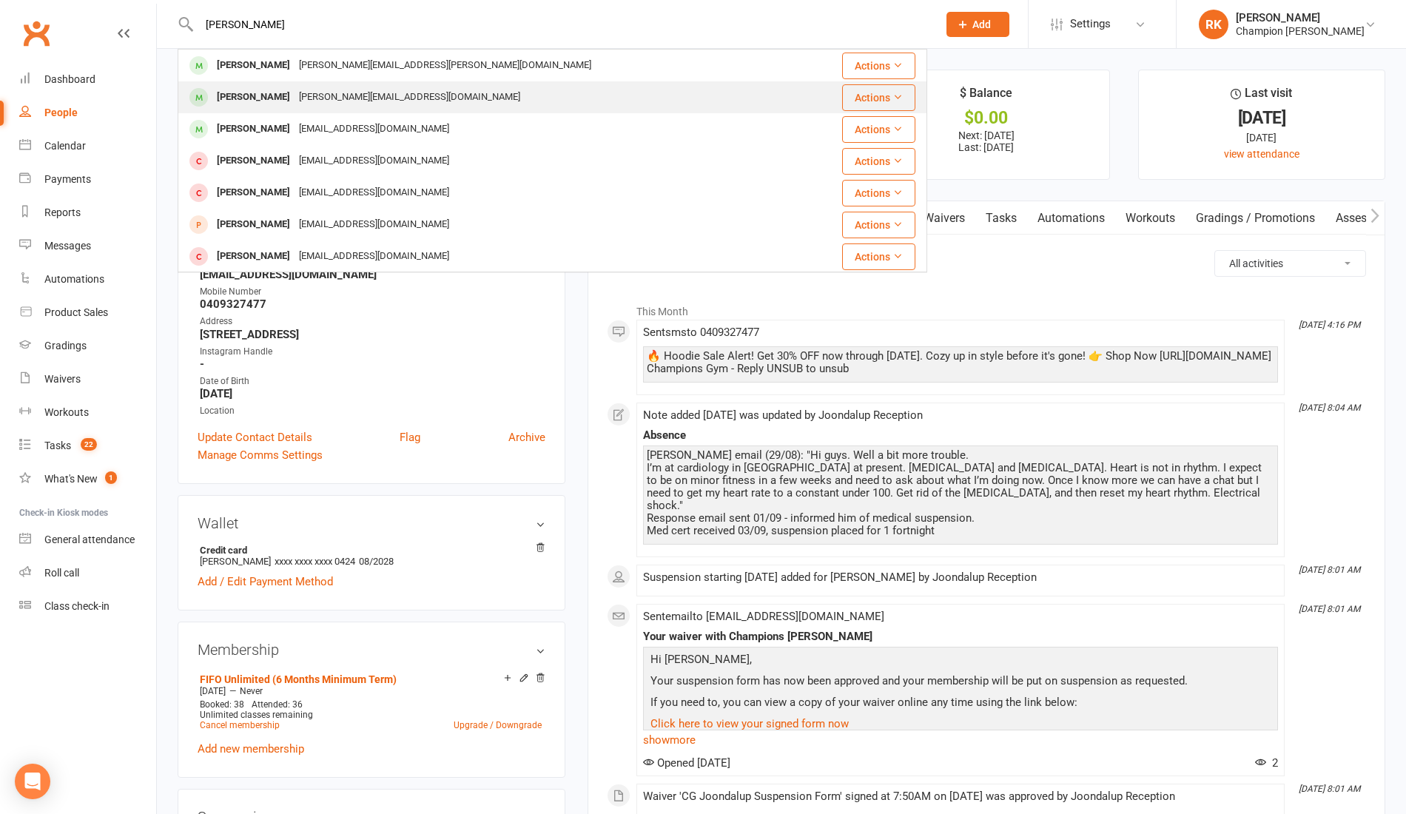
click at [284, 105] on div "[PERSON_NAME]" at bounding box center [253, 97] width 82 height 21
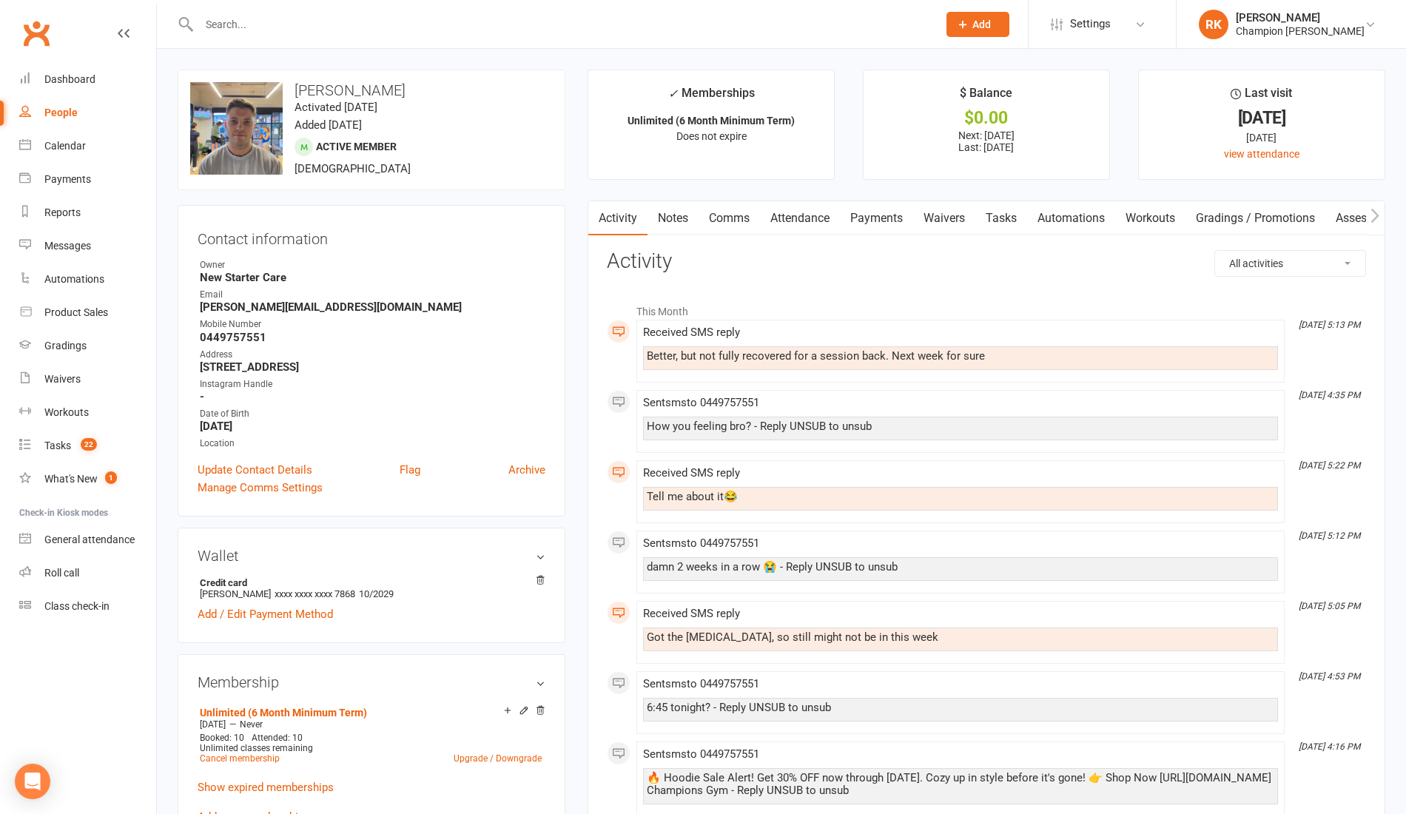
click at [254, 27] on input "text" at bounding box center [561, 24] width 732 height 21
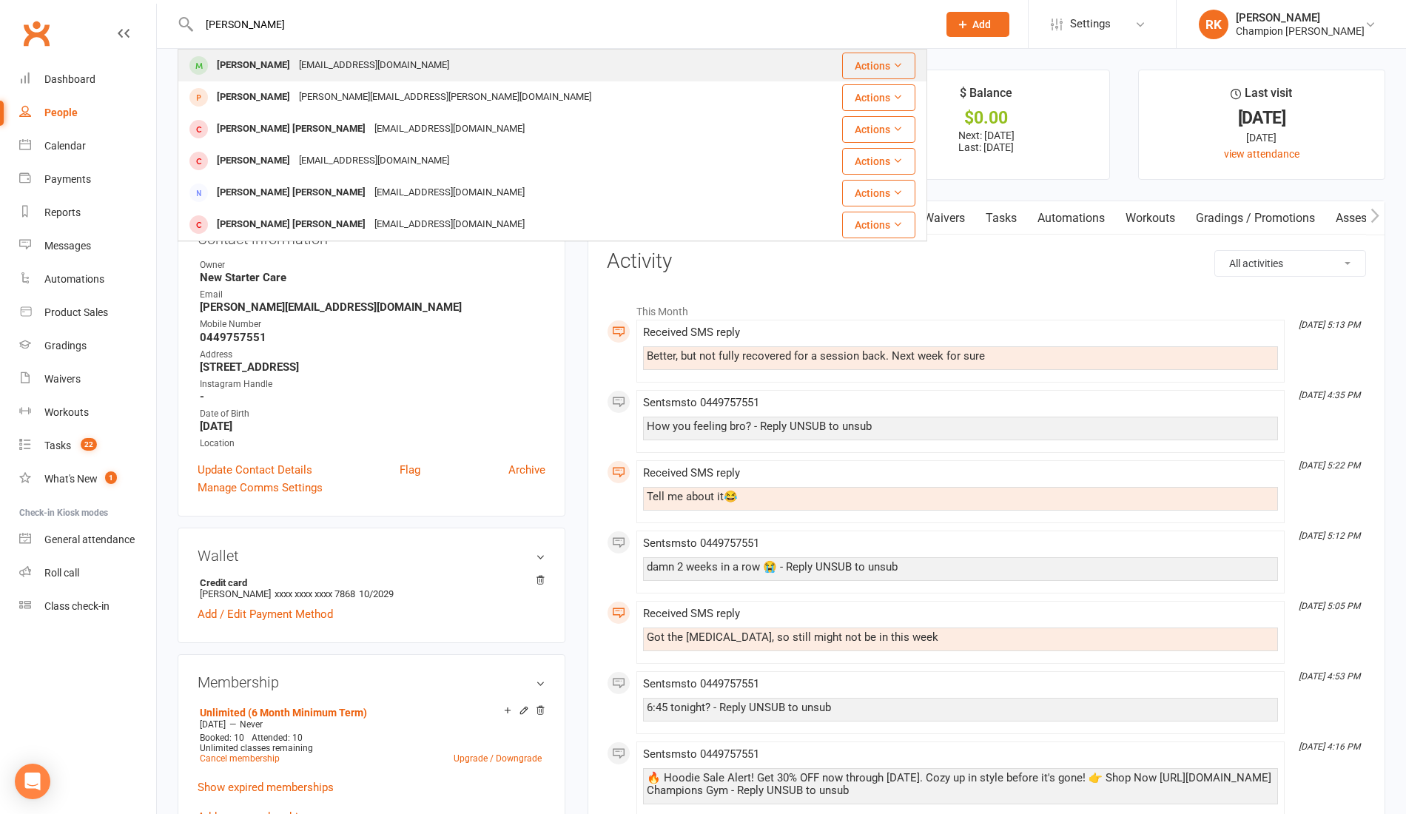
type input "nash"
click at [222, 64] on div "Jordan Nash" at bounding box center [253, 65] width 82 height 21
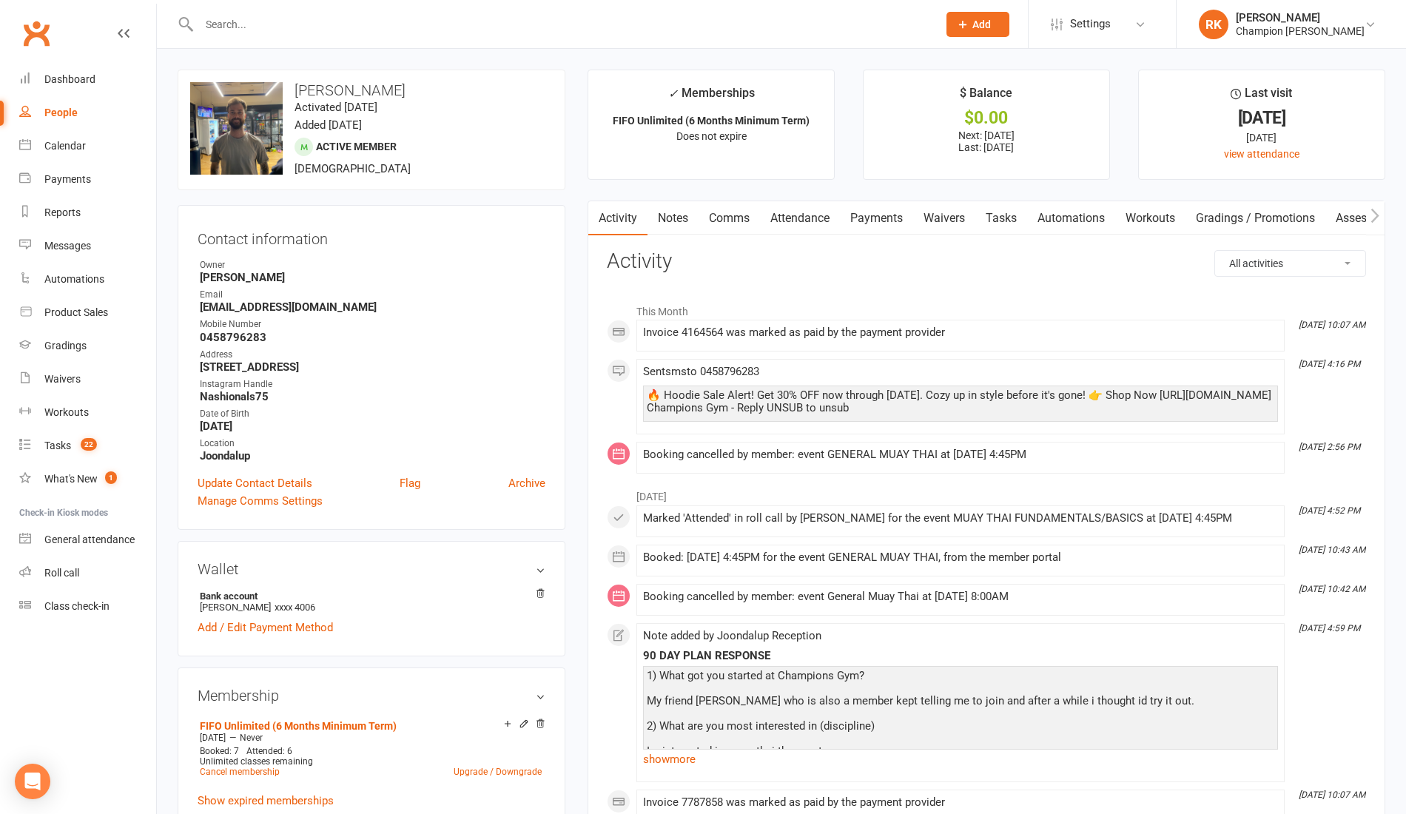
click at [274, 36] on div at bounding box center [552, 24] width 749 height 48
click at [272, 31] on input "text" at bounding box center [561, 24] width 732 height 21
type input "k"
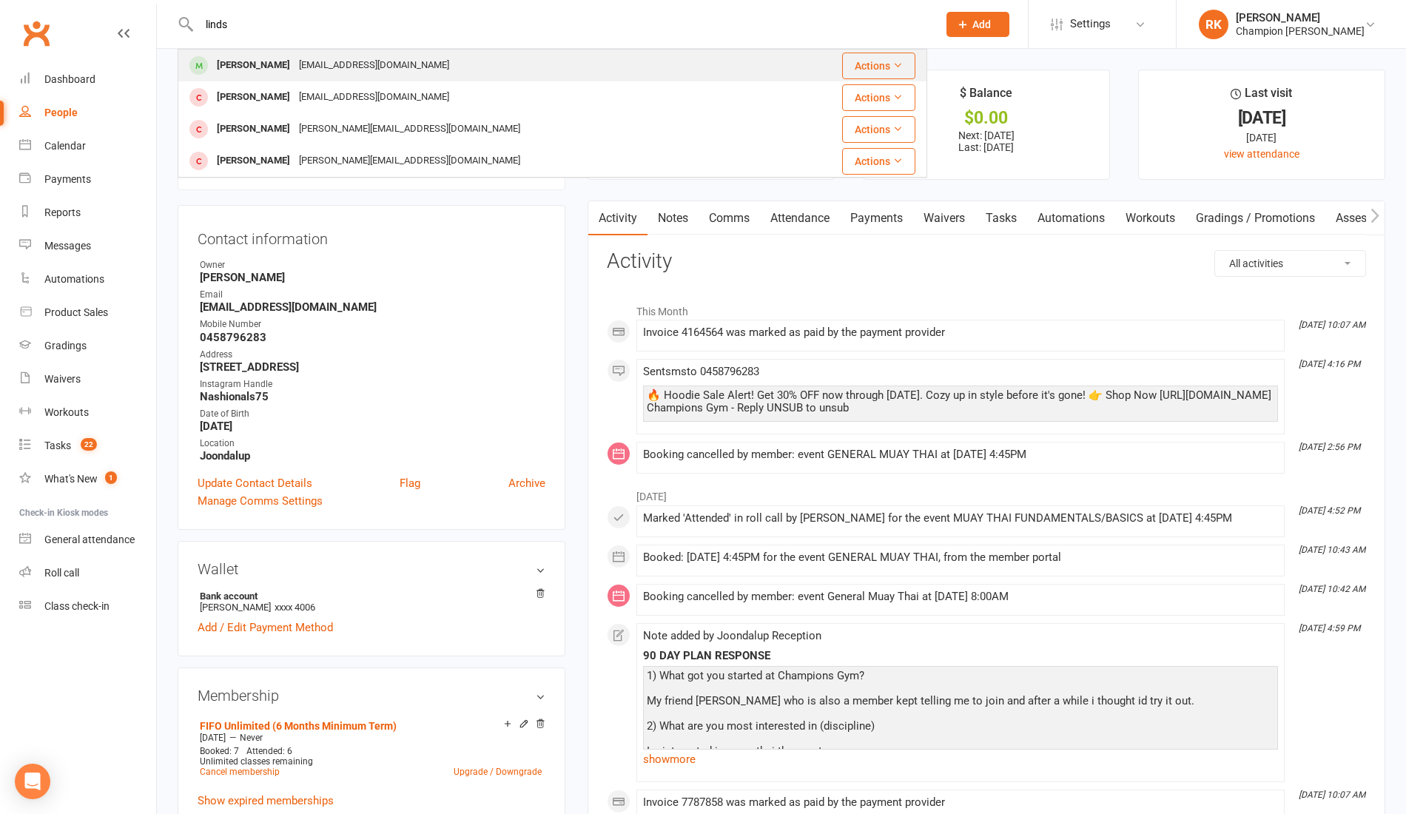
type input "linds"
click at [284, 59] on div "[PERSON_NAME]" at bounding box center [253, 65] width 82 height 21
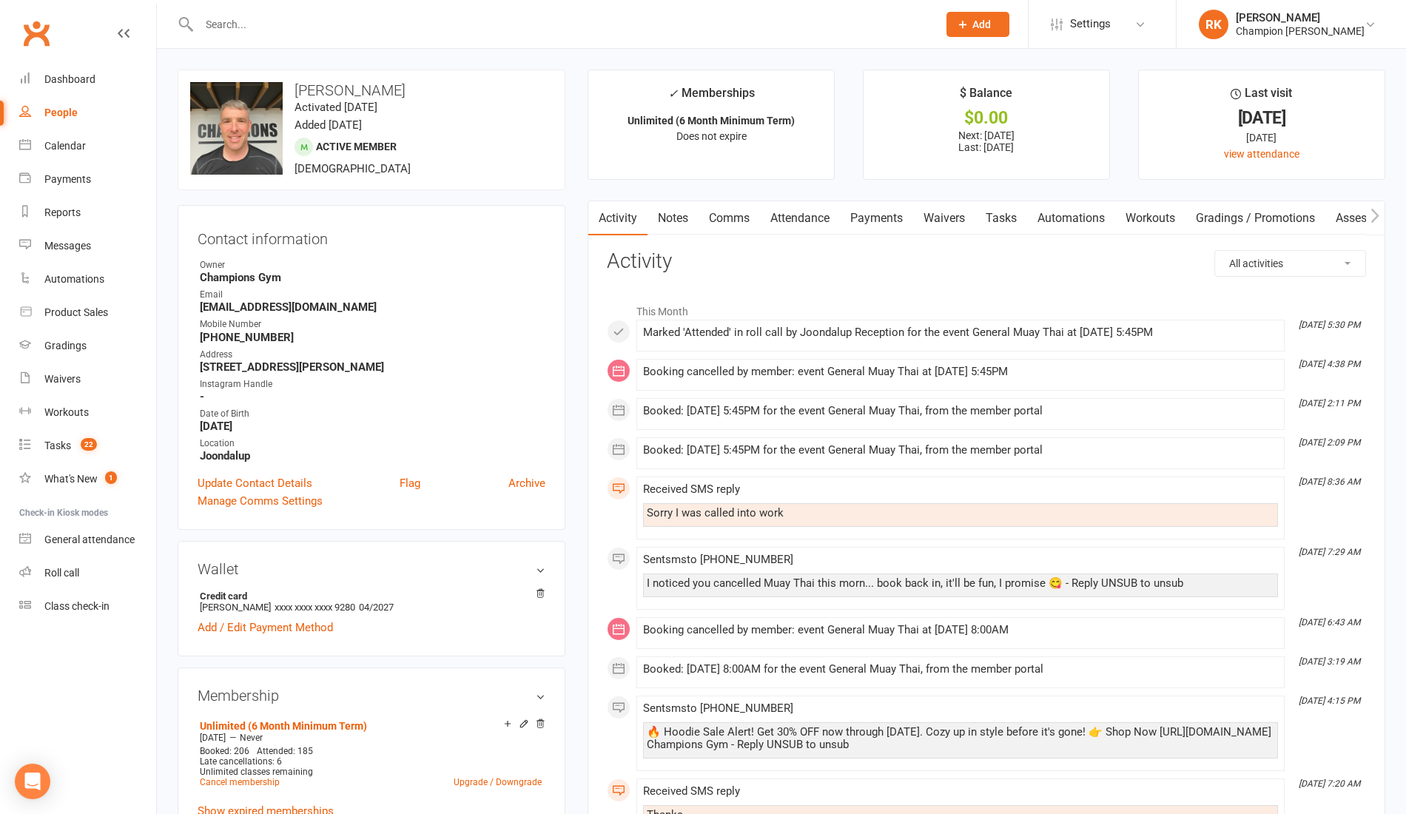
click at [800, 206] on link "Attendance" at bounding box center [800, 218] width 80 height 34
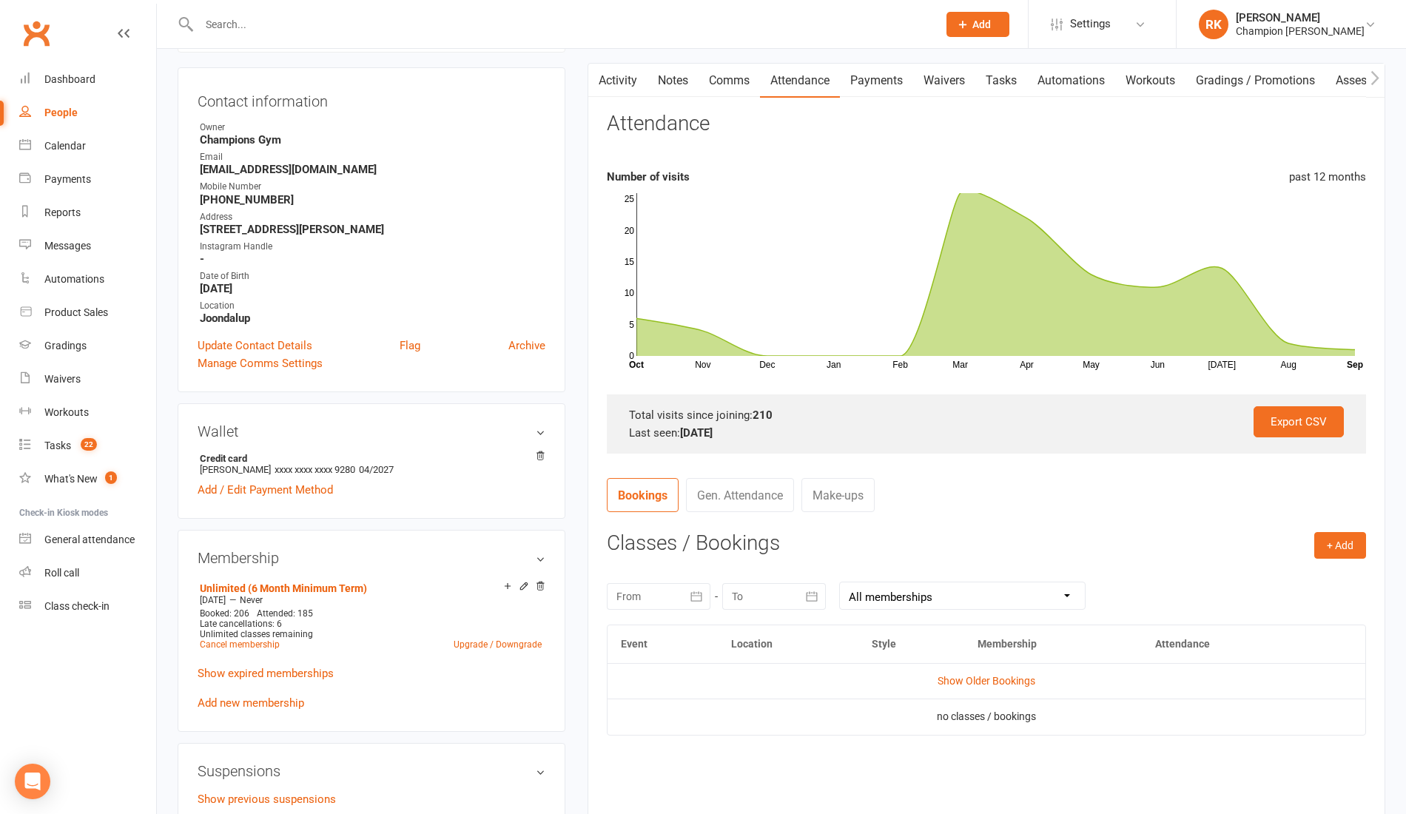
scroll to position [146, 0]
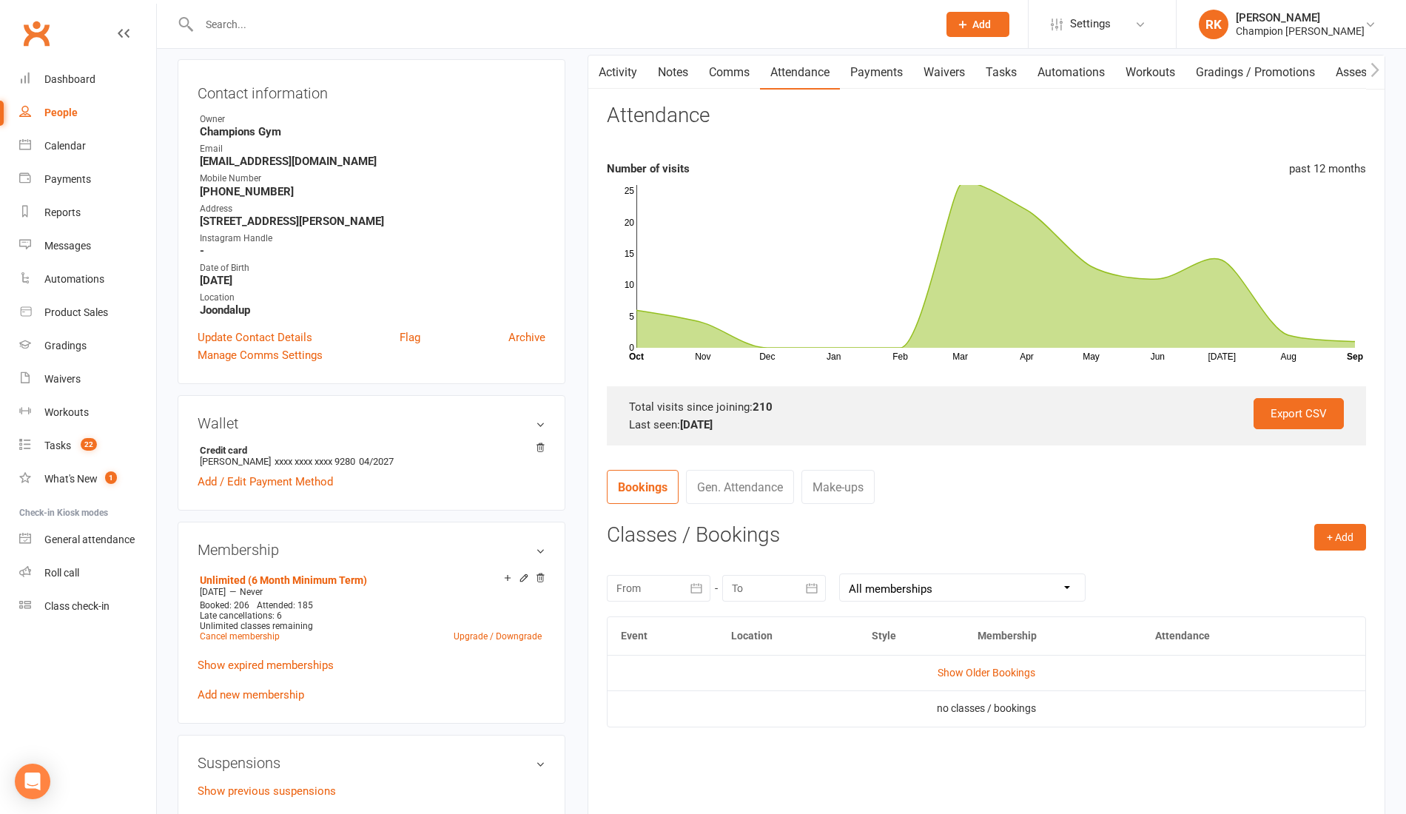
click at [661, 593] on div at bounding box center [659, 588] width 104 height 27
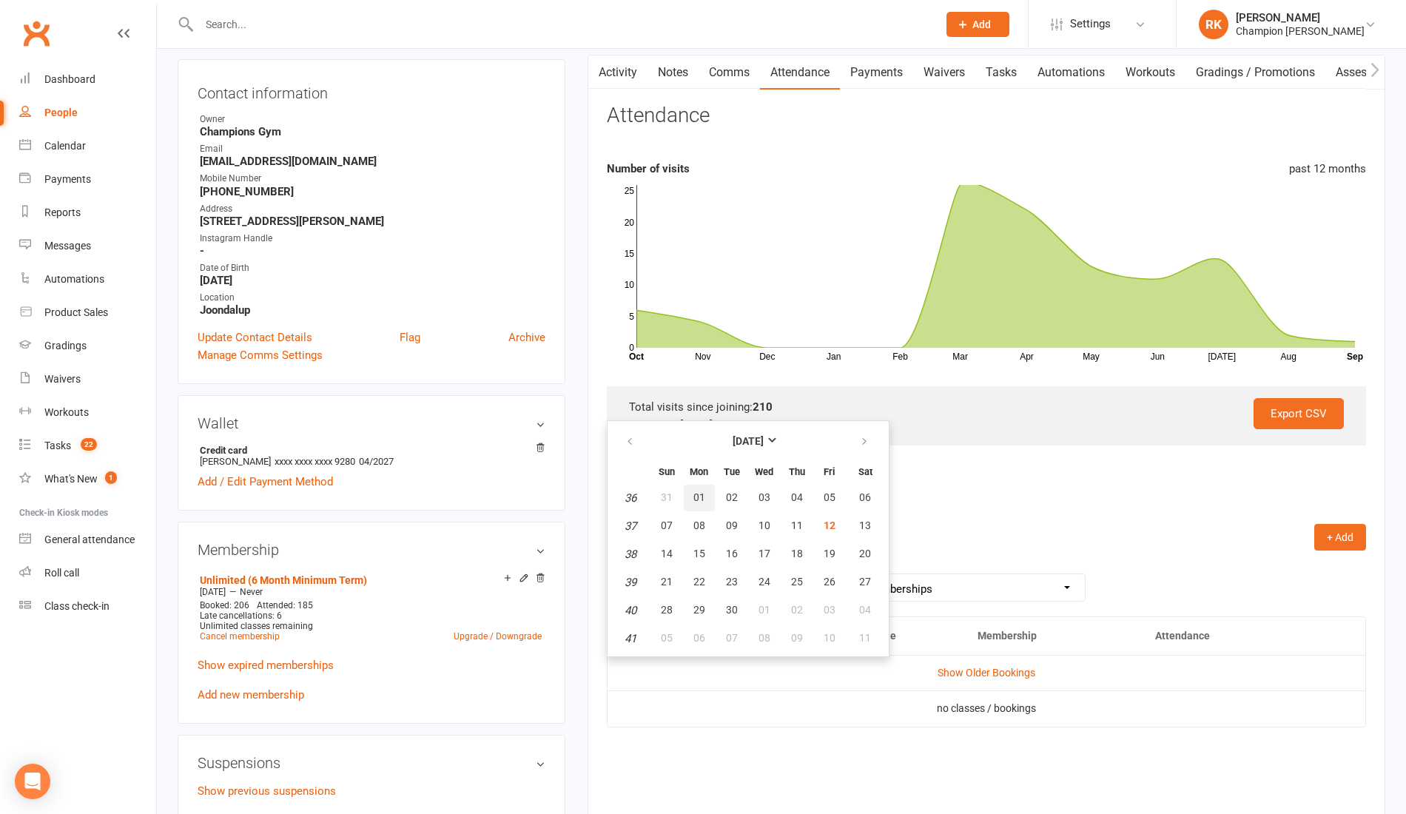
click at [691, 493] on button "01" at bounding box center [699, 498] width 31 height 27
type input "01 Sep 2025"
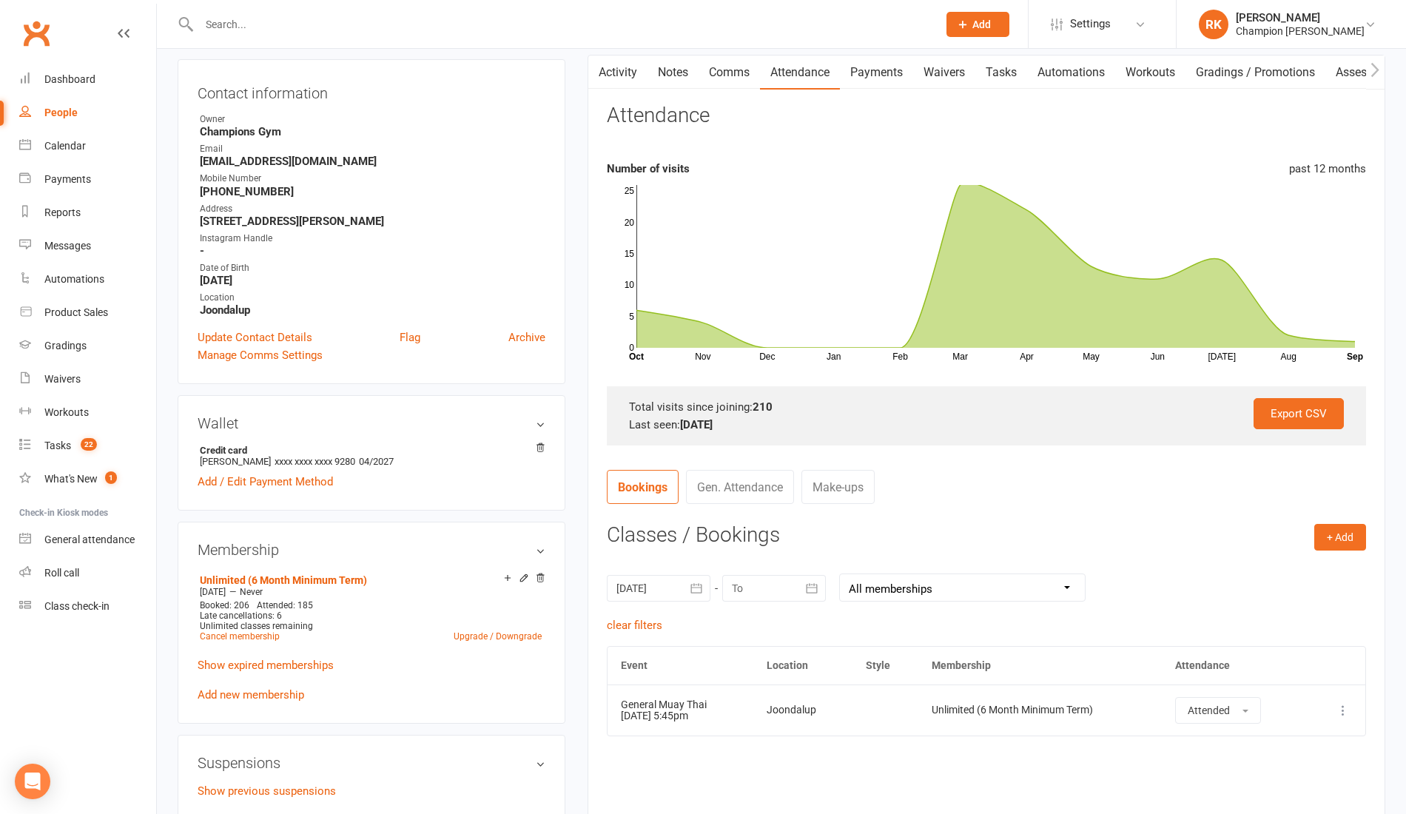
scroll to position [0, 0]
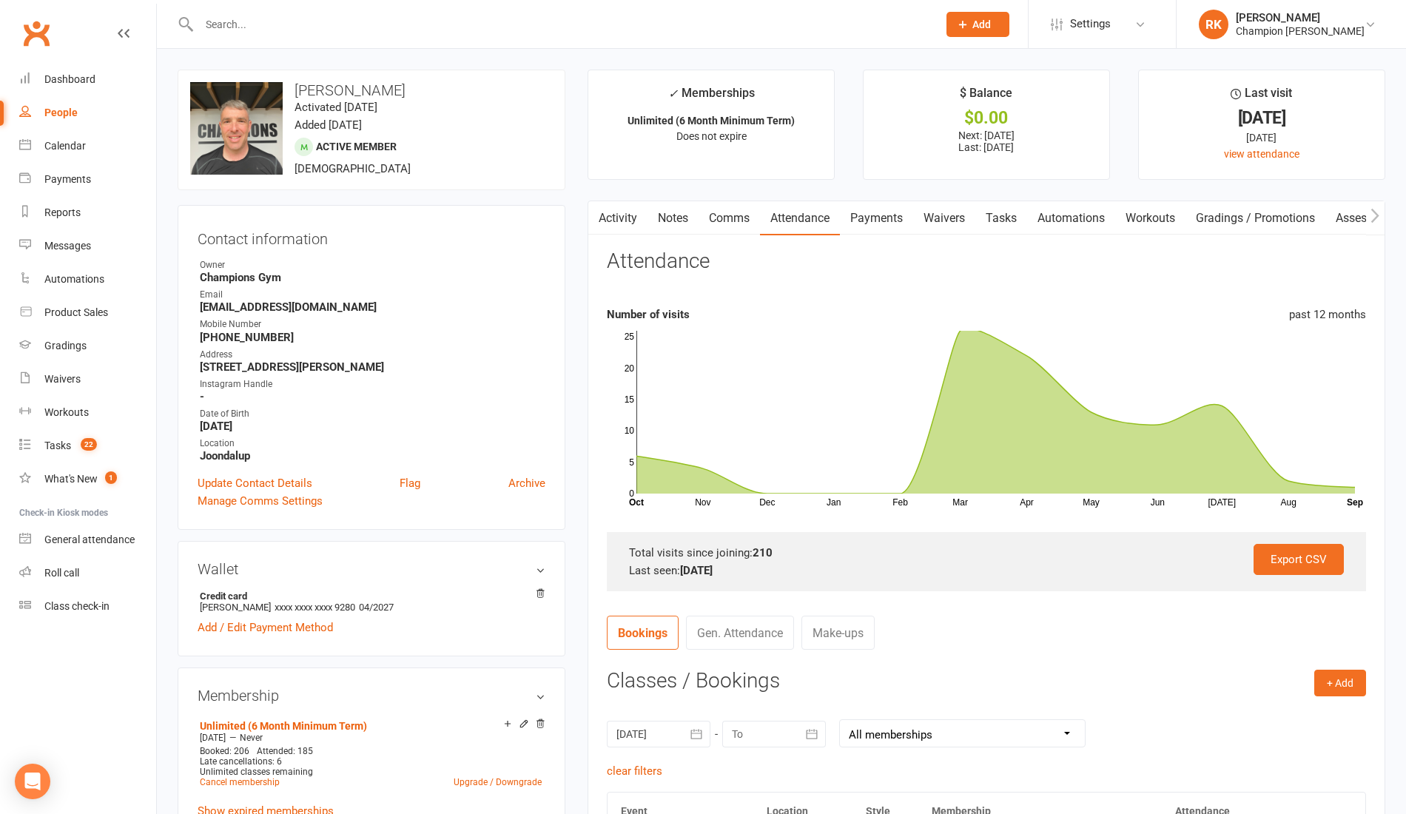
click at [632, 219] on link "Activity" at bounding box center [617, 218] width 59 height 34
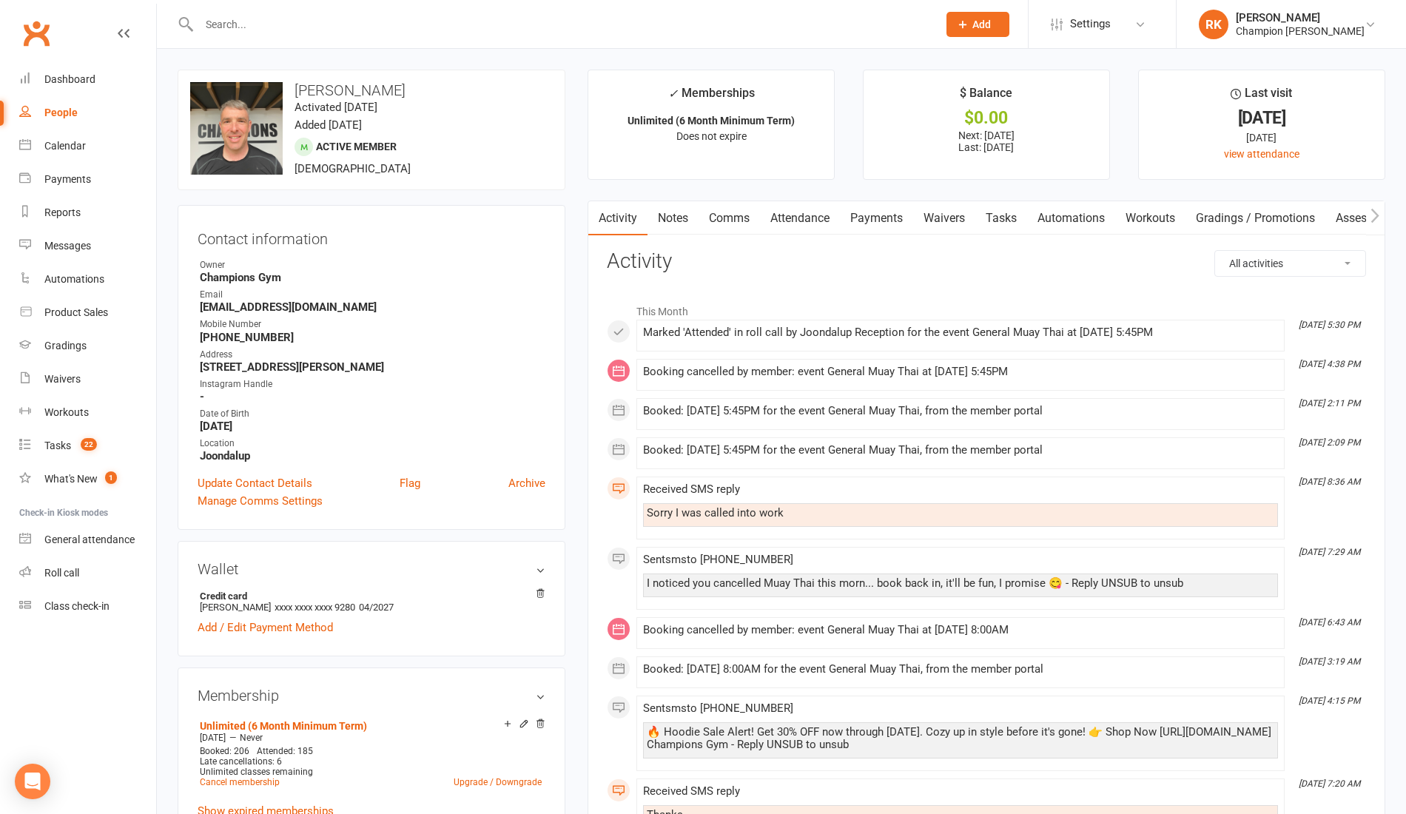
click at [734, 221] on link "Comms" at bounding box center [728, 218] width 61 height 34
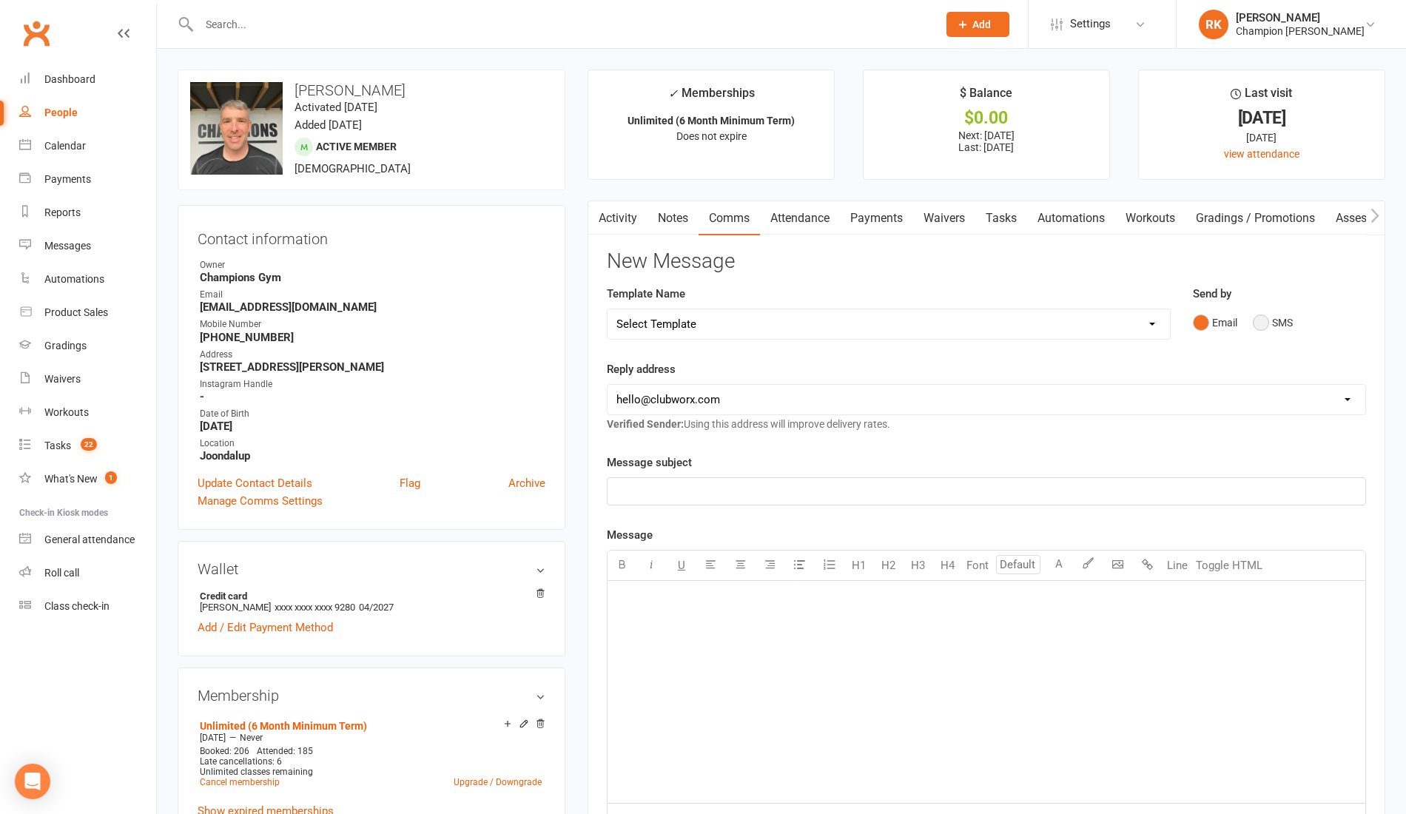
click at [1265, 325] on button "SMS" at bounding box center [1272, 322] width 40 height 28
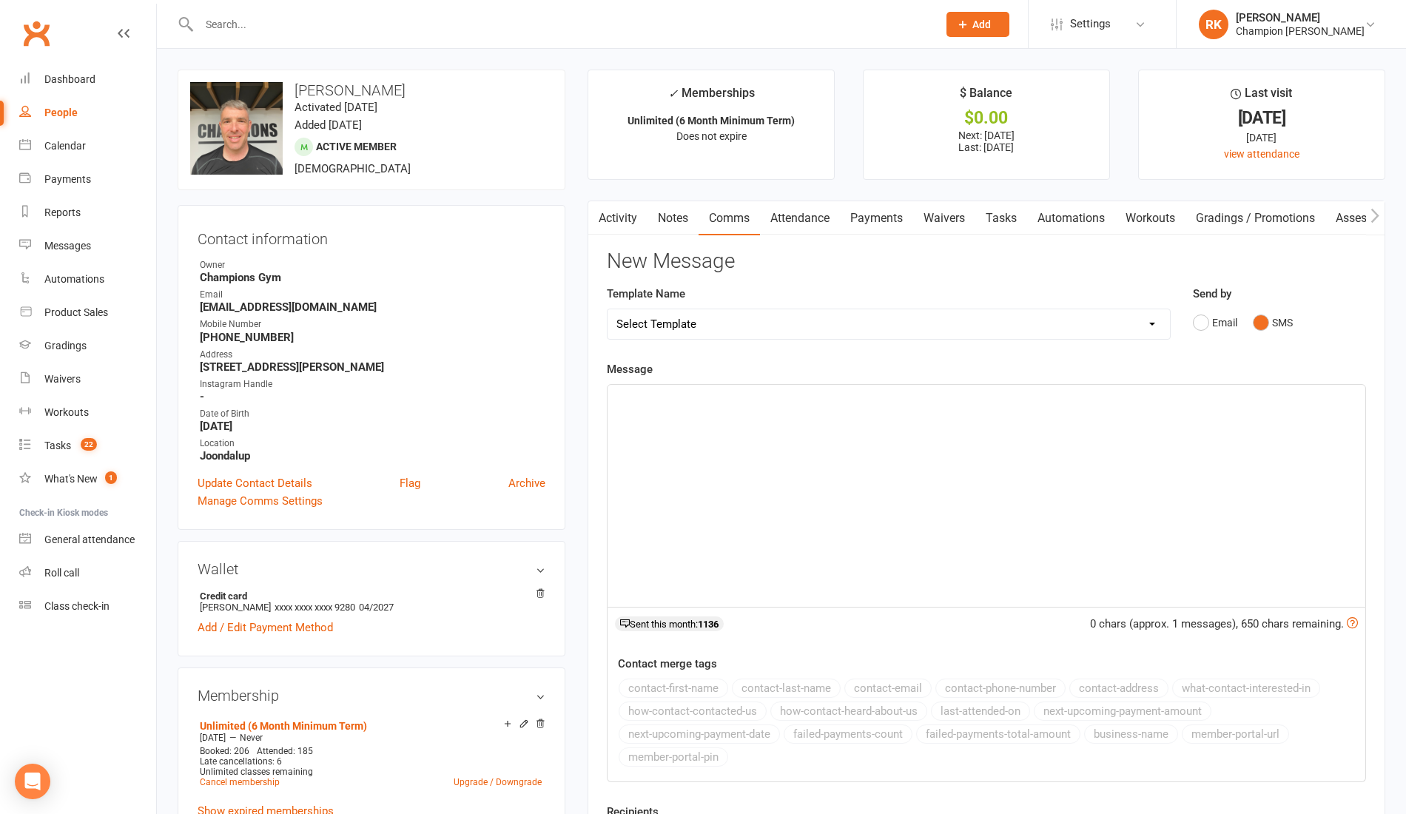
click at [749, 441] on div "﻿" at bounding box center [985, 496] width 757 height 222
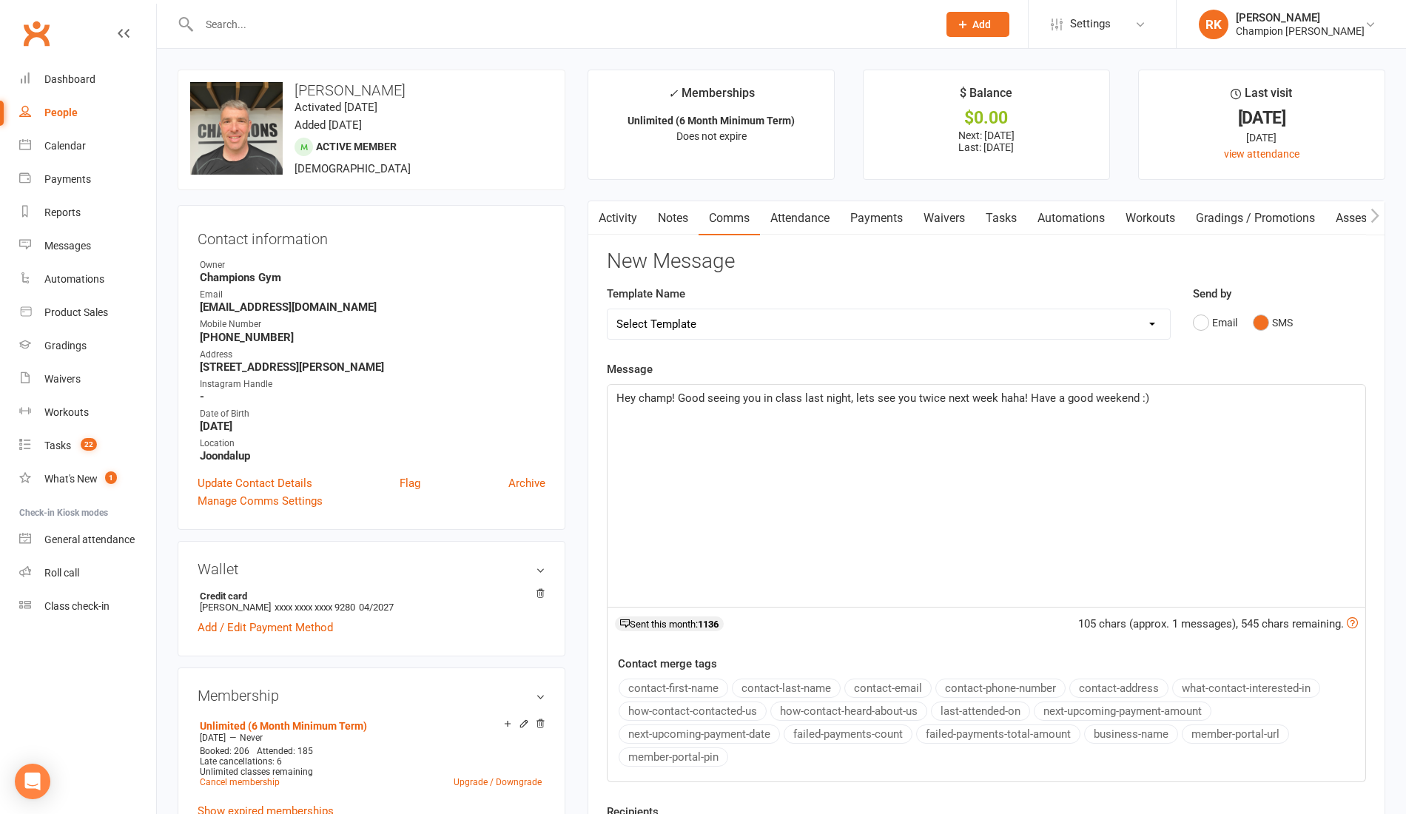
drag, startPoint x: 1161, startPoint y: 407, endPoint x: 618, endPoint y: 385, distance: 542.7
click at [618, 385] on div "Hey champ! Good seeing you in class last night, lets see you twice next week ha…" at bounding box center [985, 496] width 757 height 222
copy span "Hey champ! Good seeing you in class last night, lets see you twice next week ha…"
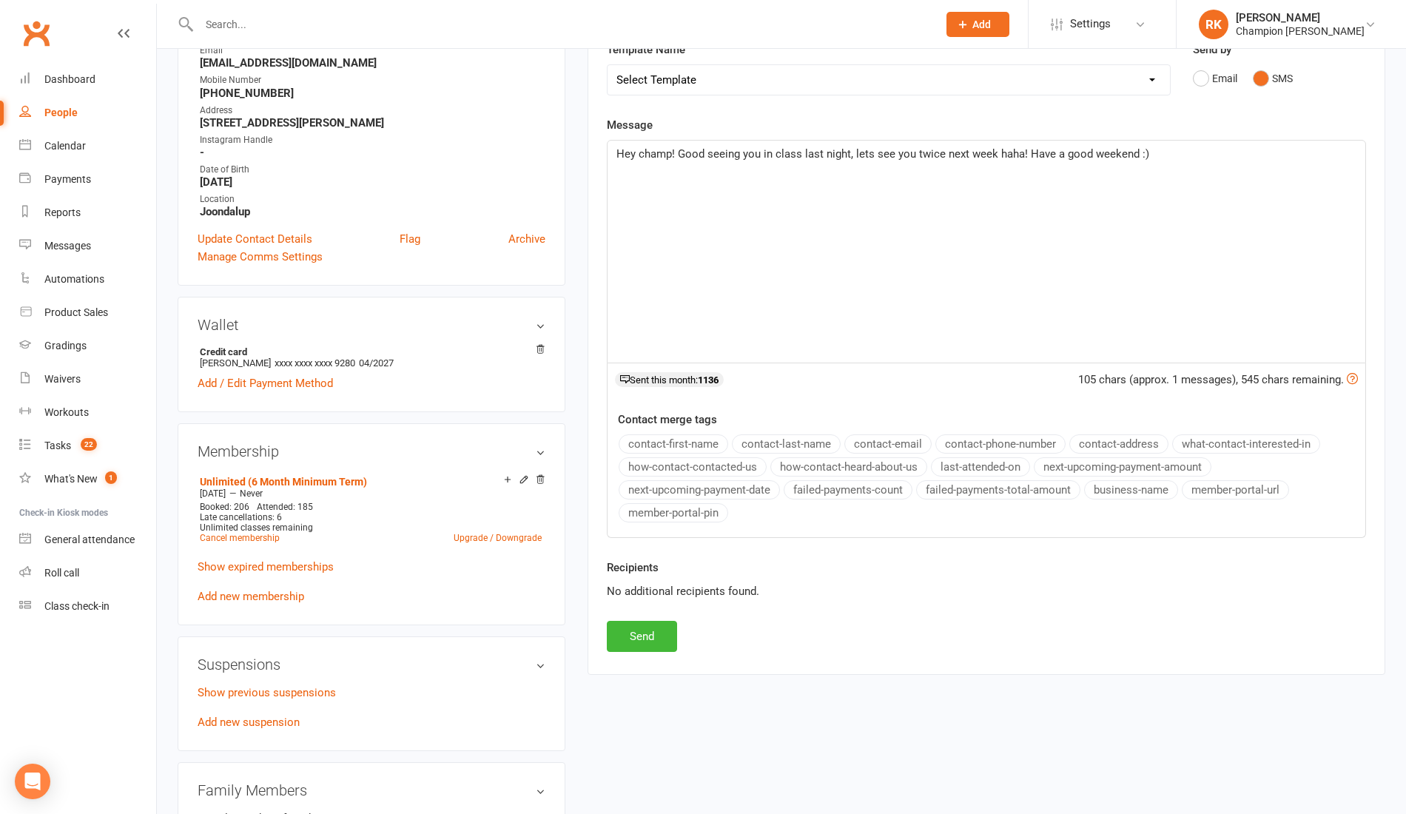
scroll to position [321, 0]
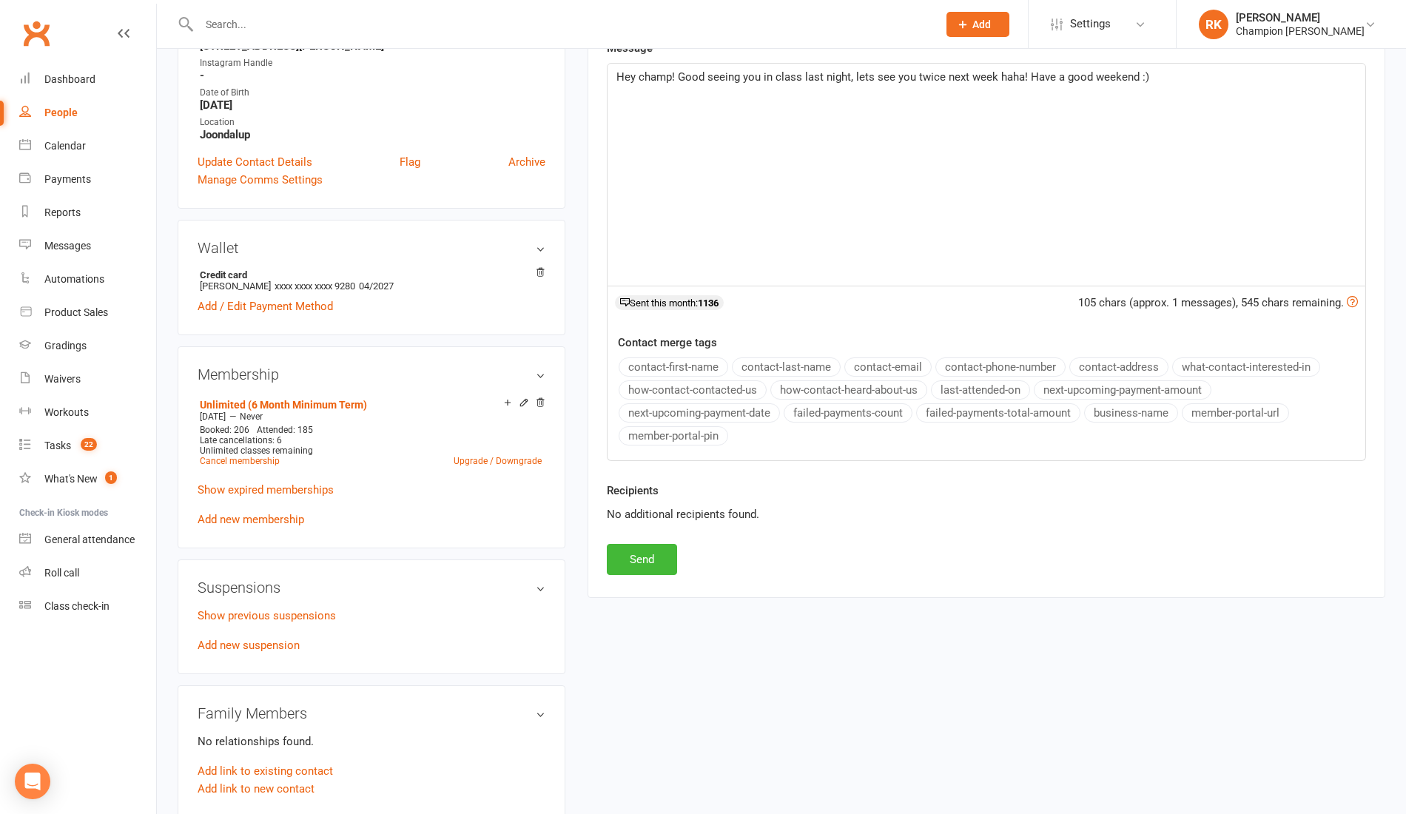
copy span "Hey champ! Good seeing you in class last night, lets see you twice next week ha…"
click at [635, 547] on button "Send" at bounding box center [642, 559] width 70 height 31
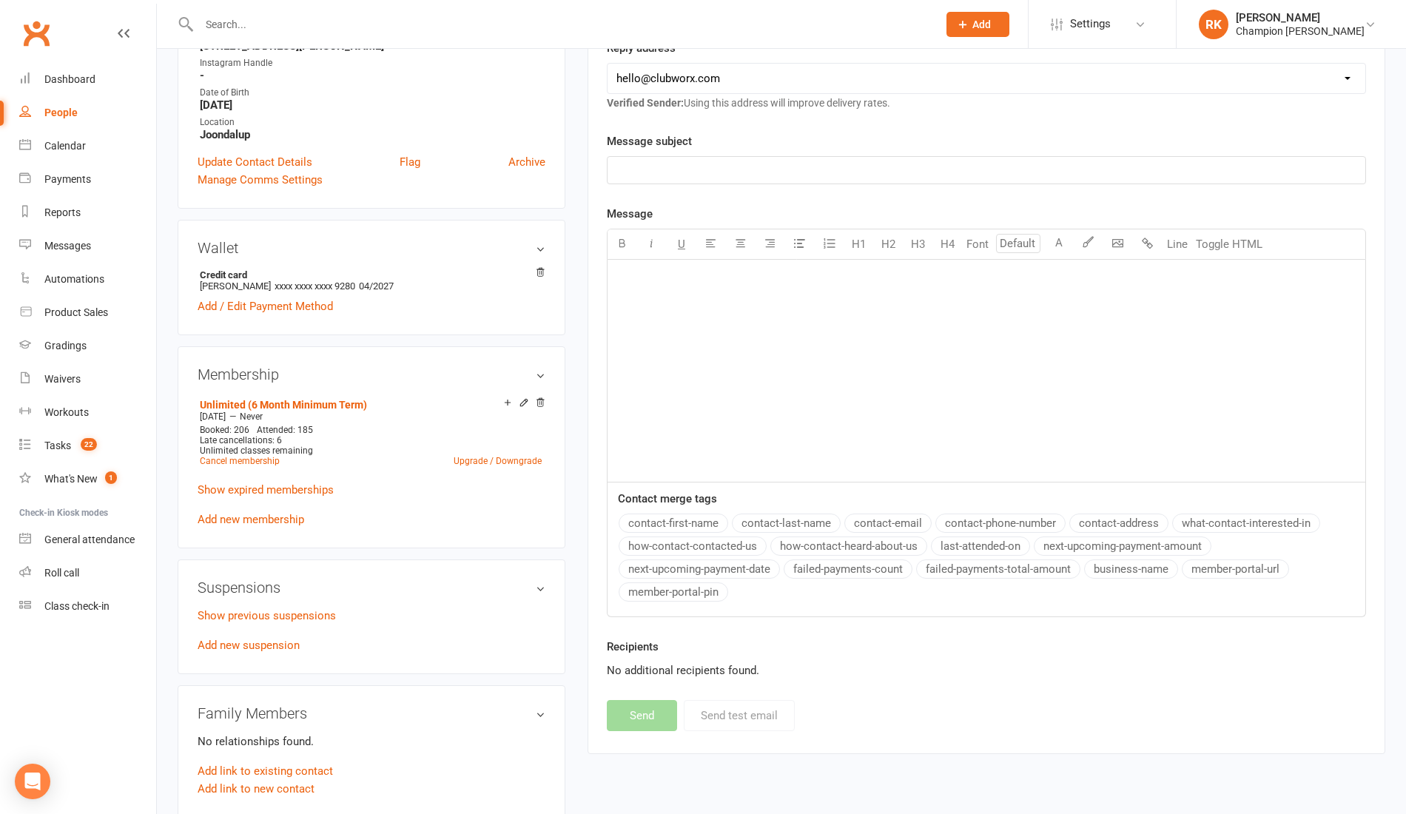
scroll to position [0, 0]
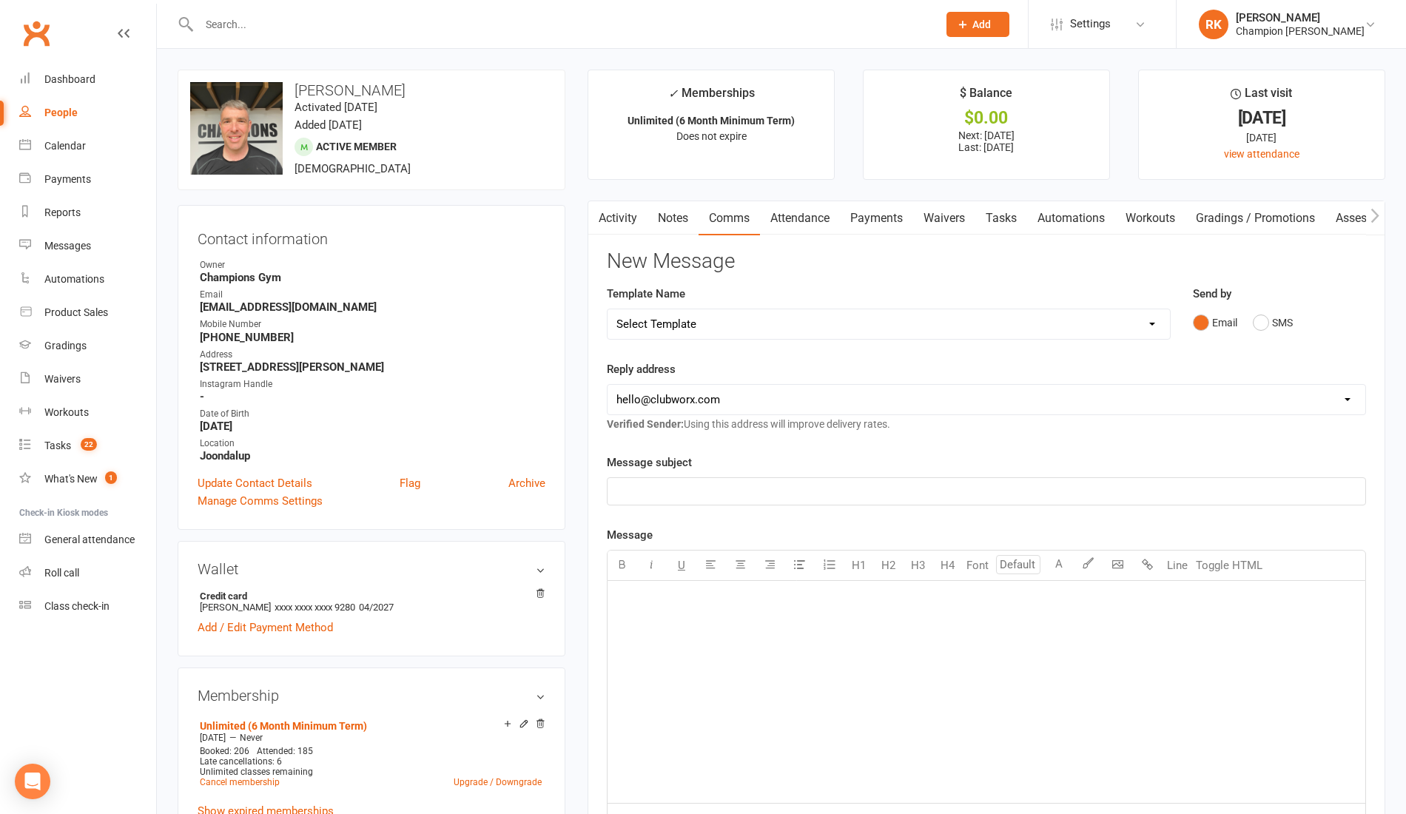
click at [320, 16] on input "text" at bounding box center [561, 24] width 732 height 21
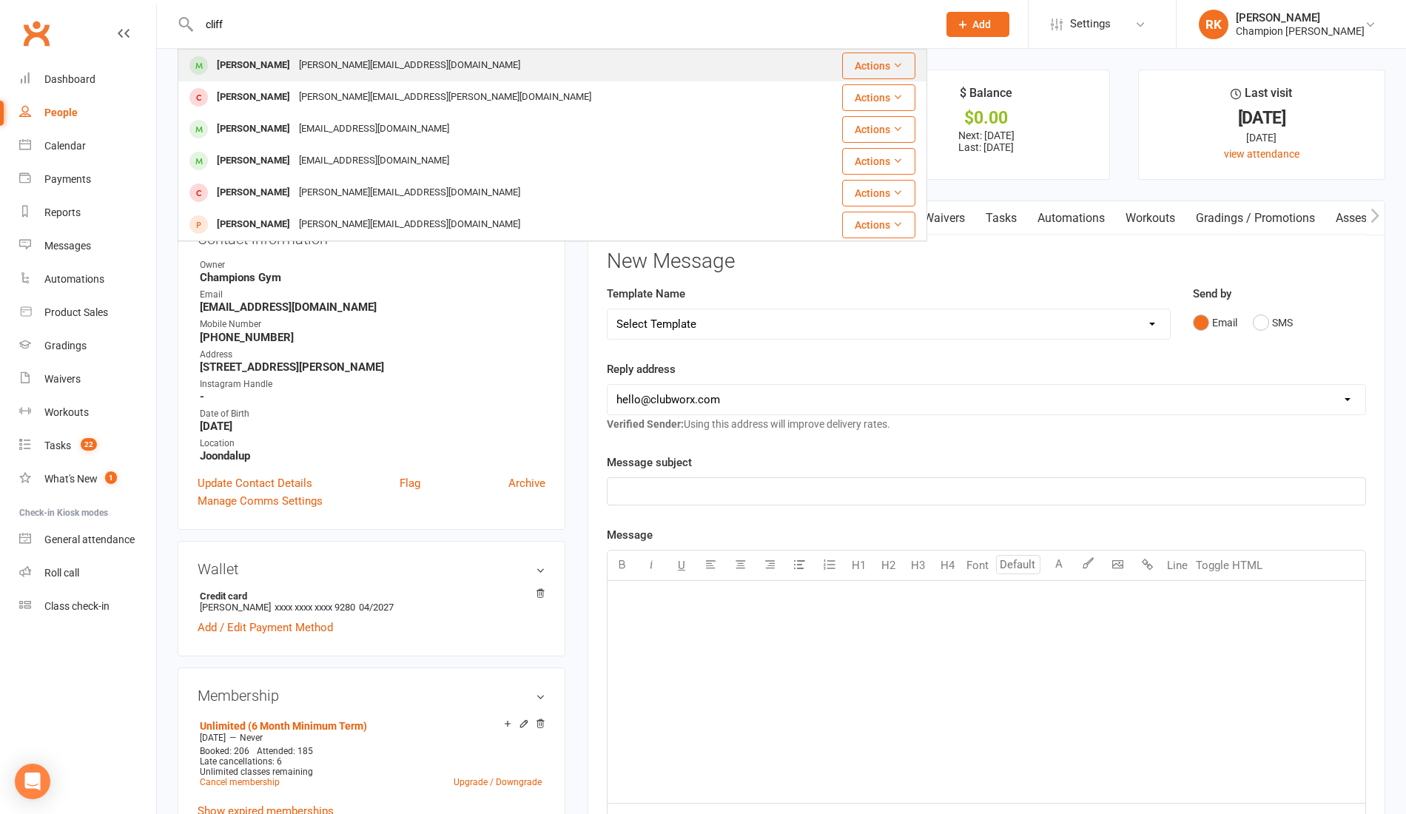
type input "cliff"
click at [294, 59] on div "nicholas.cliff96@gmail.com" at bounding box center [409, 65] width 230 height 21
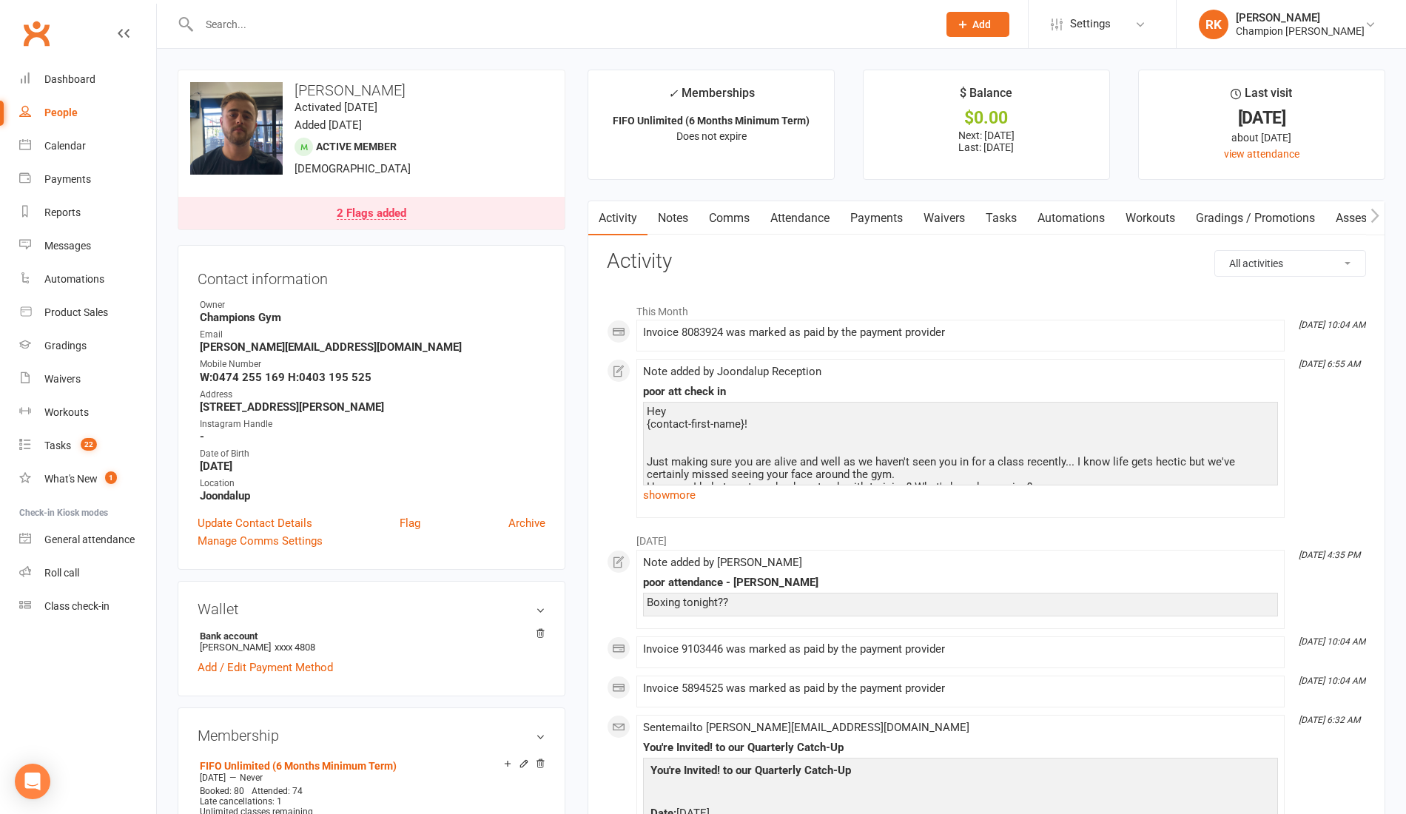
scroll to position [4, 0]
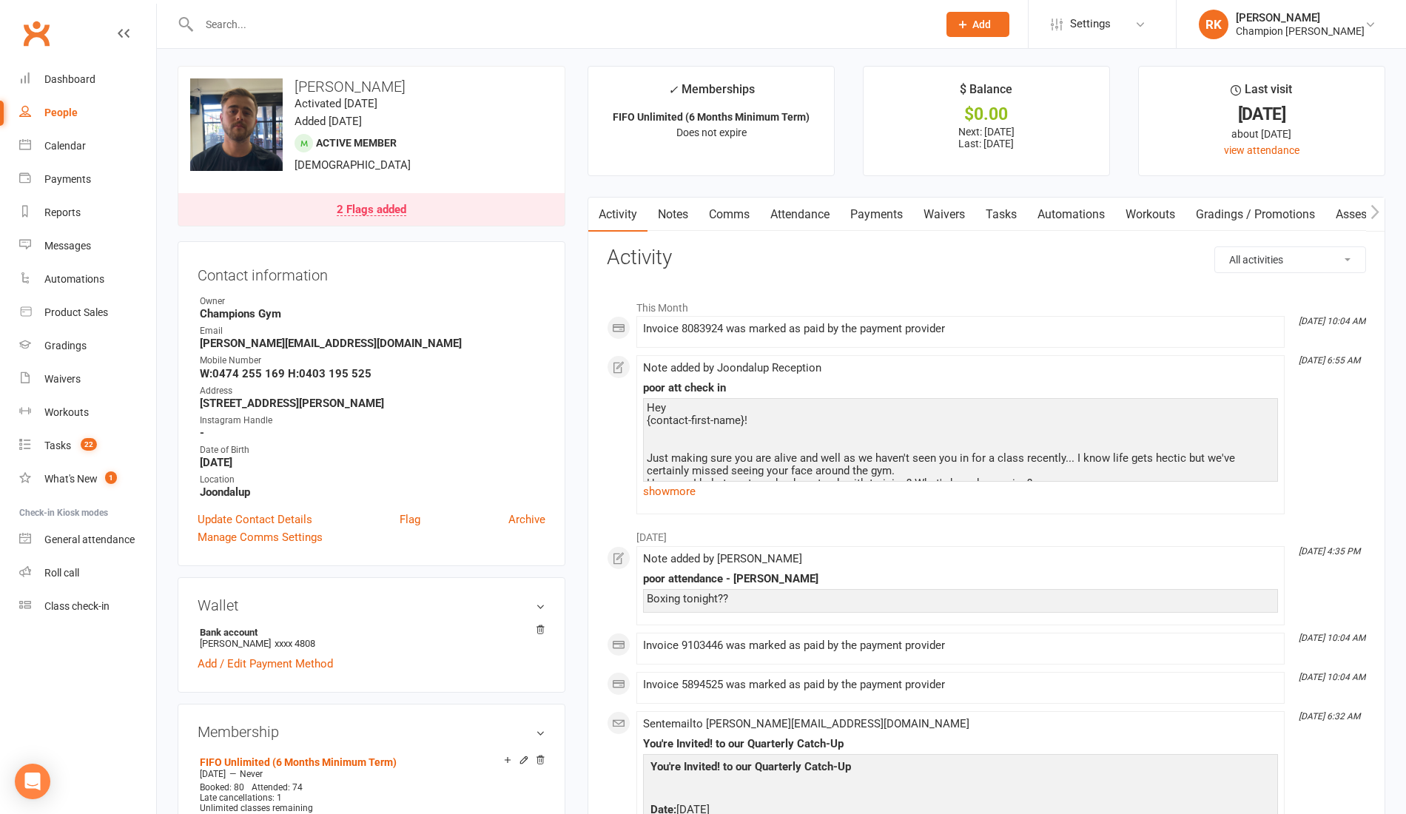
click at [215, 16] on input "text" at bounding box center [561, 24] width 732 height 21
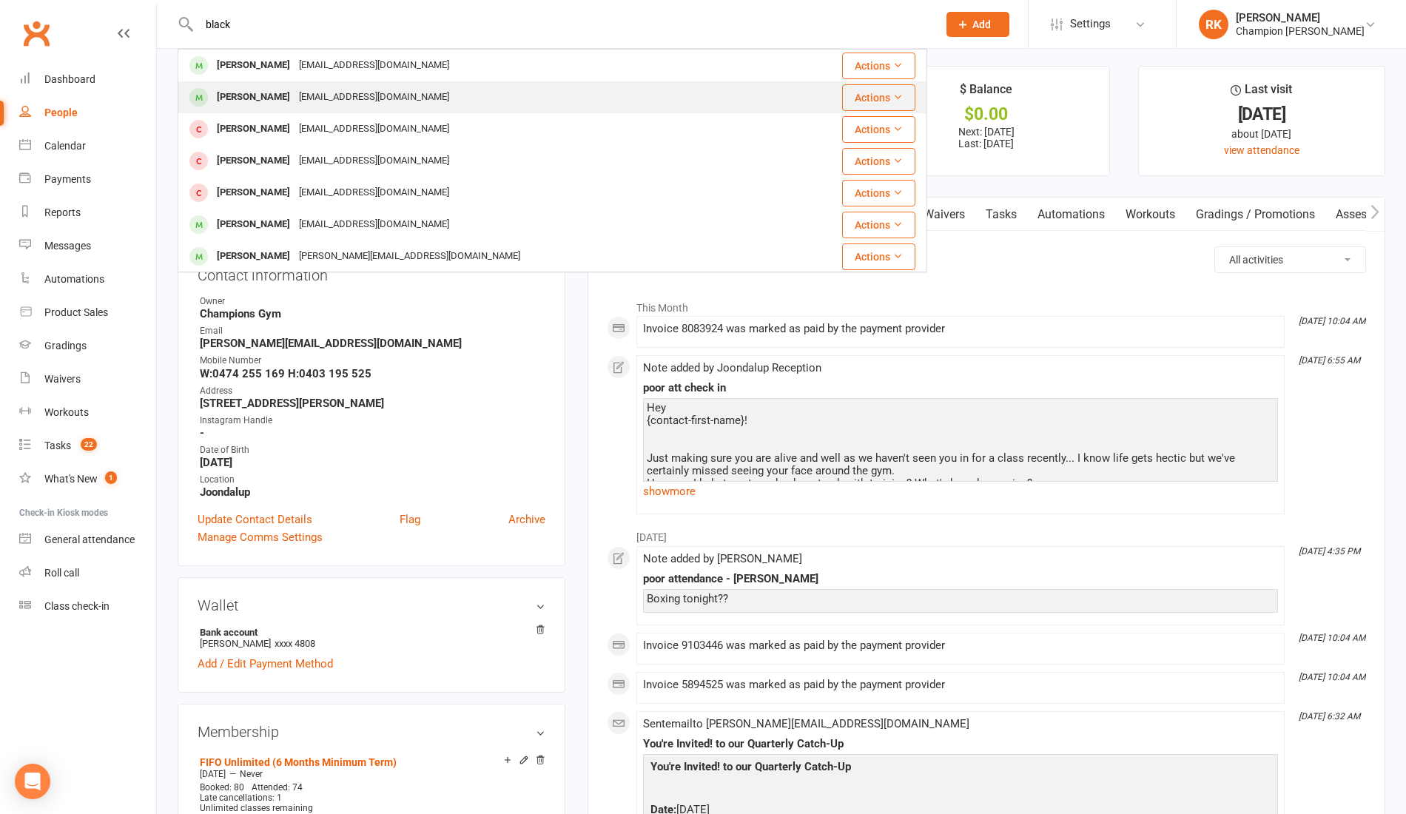
type input "black"
click at [294, 90] on div "mblackmore76@gmail.com" at bounding box center [373, 97] width 159 height 21
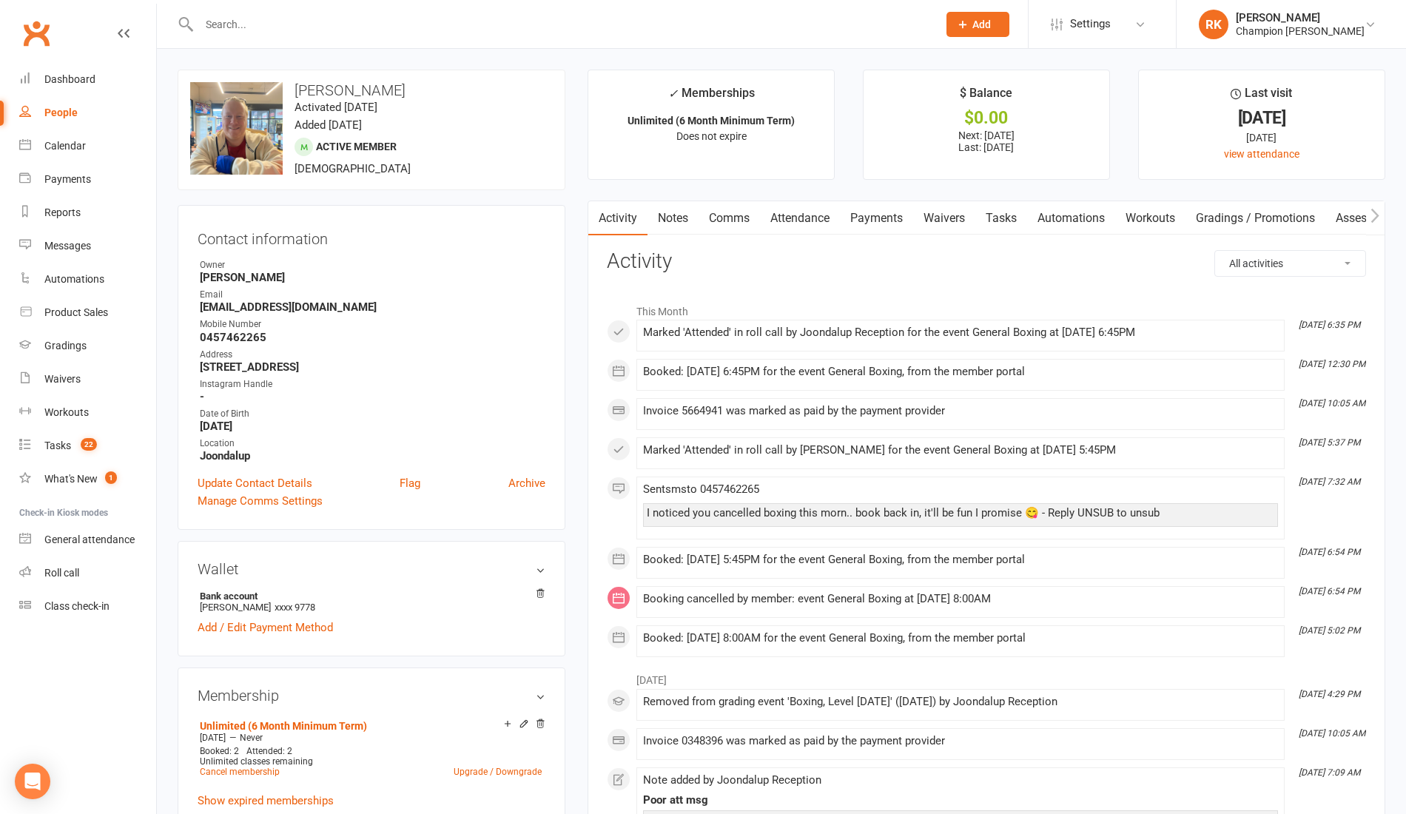
click at [802, 215] on link "Attendance" at bounding box center [800, 218] width 80 height 34
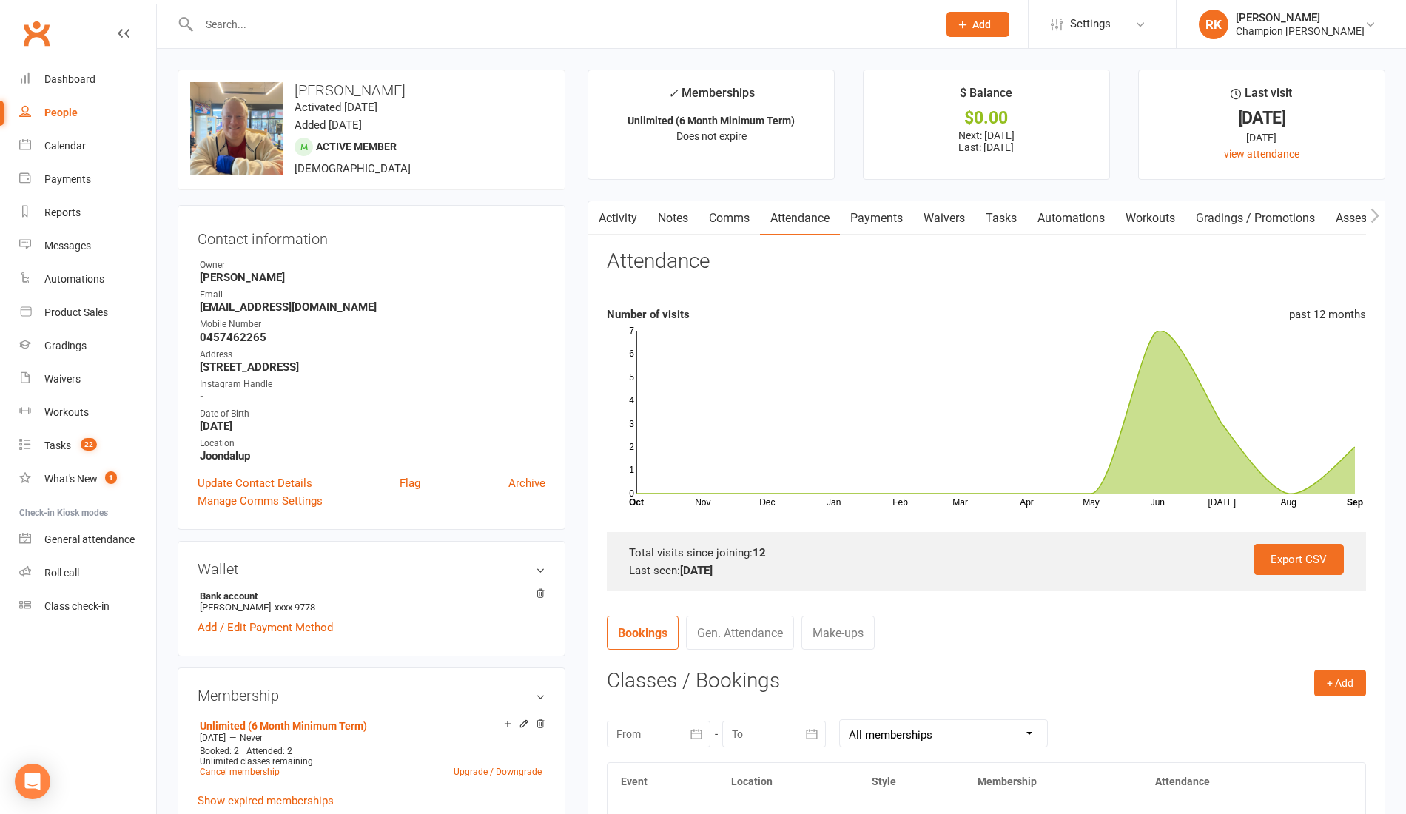
click at [726, 217] on link "Comms" at bounding box center [728, 218] width 61 height 34
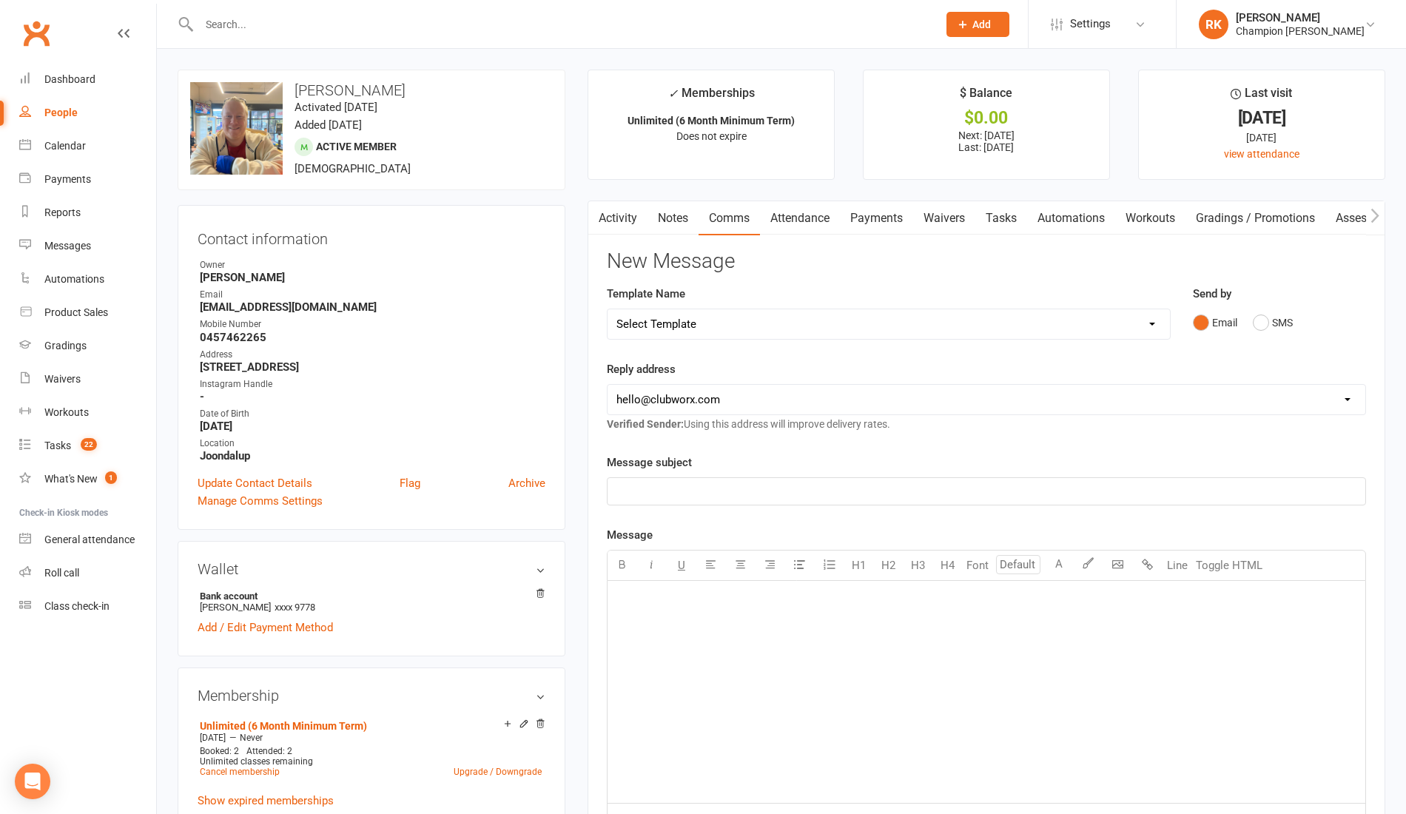
click at [710, 482] on p "﻿" at bounding box center [986, 491] width 740 height 18
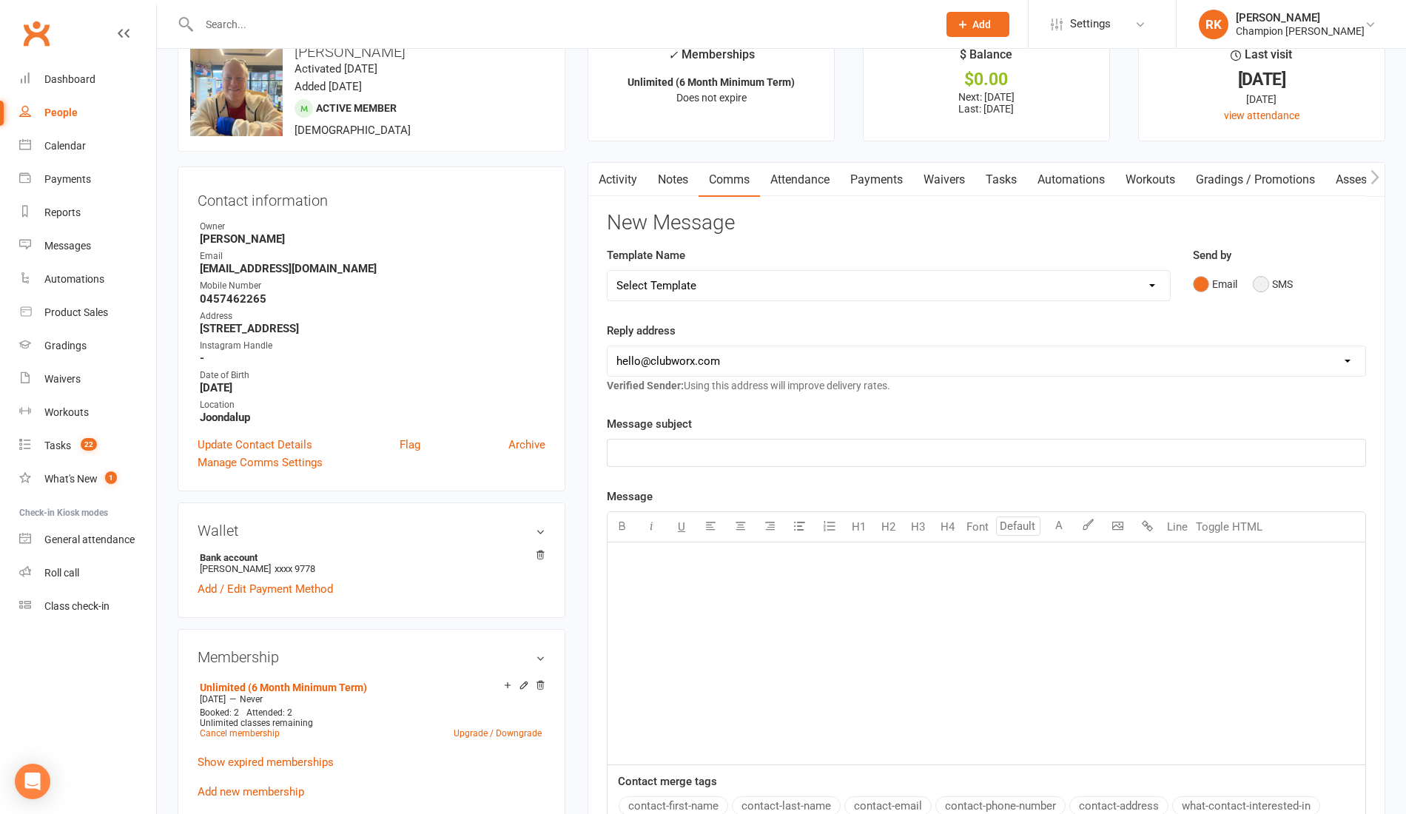
click at [1258, 287] on button "SMS" at bounding box center [1272, 284] width 40 height 28
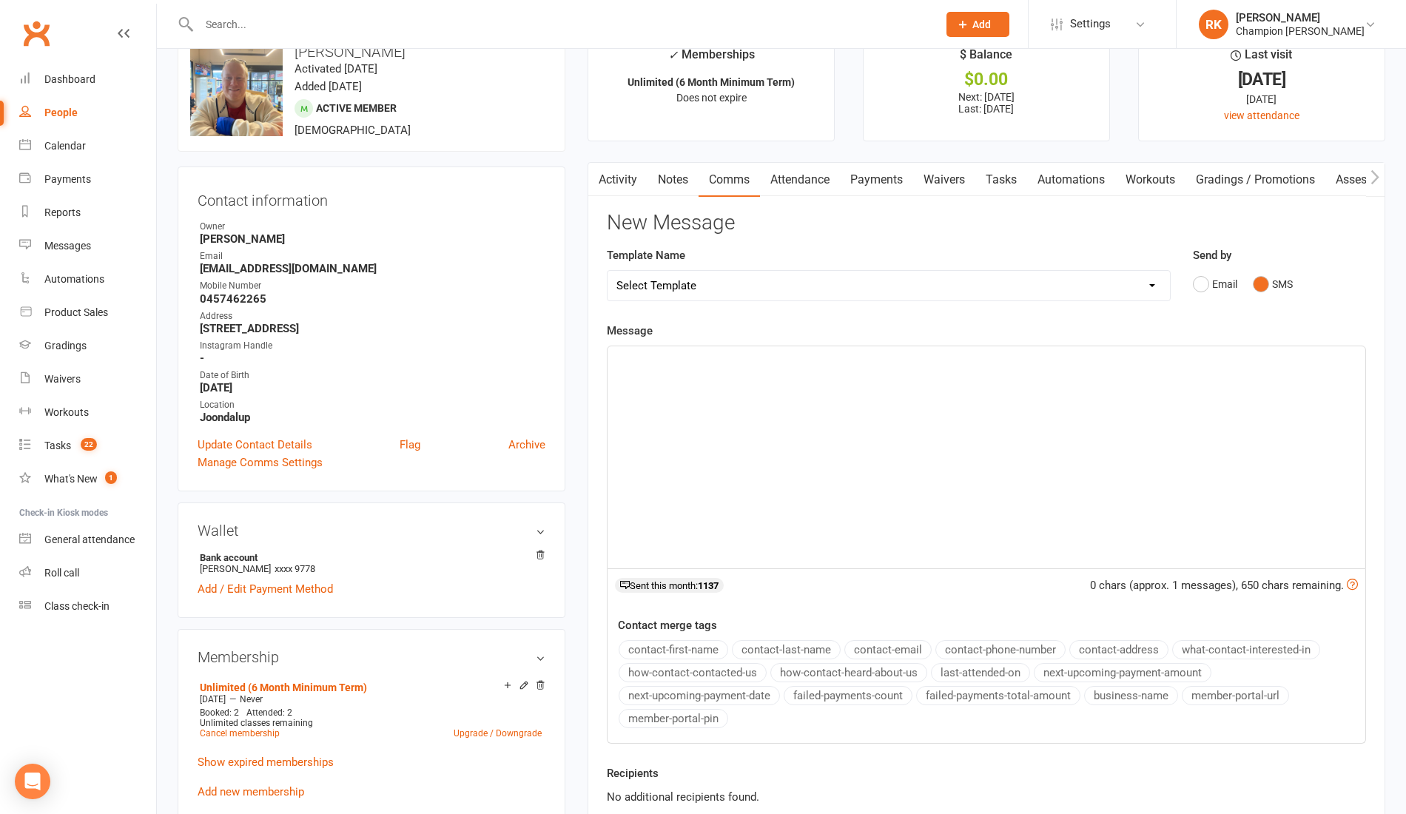
click at [895, 439] on div "﻿" at bounding box center [985, 457] width 757 height 222
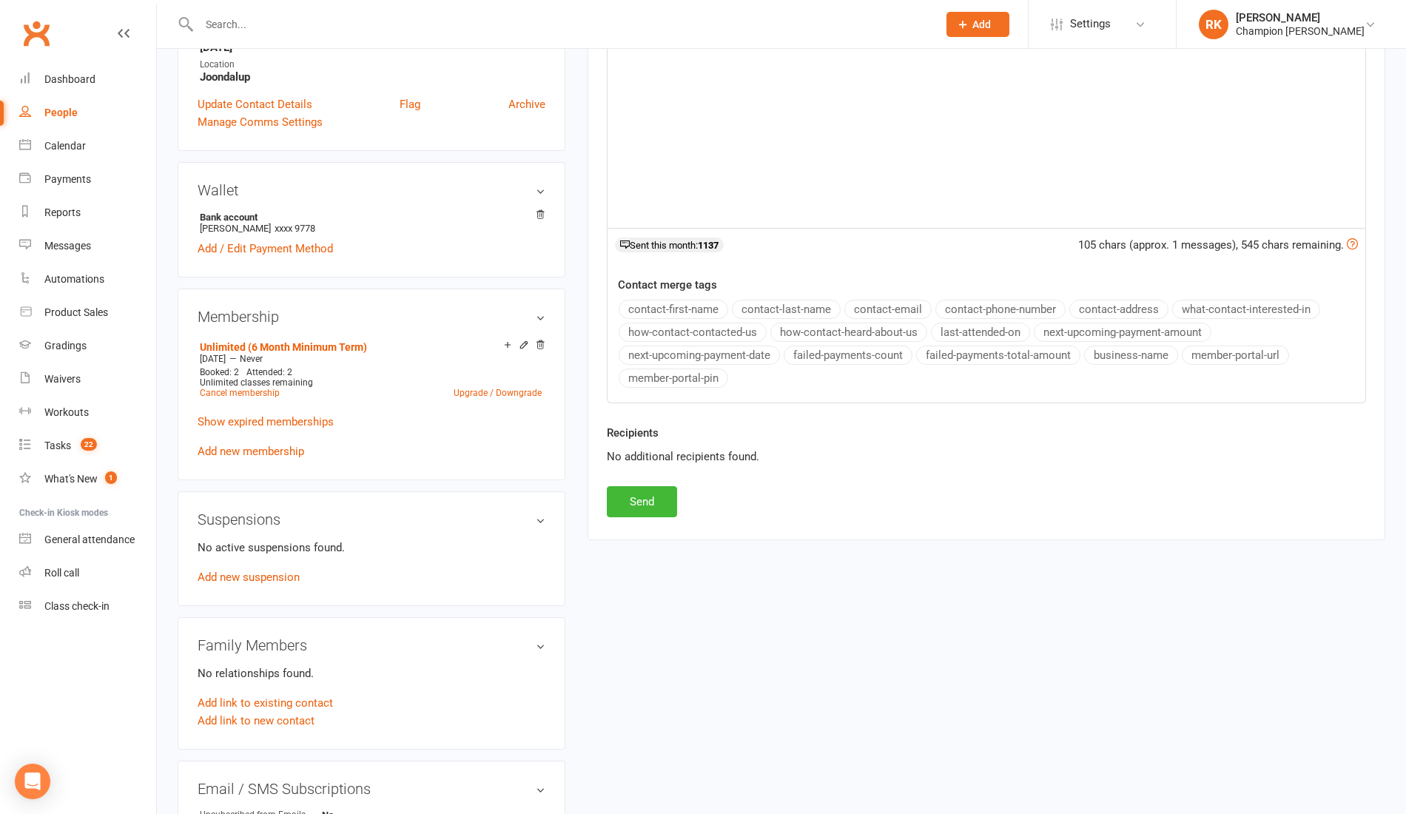
scroll to position [416, 0]
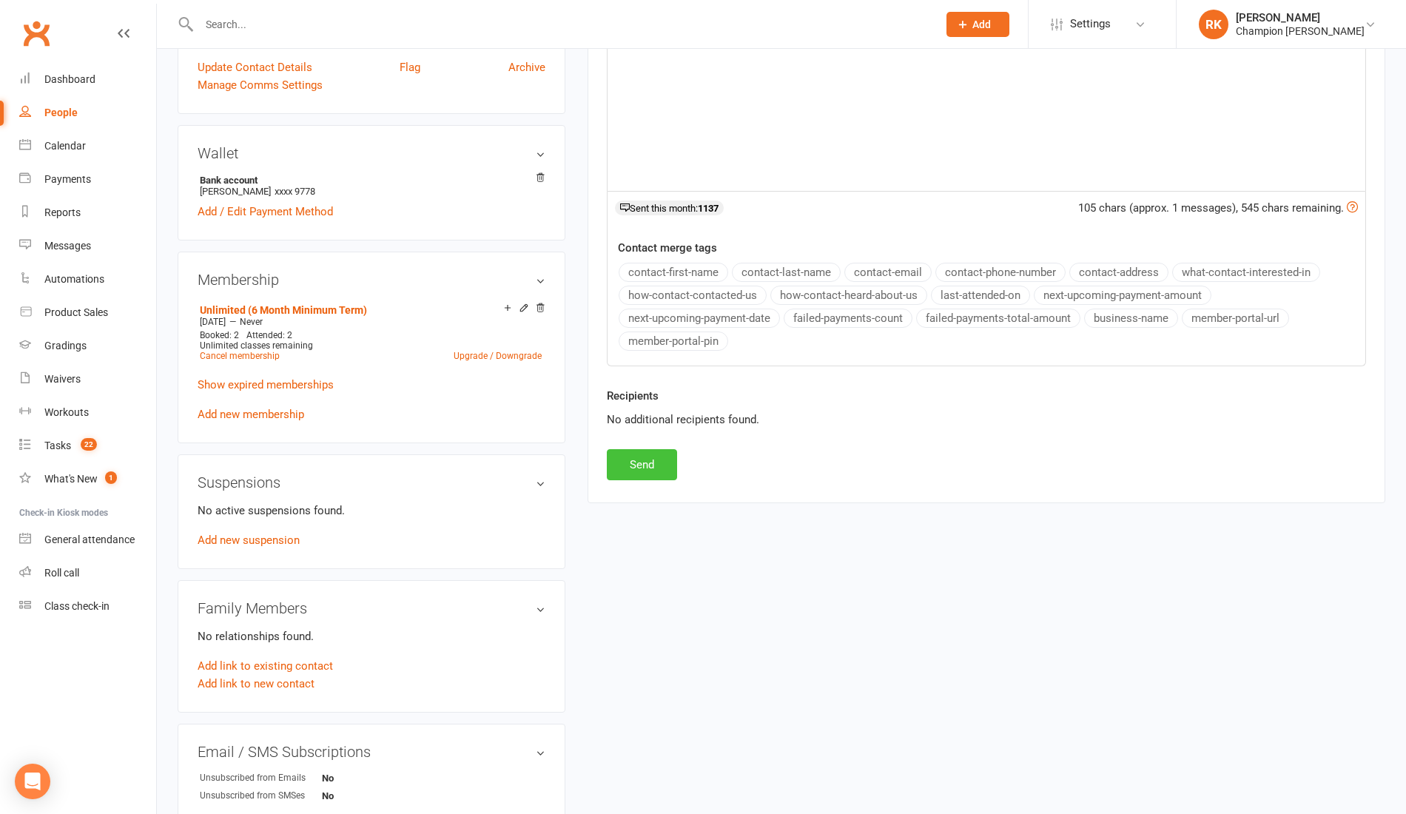
click at [654, 457] on button "Send" at bounding box center [642, 464] width 70 height 31
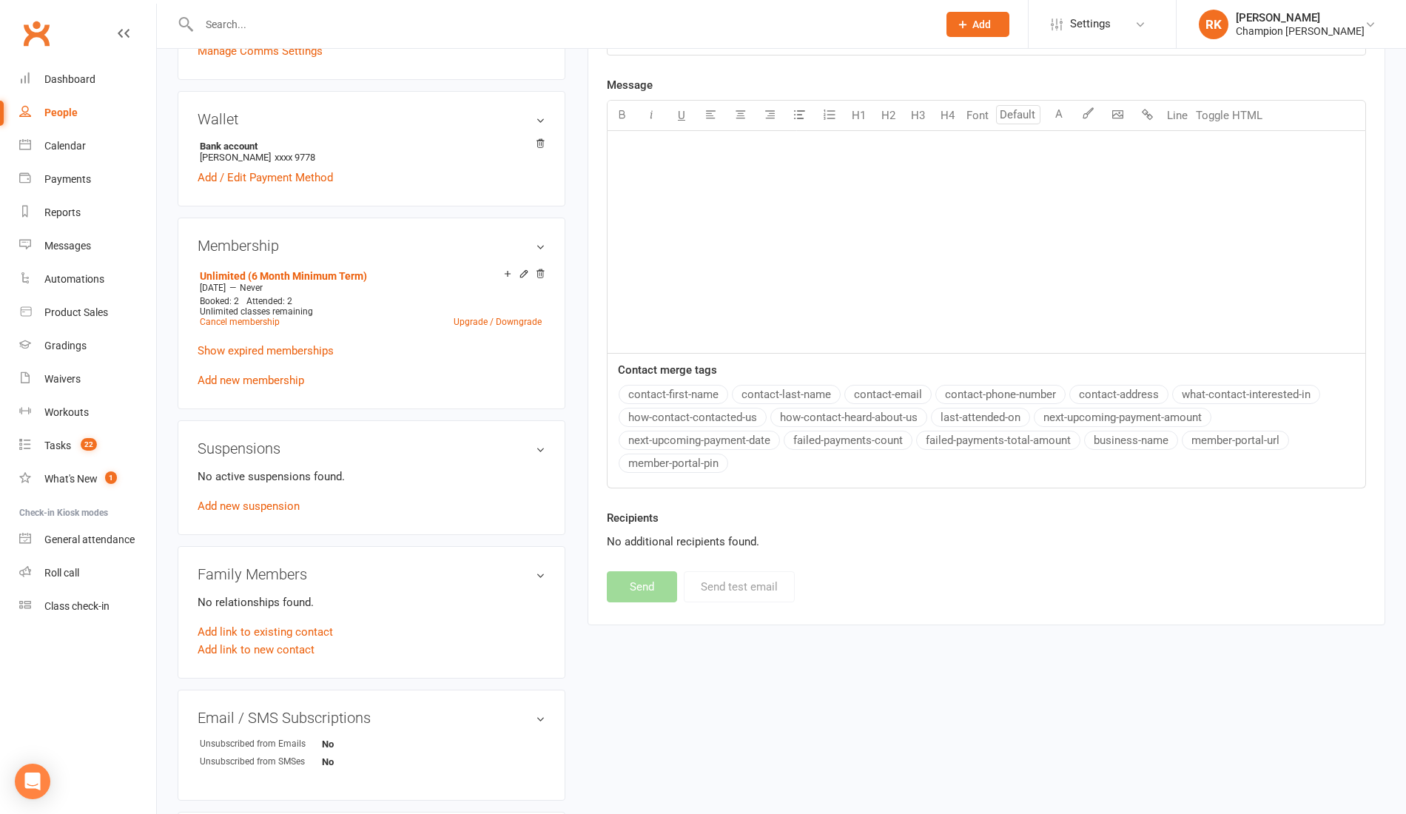
scroll to position [0, 0]
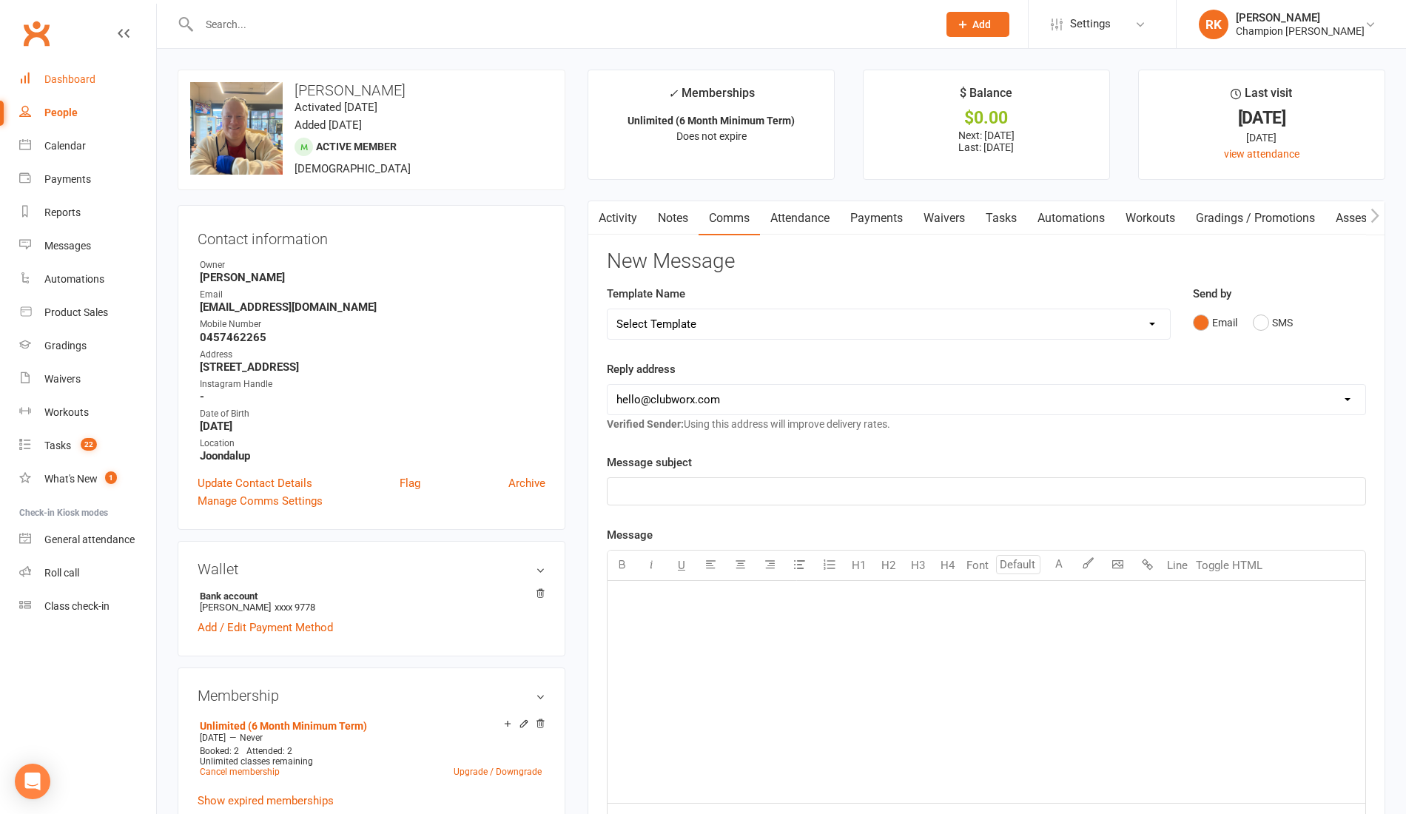
click at [77, 70] on link "Dashboard" at bounding box center [87, 79] width 137 height 33
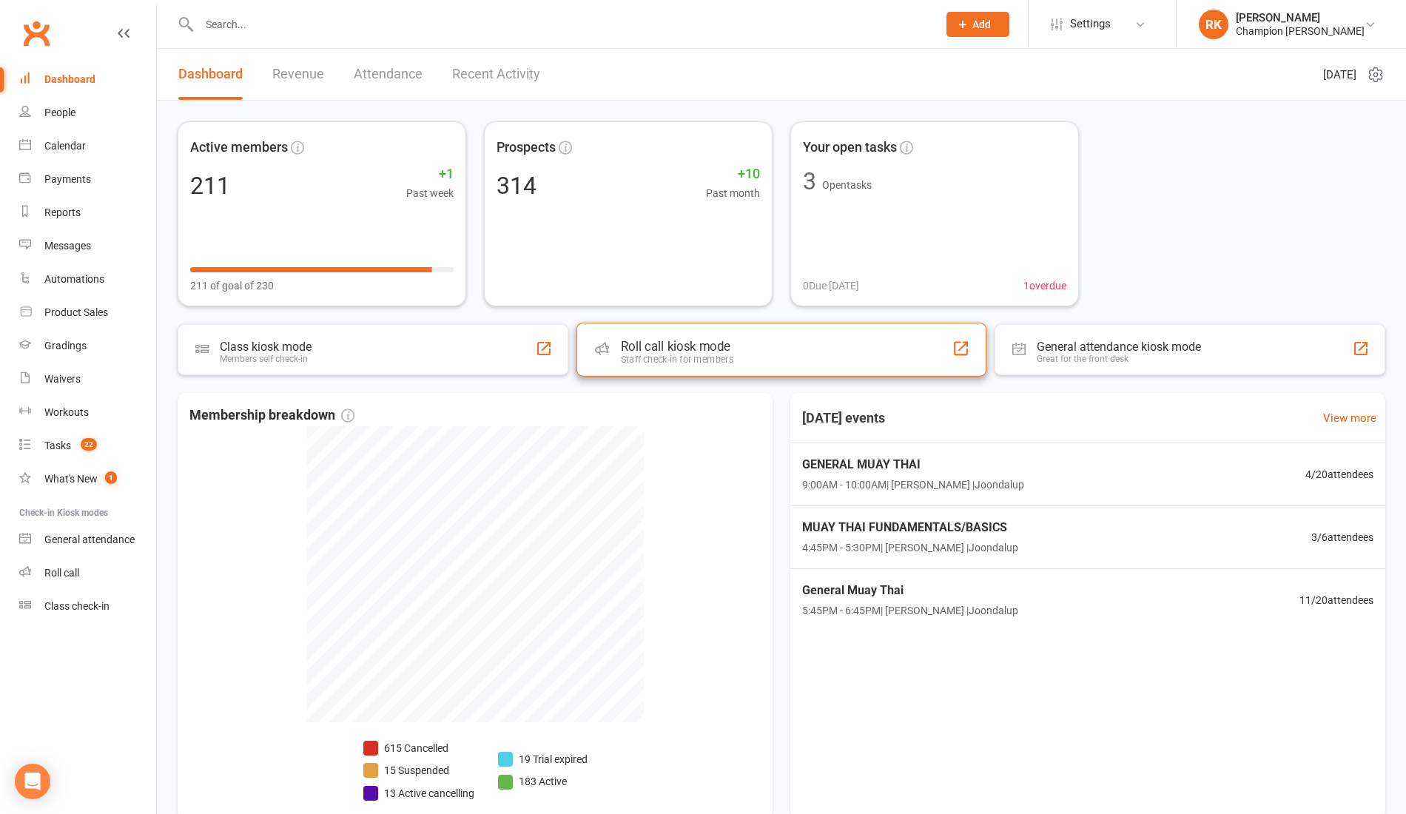
click at [755, 350] on div "Roll call kiosk mode Staff check-in for members" at bounding box center [781, 349] width 410 height 53
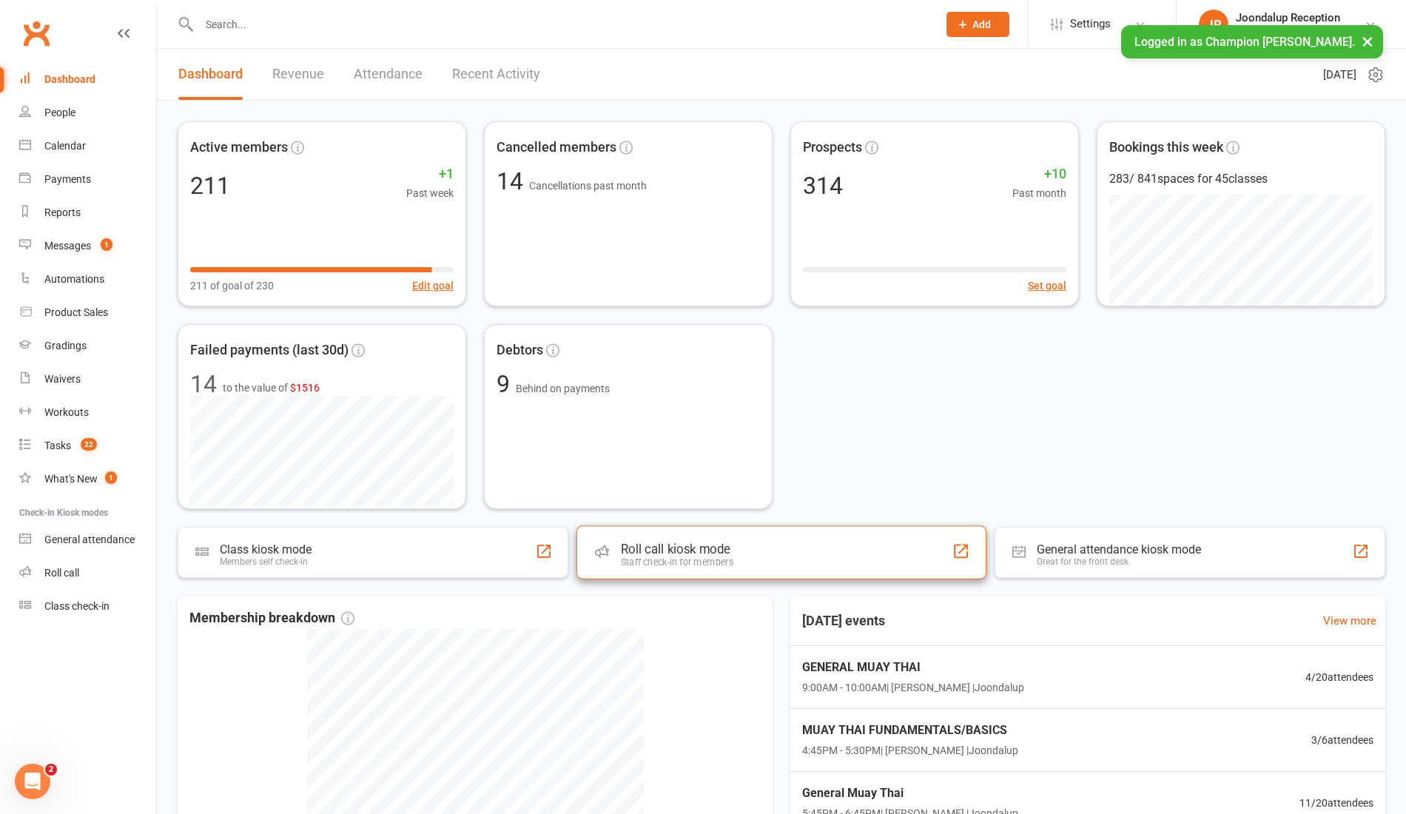
click at [766, 542] on div "Roll call kiosk mode Staff check-in for members" at bounding box center [781, 551] width 410 height 53
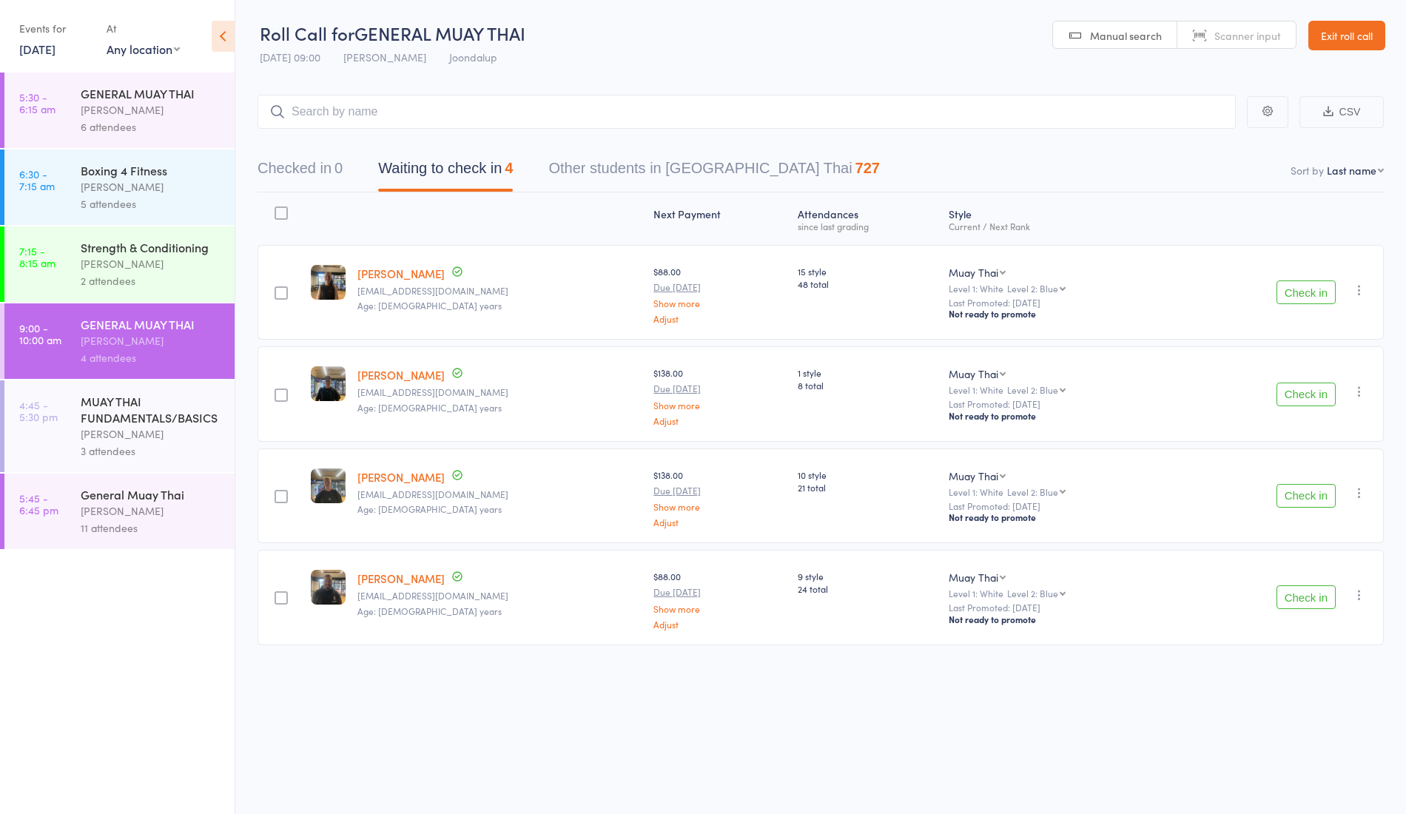
click at [1300, 296] on button "Check in" at bounding box center [1305, 292] width 59 height 24
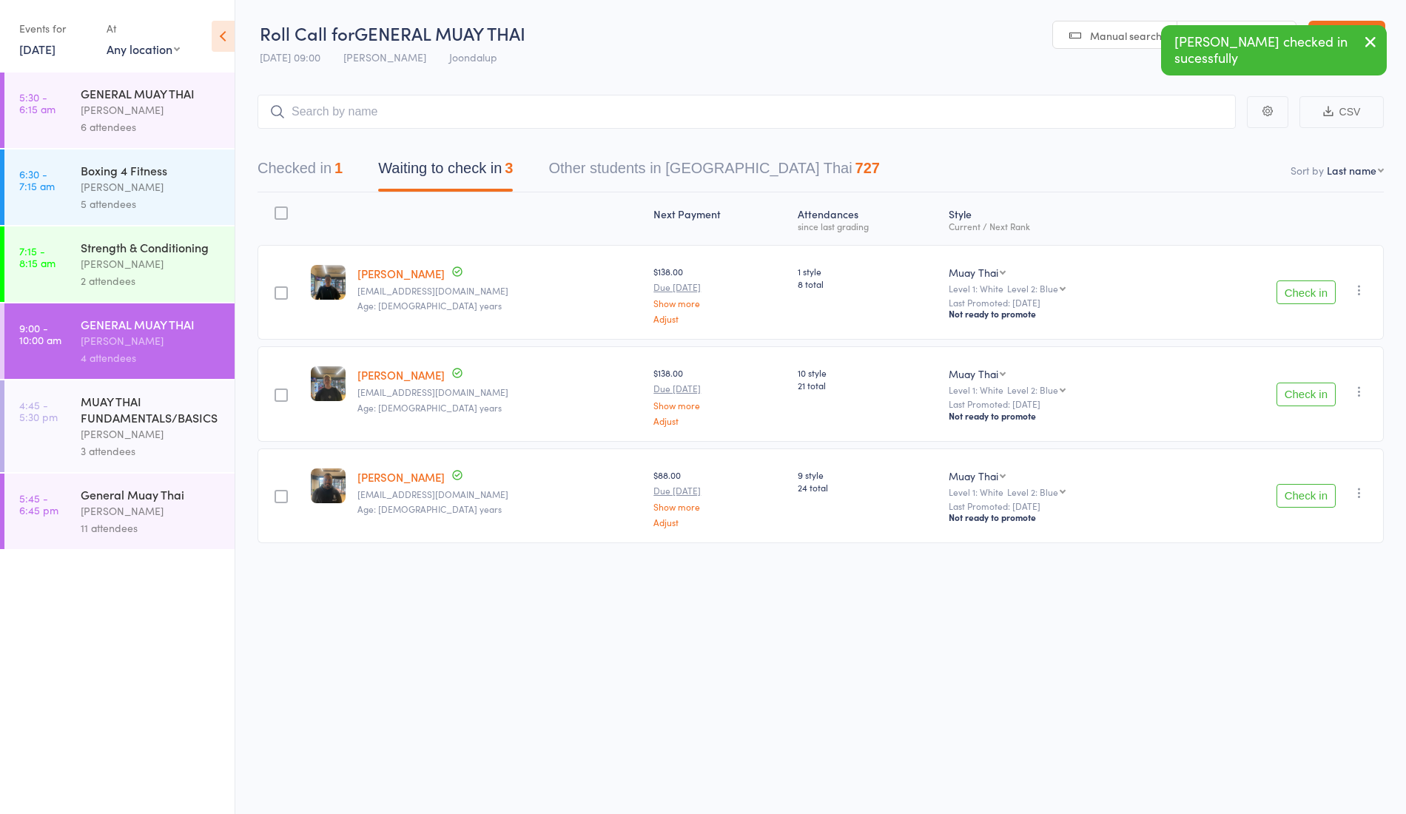
click at [1290, 391] on button "Check in" at bounding box center [1305, 394] width 59 height 24
click at [370, 266] on link "[PERSON_NAME]" at bounding box center [400, 274] width 87 height 16
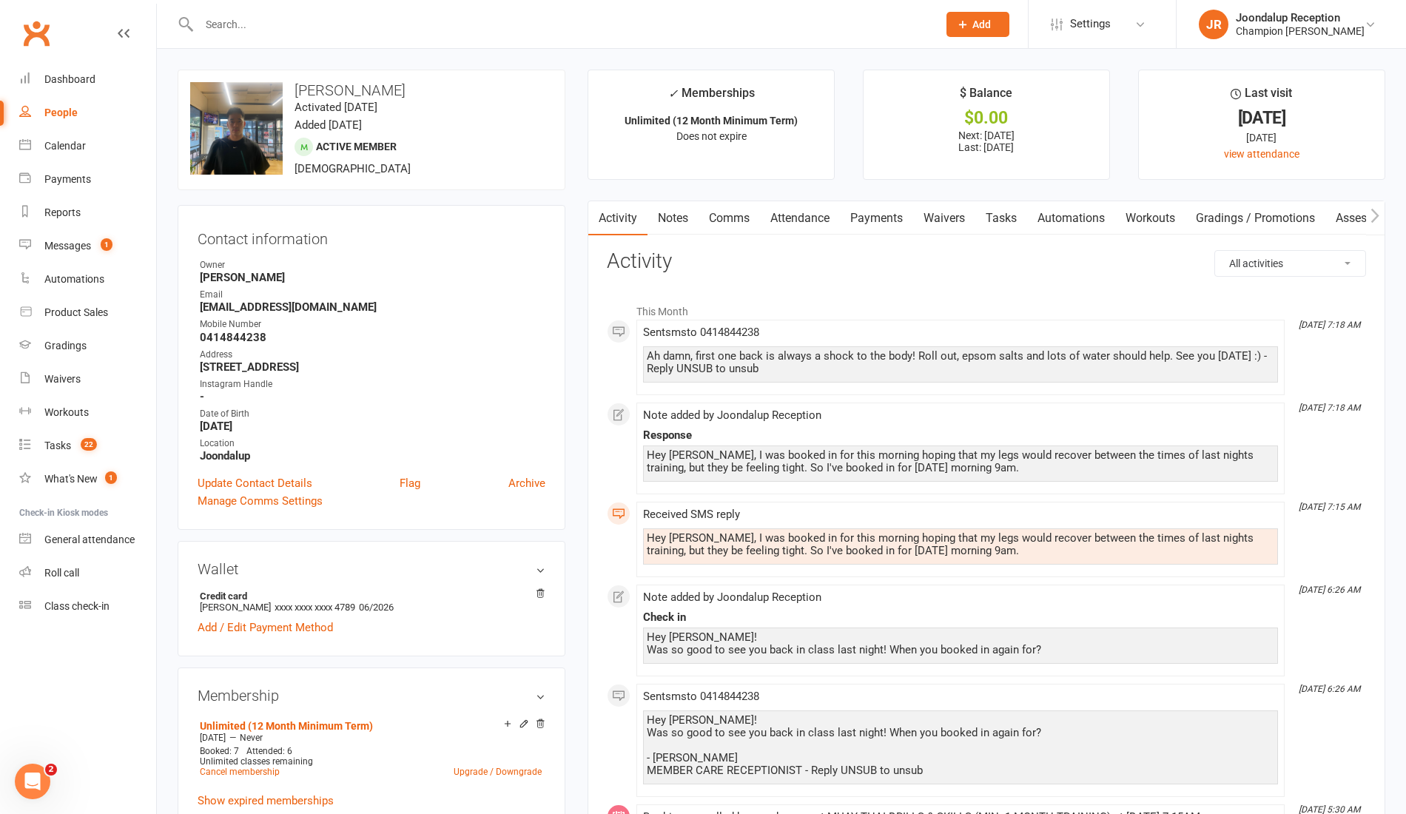
click at [284, 29] on input "text" at bounding box center [561, 24] width 732 height 21
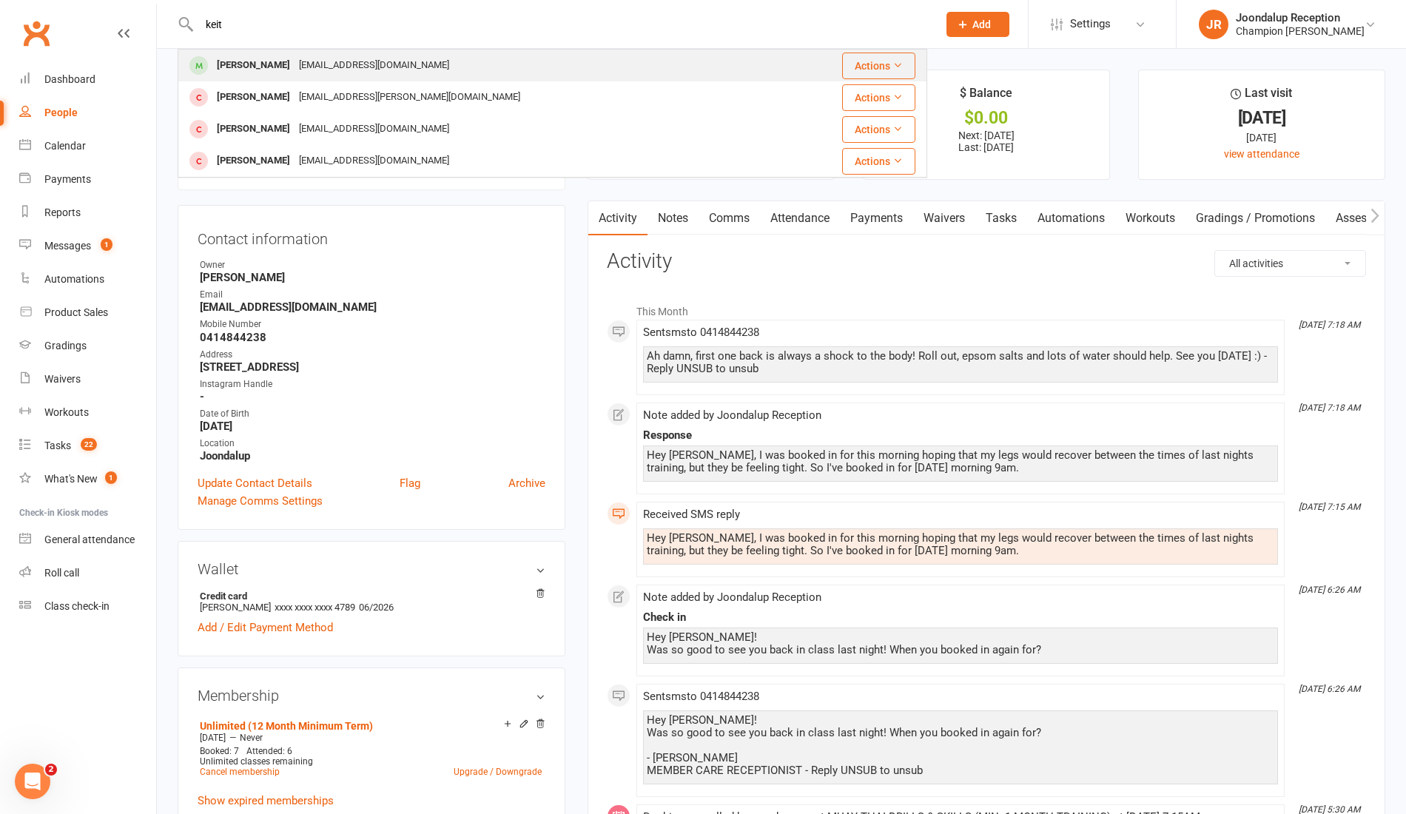
type input "keit"
click at [358, 72] on div "[EMAIL_ADDRESS][DOMAIN_NAME]" at bounding box center [373, 65] width 159 height 21
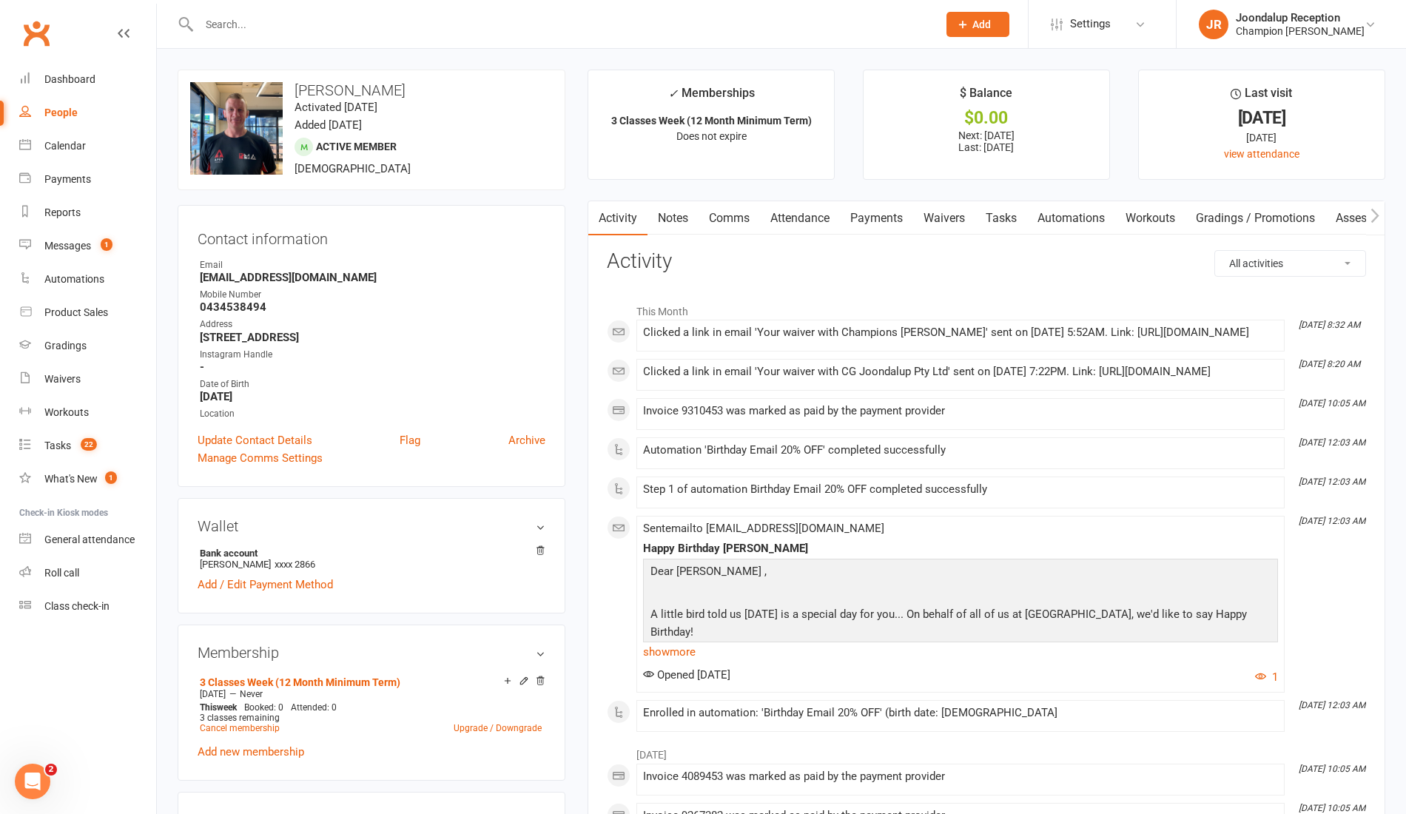
click at [682, 217] on link "Notes" at bounding box center [672, 218] width 51 height 34
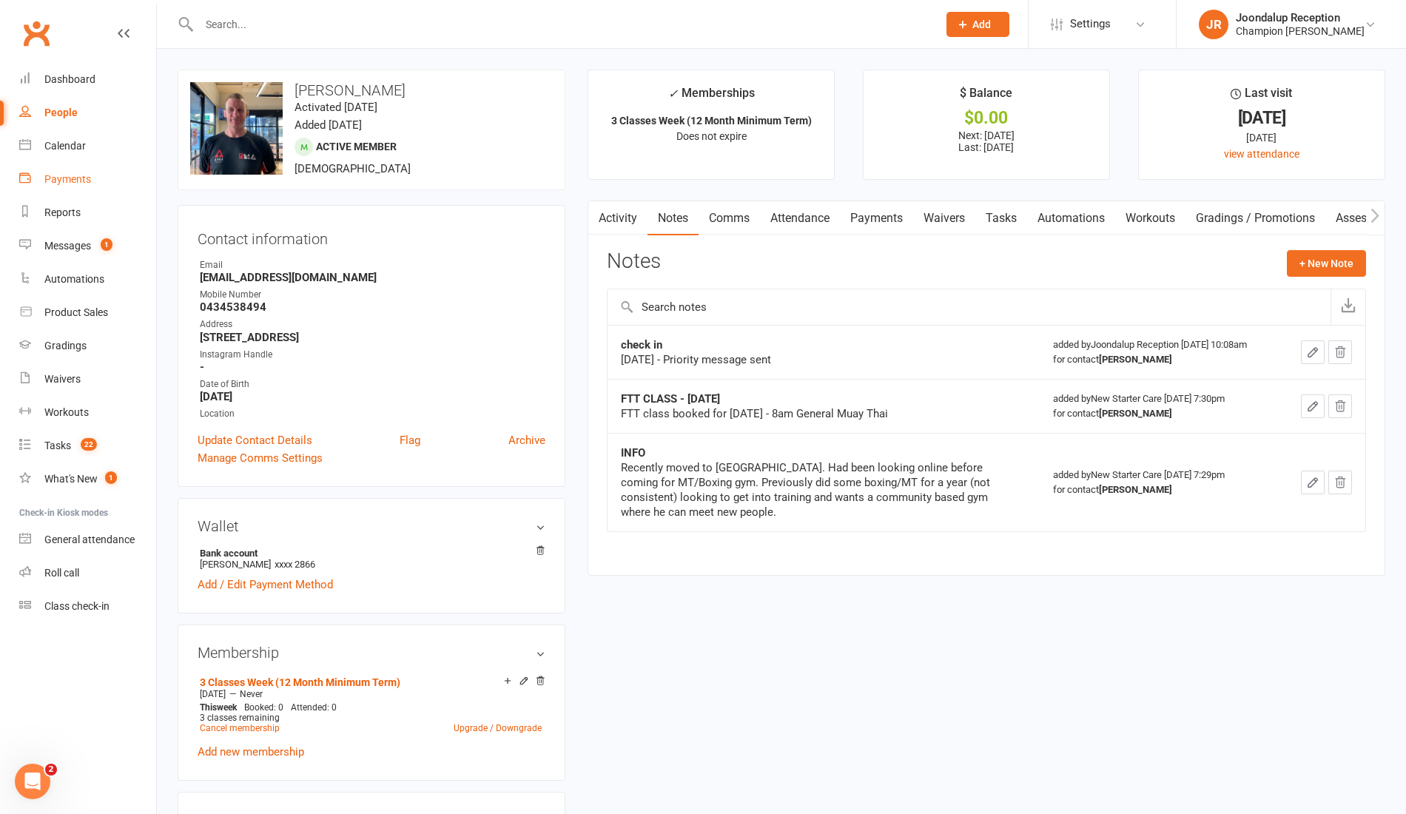
click at [64, 171] on link "Payments" at bounding box center [87, 179] width 137 height 33
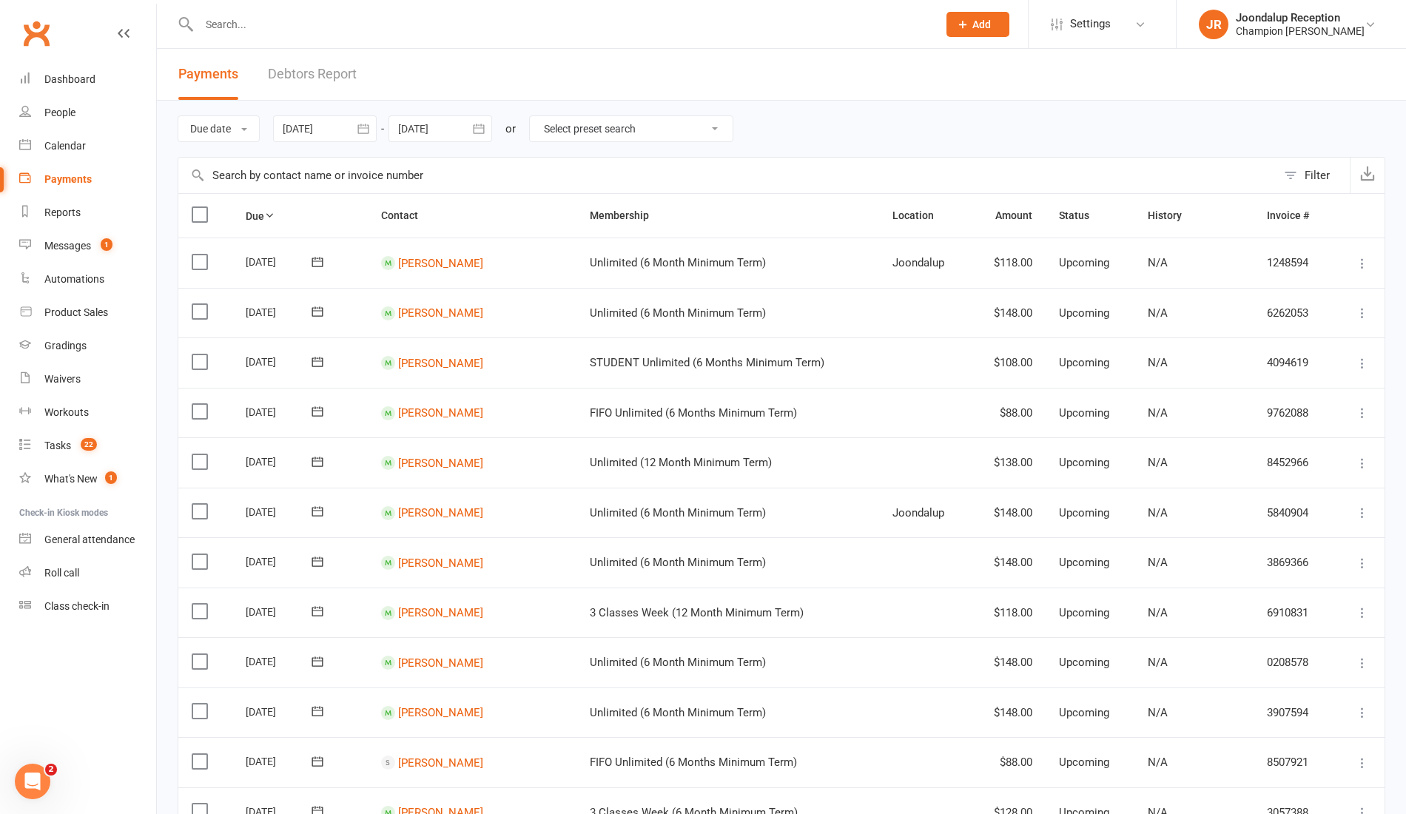
click at [277, 78] on link "Debtors Report" at bounding box center [312, 74] width 89 height 51
